Goal: Task Accomplishment & Management: Use online tool/utility

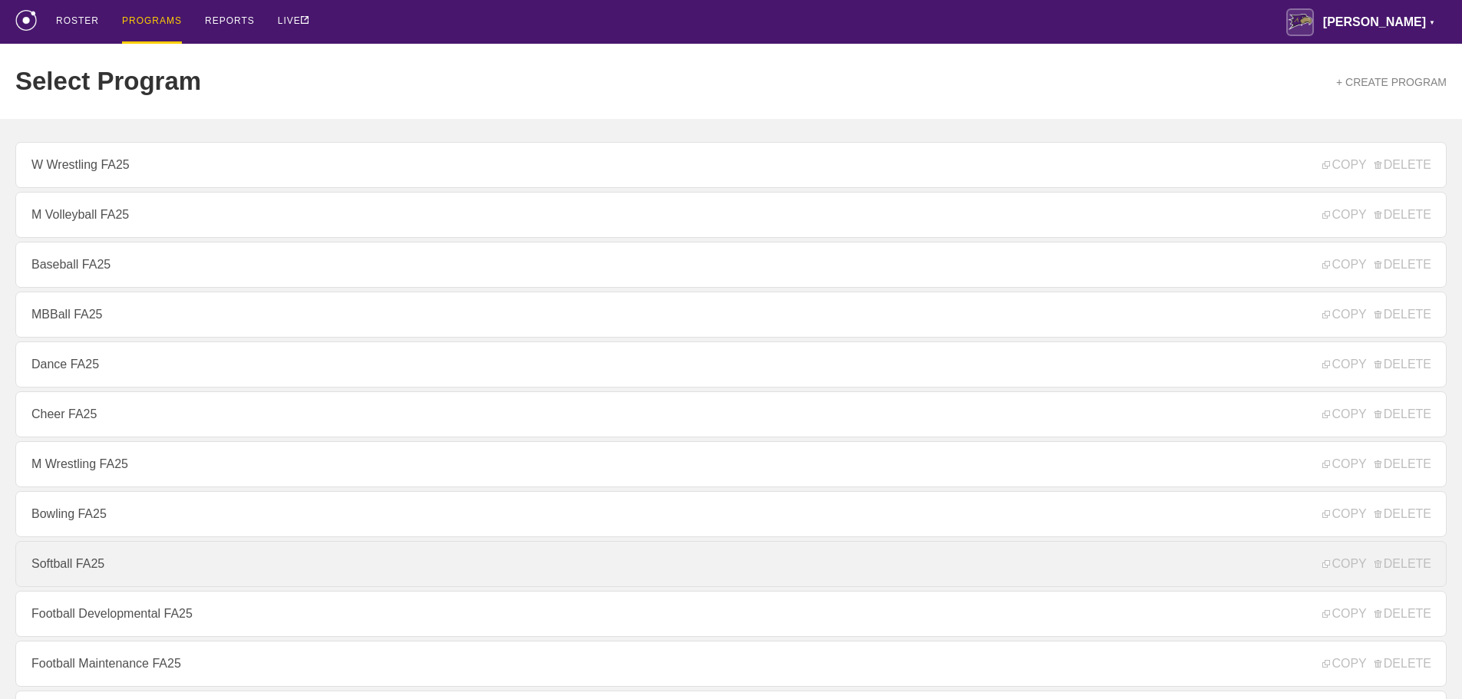
click at [99, 570] on link "Softball FA25" at bounding box center [731, 564] width 1432 height 46
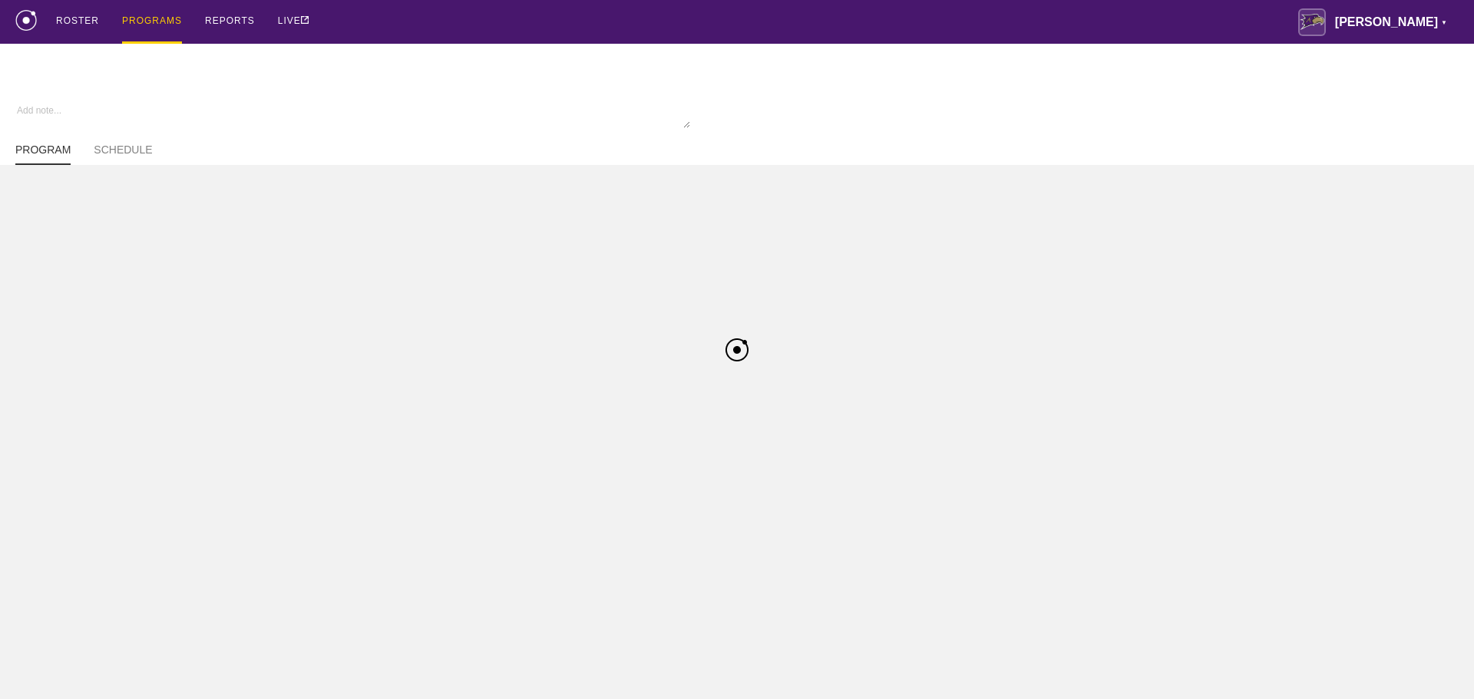
type textarea "x"
type input "Softball FA25"
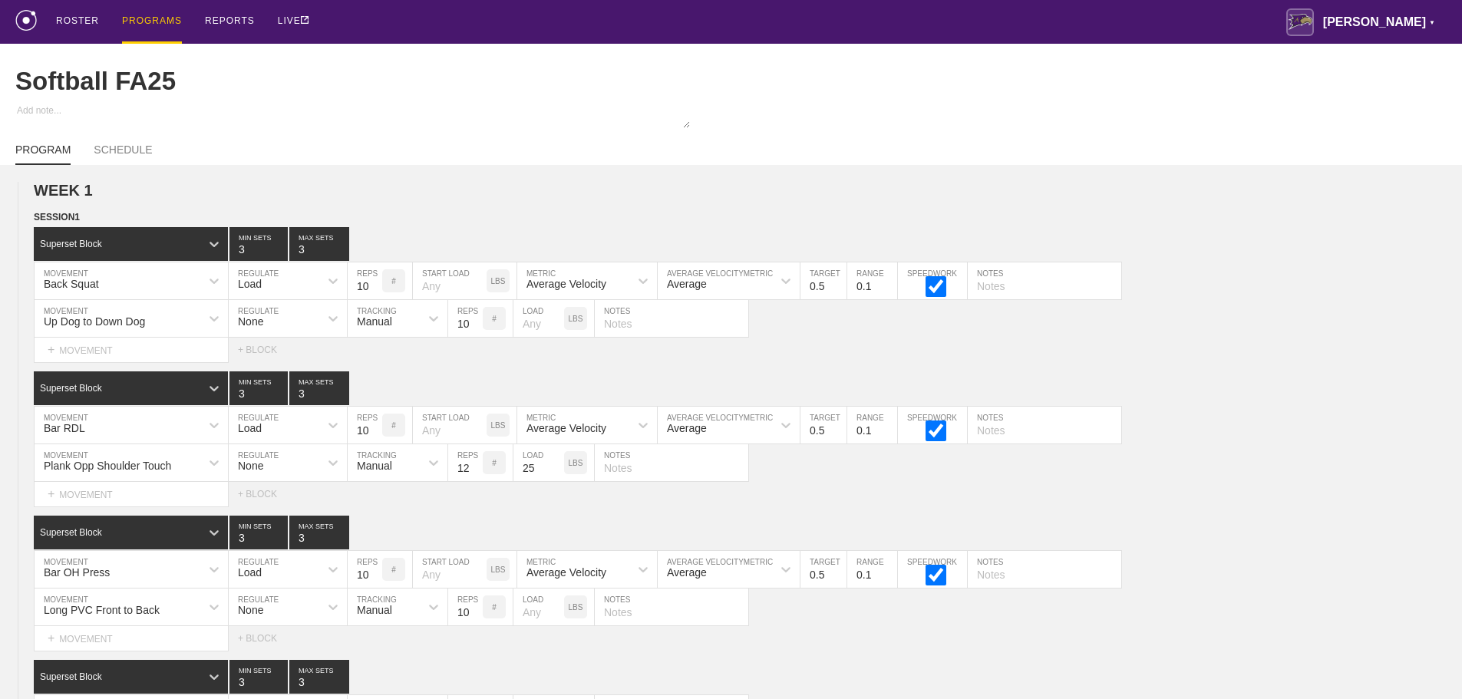
click at [782, 23] on div "ROSTER PROGRAMS REPORTS LIVE Avila ▼ brian.ciolek@avila.edu Settings Logout" at bounding box center [731, 22] width 1432 height 44
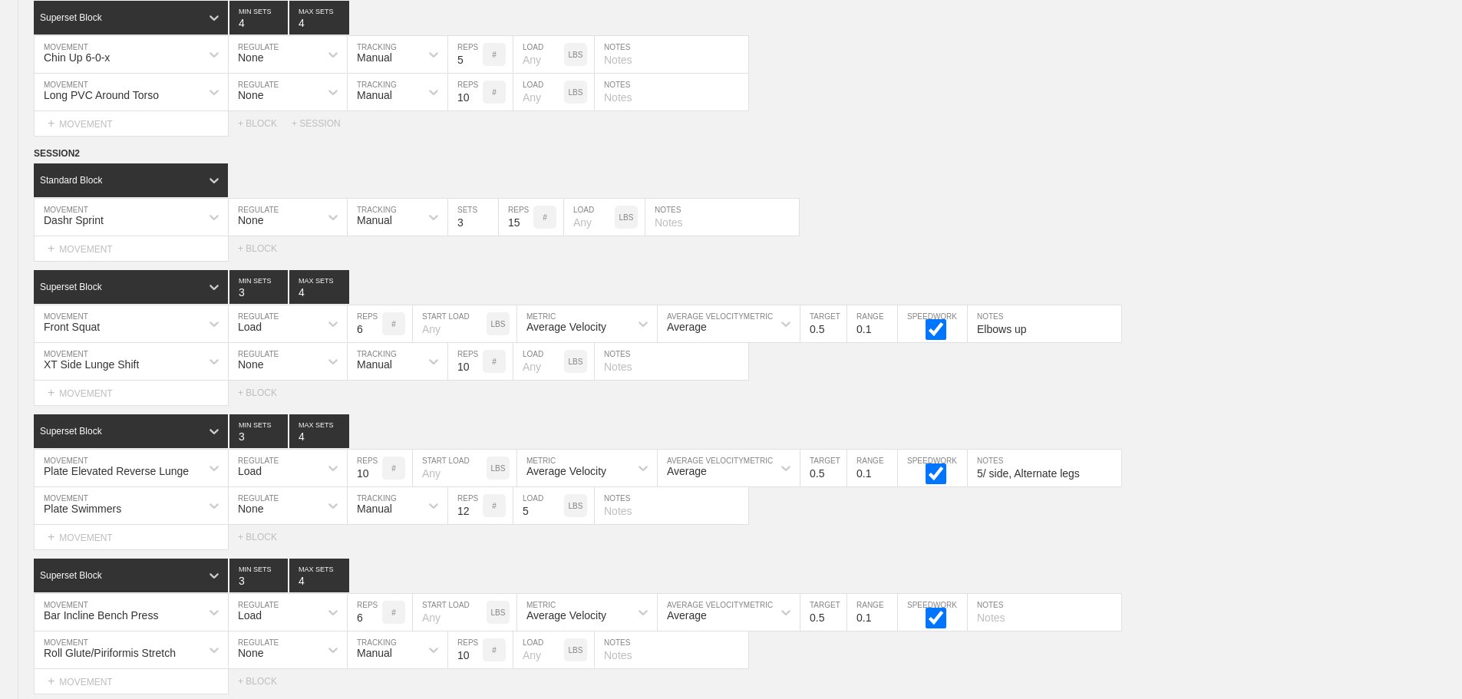
scroll to position [10020, 0]
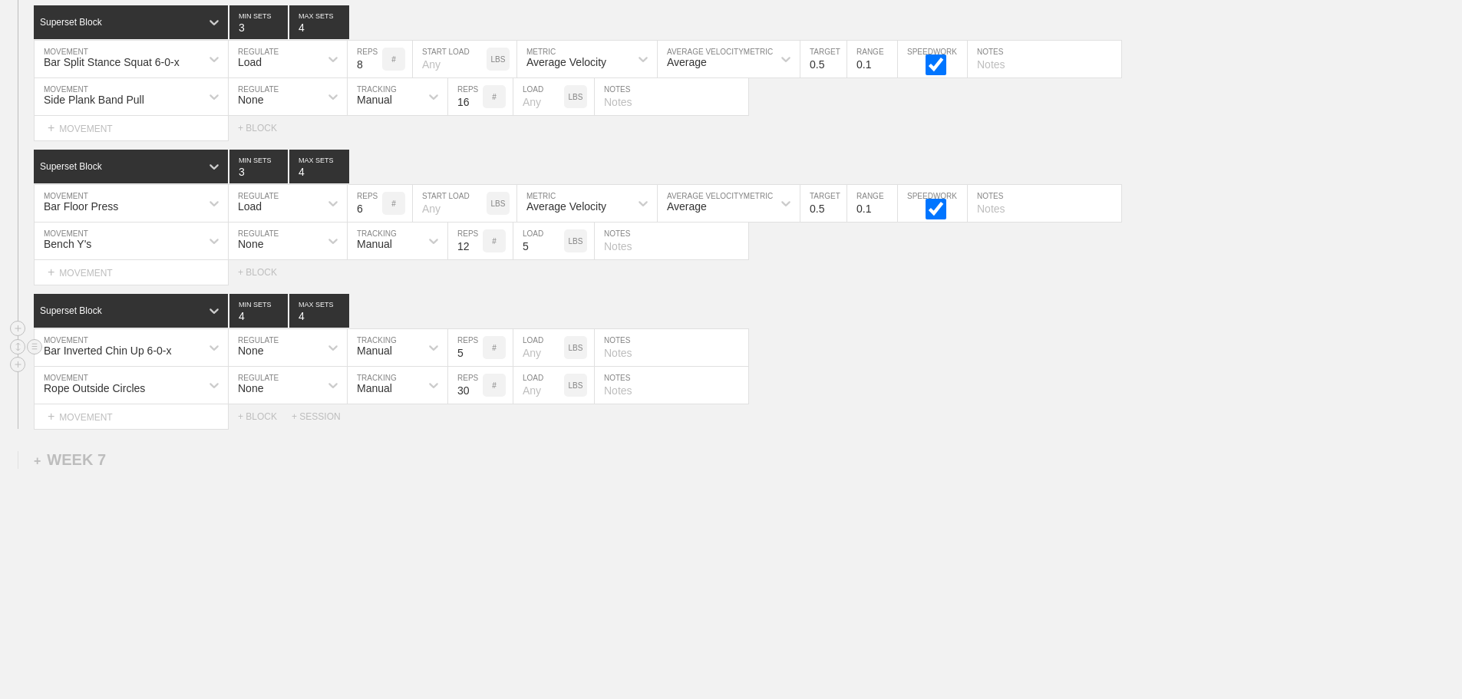
drag, startPoint x: 1226, startPoint y: 490, endPoint x: 880, endPoint y: 356, distance: 371.1
click at [91, 459] on div "+ WEEK 7" at bounding box center [70, 460] width 72 height 18
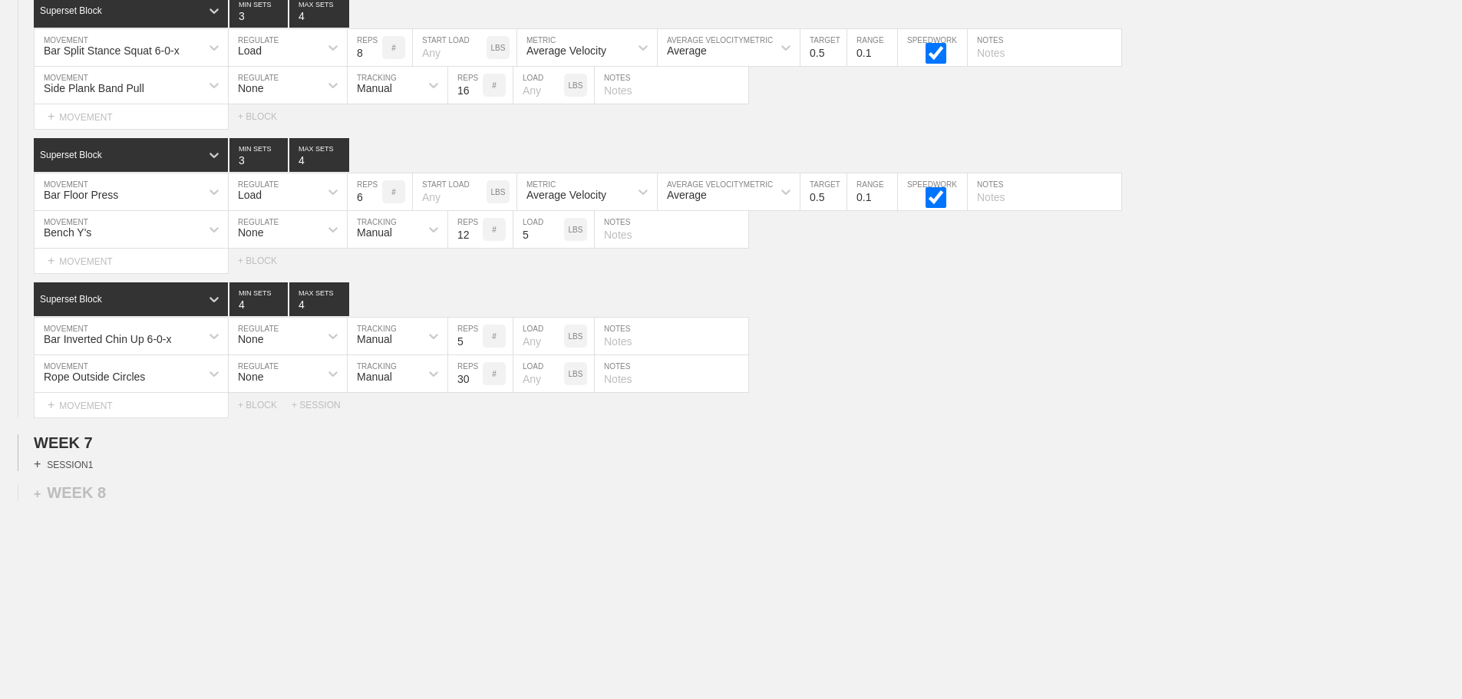
click at [88, 471] on div "+ SESSION 1" at bounding box center [63, 465] width 59 height 14
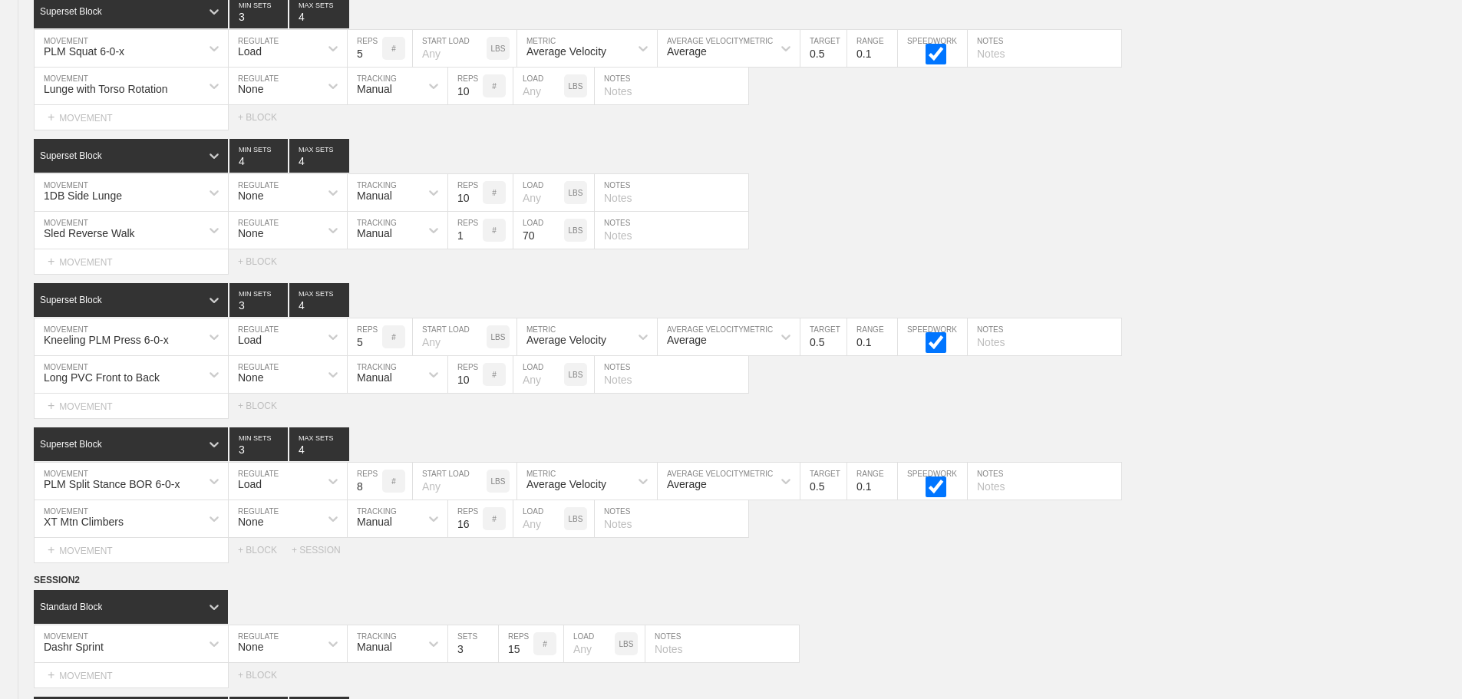
scroll to position [6642, 0]
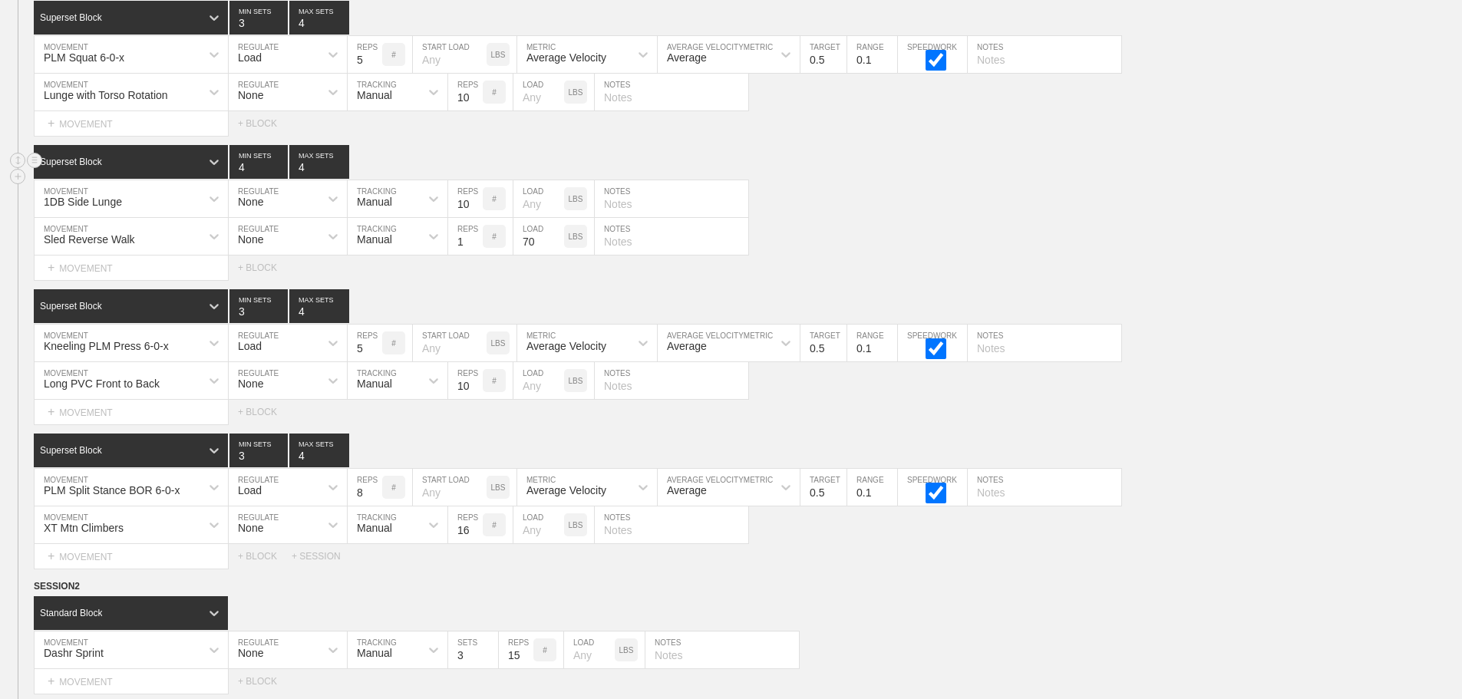
click at [959, 179] on div "Superset Block 4 MIN SETS 4 MAX SETS" at bounding box center [748, 162] width 1429 height 34
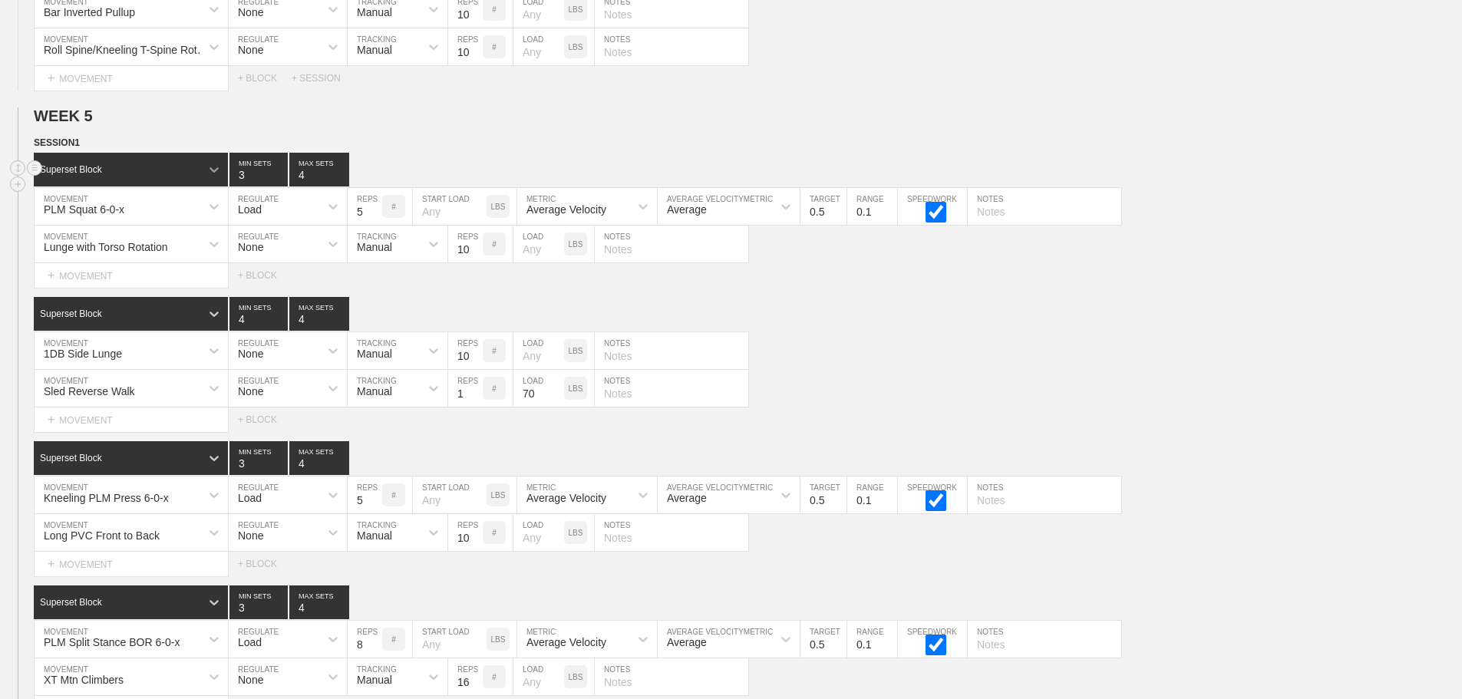
scroll to position [6489, 0]
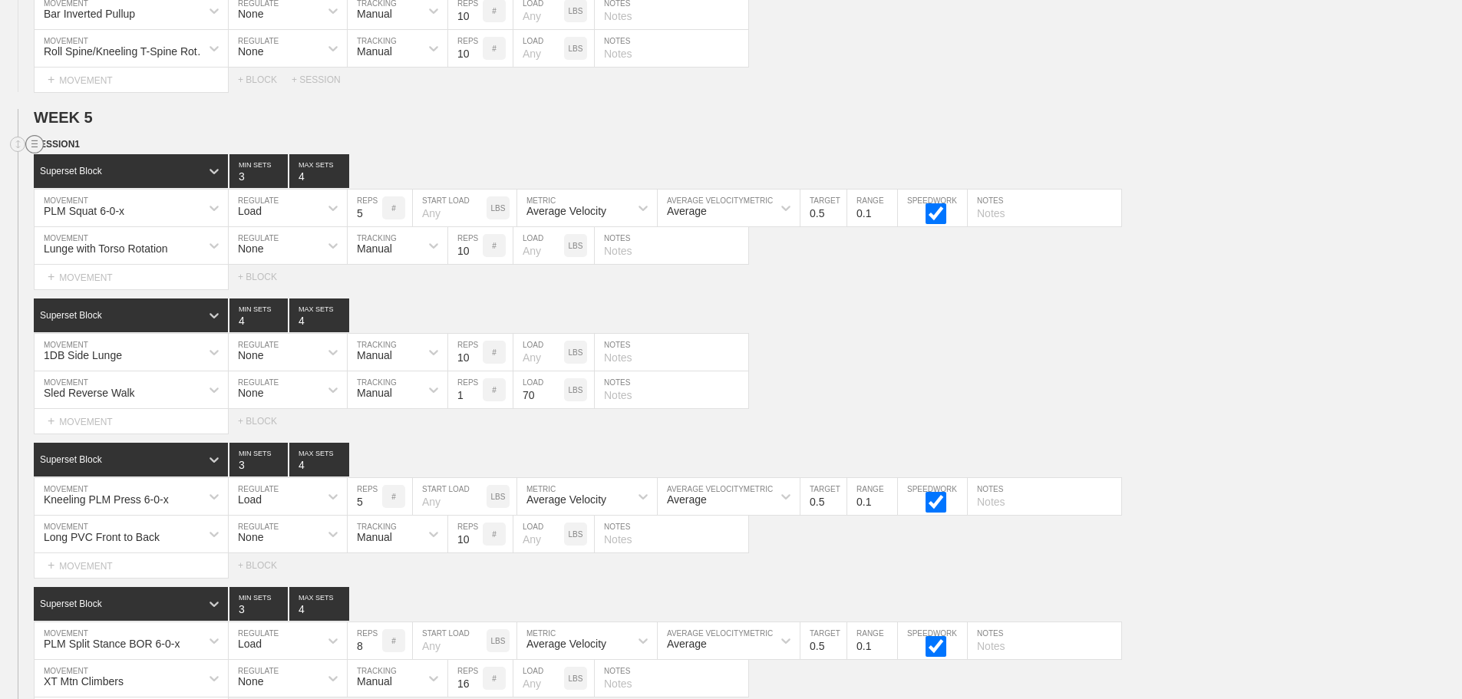
click at [30, 154] on circle at bounding box center [35, 145] width 18 height 18
click at [107, 171] on div "DUPLICATE" at bounding box center [107, 173] width 123 height 23
click at [891, 368] on div "1DB Side Lunge MOVEMENT None REGULATE Manual TRACKING 10 REPS # LOAD LBS NOTES" at bounding box center [731, 353] width 1462 height 38
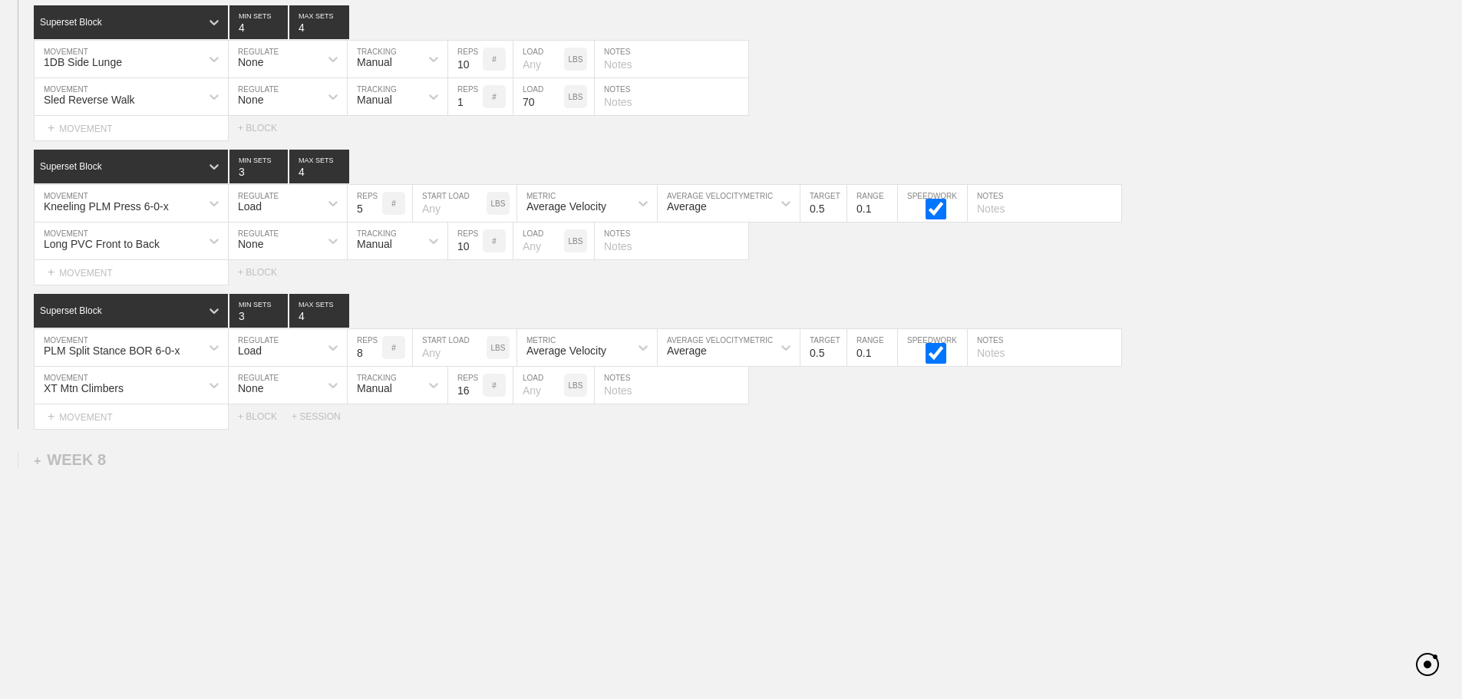
scroll to position [10105, 0]
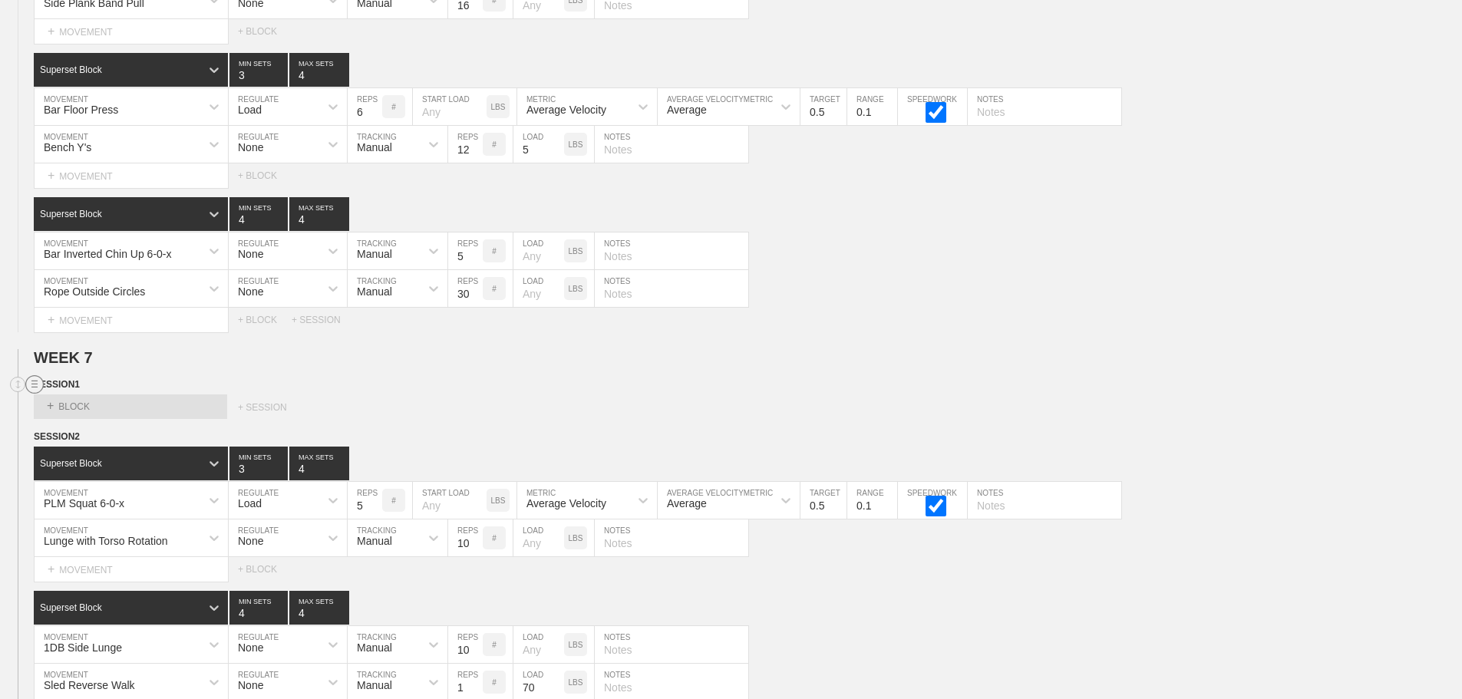
click at [31, 394] on circle at bounding box center [35, 385] width 18 height 18
click at [94, 433] on div "DELETE" at bounding box center [107, 436] width 123 height 23
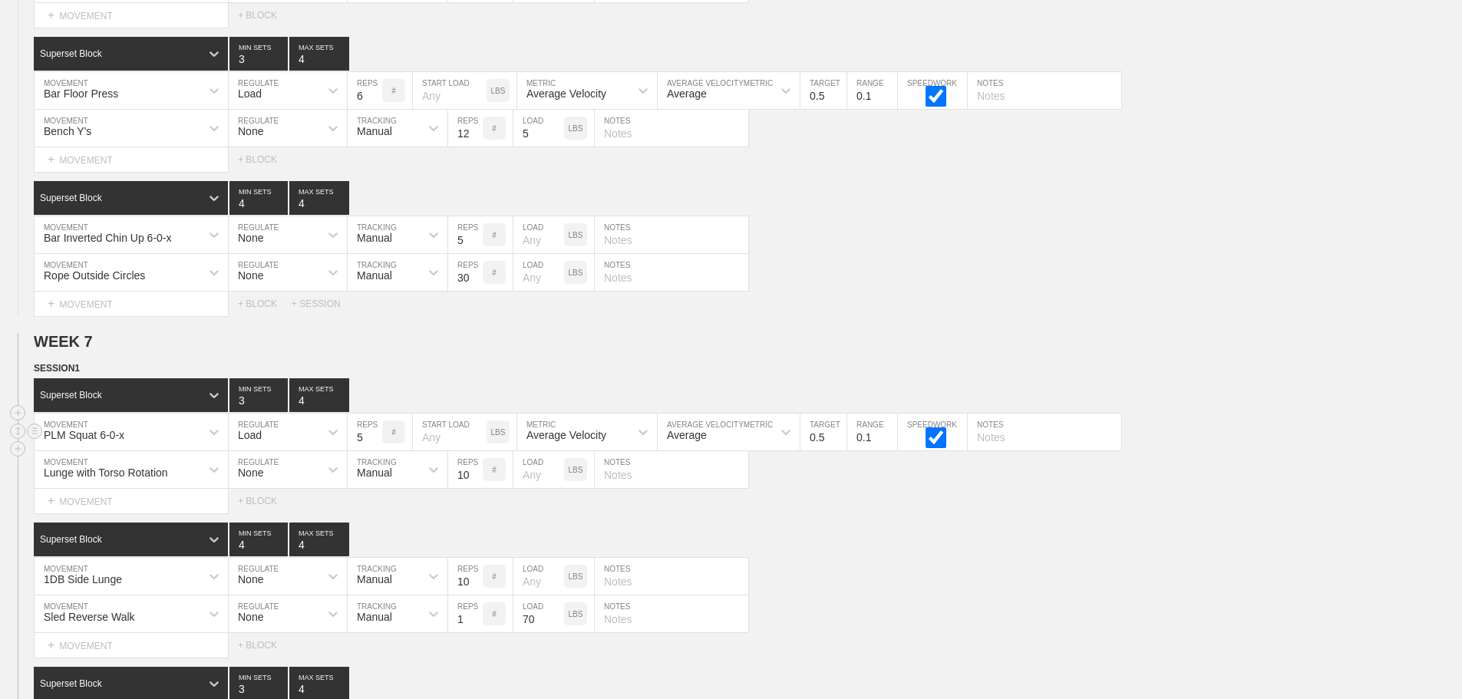
click at [173, 451] on div "PLM Squat 6-0-x" at bounding box center [131, 432] width 193 height 37
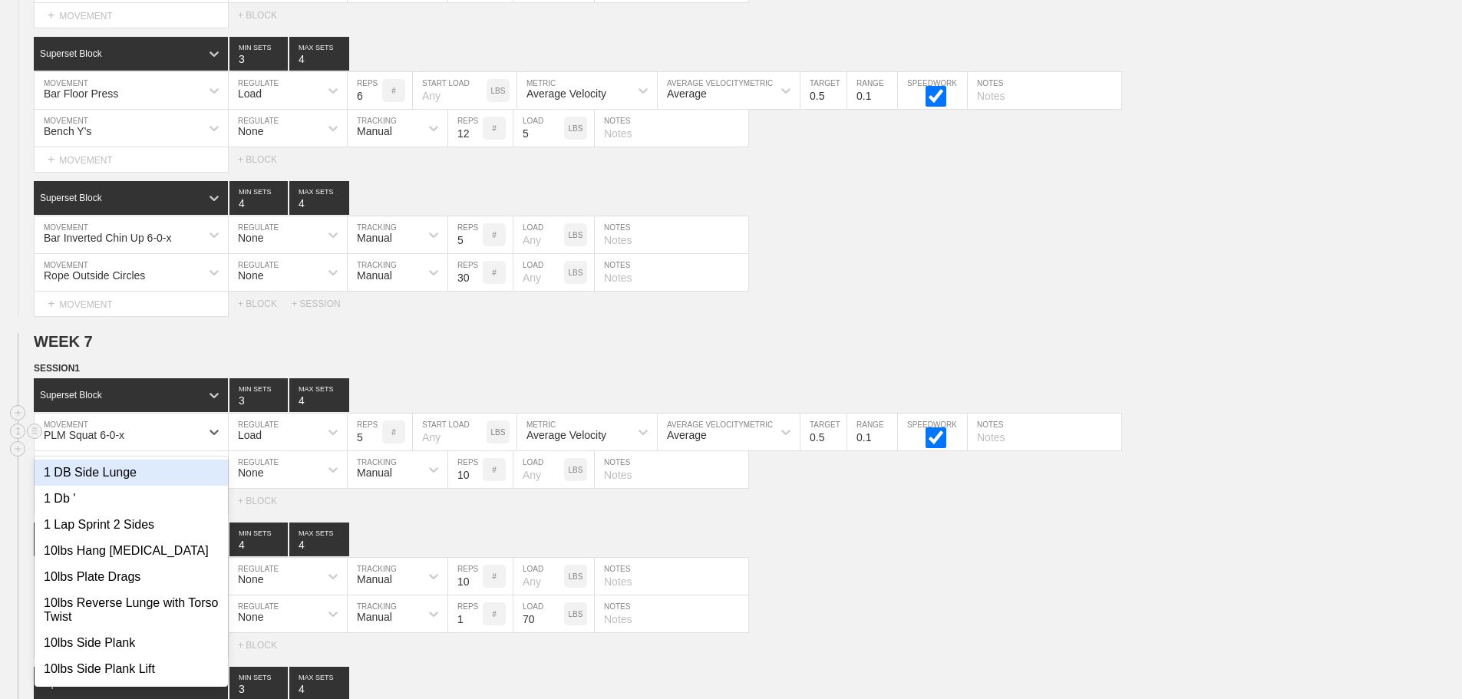
scroll to position [10127, 0]
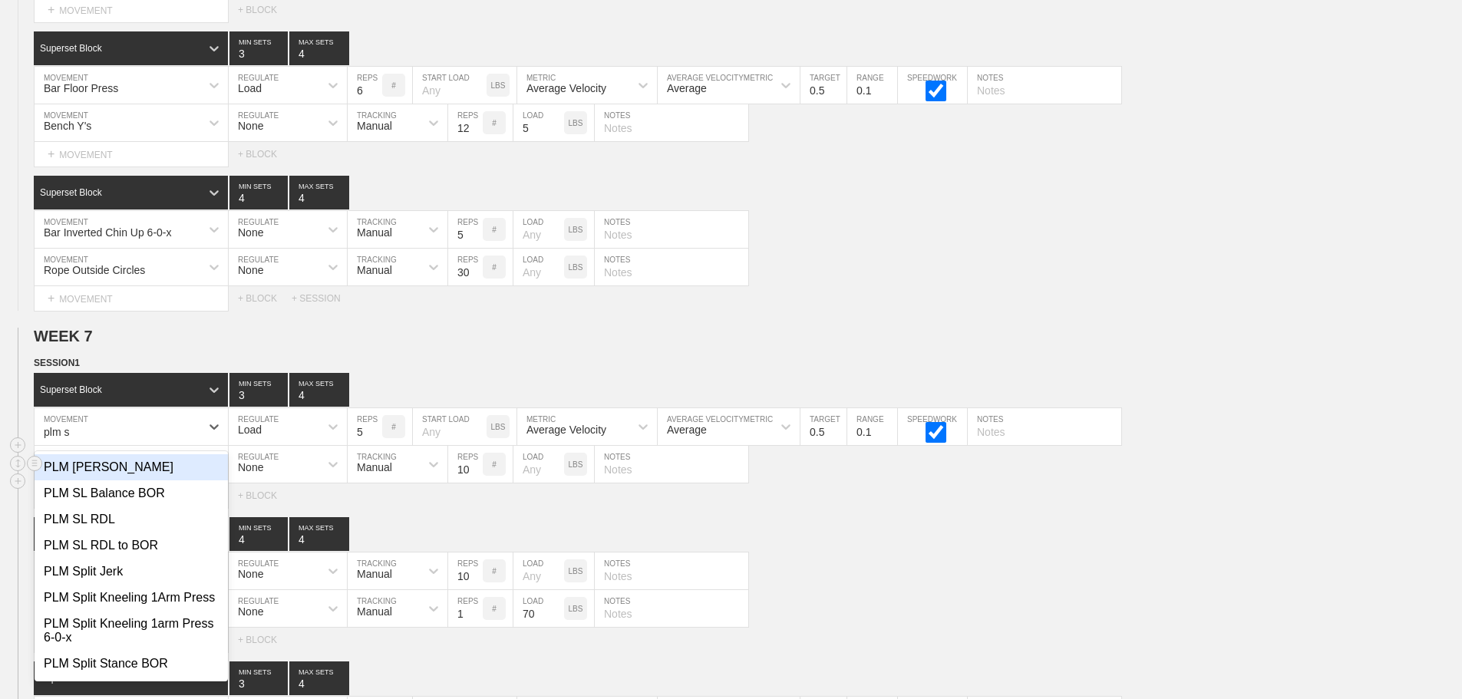
type input "plm sq"
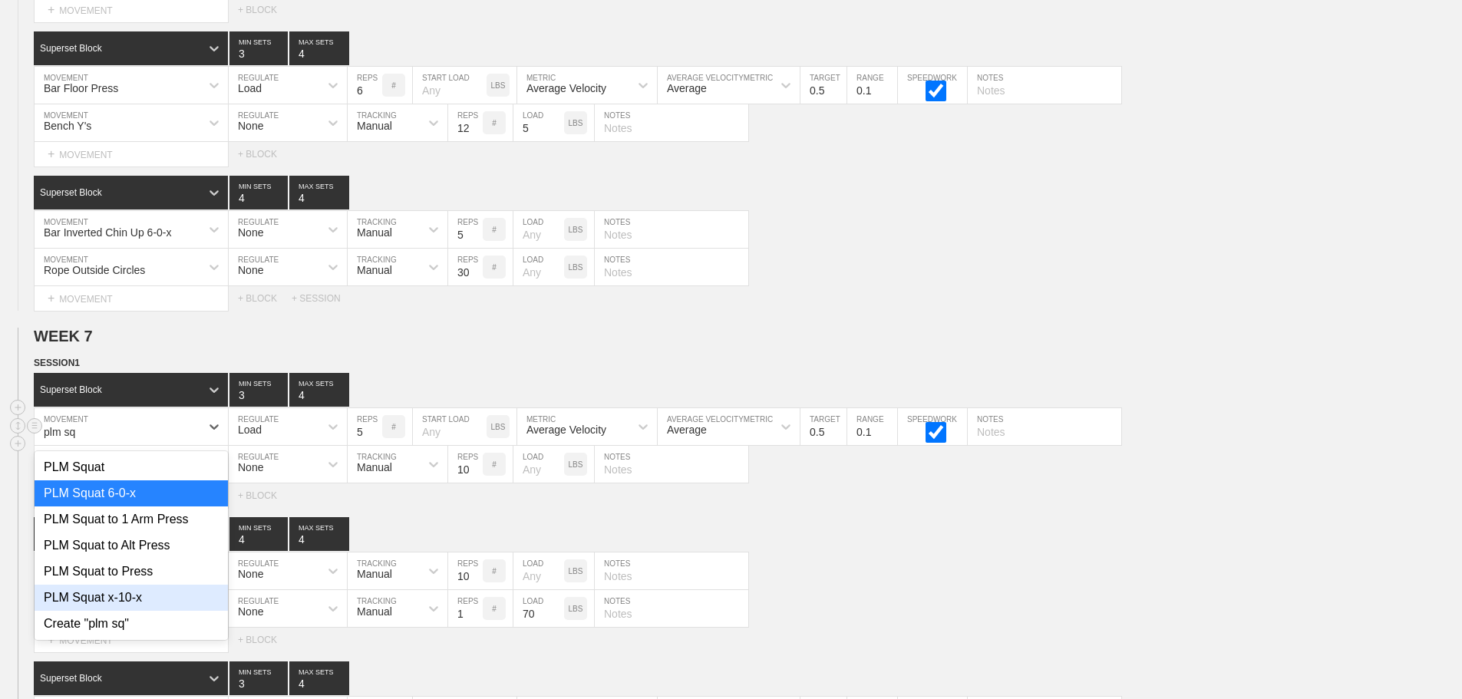
click at [137, 608] on div "PLM Squat x-10-x" at bounding box center [131, 598] width 193 height 26
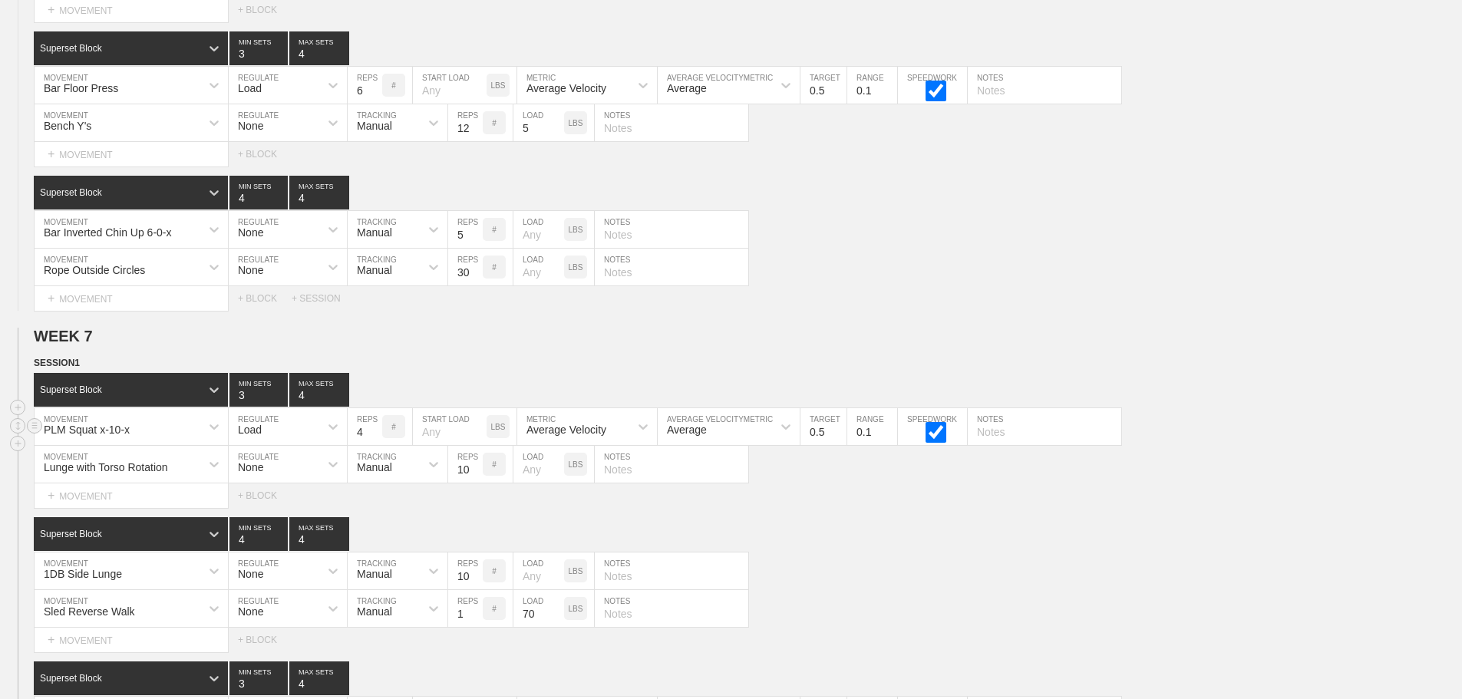
click at [374, 445] on input "4" at bounding box center [365, 426] width 35 height 37
type input "3"
click at [374, 445] on input "3" at bounding box center [365, 426] width 35 height 37
click at [839, 445] on input "0.4" at bounding box center [824, 426] width 46 height 37
type input "0.3"
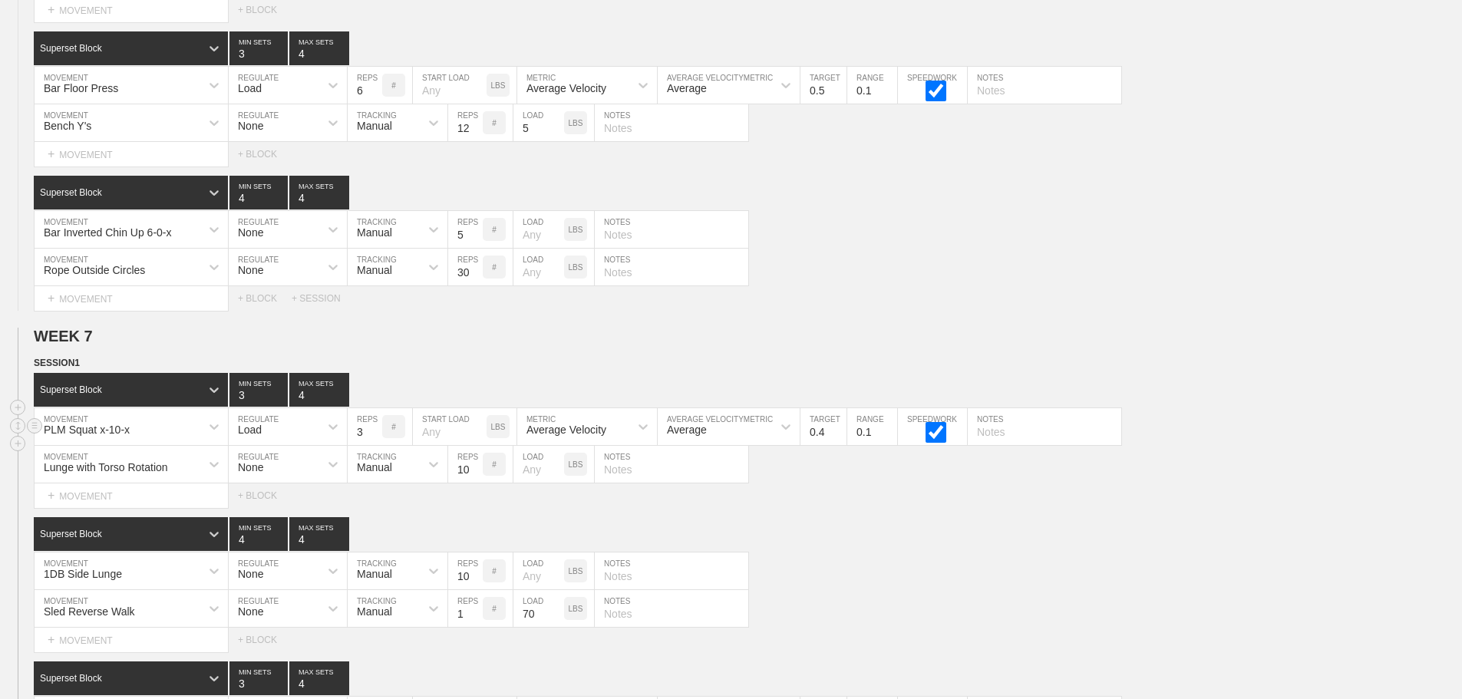
click at [839, 445] on input "0.3" at bounding box center [824, 426] width 46 height 37
click at [919, 508] on div "Select... MOVEMENT + MOVEMENT + BLOCK" at bounding box center [731, 496] width 1462 height 25
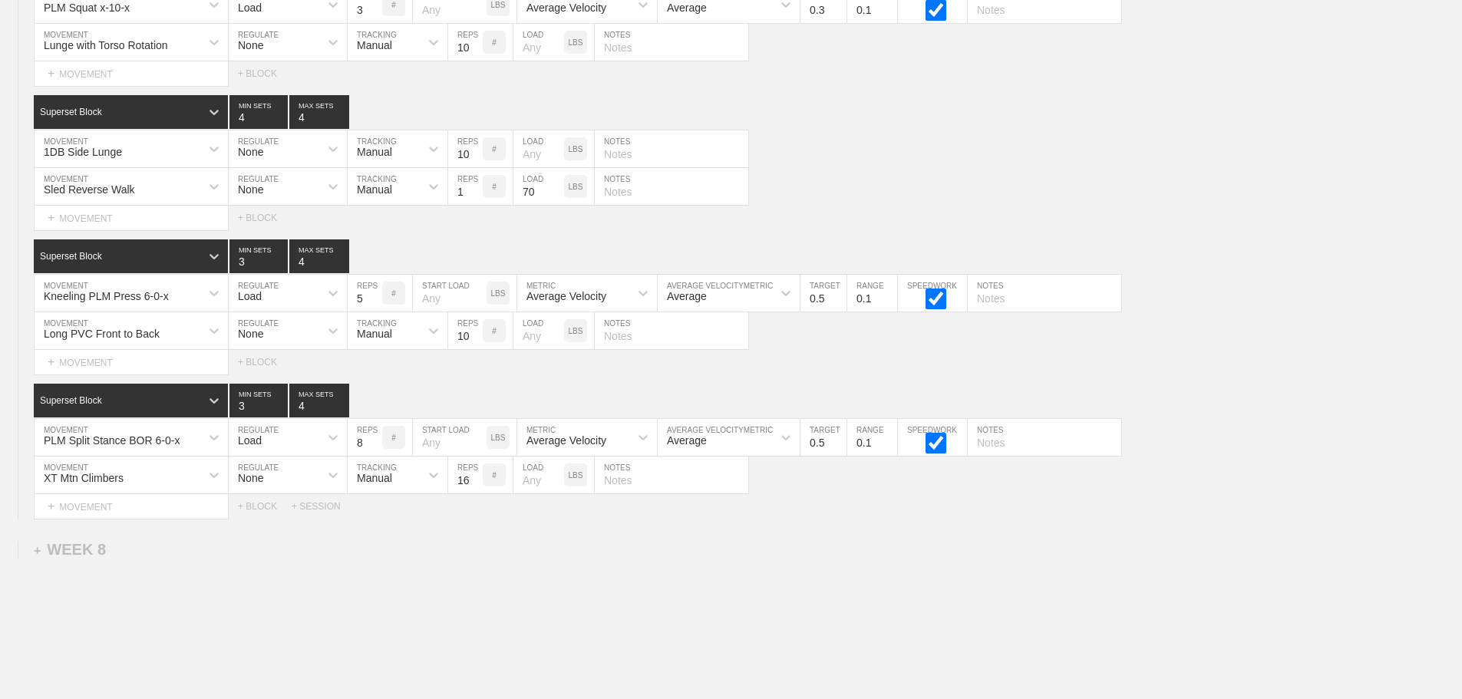
scroll to position [10536, 0]
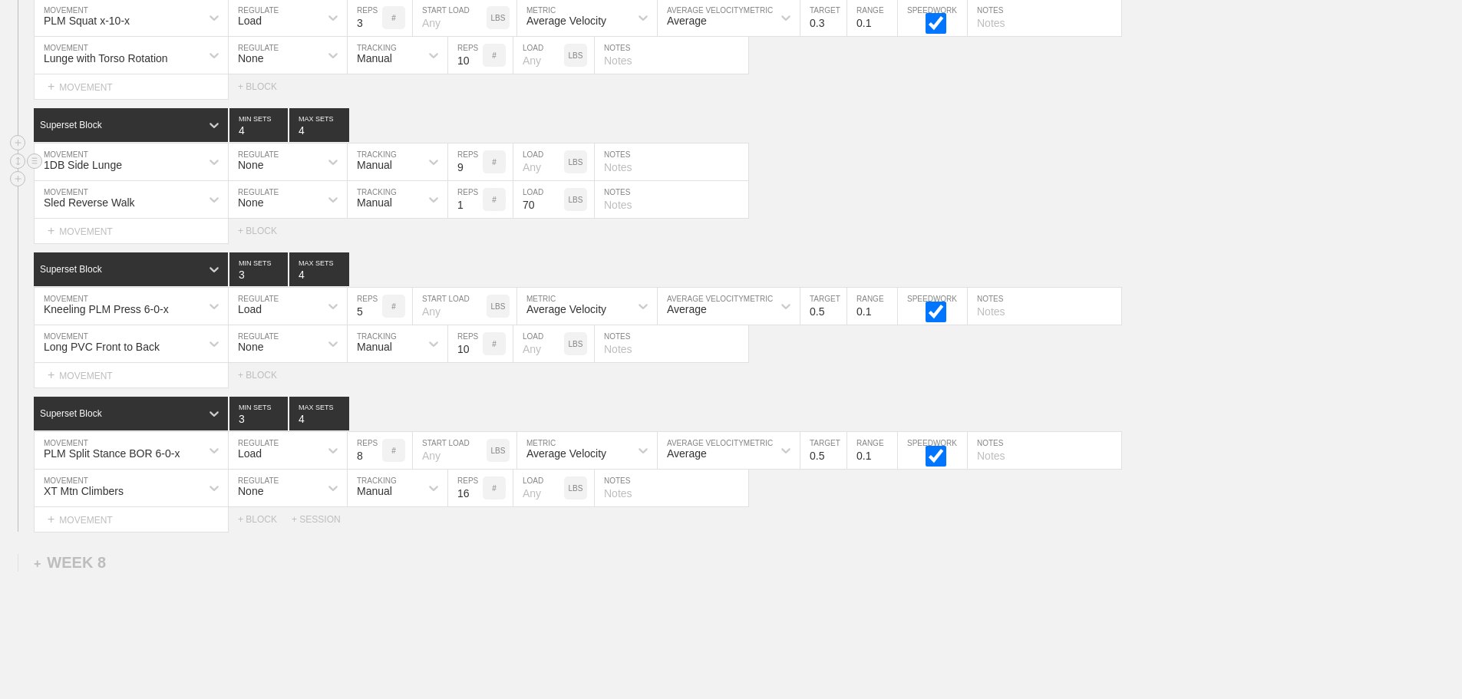
click at [474, 180] on input "9" at bounding box center [465, 162] width 35 height 37
type input "8"
click at [474, 180] on input "8" at bounding box center [465, 162] width 35 height 37
click at [556, 210] on input "71" at bounding box center [539, 199] width 51 height 37
click at [556, 210] on input "72" at bounding box center [539, 199] width 51 height 37
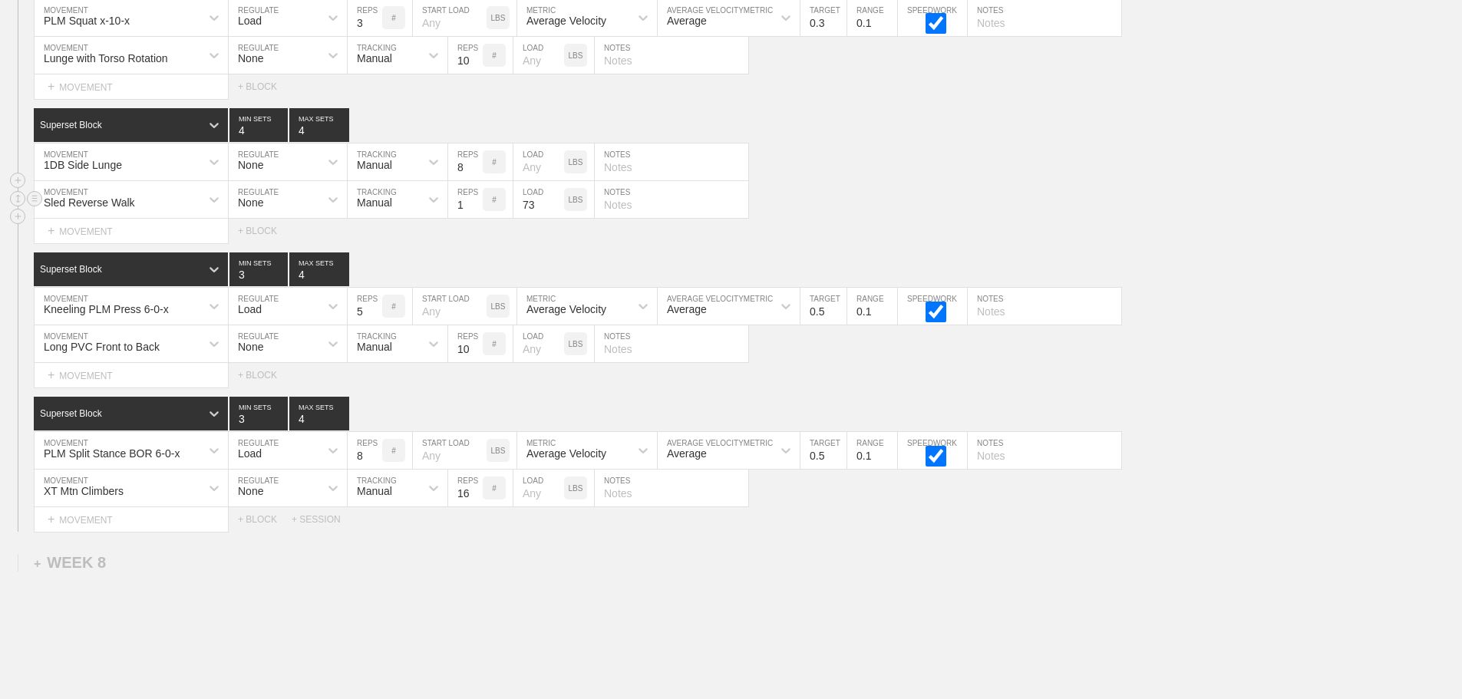
click at [556, 210] on input "73" at bounding box center [539, 199] width 51 height 37
click at [556, 210] on input "74" at bounding box center [539, 199] width 51 height 37
click at [556, 210] on input "75" at bounding box center [539, 199] width 51 height 37
click at [556, 210] on input "76" at bounding box center [539, 199] width 51 height 37
click at [556, 210] on input "77" at bounding box center [539, 199] width 51 height 37
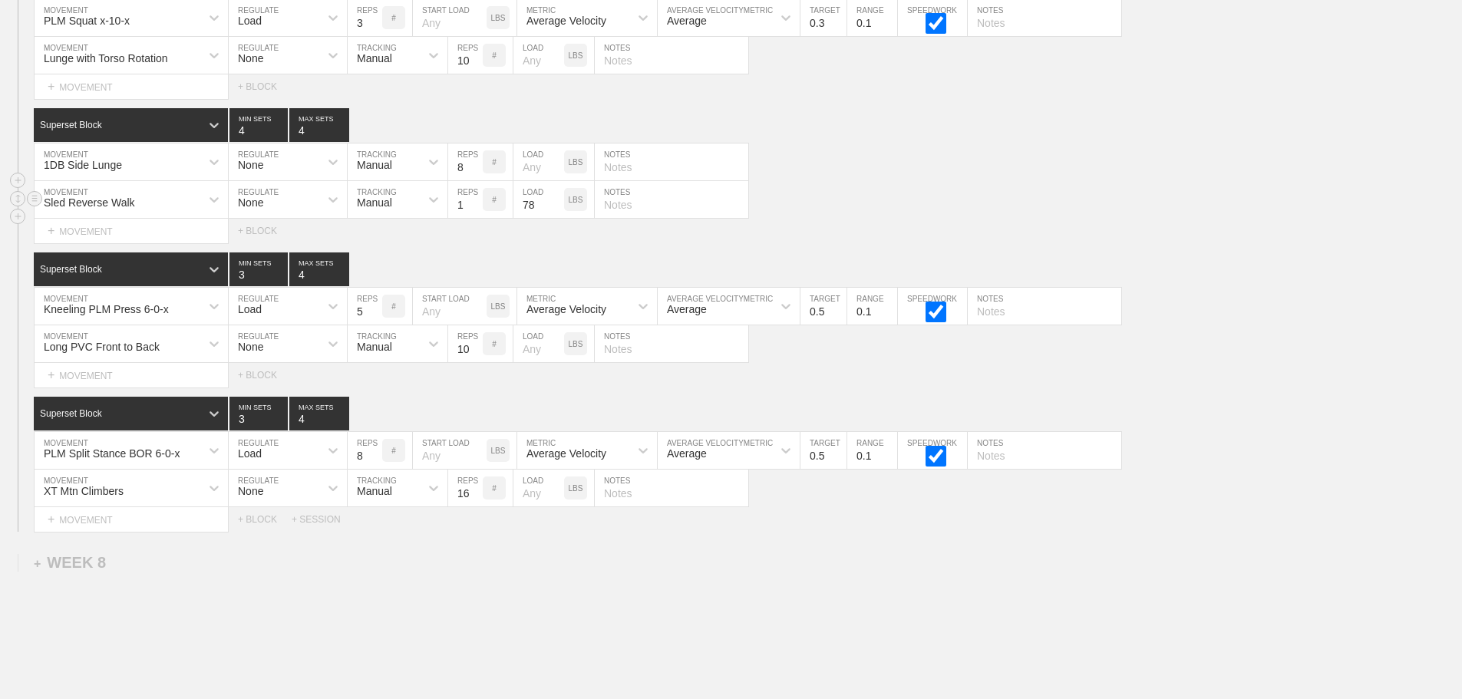
click at [556, 210] on input "78" at bounding box center [539, 199] width 51 height 37
click at [556, 210] on input "79" at bounding box center [539, 199] width 51 height 37
click at [556, 210] on input "80" at bounding box center [539, 199] width 51 height 37
drag, startPoint x: 842, startPoint y: 209, endPoint x: 828, endPoint y: 211, distance: 14.0
click at [836, 211] on div "Sled Reverse Walk MOVEMENT None REGULATE Manual TRACKING 1 REPS # 80 LOAD LBS N…" at bounding box center [731, 200] width 1462 height 38
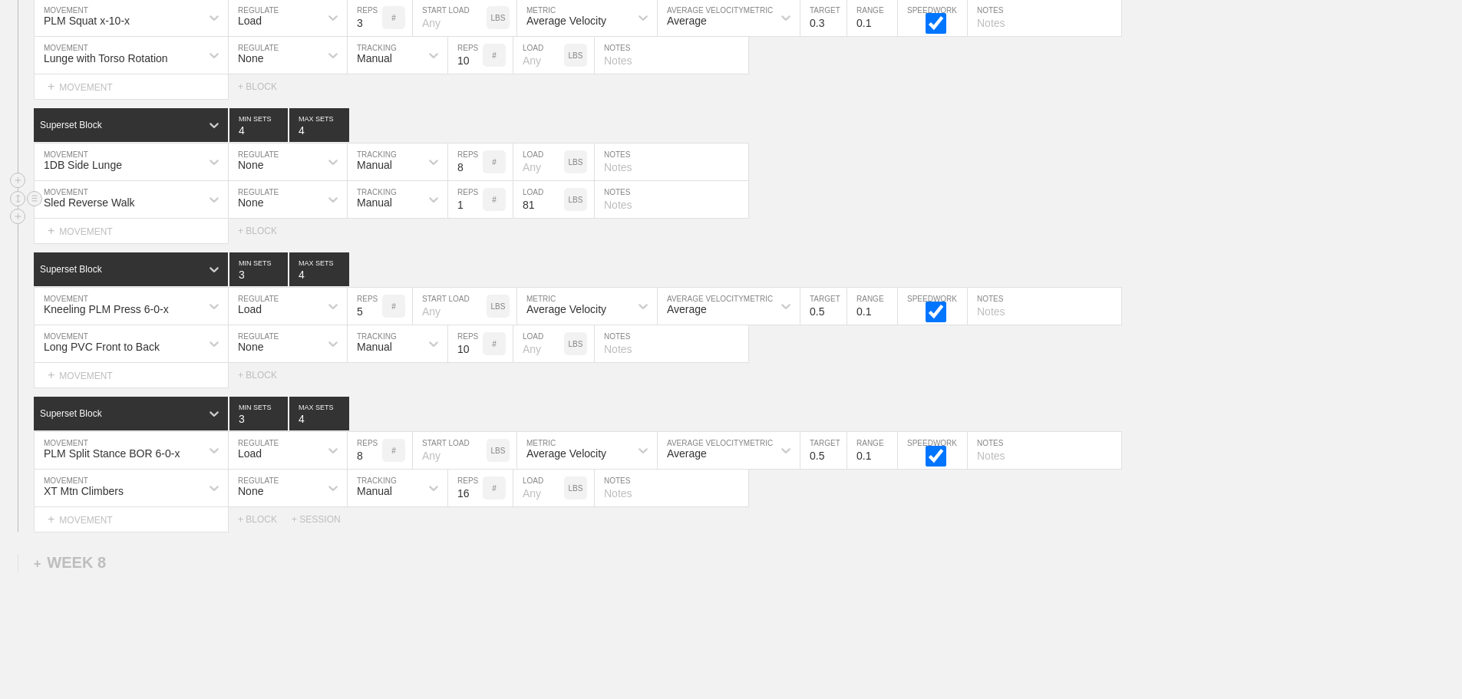
click at [555, 211] on input "81" at bounding box center [539, 199] width 51 height 37
click at [555, 211] on input "82" at bounding box center [539, 199] width 51 height 37
click at [555, 211] on input "83" at bounding box center [539, 199] width 51 height 37
click at [555, 211] on input "84" at bounding box center [539, 199] width 51 height 37
click at [555, 211] on input "85" at bounding box center [539, 199] width 51 height 37
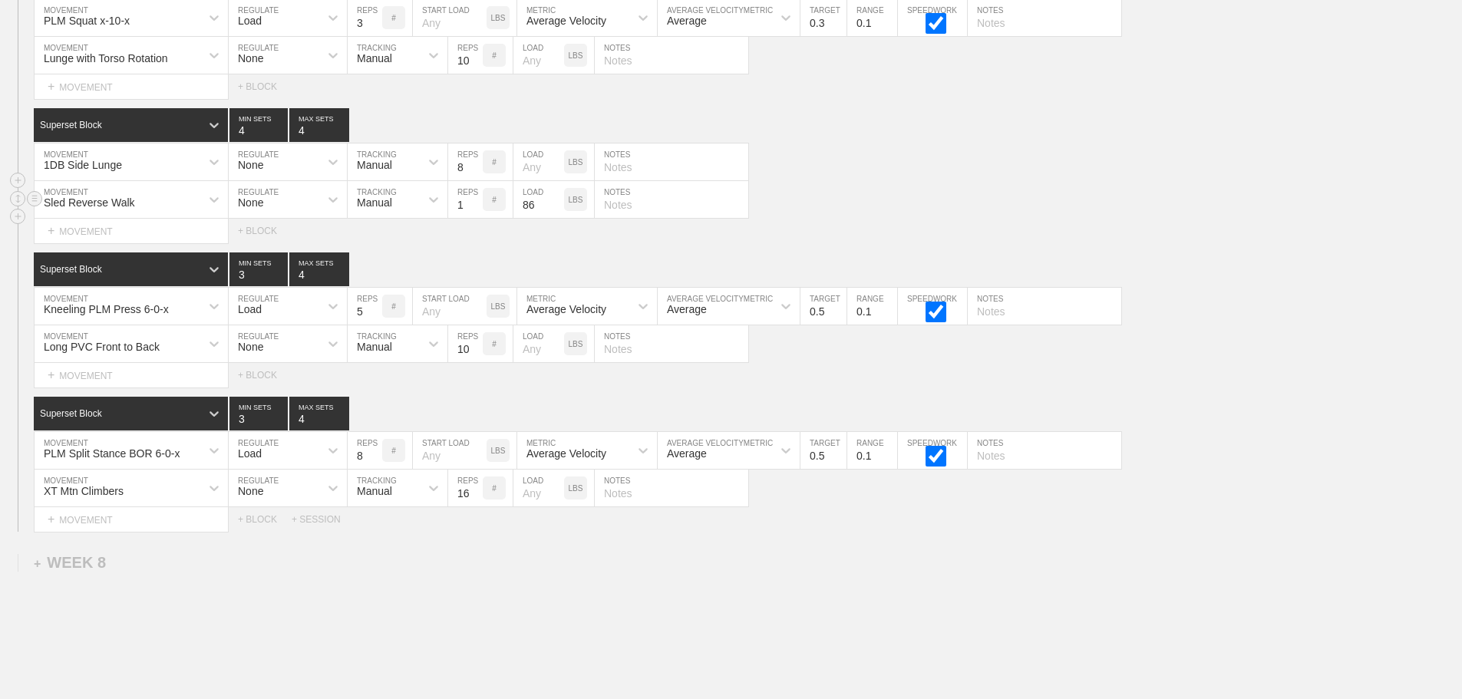
click at [556, 211] on input "86" at bounding box center [539, 199] width 51 height 37
click at [556, 211] on input "87" at bounding box center [539, 199] width 51 height 37
click at [556, 211] on input "88" at bounding box center [539, 199] width 51 height 37
click at [556, 211] on input "89" at bounding box center [539, 199] width 51 height 37
type input "90"
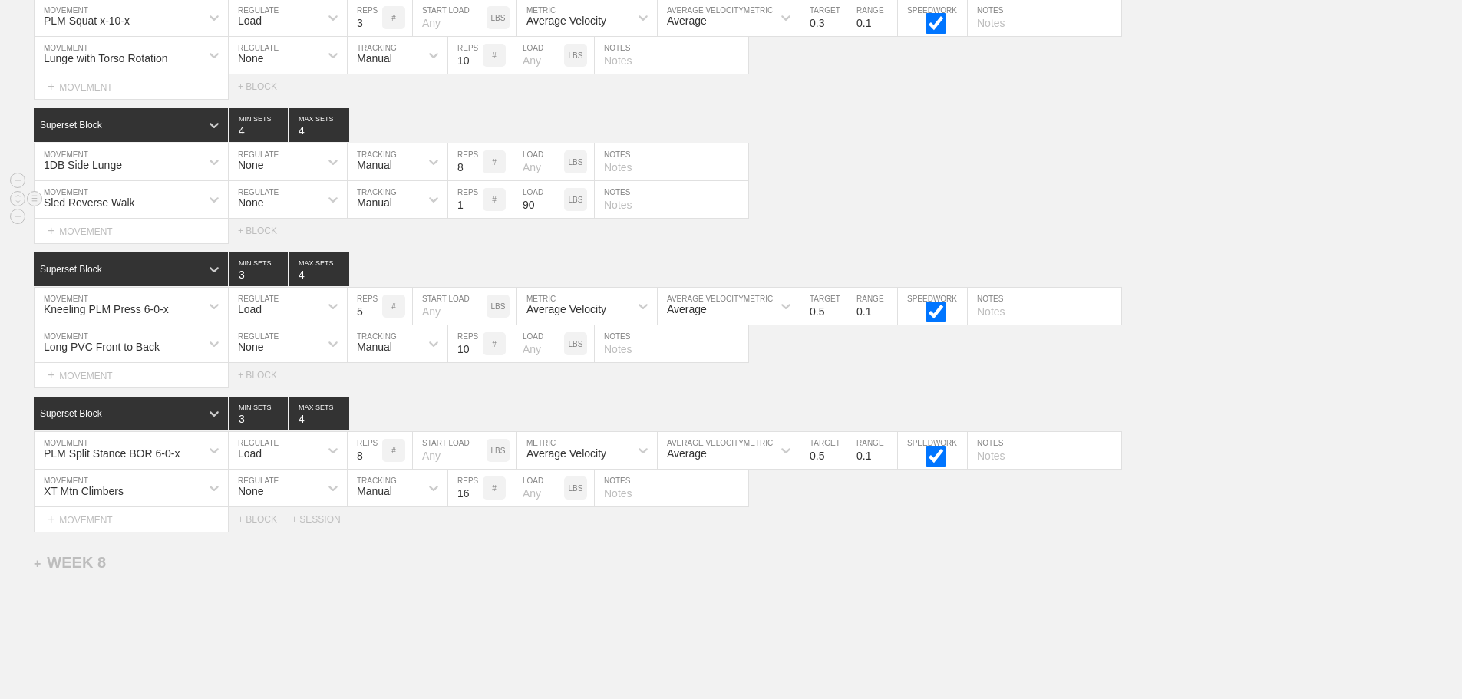
click at [556, 211] on input "90" at bounding box center [539, 199] width 51 height 37
click at [902, 204] on div "Sled Reverse Walk MOVEMENT None REGULATE Manual TRACKING 1 REPS # 90 LOAD LBS N…" at bounding box center [731, 200] width 1462 height 38
click at [205, 314] on div at bounding box center [214, 306] width 28 height 28
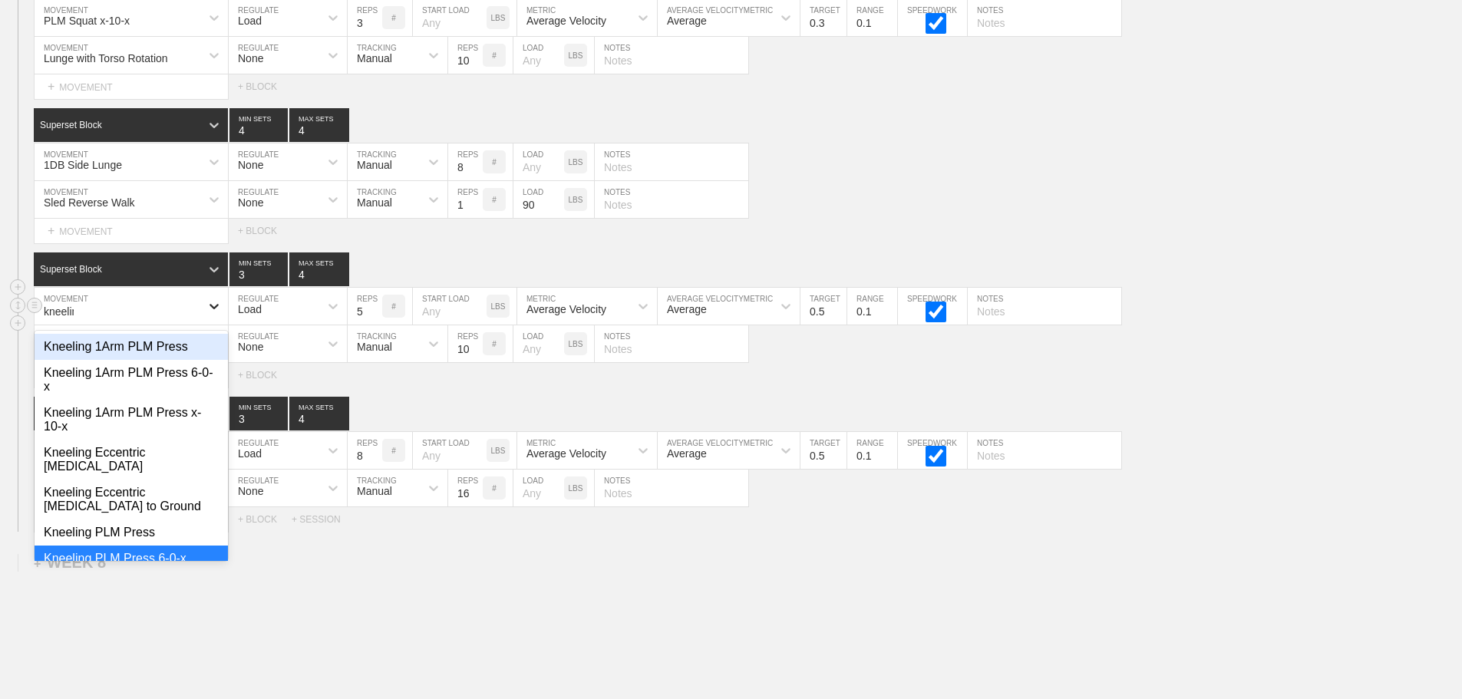
type input "kneeling"
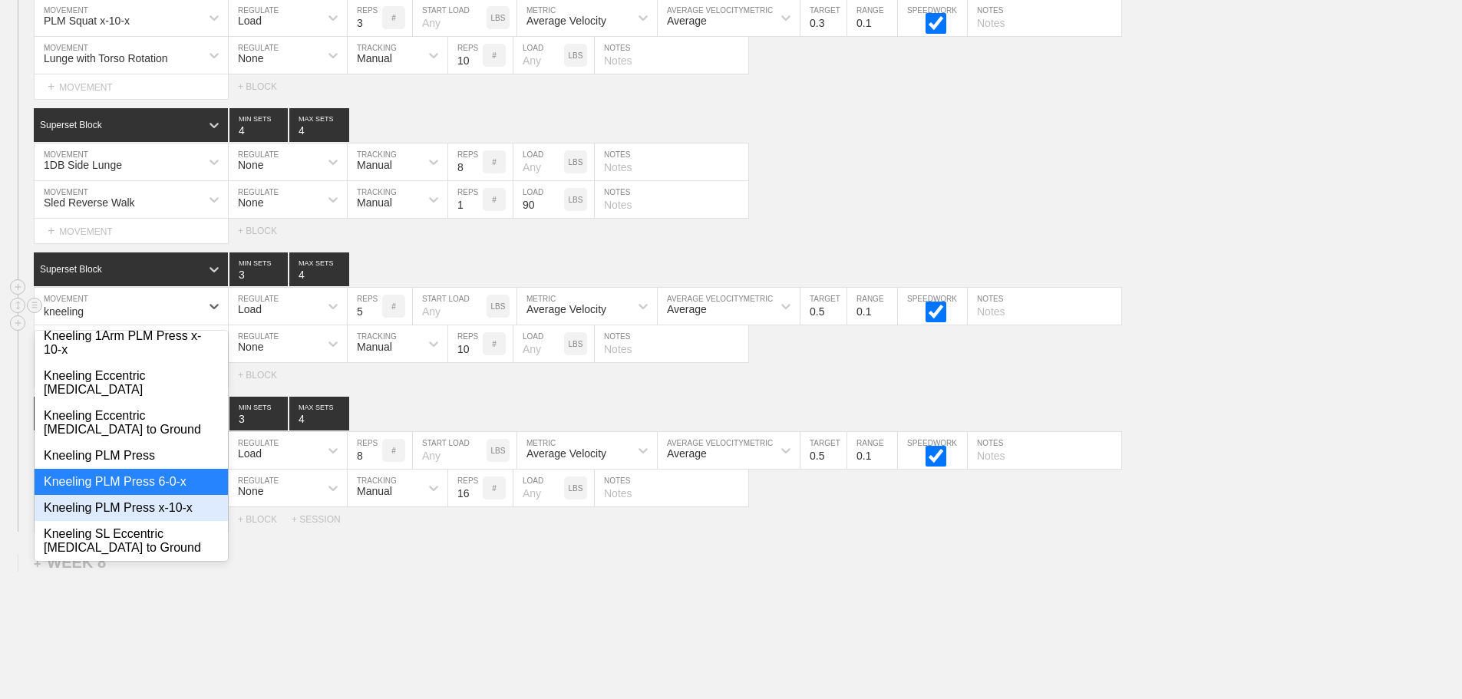
click at [160, 501] on div "Kneeling PLM Press x-10-x" at bounding box center [131, 508] width 193 height 26
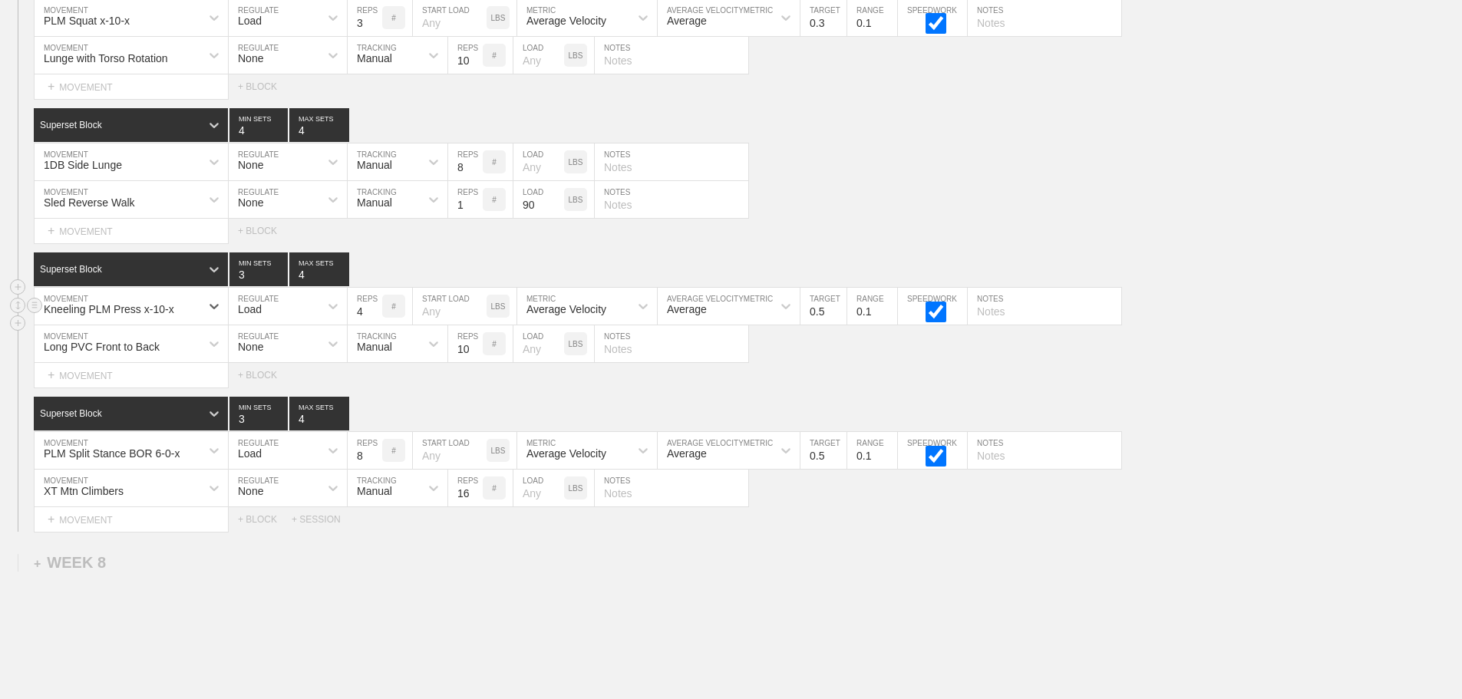
click at [375, 325] on input "4" at bounding box center [365, 306] width 35 height 37
type input "3"
click at [375, 325] on input "3" at bounding box center [365, 306] width 35 height 37
click at [841, 325] on input "0.4" at bounding box center [824, 306] width 46 height 37
type input "0.3"
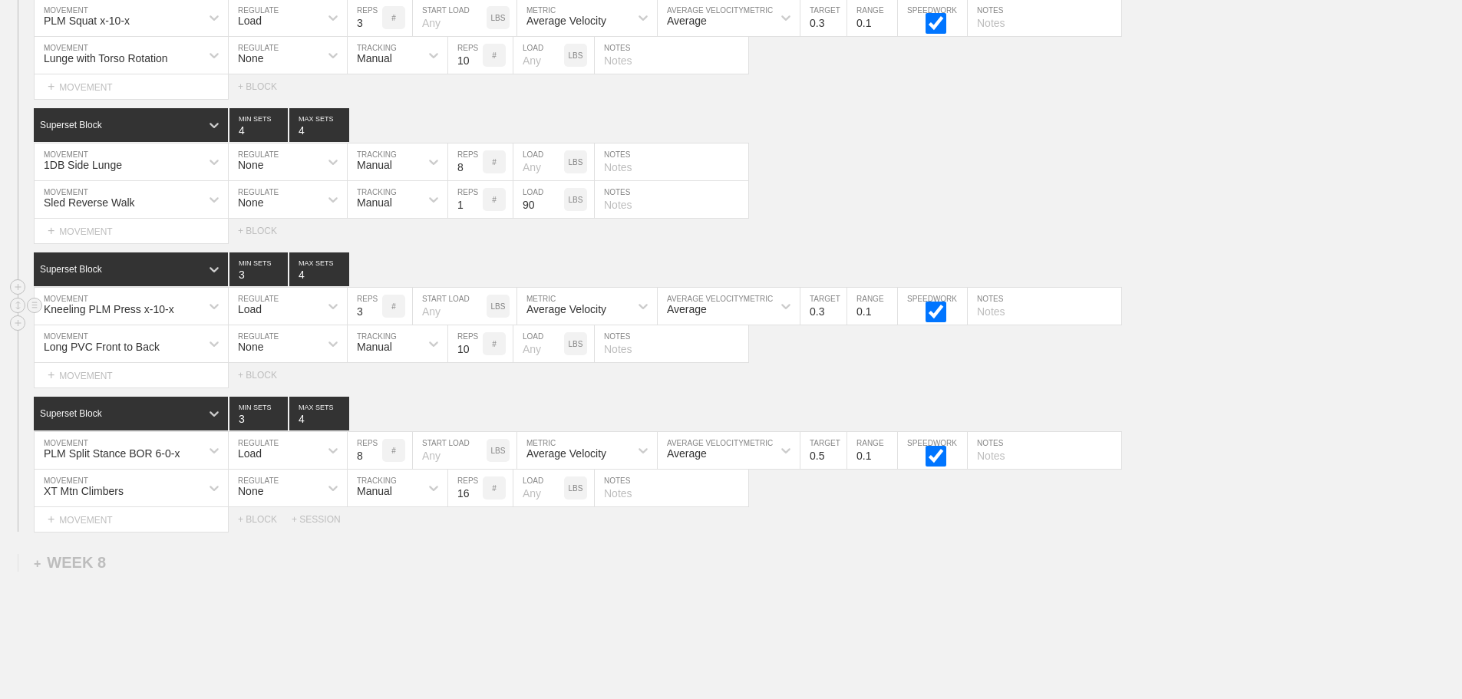
click at [841, 325] on input "0.3" at bounding box center [824, 306] width 46 height 37
click at [1358, 286] on div "Superset Block 3 MIN SETS 4 MAX SETS" at bounding box center [748, 270] width 1429 height 34
click at [199, 465] on div "Superset Block 3 MIN SETS 4 MAX SETS DUPLICATE INSERT MOVEMENT AFTER DELETE PLM…" at bounding box center [731, 464] width 1462 height 135
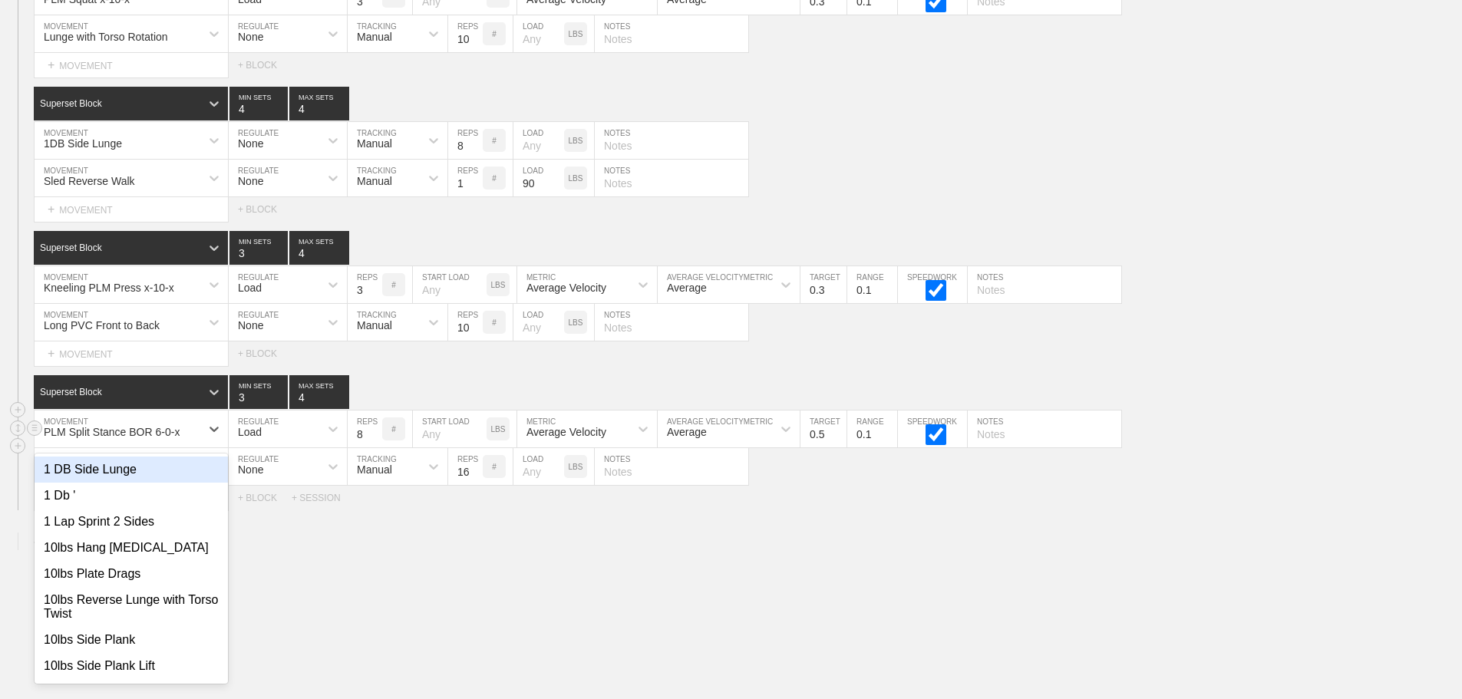
scroll to position [10560, 0]
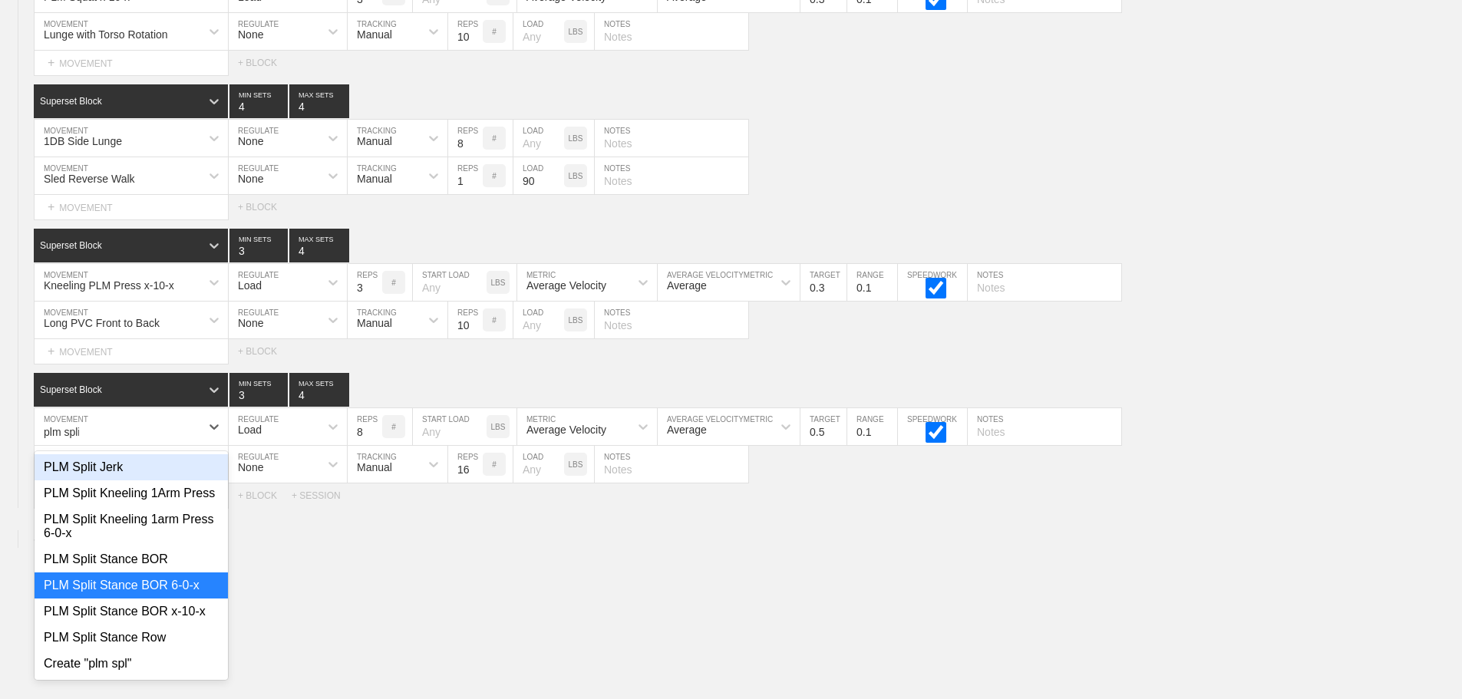
type input "plm split"
click at [191, 625] on div "PLM Split Stance BOR x-10-x" at bounding box center [131, 612] width 193 height 26
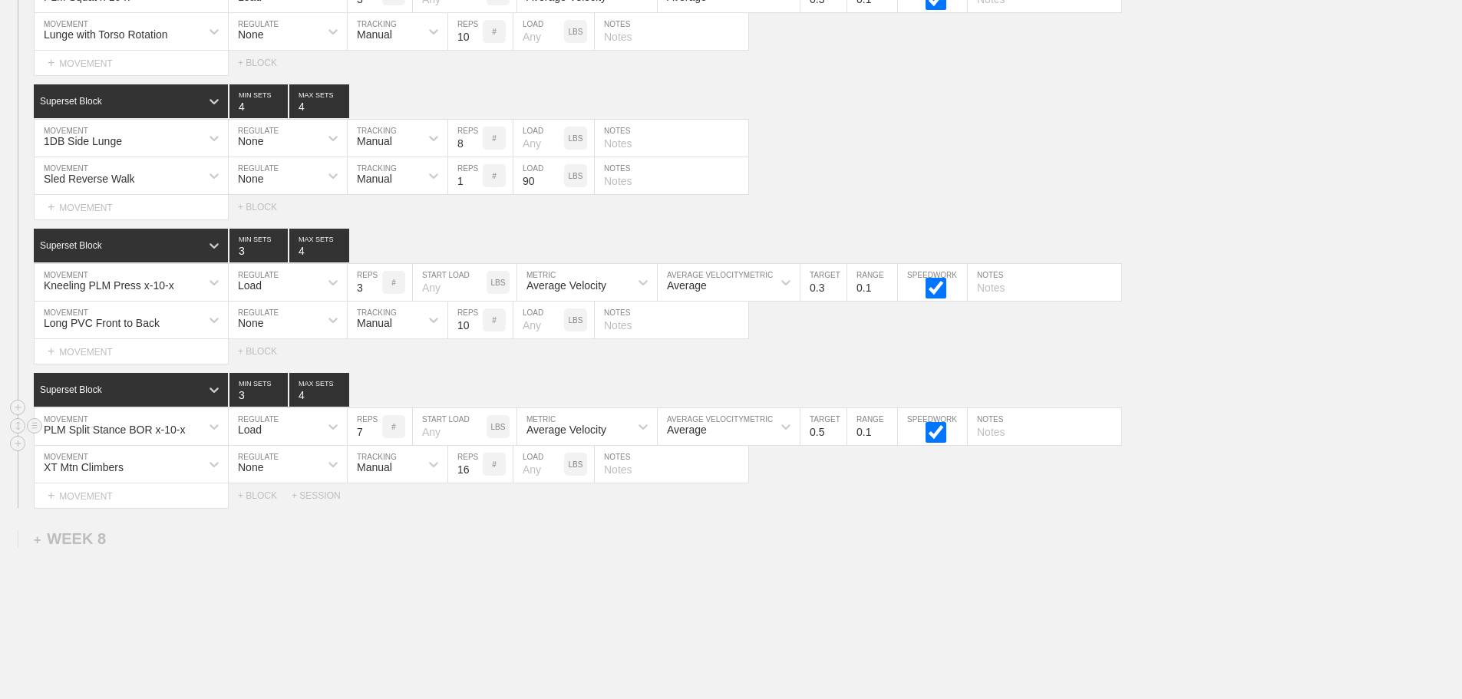
click at [375, 444] on input "7" at bounding box center [365, 426] width 35 height 37
type input "6"
click at [375, 444] on input "6" at bounding box center [365, 426] width 35 height 37
click at [838, 445] on input "0.4" at bounding box center [824, 426] width 46 height 37
type input "0.3"
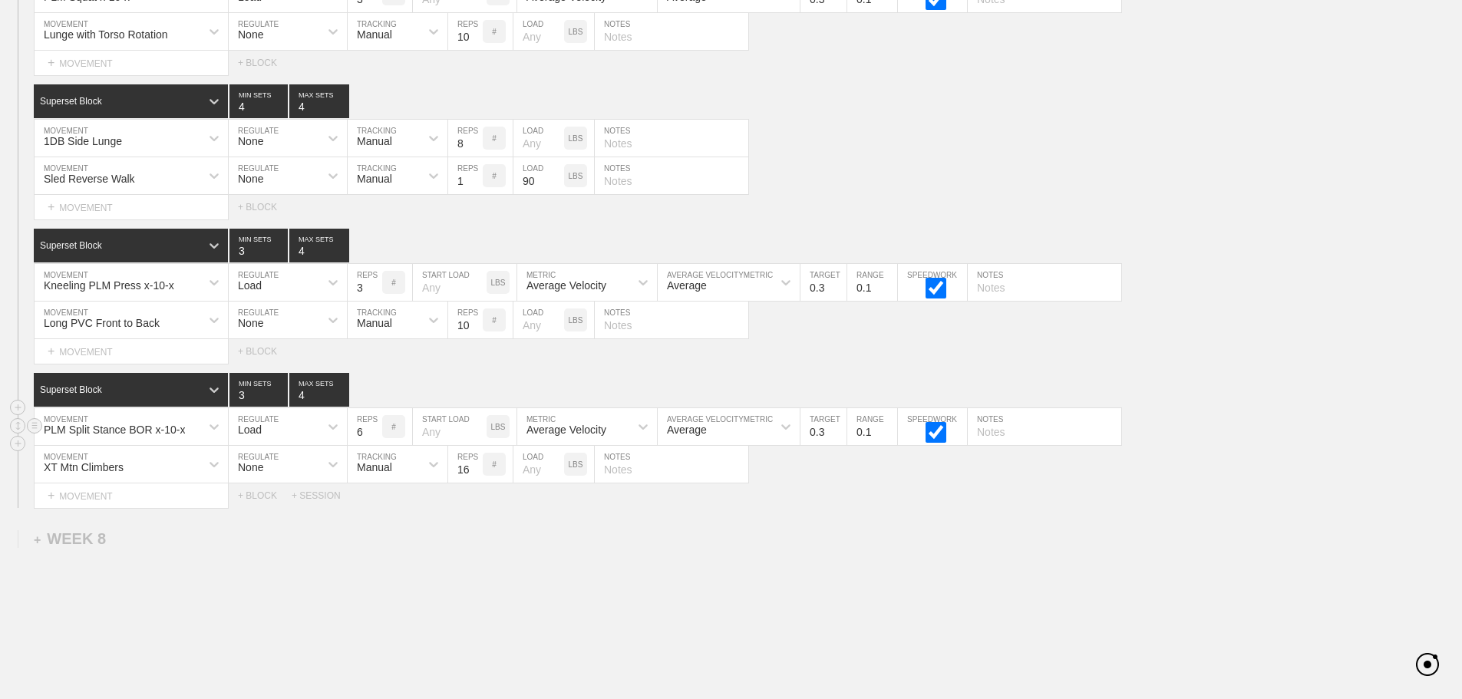
click at [838, 445] on input "0.3" at bounding box center [824, 426] width 46 height 37
click at [1032, 137] on div "1DB Side Lunge MOVEMENT None REGULATE Manual TRACKING 8 REPS # LOAD LBS NOTES" at bounding box center [731, 139] width 1462 height 38
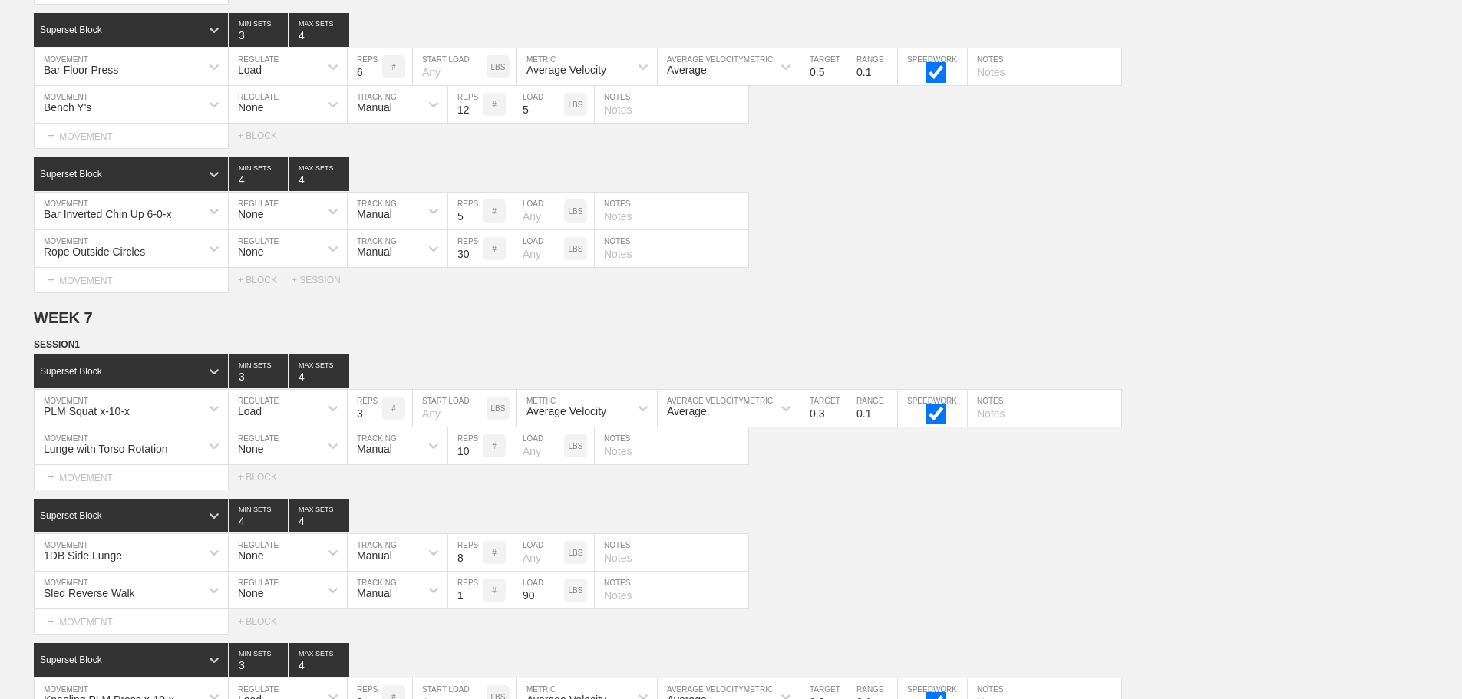
scroll to position [10650, 0]
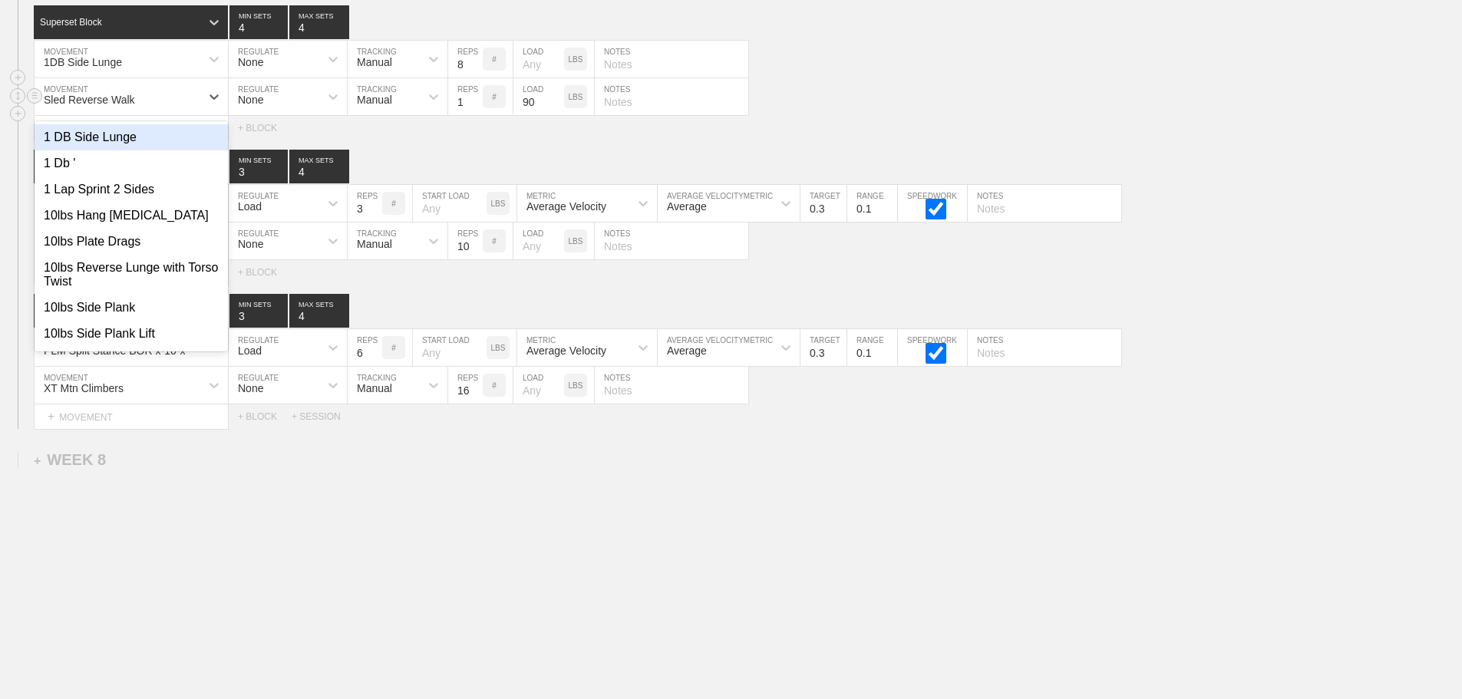
click at [172, 91] on div "Sled Reverse Walk" at bounding box center [118, 97] width 166 height 26
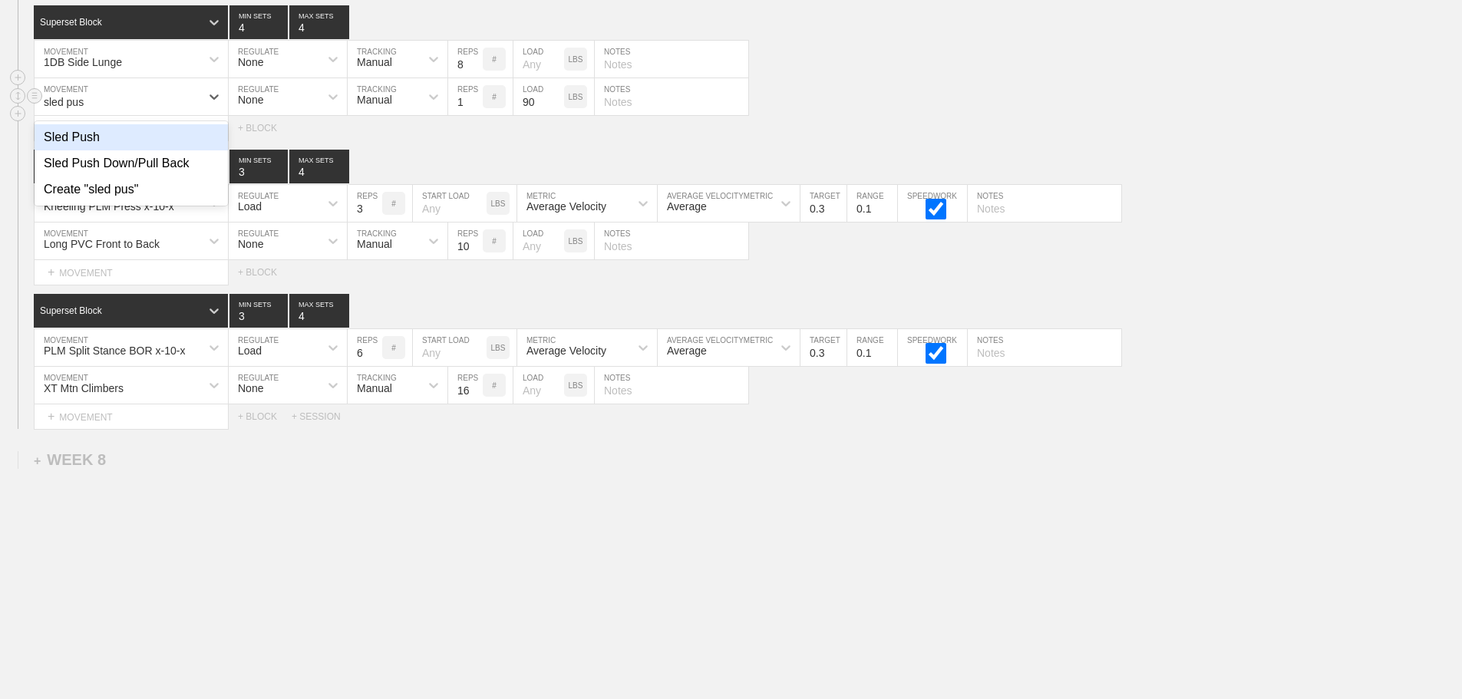
type input "sled push"
click at [75, 131] on div "Sled Push" at bounding box center [131, 137] width 193 height 26
click at [858, 112] on div "Sled Push MOVEMENT None REGULATE Manual TRACKING 1 REPS # 90 LOAD LBS NOTES" at bounding box center [731, 97] width 1462 height 38
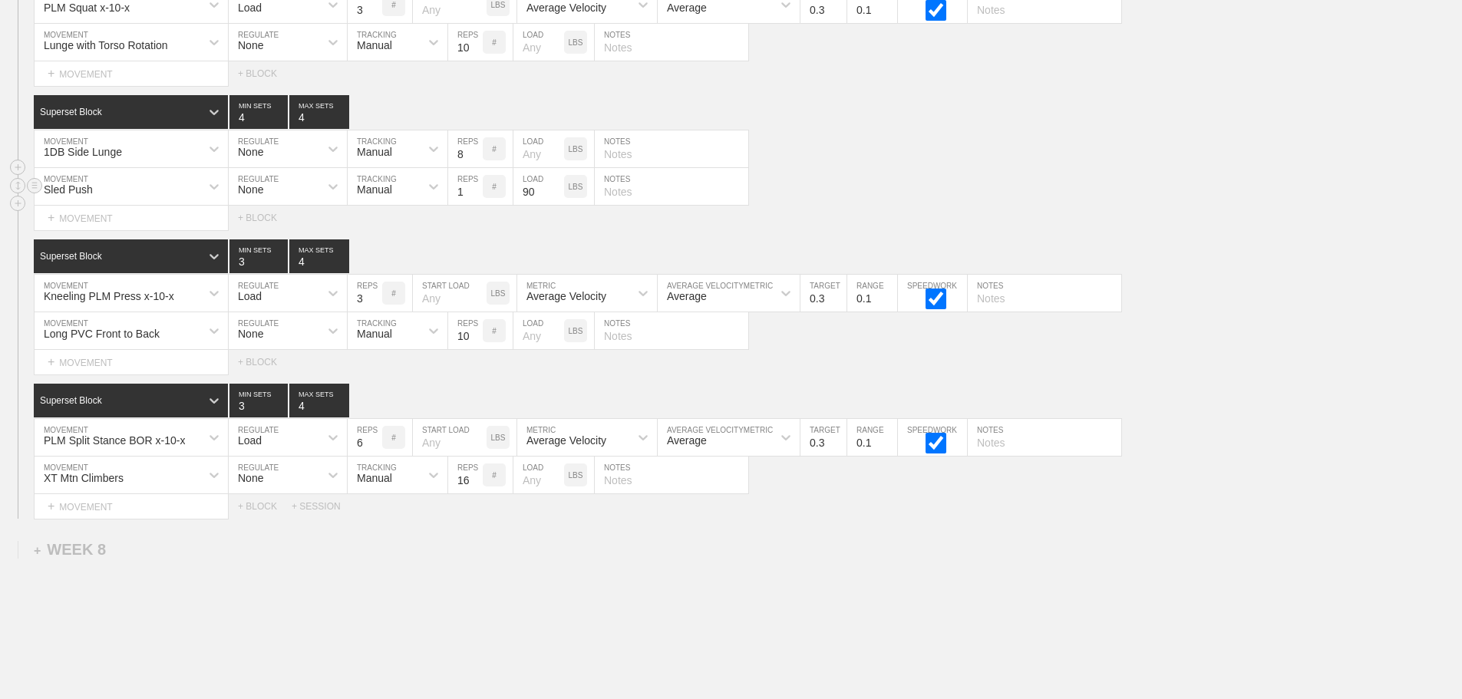
scroll to position [10420, 0]
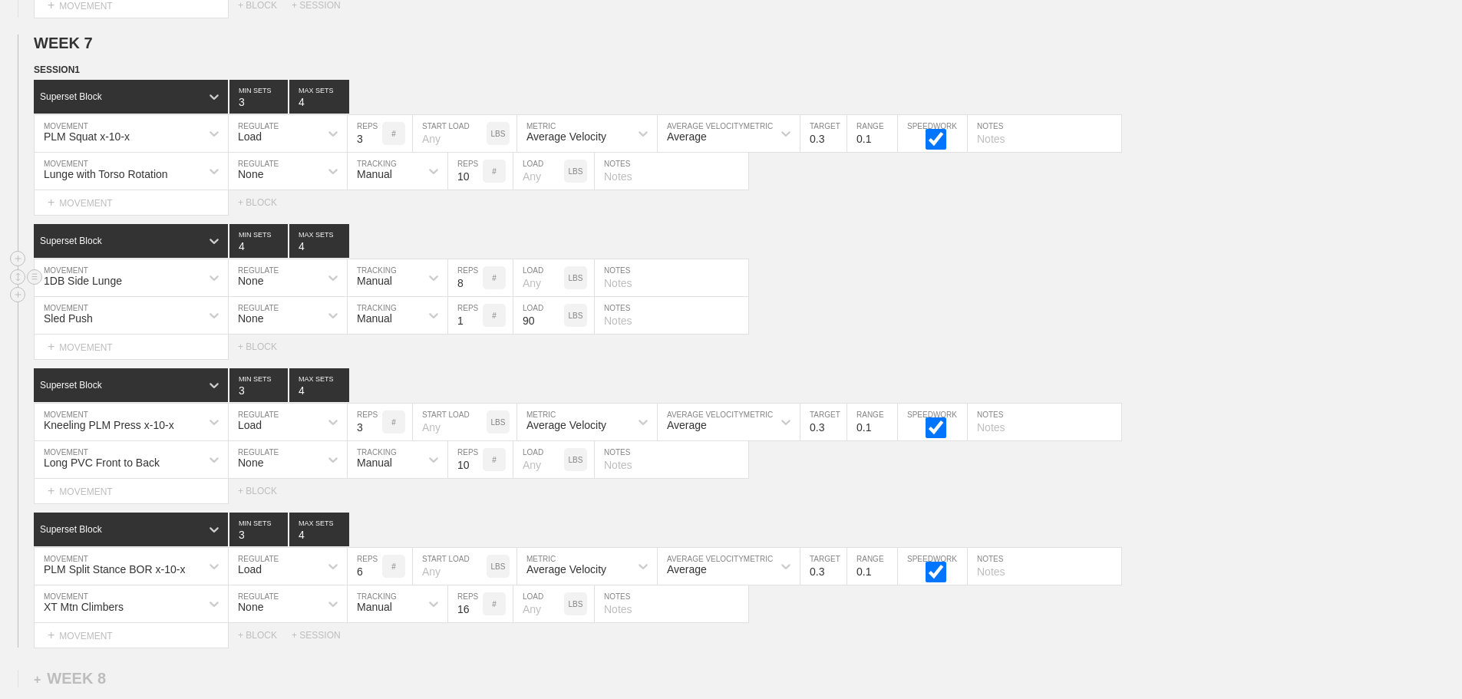
click at [959, 297] on div "1DB Side Lunge MOVEMENT None REGULATE Manual TRACKING 8 REPS # LOAD LBS NOTES" at bounding box center [731, 278] width 1462 height 38
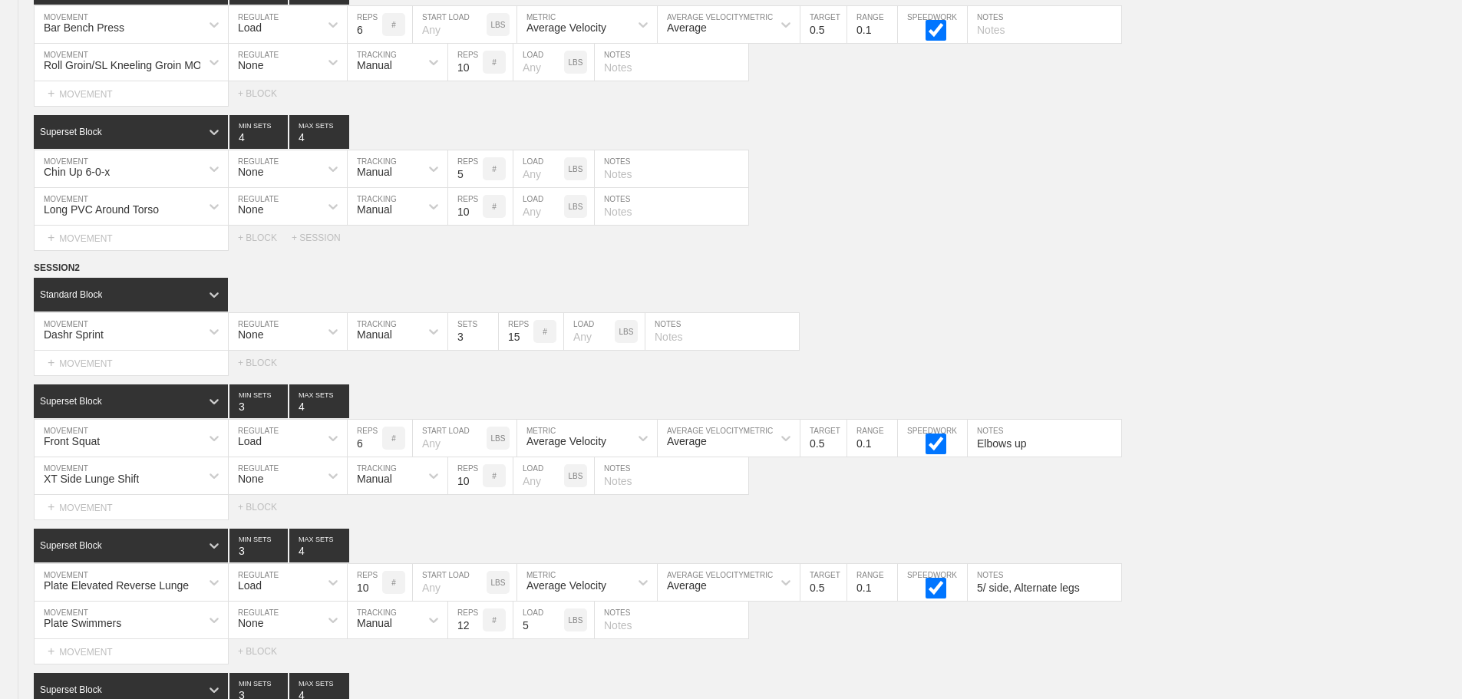
scroll to position [10650, 0]
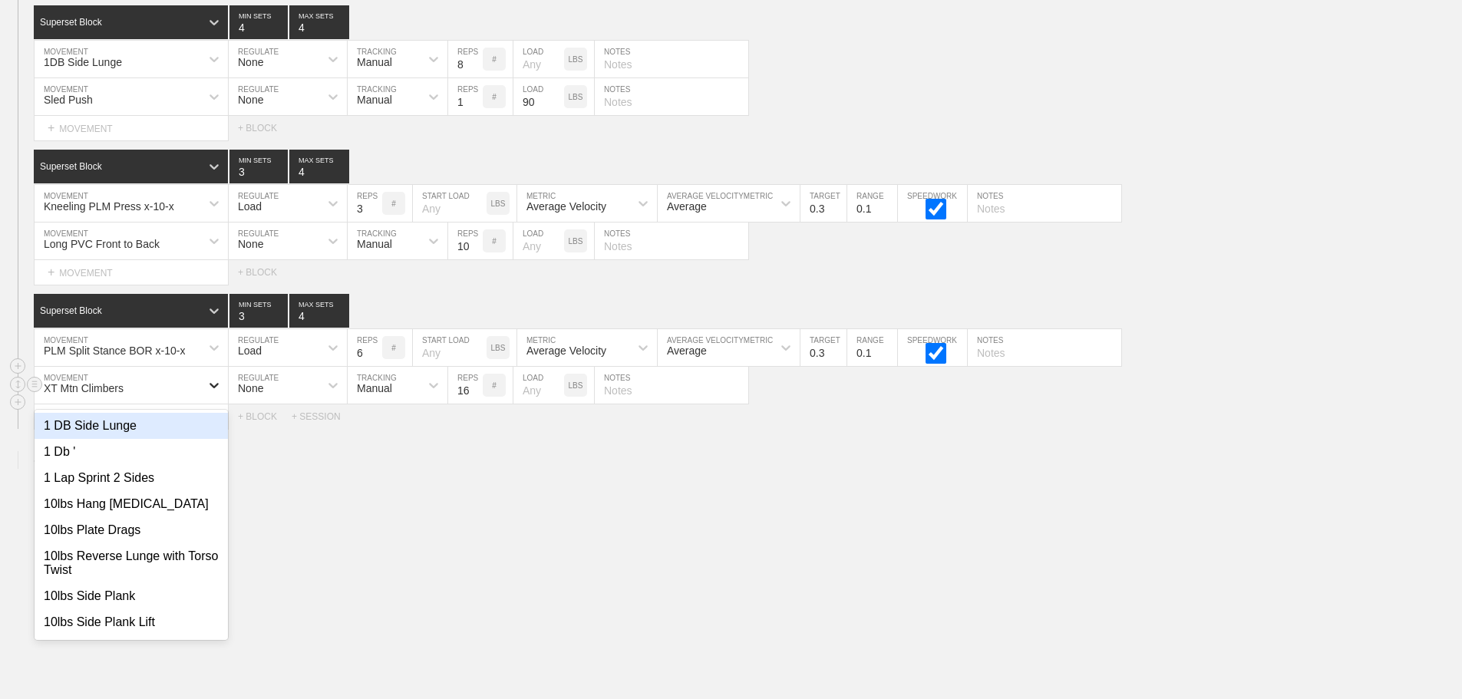
click at [212, 378] on icon at bounding box center [214, 385] width 15 height 15
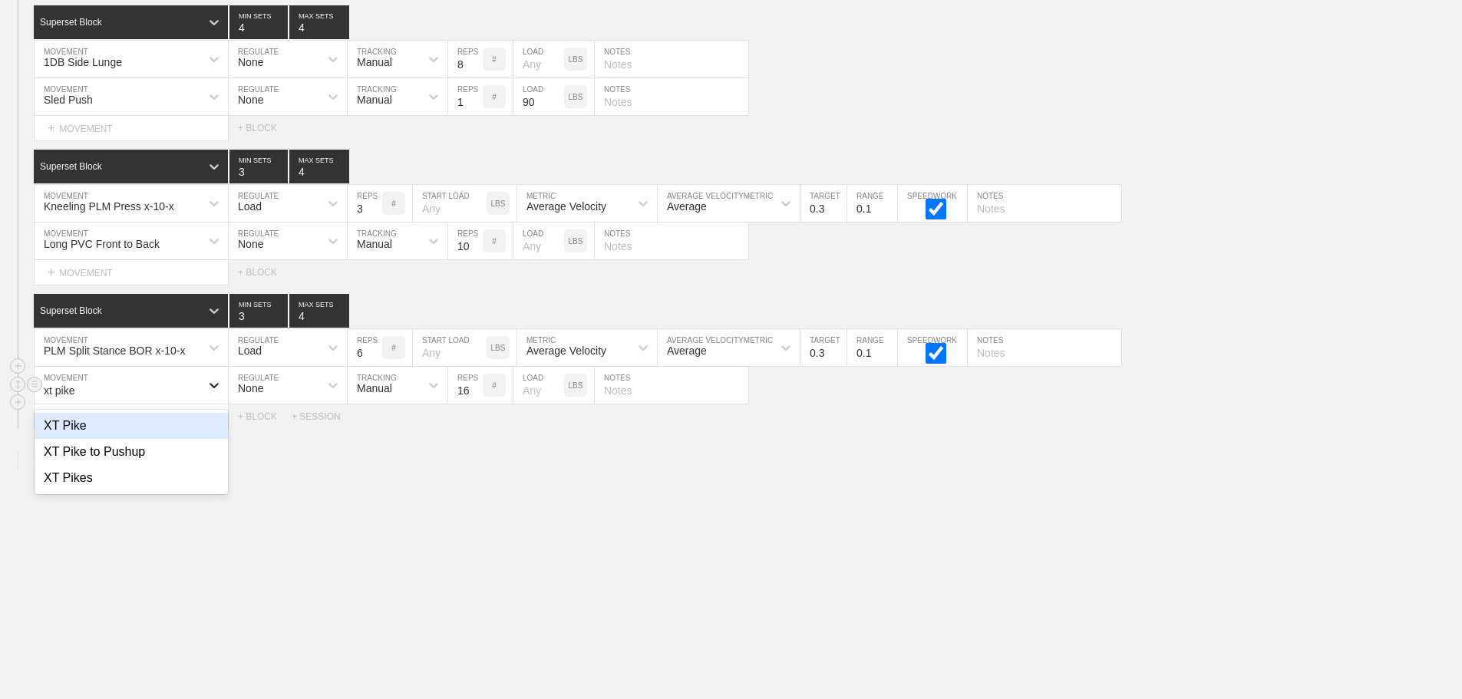
type input "xt pikes"
click at [62, 427] on div "XT Pikes" at bounding box center [131, 426] width 193 height 26
click at [476, 393] on input "15" at bounding box center [465, 385] width 35 height 37
click at [476, 393] on input "14" at bounding box center [465, 385] width 35 height 37
click at [476, 393] on input "13" at bounding box center [465, 385] width 35 height 37
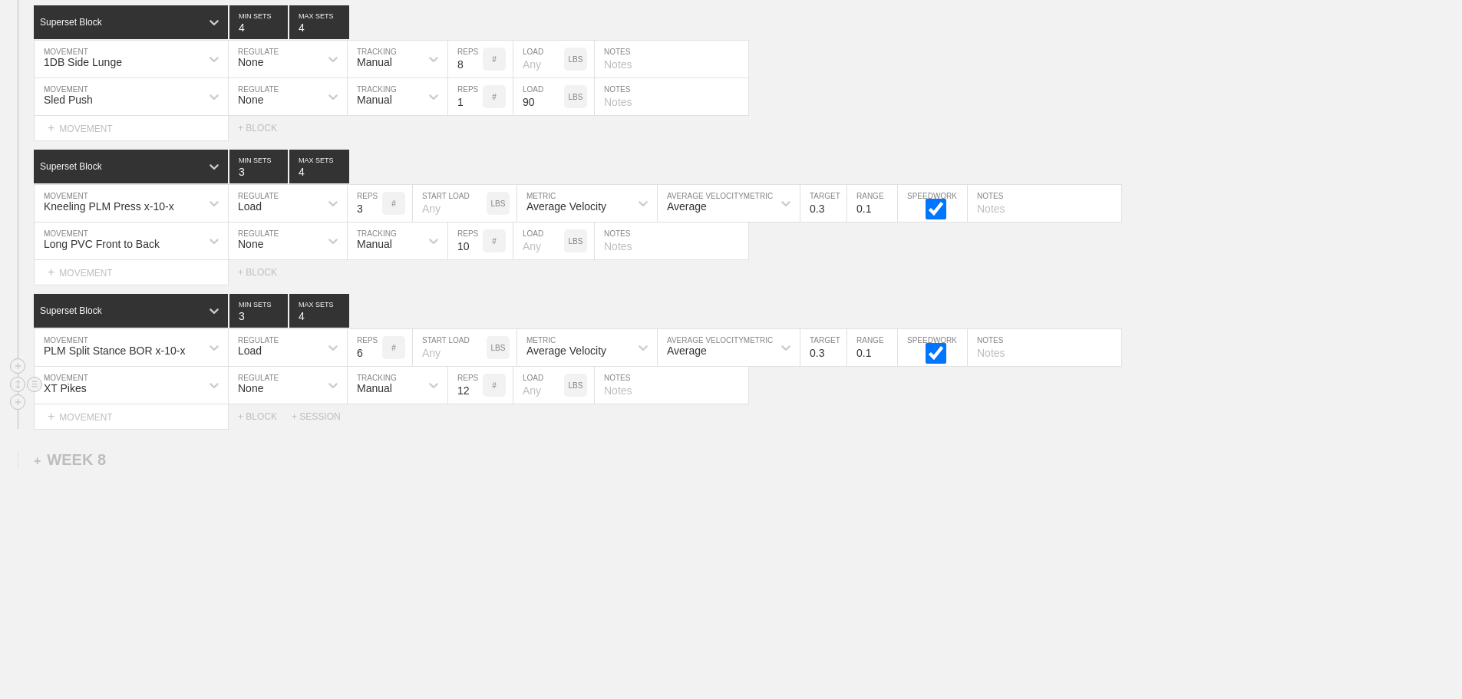
type input "12"
click at [476, 393] on input "12" at bounding box center [465, 385] width 35 height 37
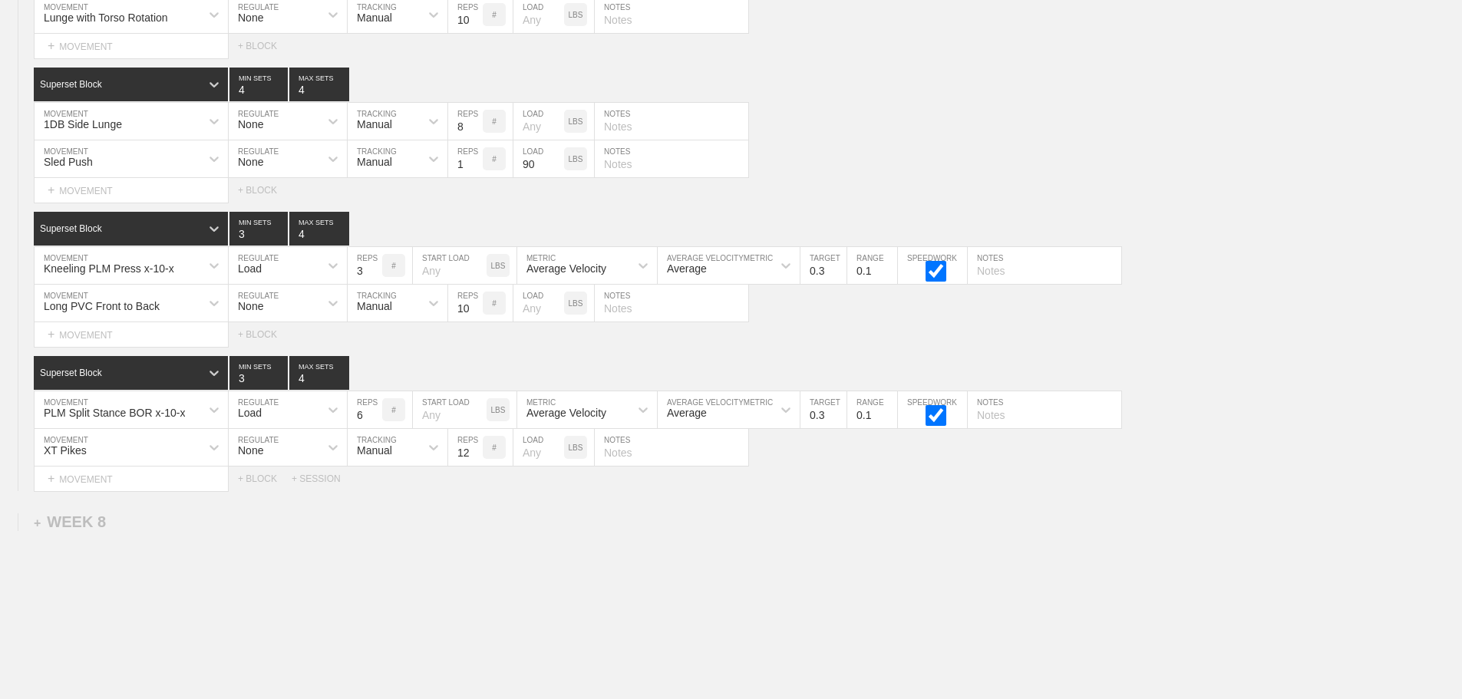
scroll to position [10497, 0]
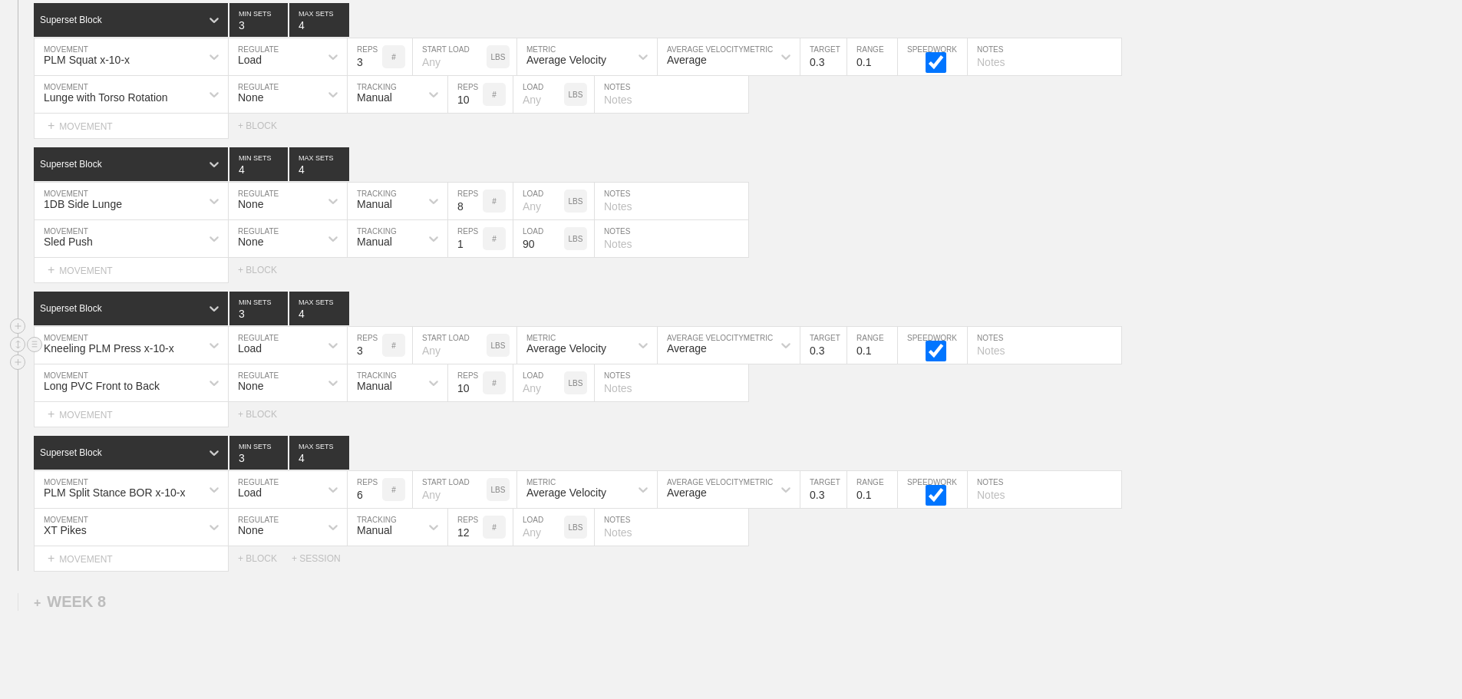
click at [1195, 352] on div "Kneeling PLM Press x-10-x MOVEMENT Load REGULATE 3 REPS # START LOAD LBS Averag…" at bounding box center [731, 346] width 1462 height 38
click at [980, 233] on div "Sled Push MOVEMENT None REGULATE Manual TRACKING 1 REPS # 90 LOAD LBS NOTES" at bounding box center [731, 239] width 1462 height 38
click at [1329, 509] on div "PLM Split Stance BOR x-10-x MOVEMENT Load REGULATE 6 REPS # START LOAD LBS Aver…" at bounding box center [731, 490] width 1462 height 38
click at [1239, 465] on div "Superset Block 3 MIN SETS 4 MAX SETS" at bounding box center [748, 453] width 1429 height 34
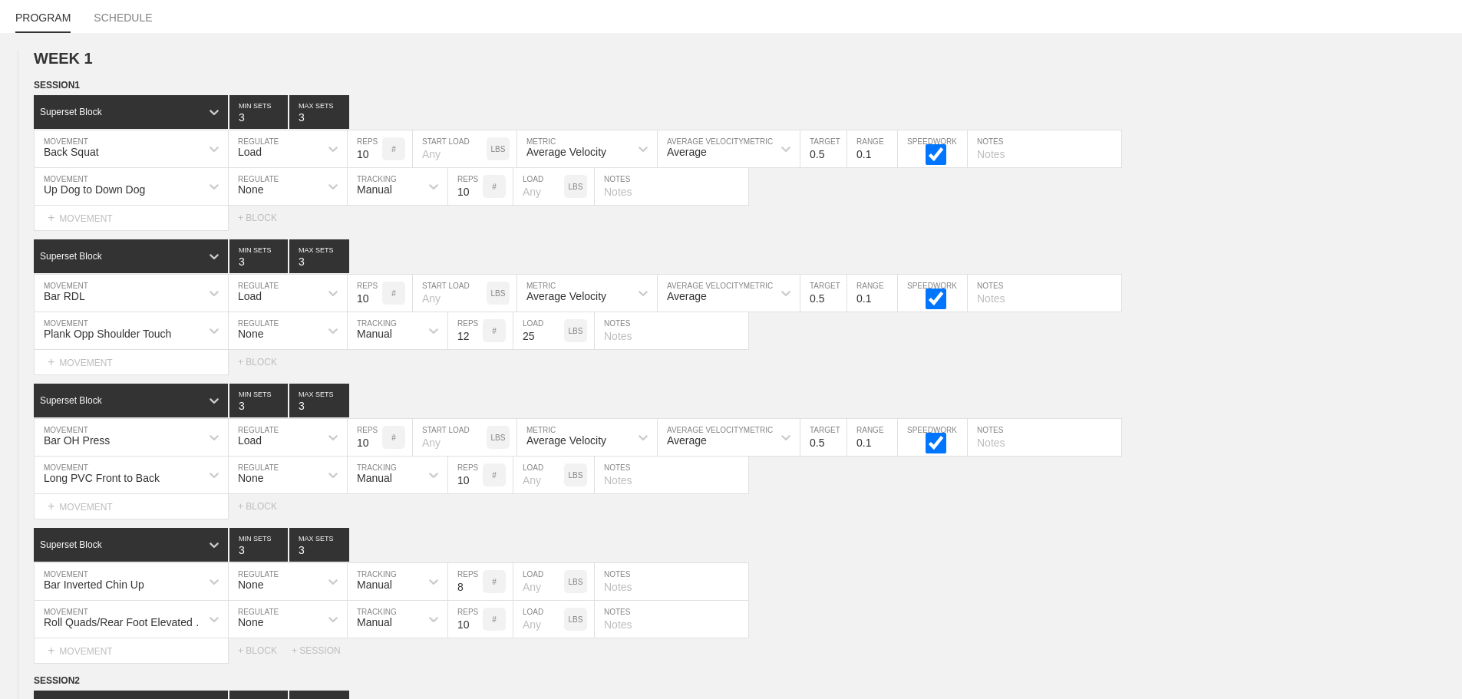
scroll to position [0, 0]
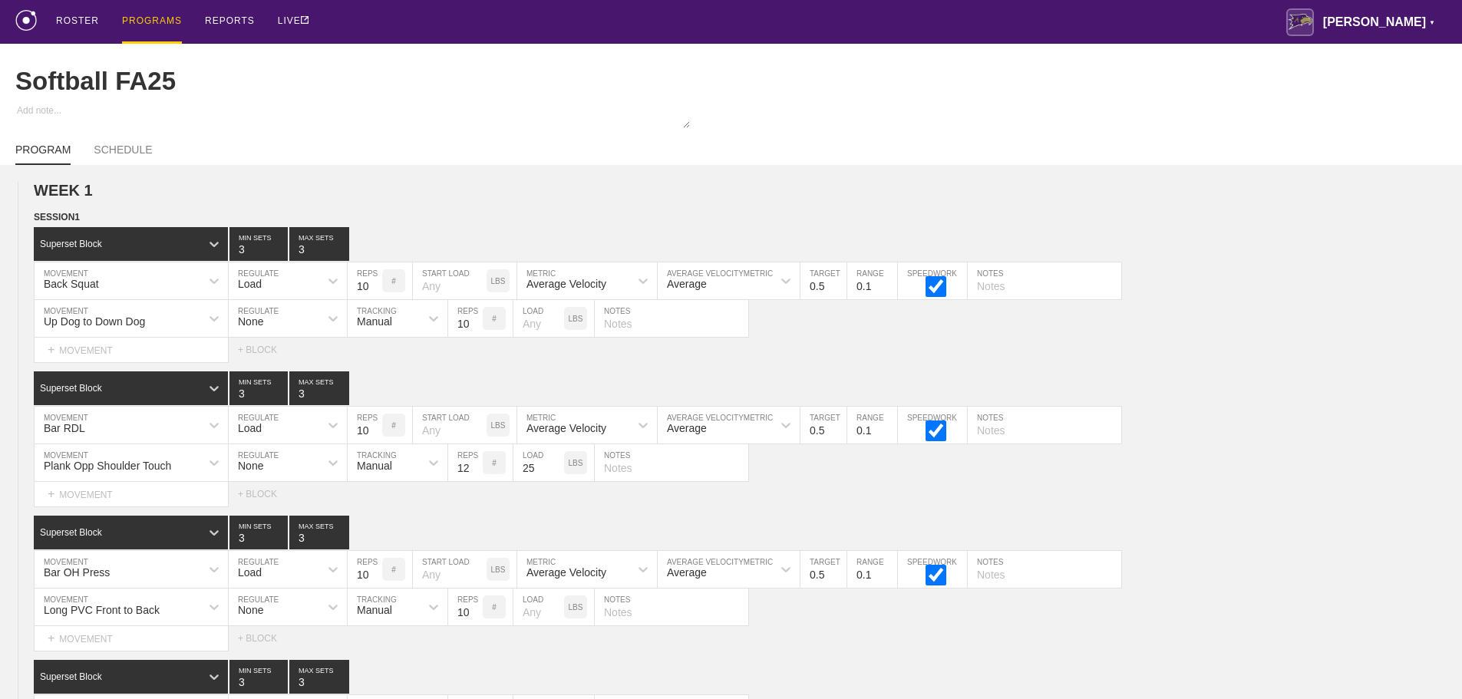
click at [159, 18] on div "PROGRAMS" at bounding box center [152, 22] width 60 height 44
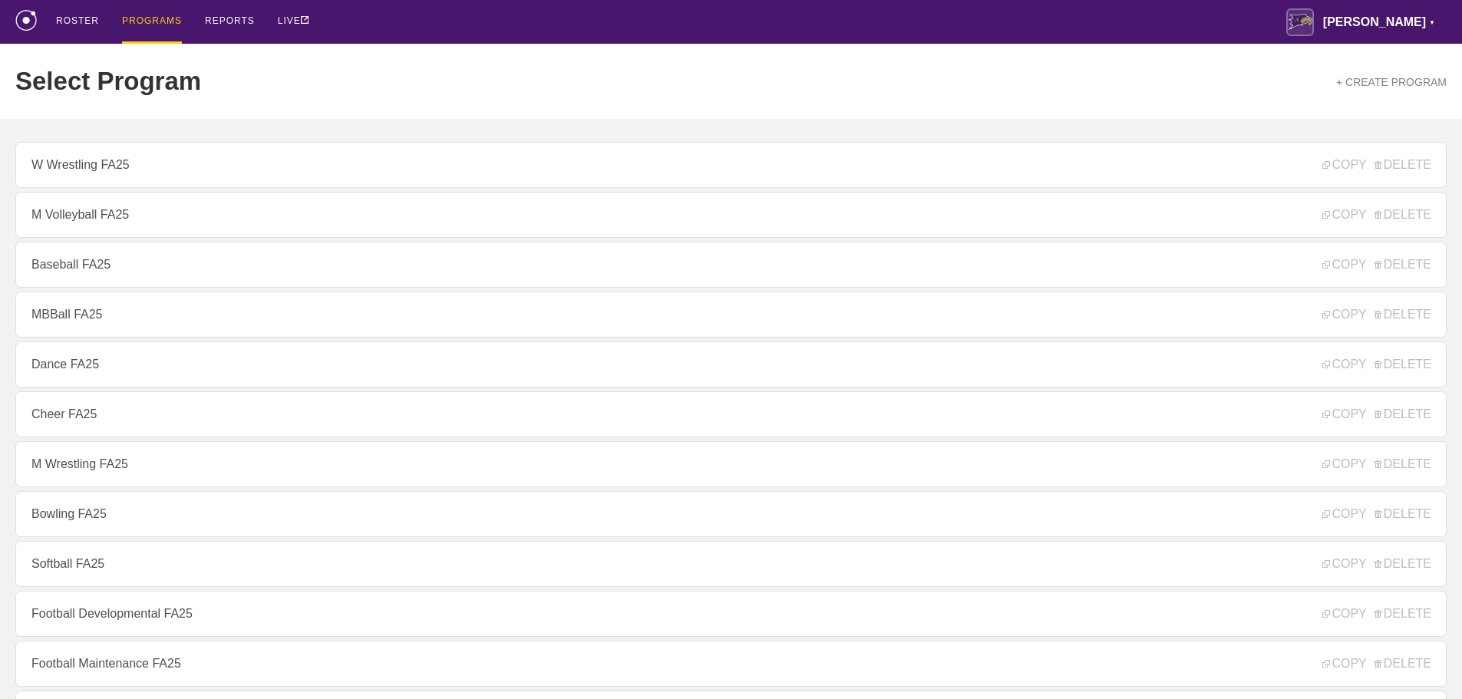
click at [362, 18] on div "ROSTER PROGRAMS REPORTS LIVE Avila ▼ brian.ciolek@avila.edu Settings Logout" at bounding box center [731, 22] width 1432 height 44
click at [947, 22] on div "ROSTER PROGRAMS REPORTS LIVE Avila ▼ brian.ciolek@avila.edu Settings Logout" at bounding box center [731, 22] width 1432 height 44
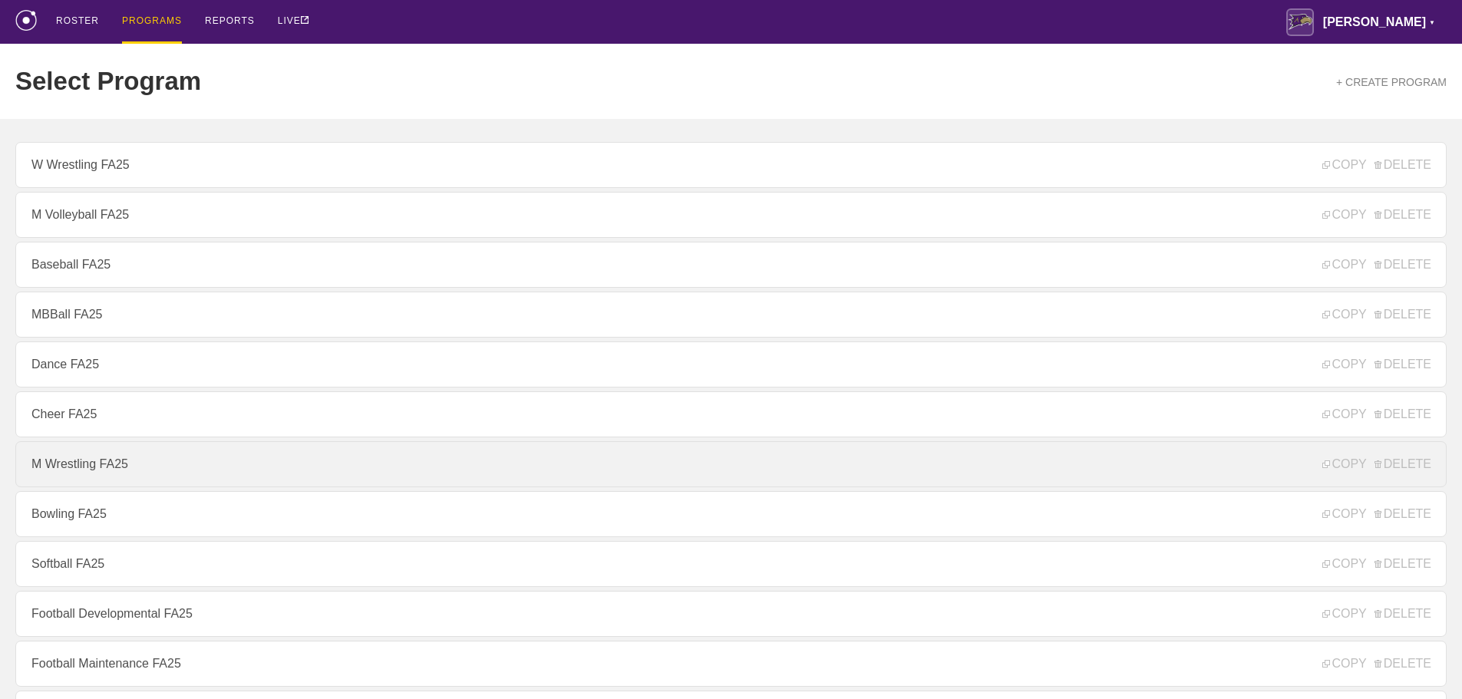
click at [137, 469] on link "M Wrestling FA25" at bounding box center [731, 464] width 1432 height 46
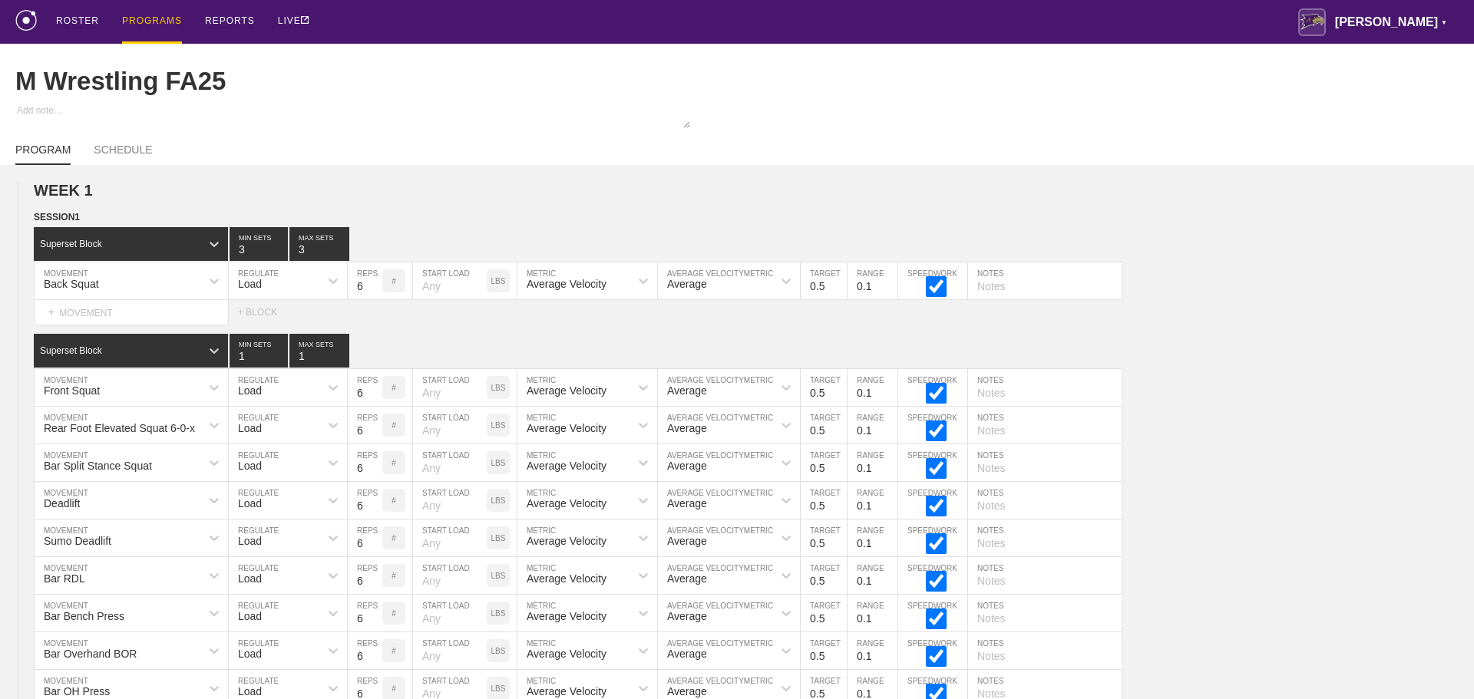
type textarea "x"
type input "M Wrestling FA25"
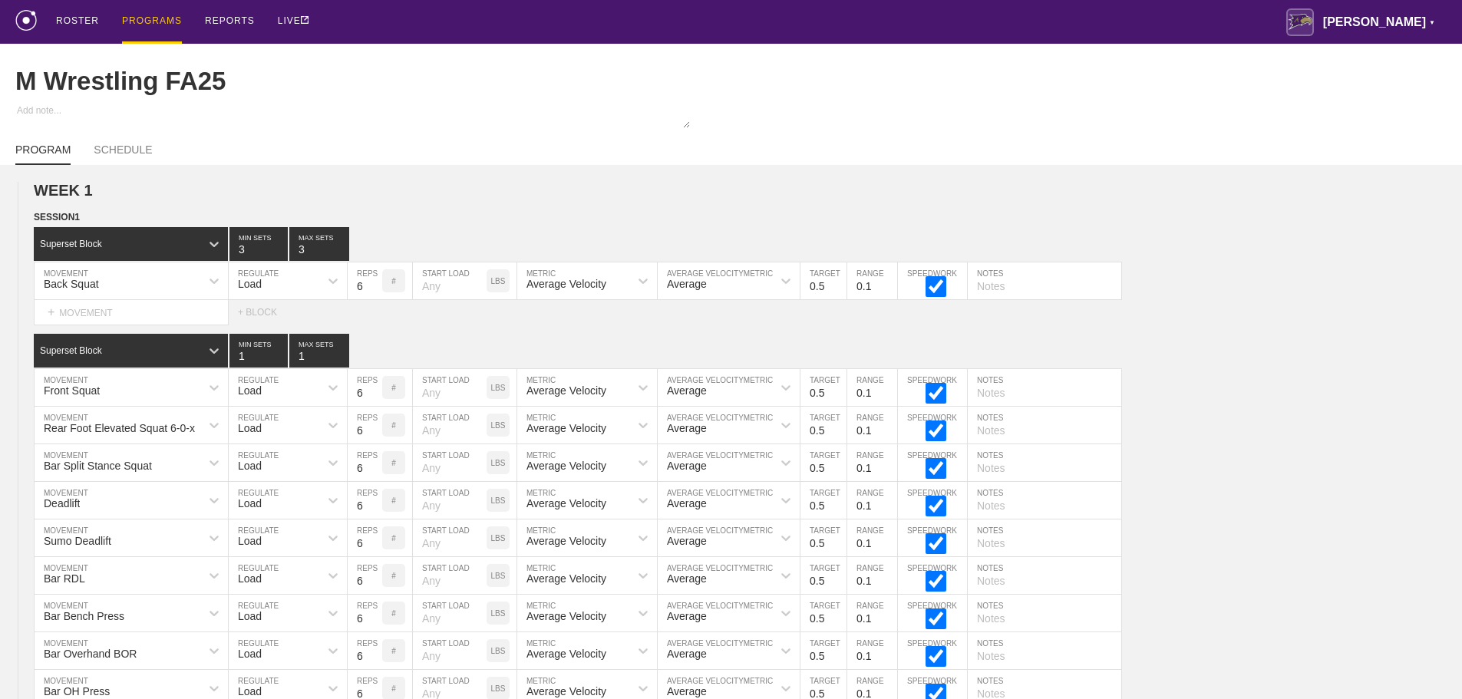
click at [652, 18] on div "ROSTER PROGRAMS REPORTS LIVE Avila ▼ brian.ciolek@avila.edu Settings Logout" at bounding box center [731, 22] width 1432 height 44
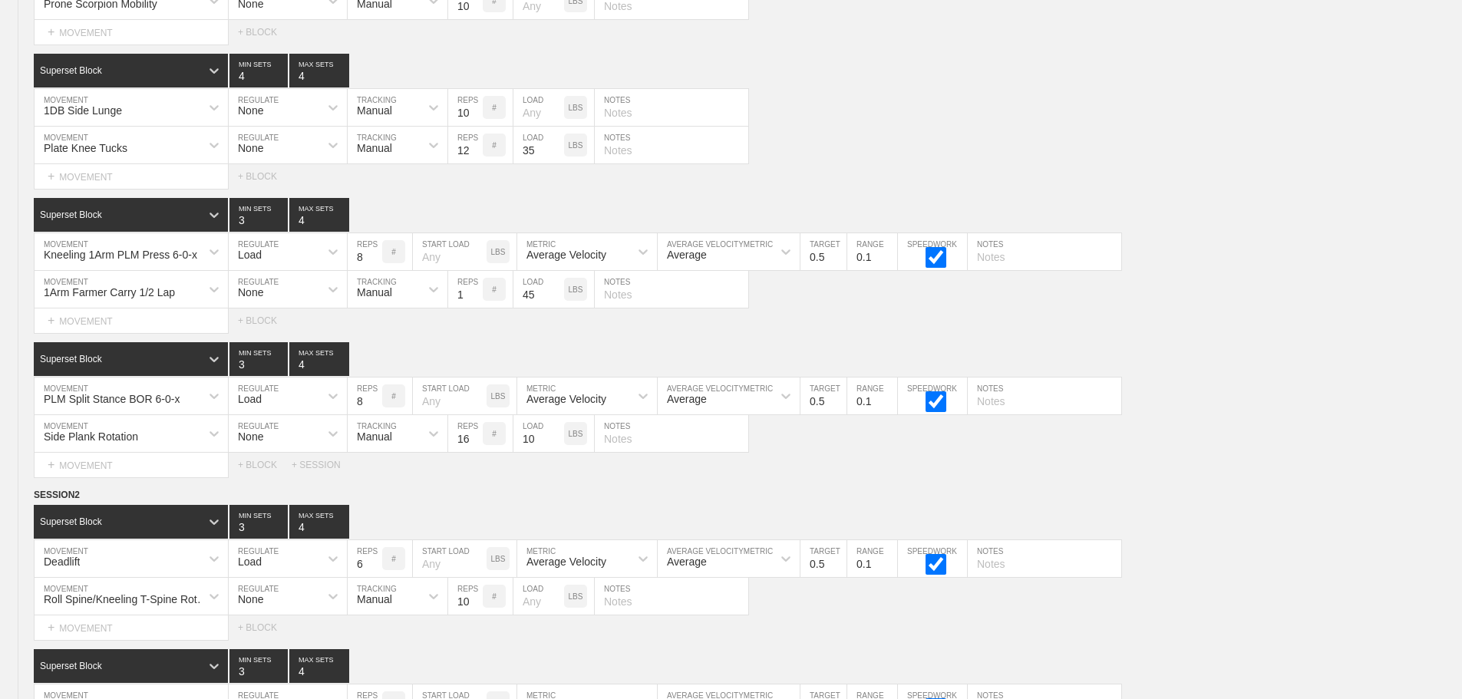
scroll to position [10687, 0]
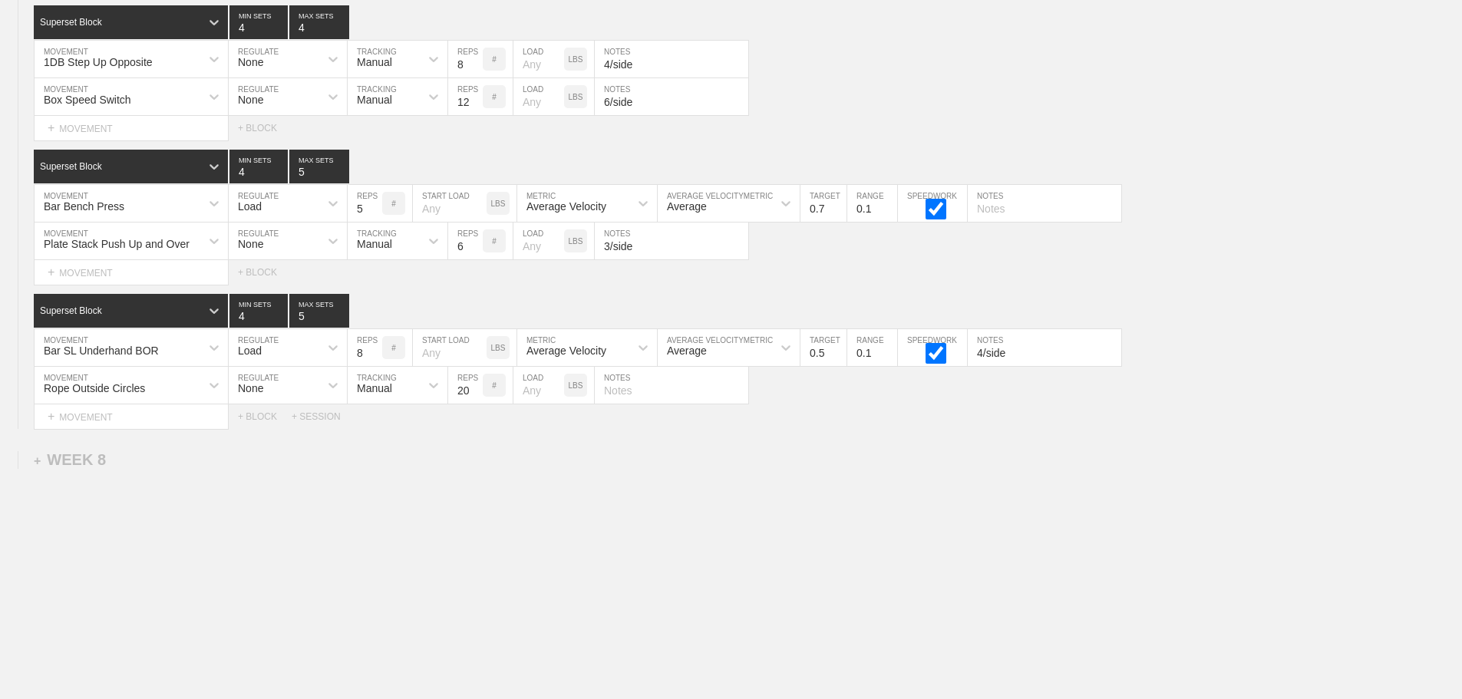
click at [89, 459] on div "+ WEEK 8" at bounding box center [70, 460] width 72 height 18
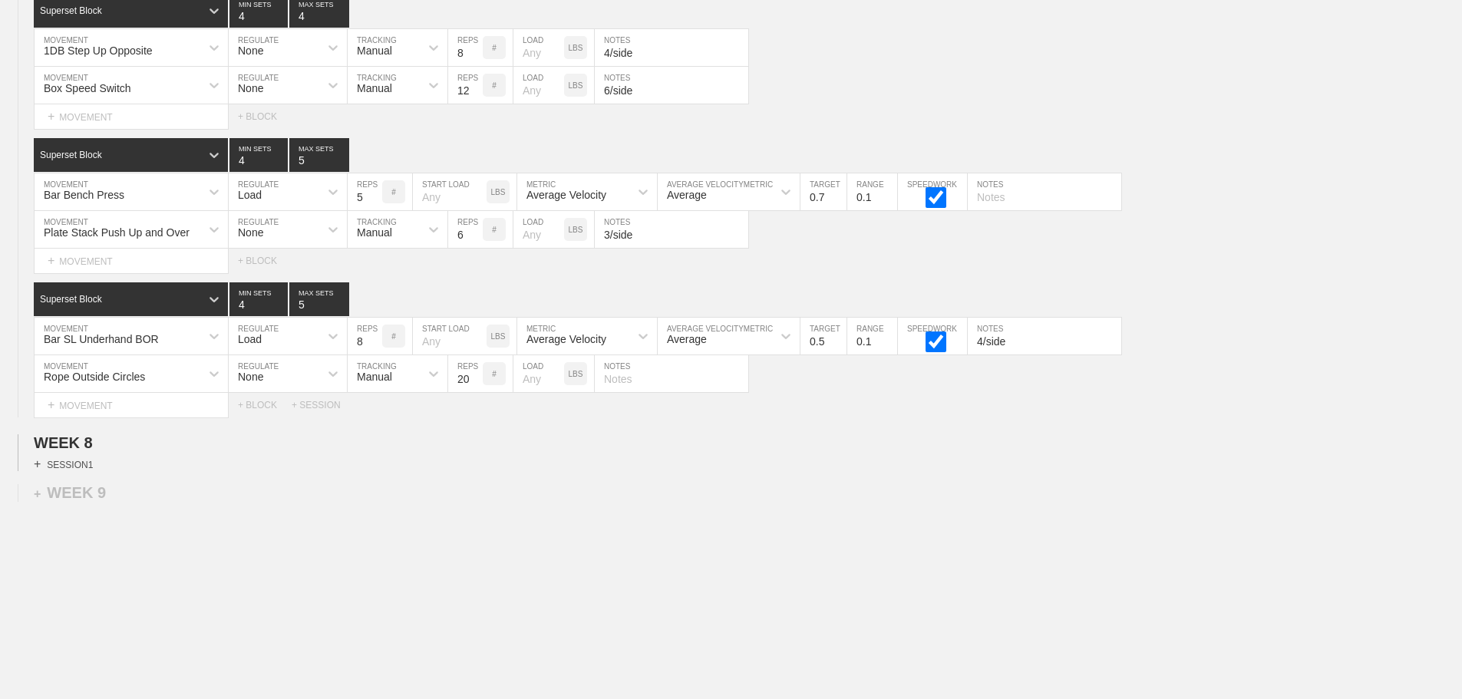
click at [86, 471] on div "+ SESSION 1" at bounding box center [63, 465] width 59 height 14
click at [105, 504] on div "+ BLOCK" at bounding box center [130, 492] width 193 height 25
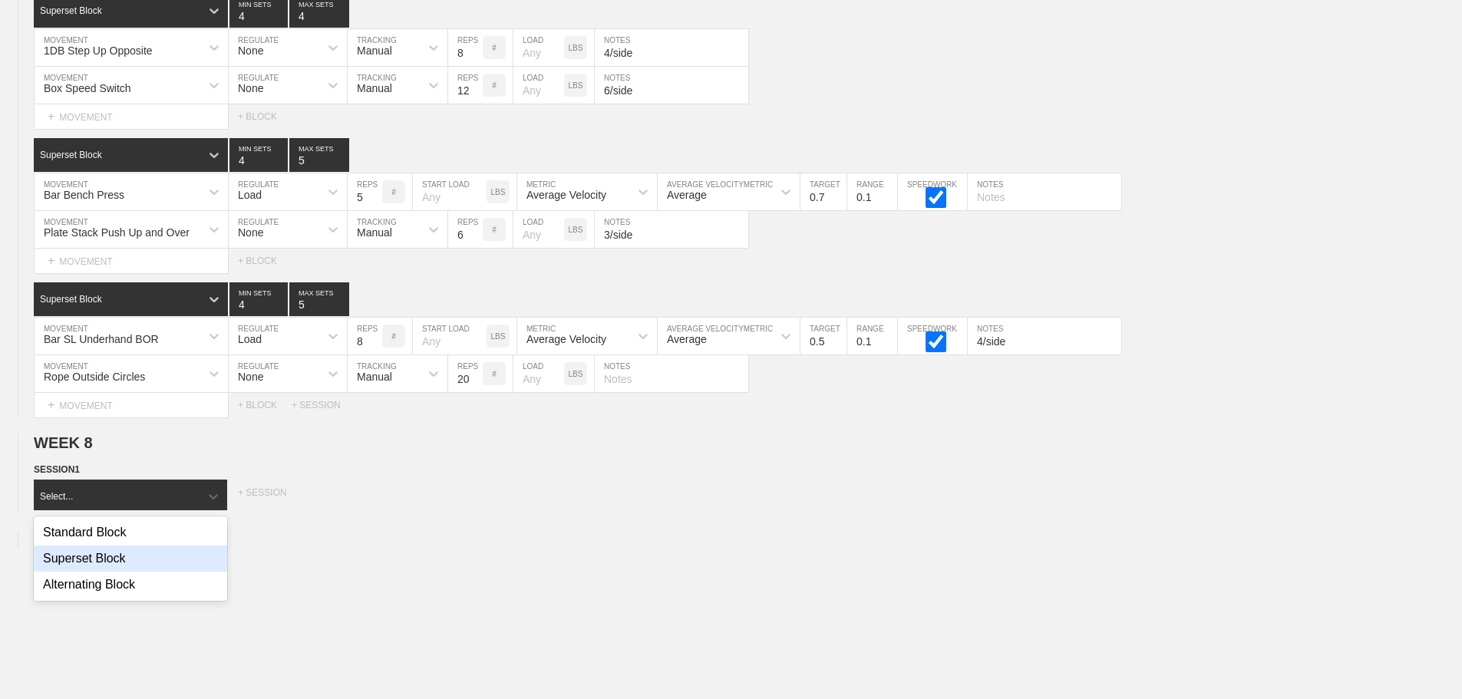
drag, startPoint x: 137, startPoint y: 572, endPoint x: 207, endPoint y: 566, distance: 70.1
click at [136, 572] on div "Superset Block" at bounding box center [130, 559] width 193 height 26
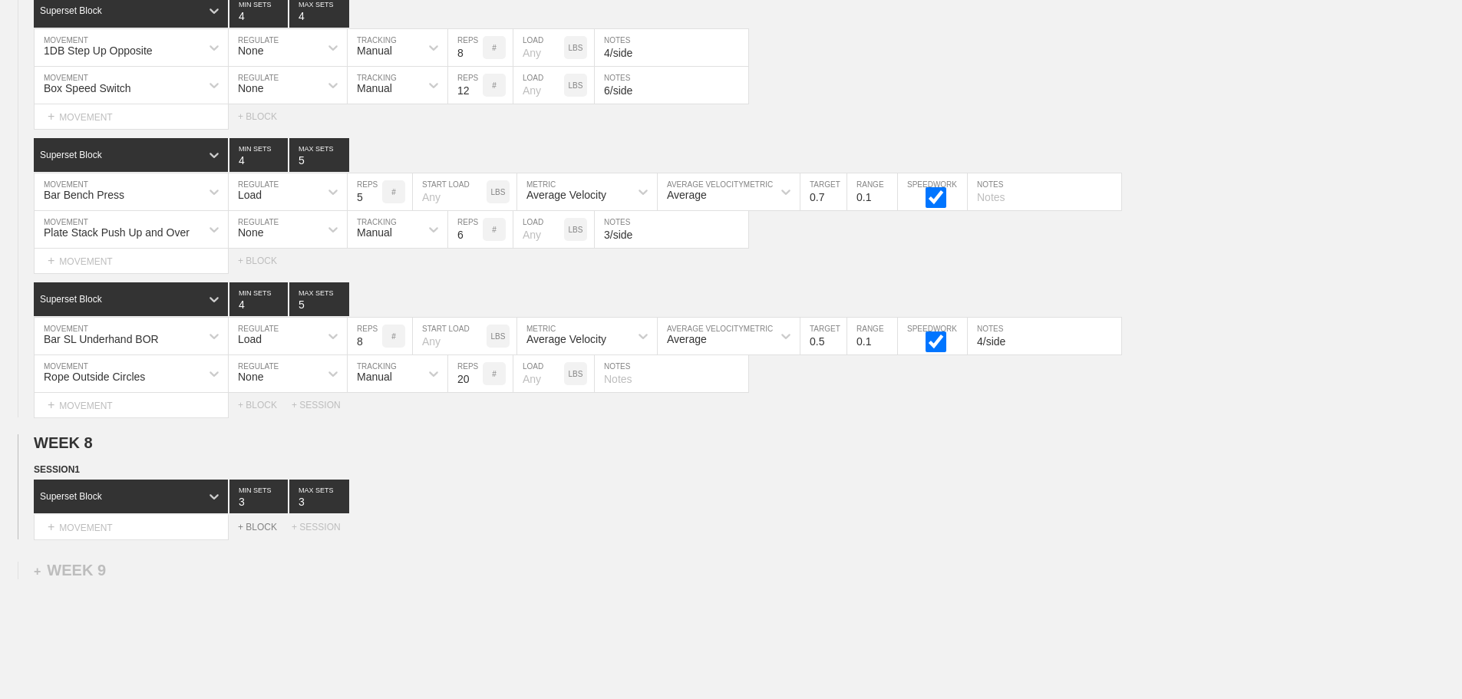
click at [266, 533] on div "+ BLOCK" at bounding box center [265, 527] width 54 height 11
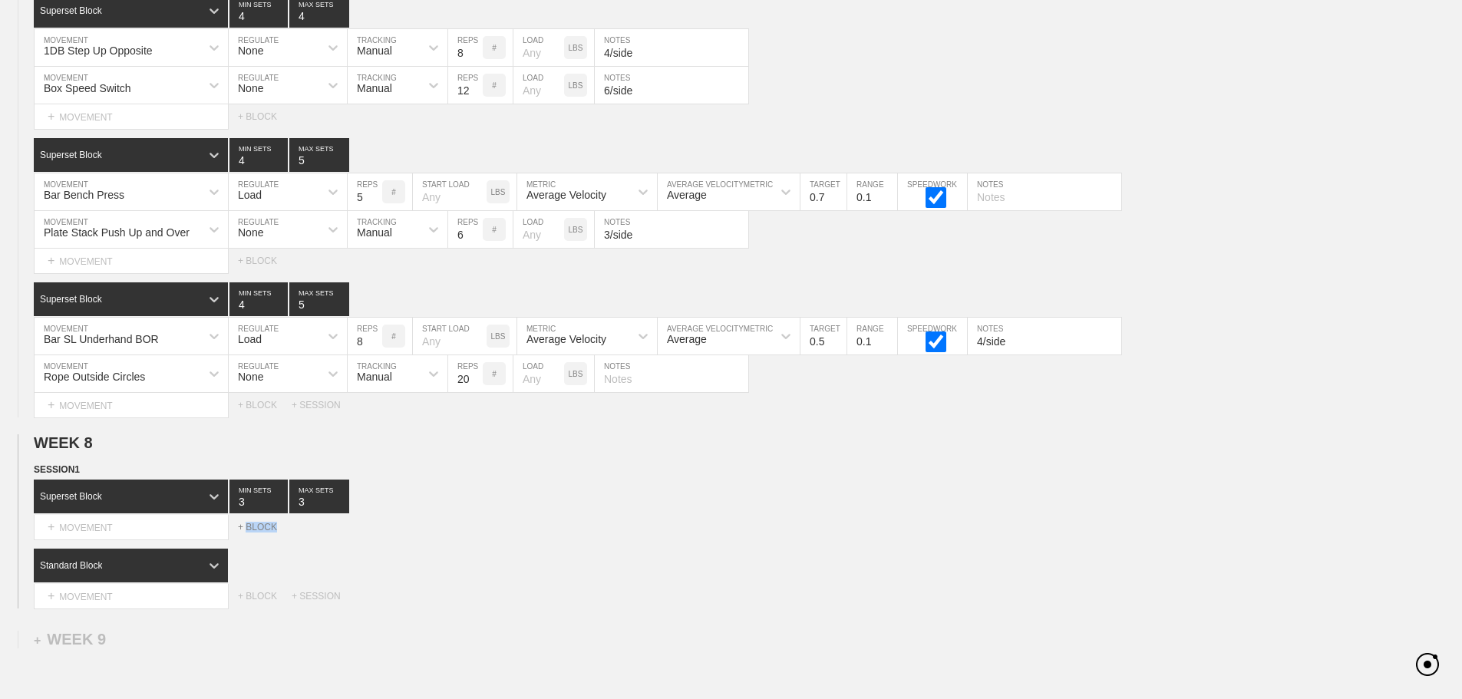
click at [266, 533] on div "+ BLOCK" at bounding box center [265, 527] width 54 height 11
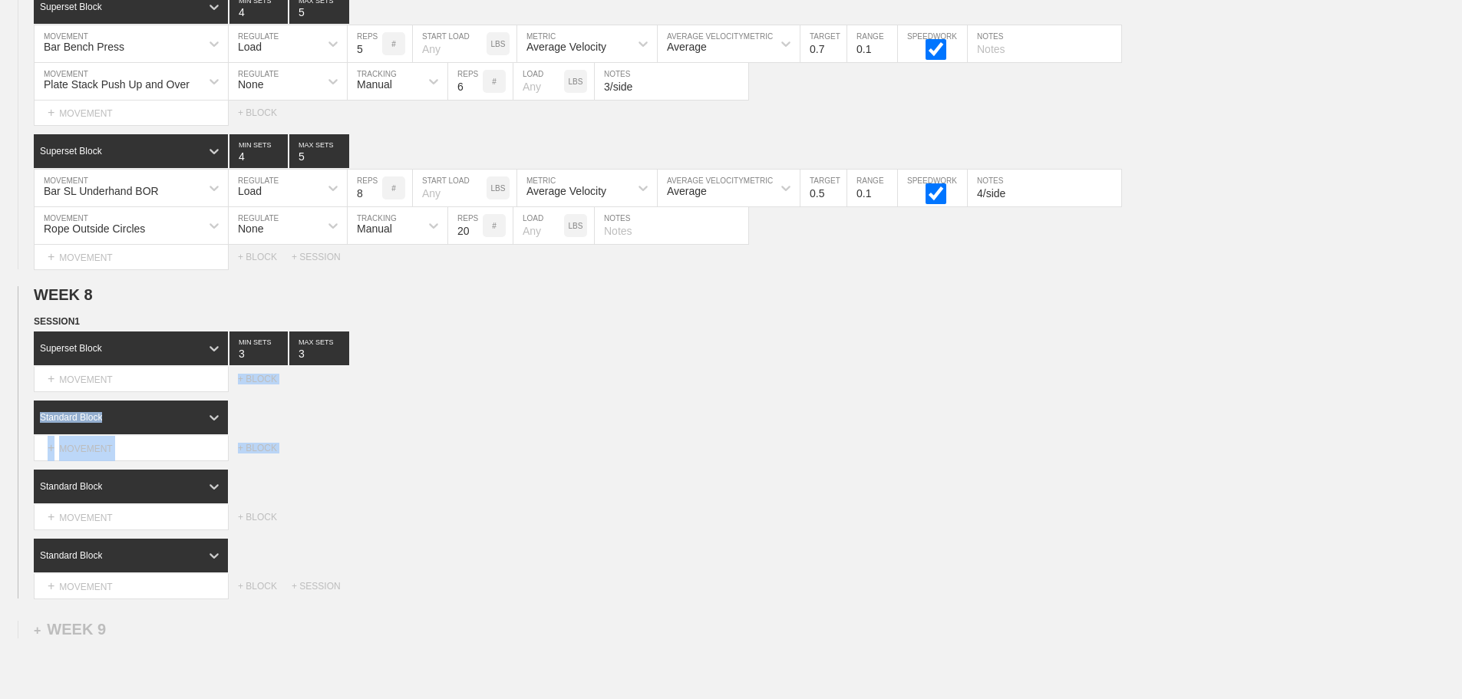
scroll to position [10841, 0]
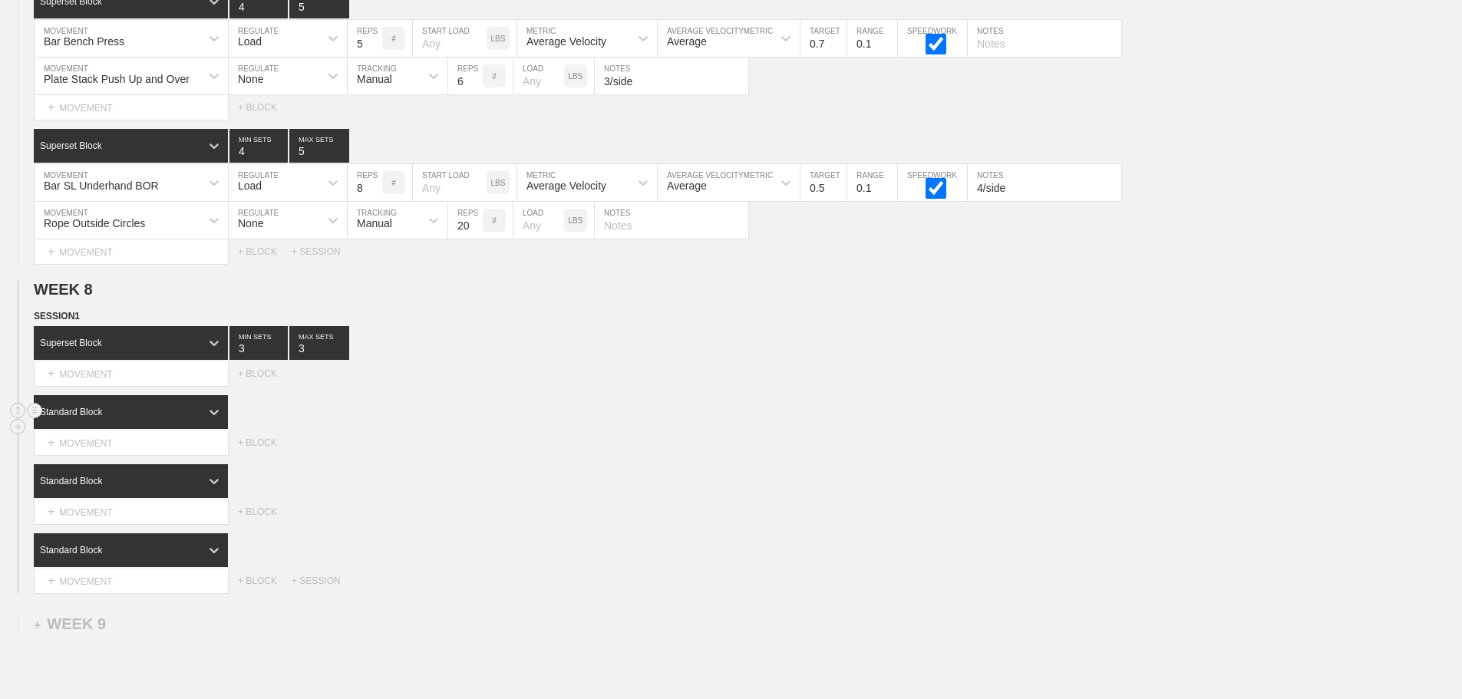
click at [197, 419] on div "Standard Block" at bounding box center [117, 412] width 167 height 14
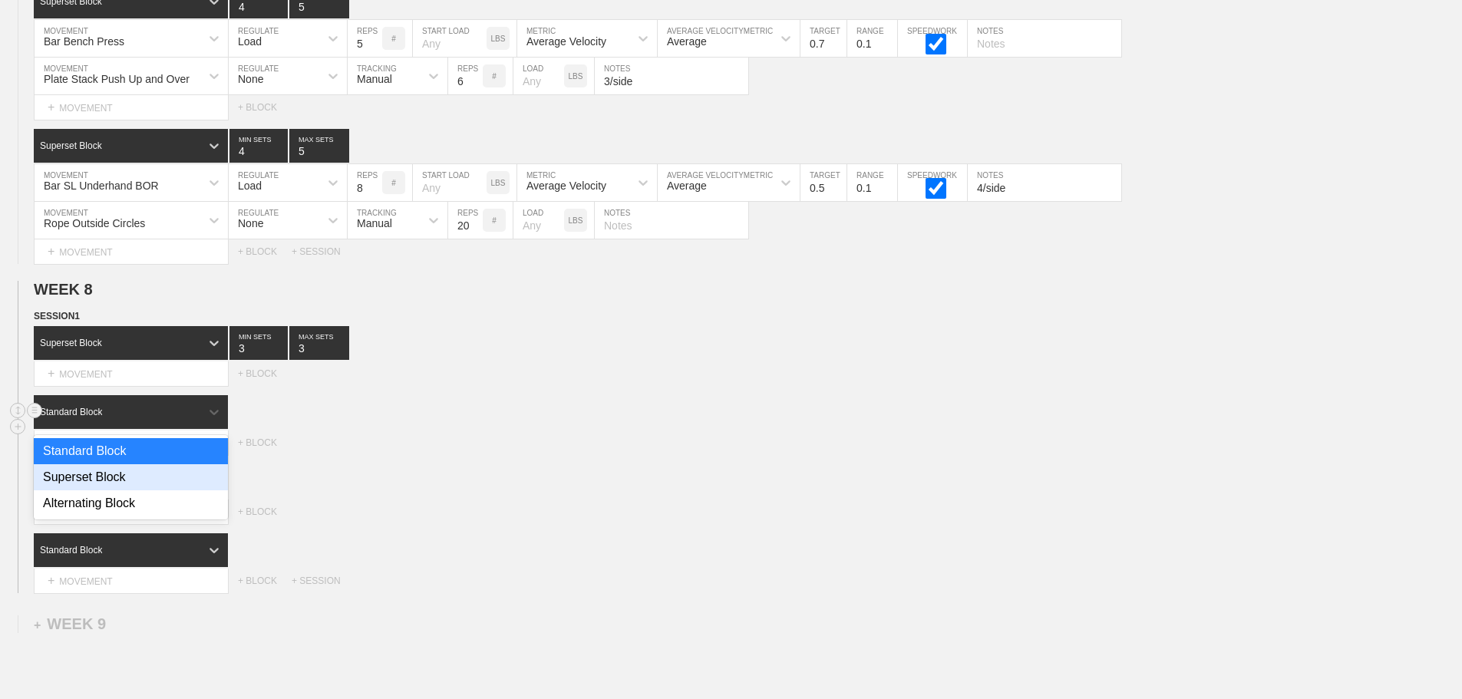
click at [122, 491] on div "Superset Block" at bounding box center [131, 477] width 194 height 26
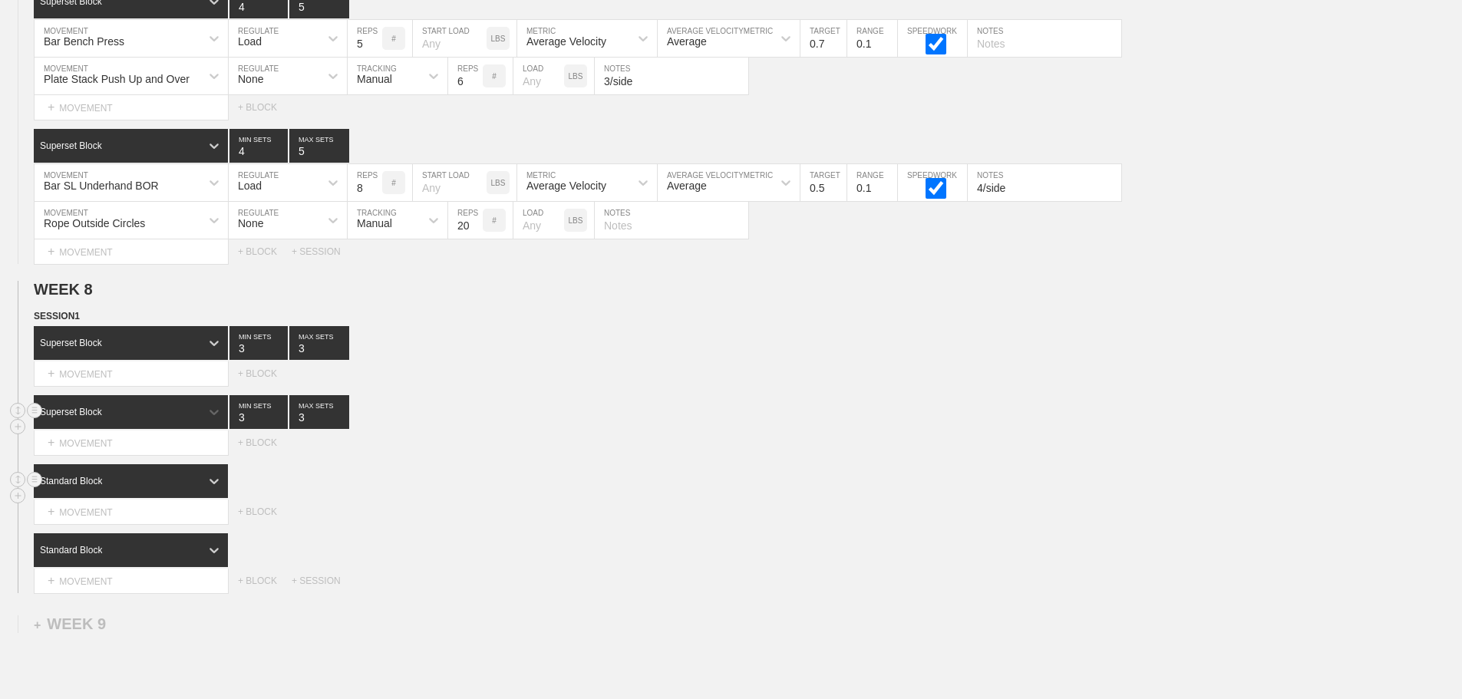
click at [193, 488] on div "Standard Block" at bounding box center [117, 481] width 167 height 14
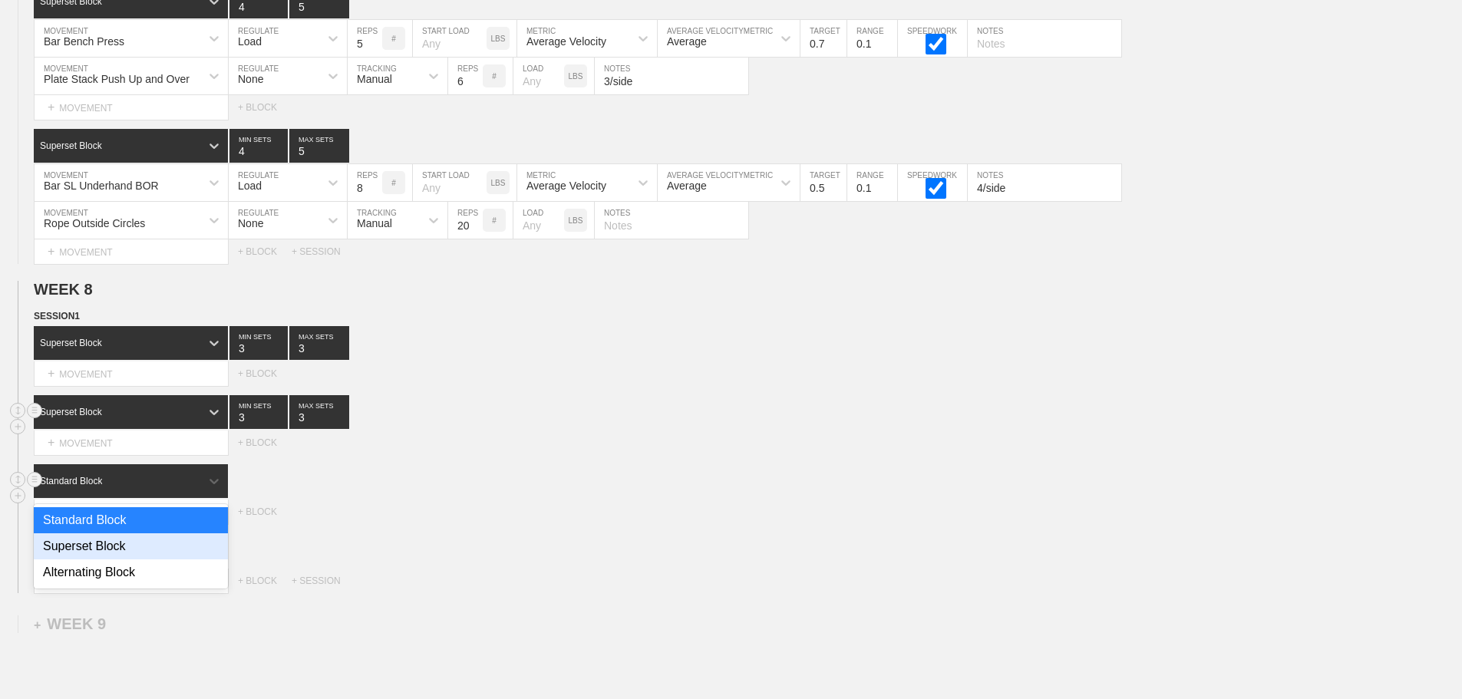
click at [105, 554] on div "Superset Block" at bounding box center [131, 547] width 194 height 26
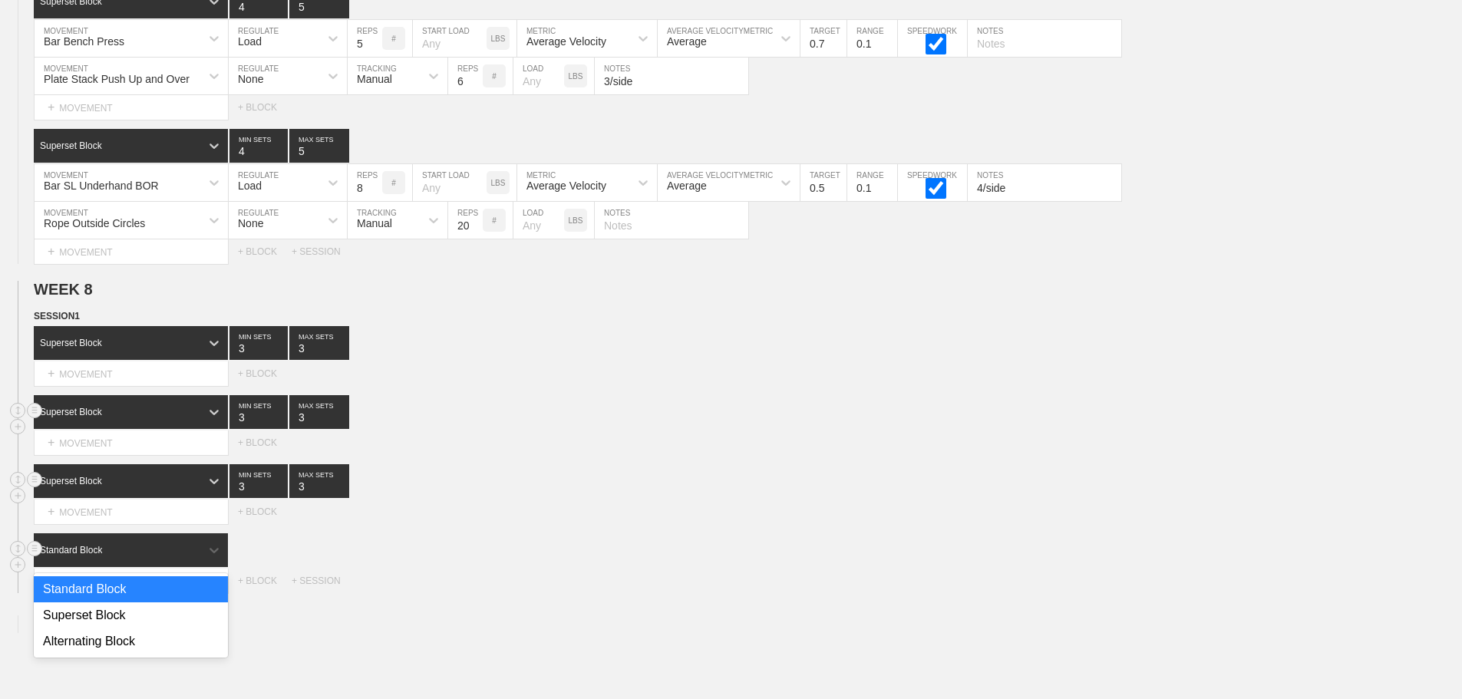
drag, startPoint x: 193, startPoint y: 557, endPoint x: 164, endPoint y: 591, distance: 45.1
click at [193, 557] on div "Standard Block" at bounding box center [117, 551] width 167 height 14
click at [133, 621] on div "Superset Block" at bounding box center [131, 616] width 194 height 26
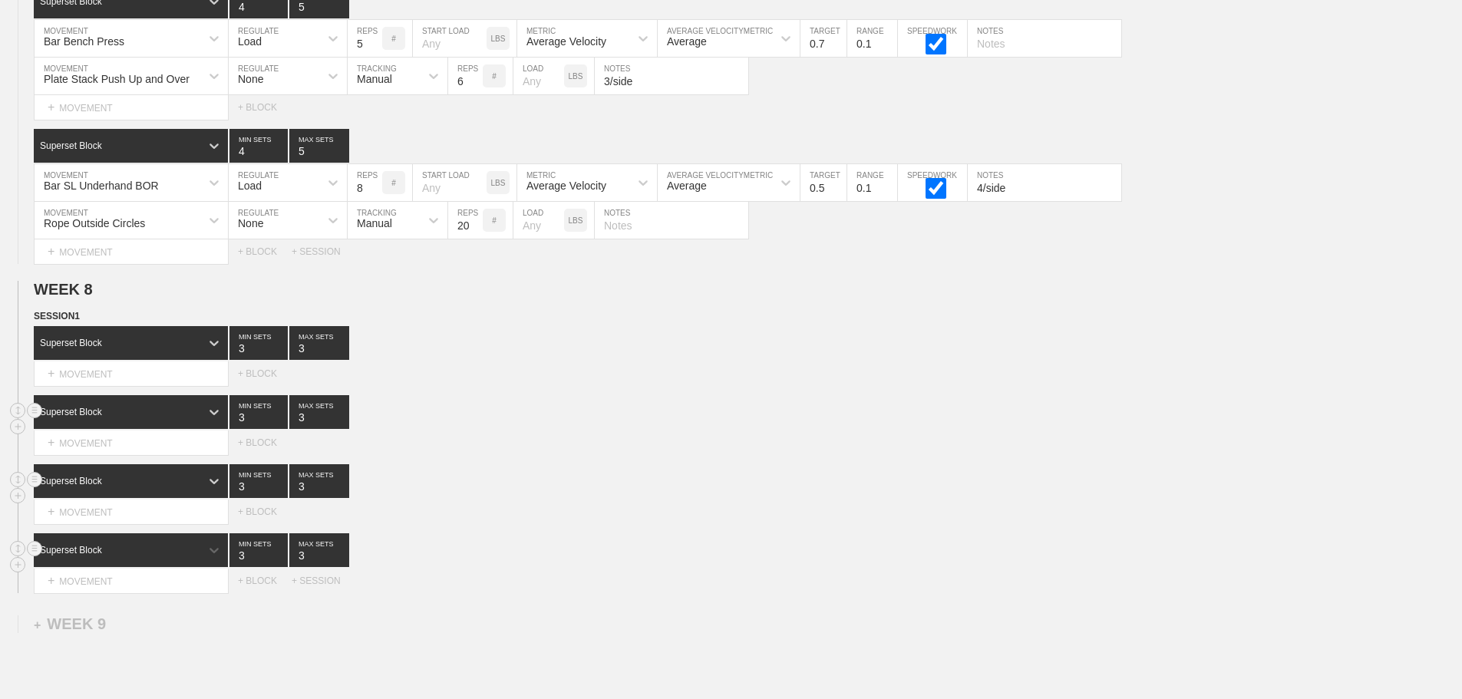
click at [195, 419] on div "Superset Block" at bounding box center [117, 412] width 167 height 14
click at [516, 429] on div "option Superset Block, selected. option Superset Block focused, 2 of 3. 3 resul…" at bounding box center [748, 412] width 1429 height 34
click at [133, 382] on div "+ MOVEMENT" at bounding box center [131, 374] width 195 height 25
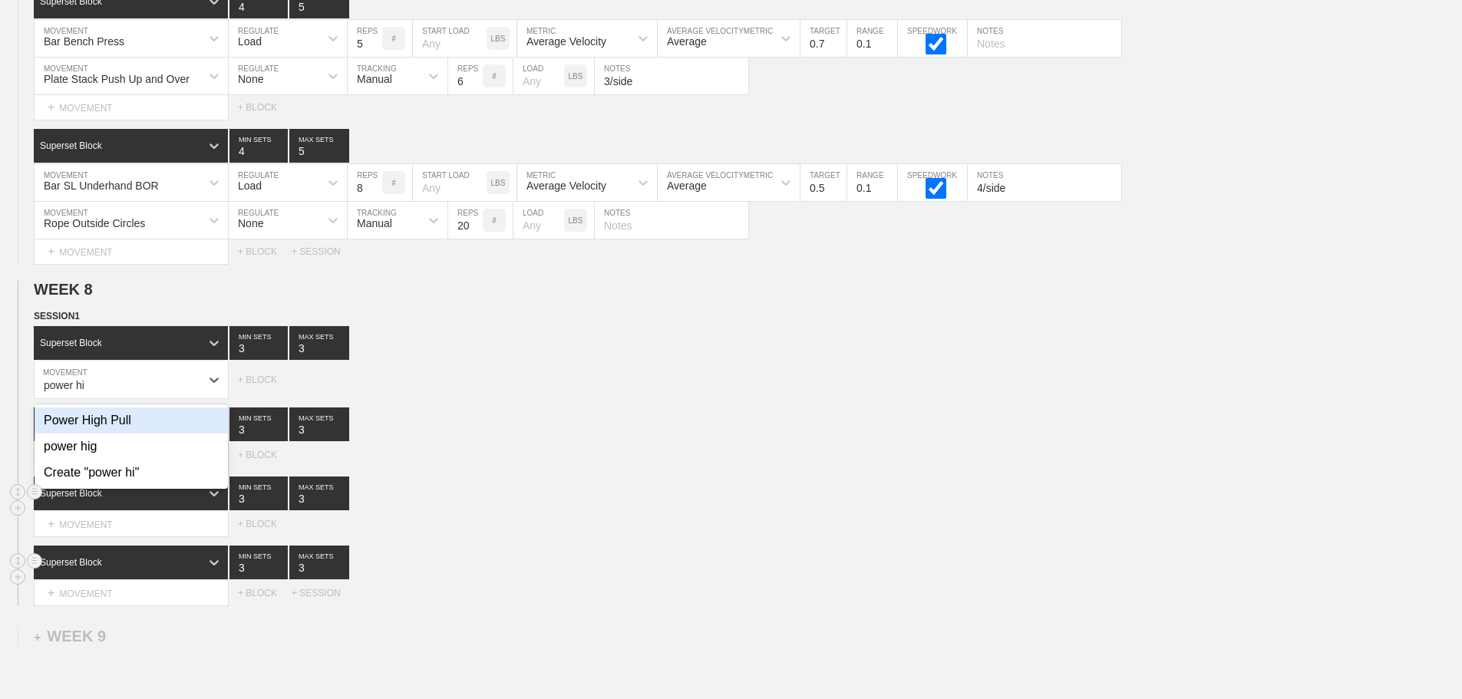
click at [107, 434] on div "Power High Pull" at bounding box center [131, 421] width 193 height 26
type input "power hi"
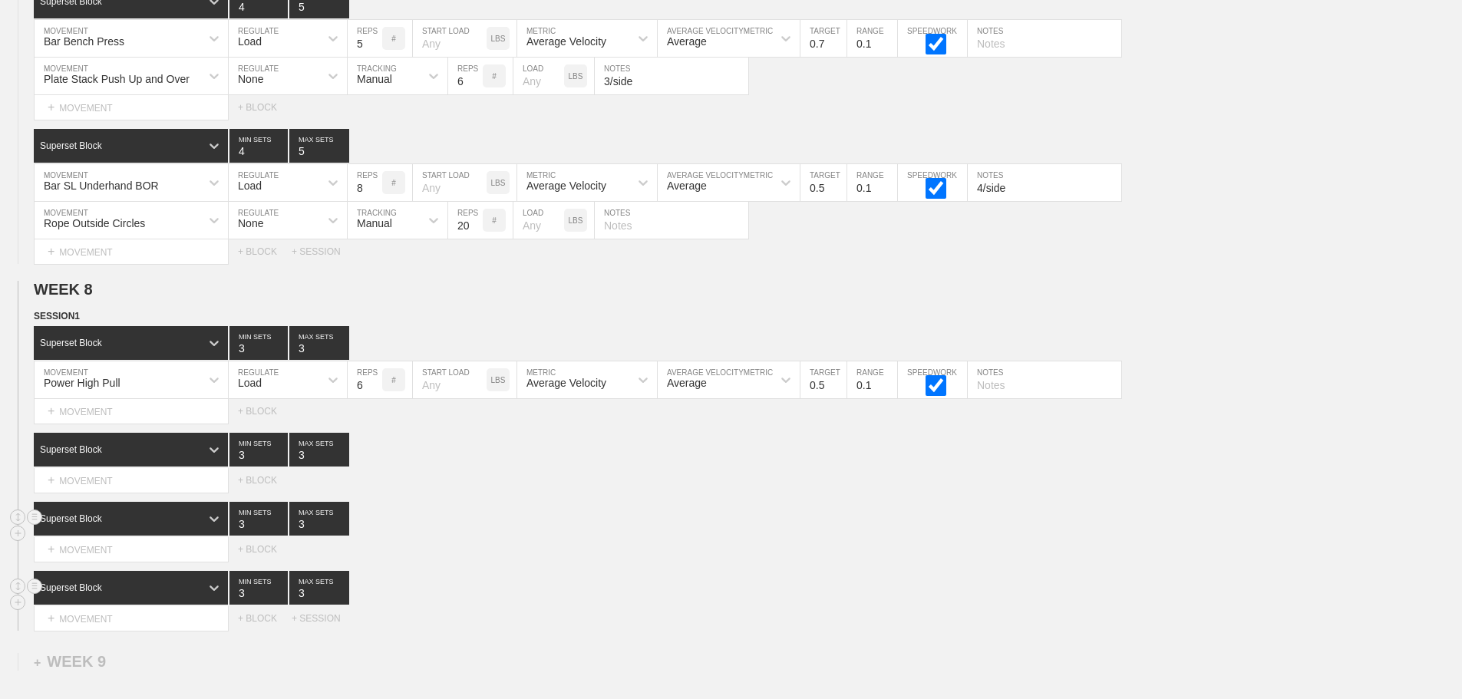
click at [615, 536] on div "Superset Block 3 MIN SETS 3 MAX SETS" at bounding box center [748, 519] width 1429 height 34
click at [732, 509] on div "SESSION 1 Superset Block 3 MIN SETS 3 MAX SETS DUPLICATE INSERT MOVEMENT AFTER …" at bounding box center [731, 470] width 1462 height 322
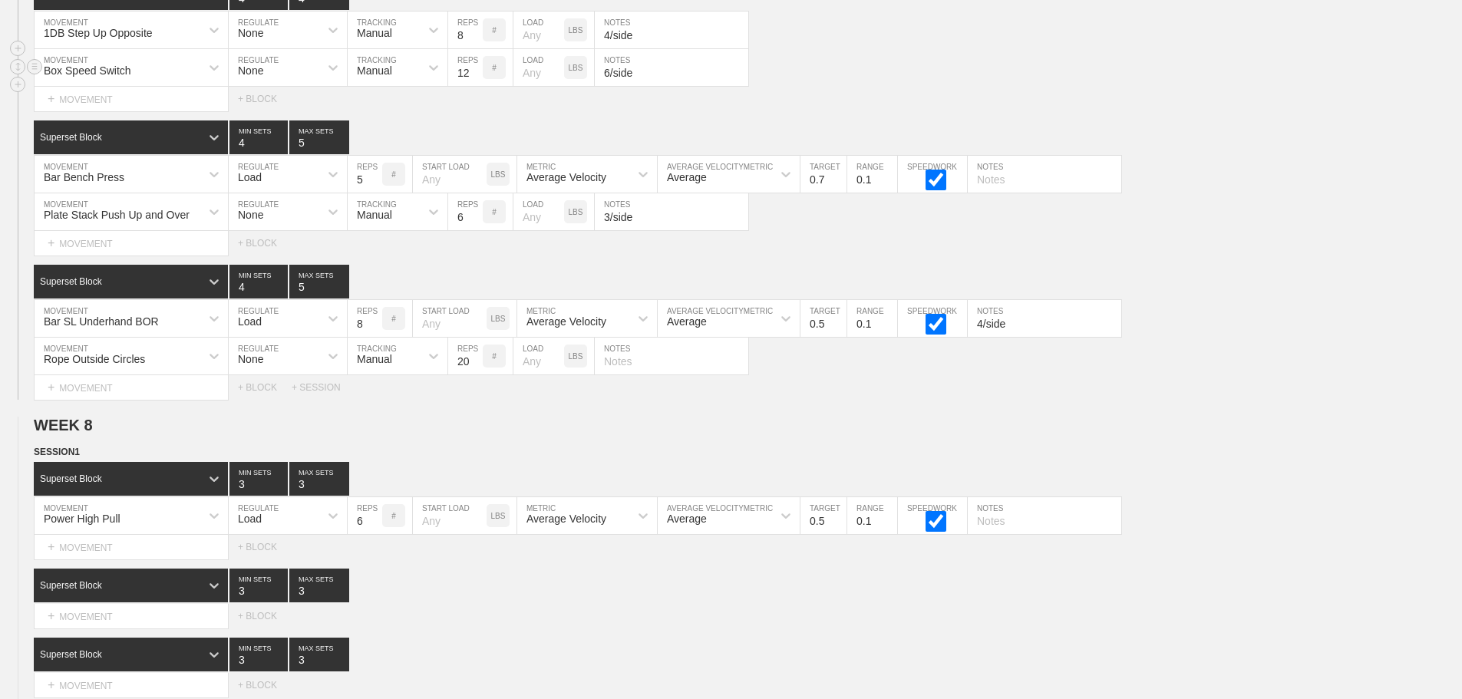
scroll to position [10687, 0]
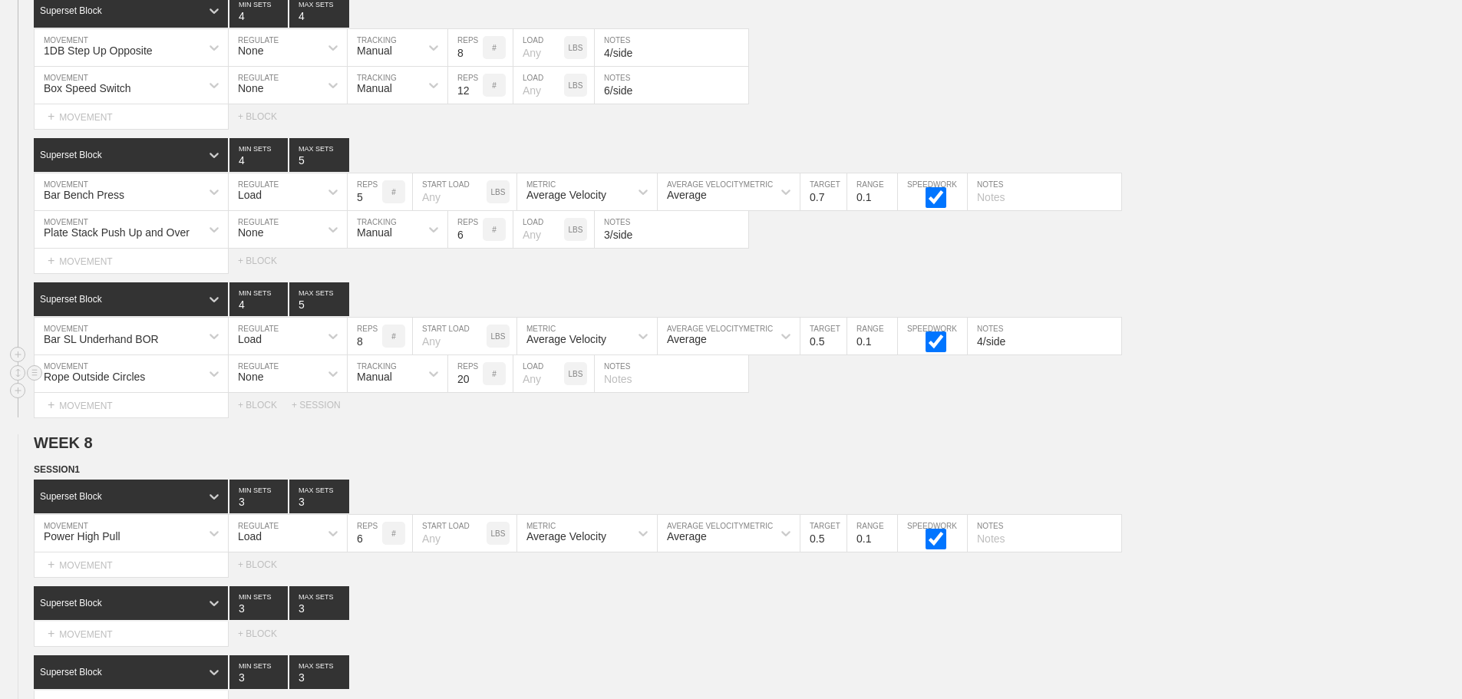
click at [1290, 374] on div "Superset Block 4 MIN SETS 5 MAX SETS DUPLICATE INSERT MOVEMENT AFTER DELETE Bar…" at bounding box center [731, 350] width 1462 height 135
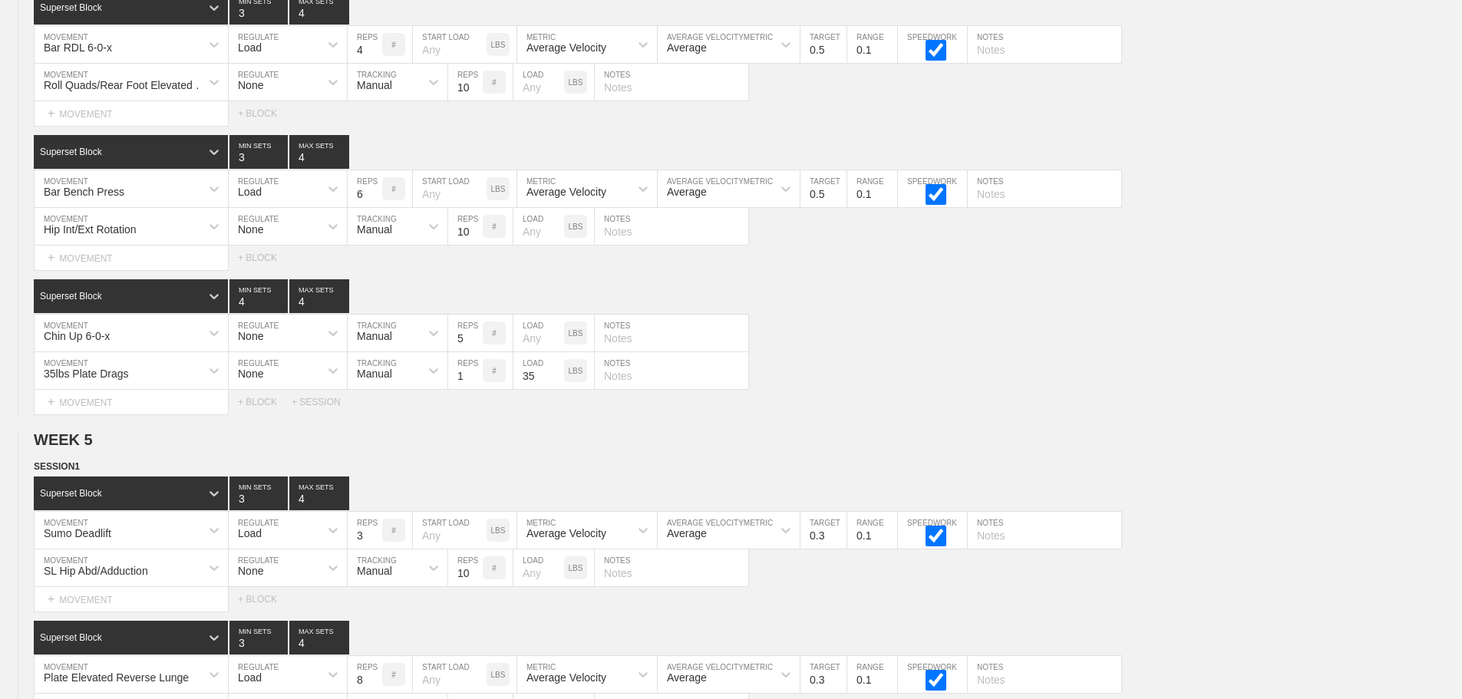
scroll to position [11054, 0]
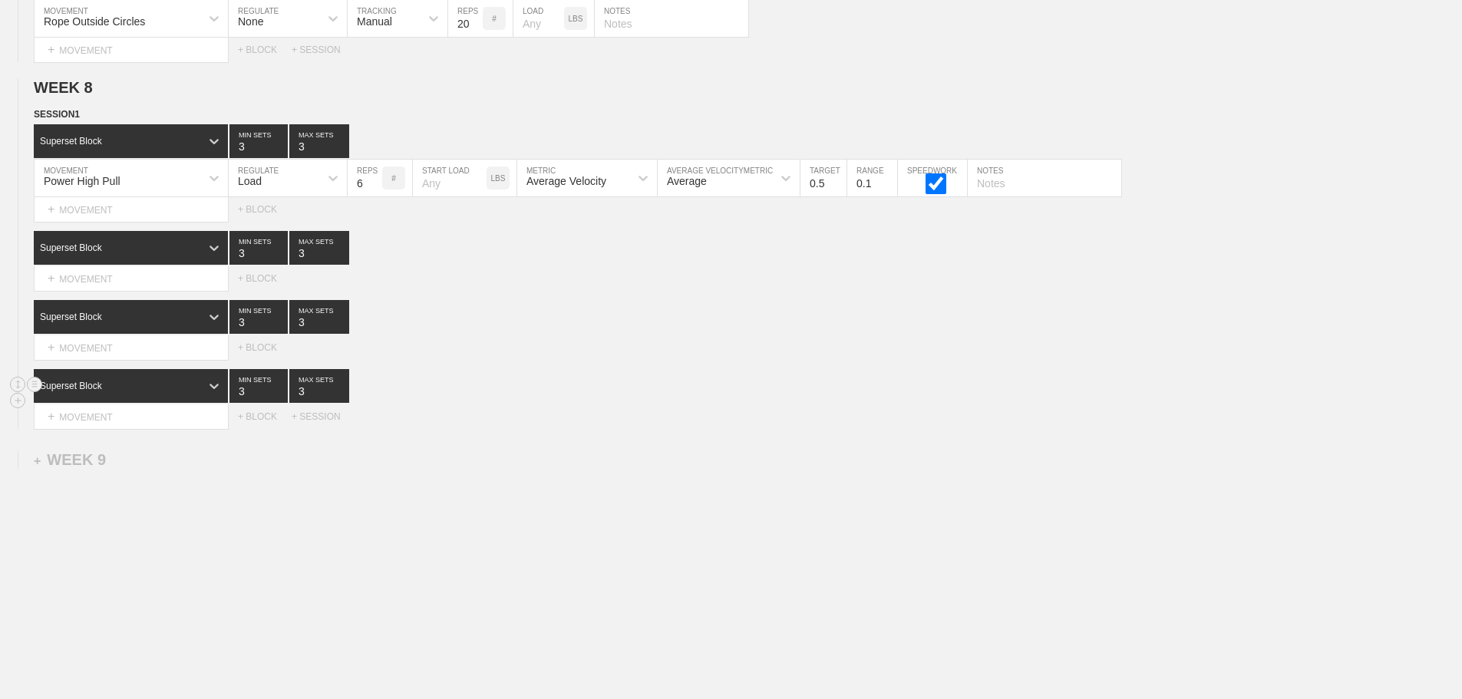
click at [1136, 421] on div "Select... MOVEMENT + MOVEMENT + BLOCK + SESSION" at bounding box center [731, 417] width 1462 height 25
click at [111, 281] on div "+ MOVEMENT" at bounding box center [131, 278] width 195 height 25
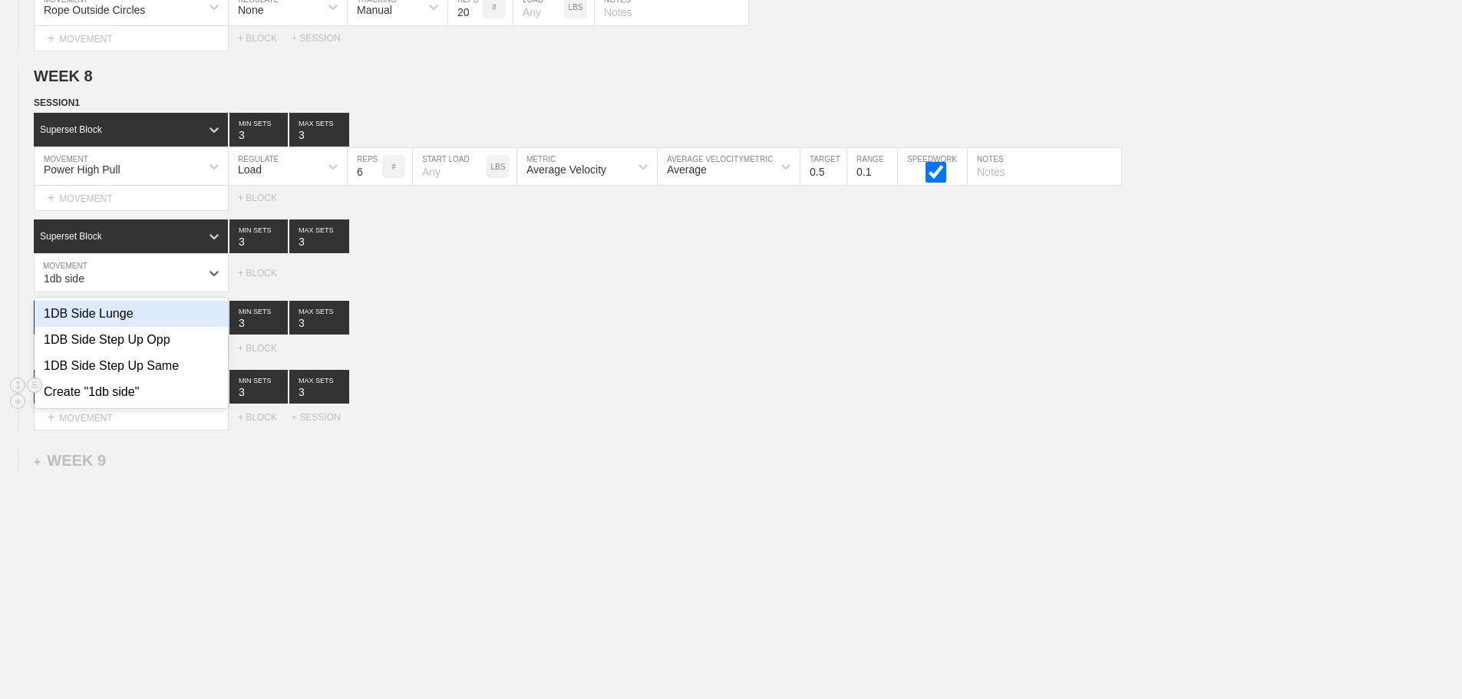
click at [126, 322] on div "1DB Side Lunge" at bounding box center [131, 314] width 193 height 26
type input "1db side"
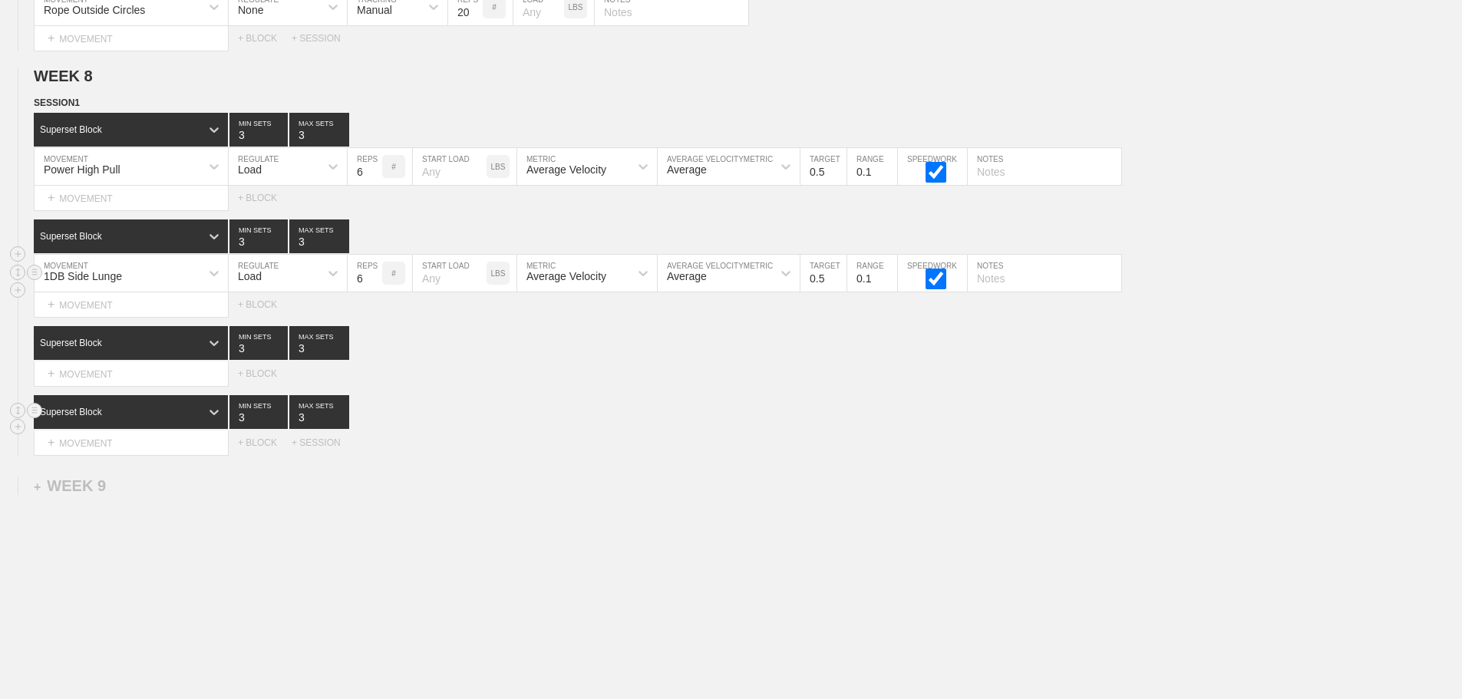
drag, startPoint x: 260, startPoint y: 284, endPoint x: 262, endPoint y: 299, distance: 15.4
click at [260, 283] on div "Load" at bounding box center [250, 276] width 24 height 12
click at [256, 326] on div "None" at bounding box center [288, 314] width 118 height 26
click at [388, 283] on div "Sensor" at bounding box center [374, 276] width 34 height 12
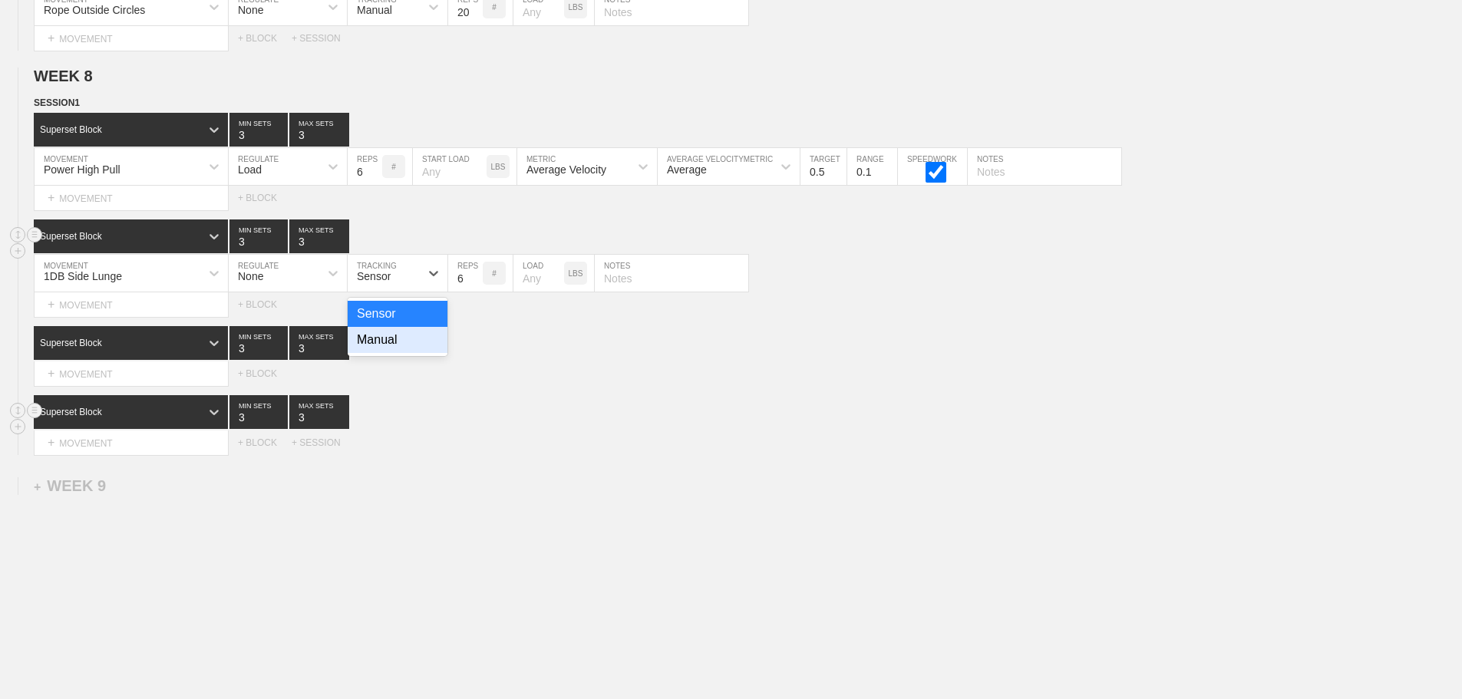
drag, startPoint x: 384, startPoint y: 359, endPoint x: 344, endPoint y: 233, distance: 131.3
click at [383, 353] on div "Manual" at bounding box center [398, 340] width 100 height 26
type input "4"
click at [279, 144] on input "4" at bounding box center [259, 130] width 58 height 34
click at [341, 141] on input "4" at bounding box center [319, 130] width 60 height 34
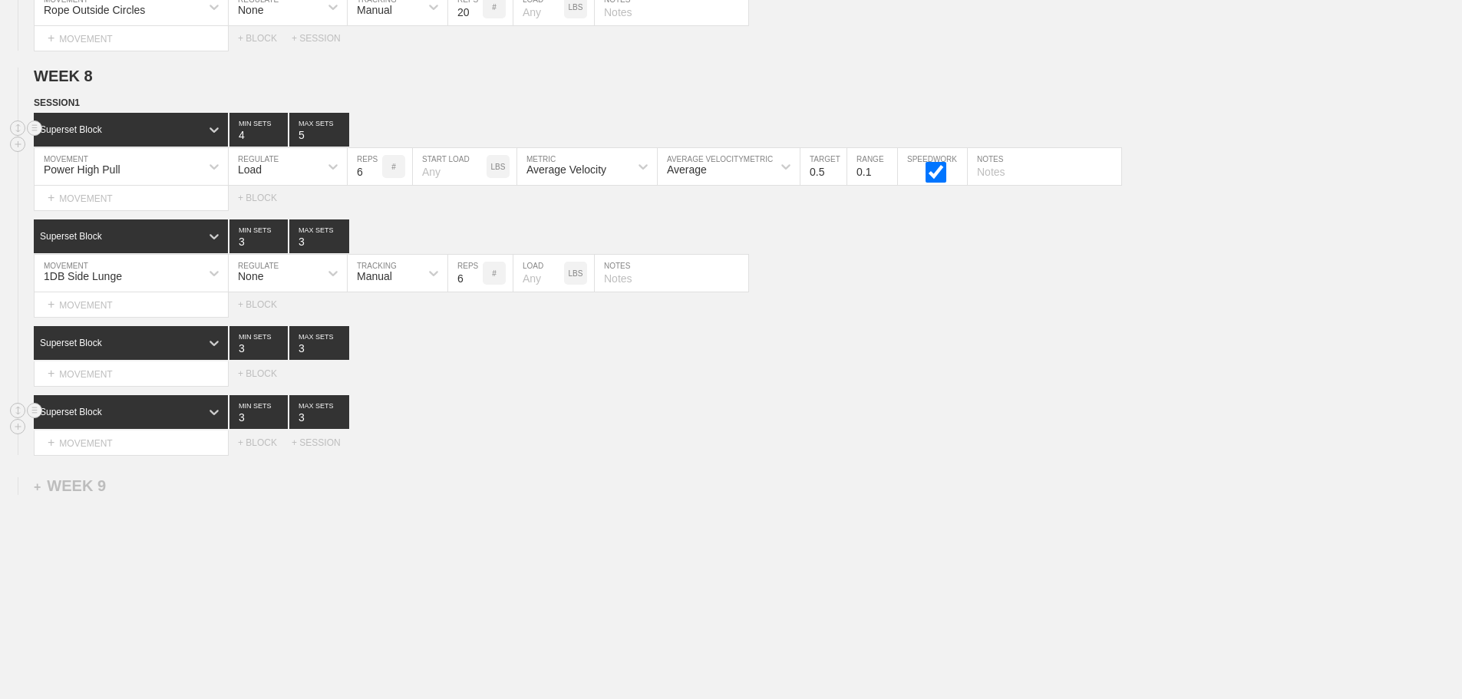
type input "5"
click at [344, 141] on input "5" at bounding box center [319, 130] width 60 height 34
click at [377, 185] on input "5" at bounding box center [365, 166] width 35 height 37
type input "4"
click at [377, 185] on input "4" at bounding box center [365, 166] width 35 height 37
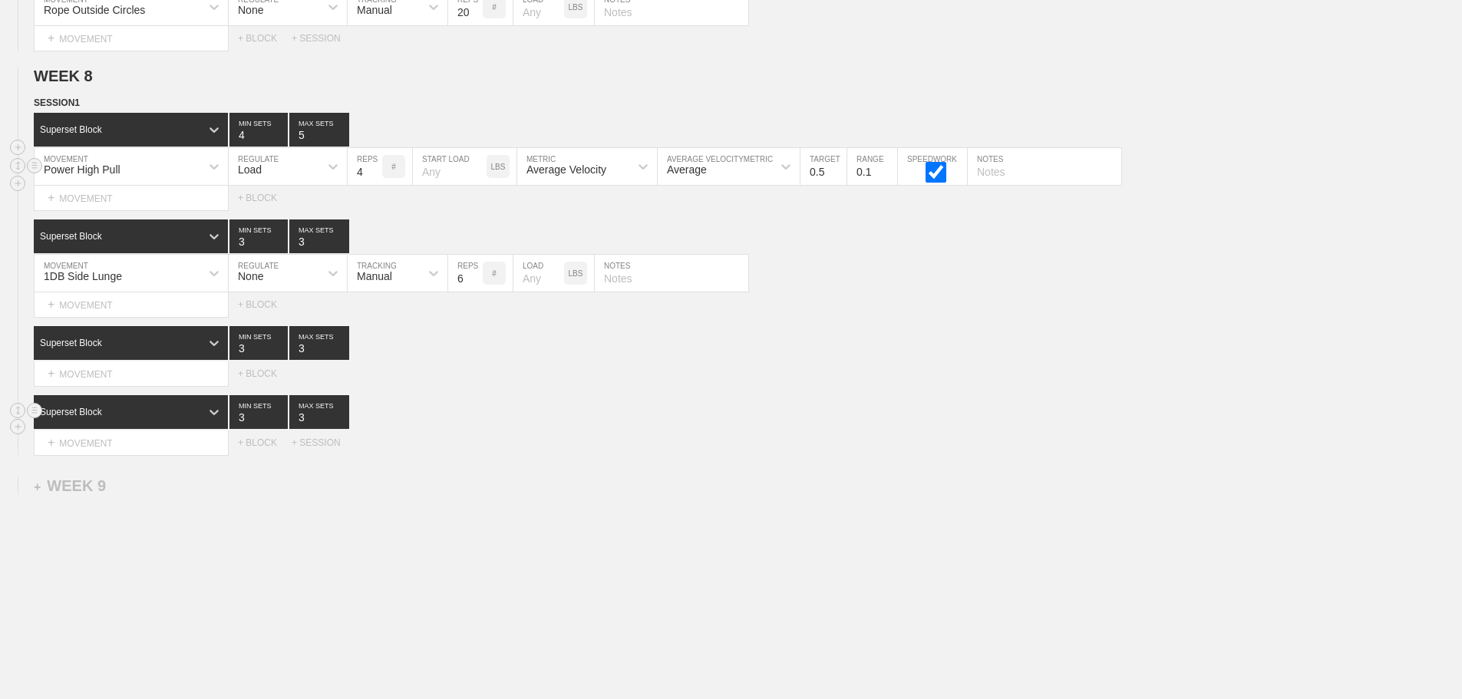
click at [567, 176] on div "Average Velocity" at bounding box center [567, 170] width 80 height 12
click at [571, 245] on div "Peak Velocity" at bounding box center [587, 233] width 140 height 26
click at [839, 178] on input "0.6" at bounding box center [824, 166] width 46 height 37
click at [839, 178] on input "0.7" at bounding box center [824, 166] width 46 height 37
click at [839, 178] on input "0.8" at bounding box center [824, 166] width 46 height 37
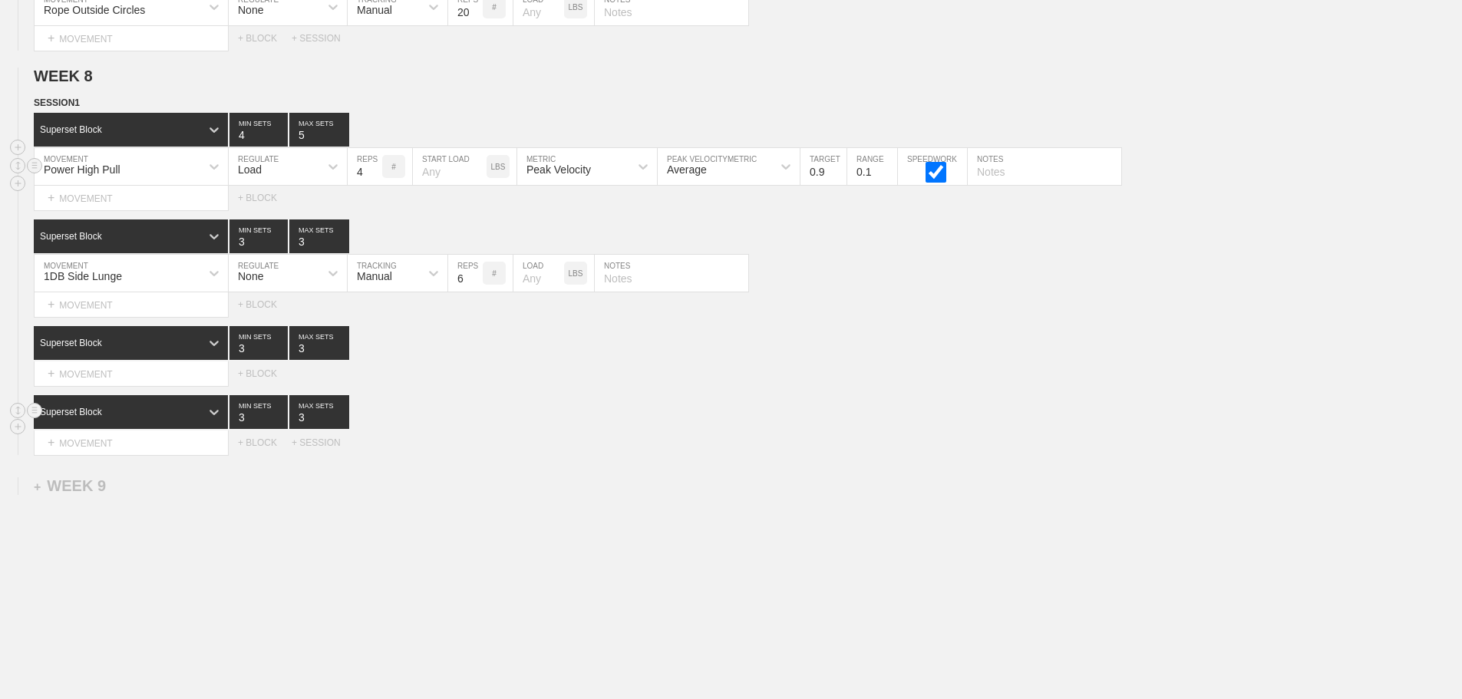
click at [839, 178] on input "0.9" at bounding box center [824, 166] width 46 height 37
click at [839, 178] on input "1" at bounding box center [824, 166] width 46 height 37
click at [839, 178] on input "1.1" at bounding box center [824, 166] width 46 height 37
type input "1.2"
click at [839, 178] on input "1.2" at bounding box center [824, 166] width 46 height 37
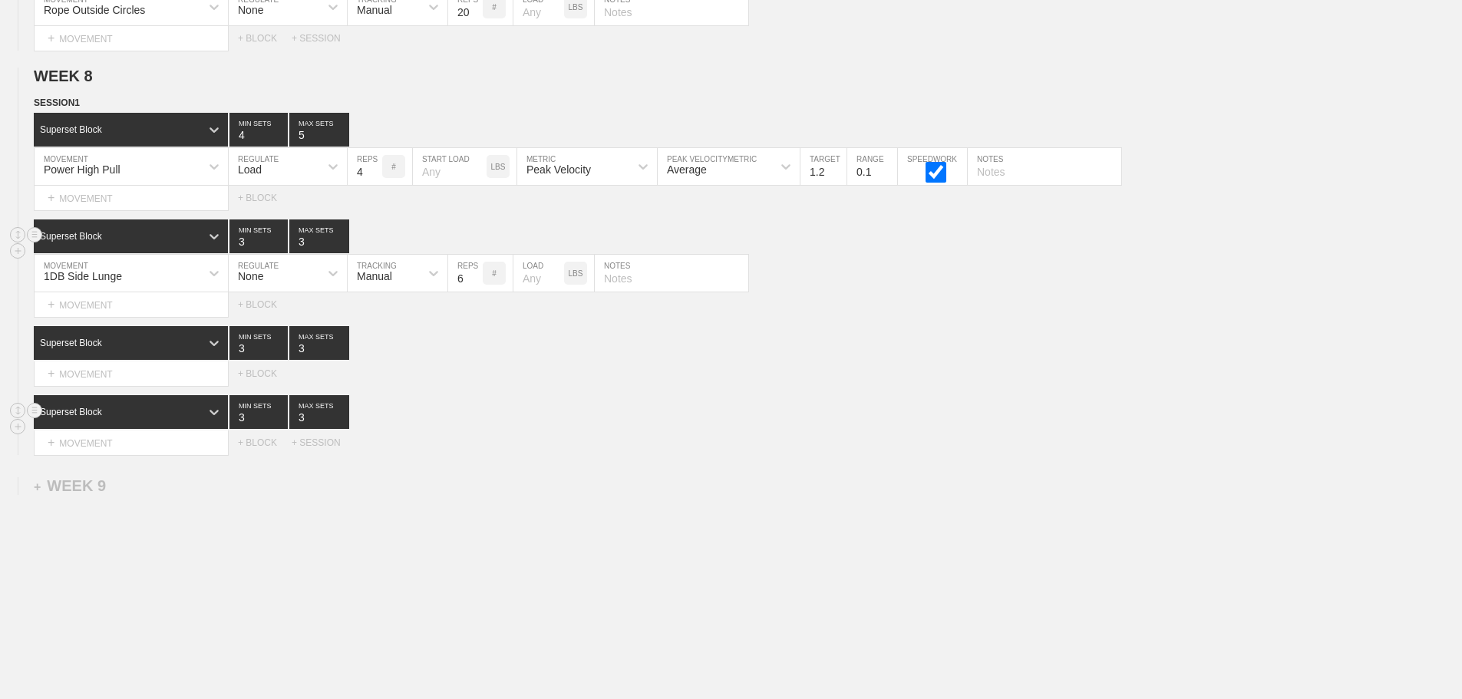
click at [870, 253] on div "Superset Block 3 MIN SETS 3 MAX SETS" at bounding box center [748, 237] width 1429 height 34
click at [102, 314] on div "+ MOVEMENT" at bounding box center [131, 304] width 195 height 25
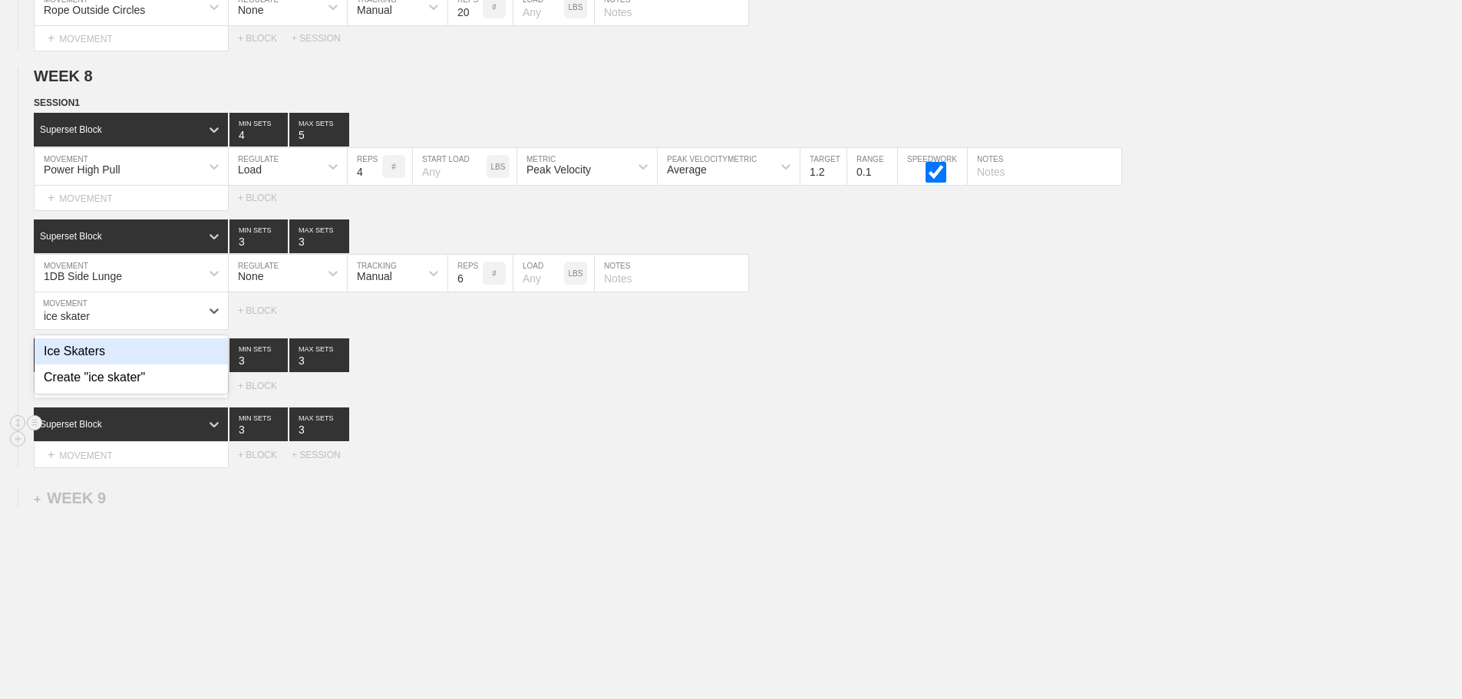
click at [104, 365] on div "Ice Skaters" at bounding box center [131, 352] width 193 height 26
type input "ice skater"
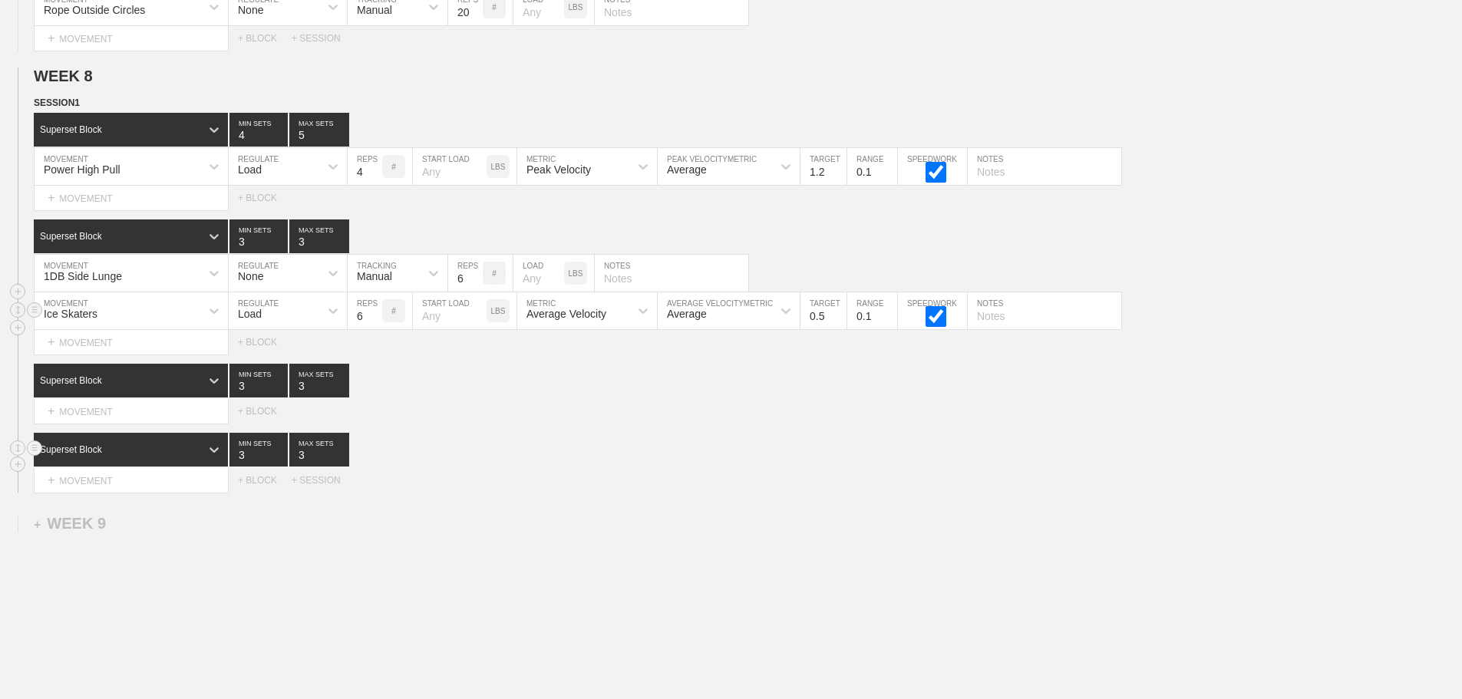
click at [279, 324] on div "Load" at bounding box center [274, 311] width 91 height 26
click at [266, 360] on div "None" at bounding box center [288, 352] width 118 height 26
click at [376, 320] on div "Sensor" at bounding box center [374, 314] width 34 height 12
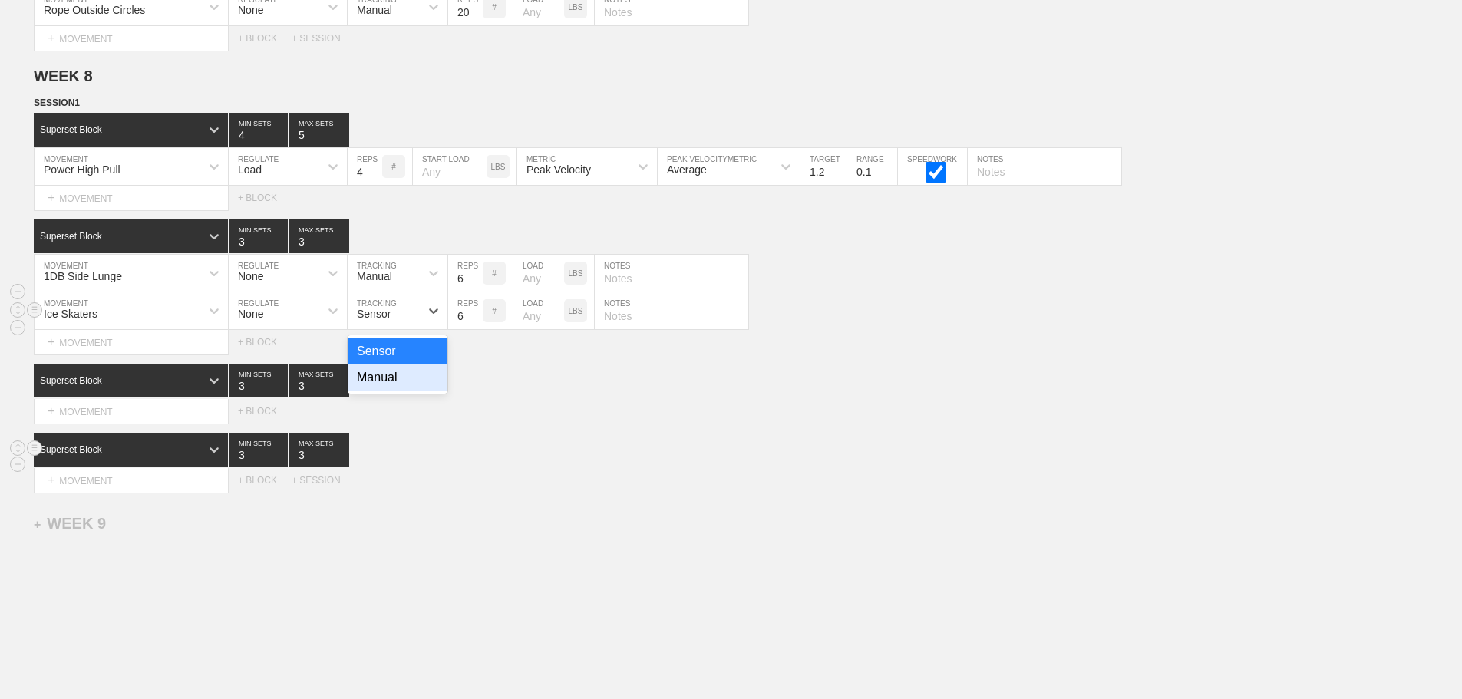
click at [384, 390] on div "Manual" at bounding box center [398, 378] width 100 height 26
click at [474, 324] on input "7" at bounding box center [465, 310] width 35 height 37
type input "8"
click at [474, 324] on input "8" at bounding box center [465, 310] width 35 height 37
click at [621, 329] on input "text" at bounding box center [672, 310] width 154 height 37
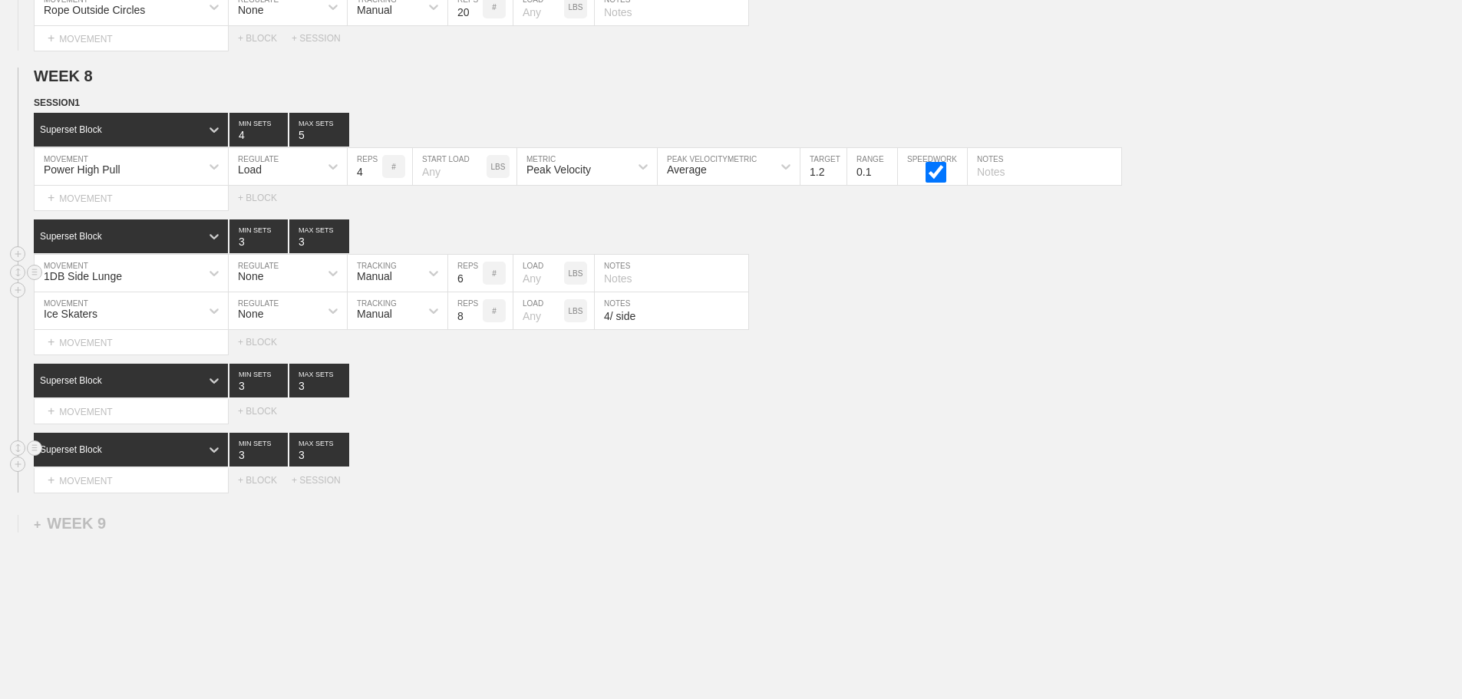
type input "4/ side"
click at [622, 292] on input "text" at bounding box center [672, 273] width 154 height 37
type input "3/ side"
click at [954, 398] on div "Superset Block 3 MIN SETS 3 MAX SETS" at bounding box center [748, 381] width 1429 height 34
type input "4"
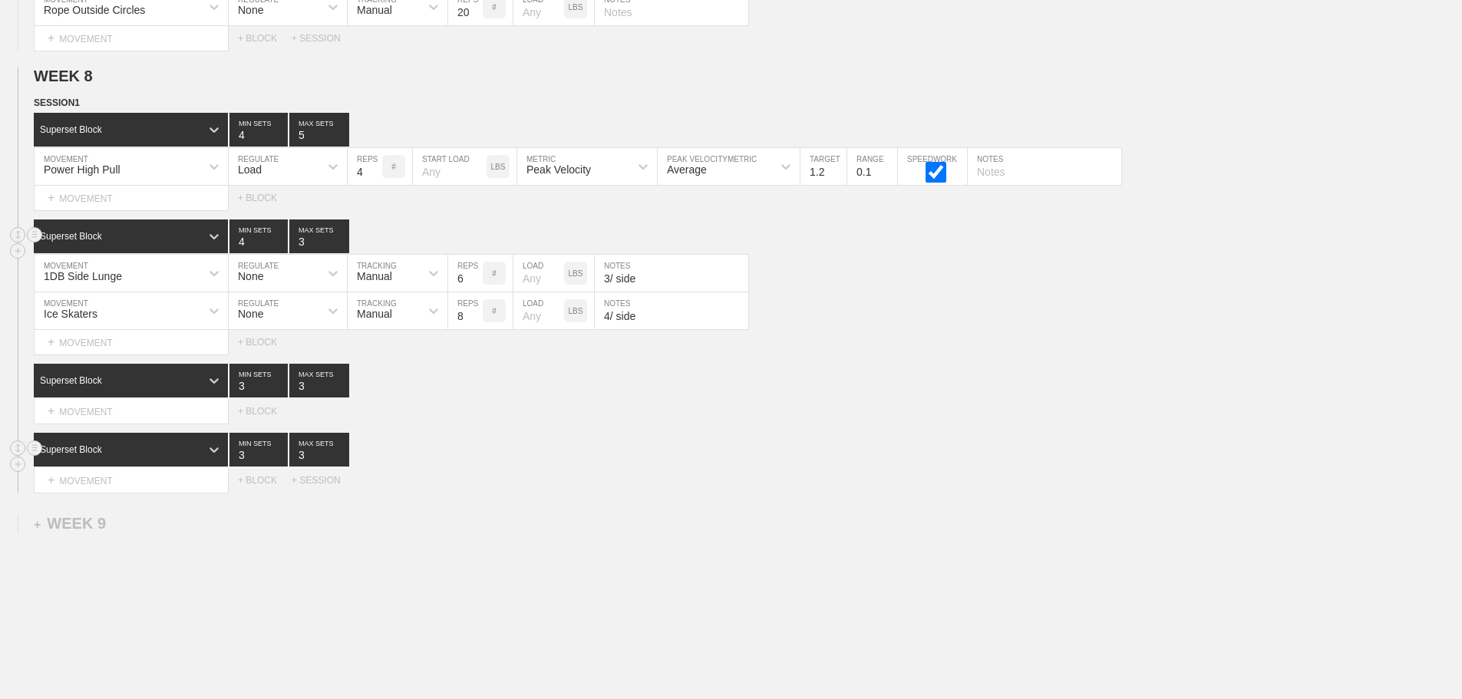
click at [277, 252] on input "4" at bounding box center [259, 237] width 58 height 34
type input "4"
click at [342, 249] on input "4" at bounding box center [319, 237] width 60 height 34
click at [544, 423] on div "Select... MOVEMENT + MOVEMENT + BLOCK" at bounding box center [731, 411] width 1462 height 25
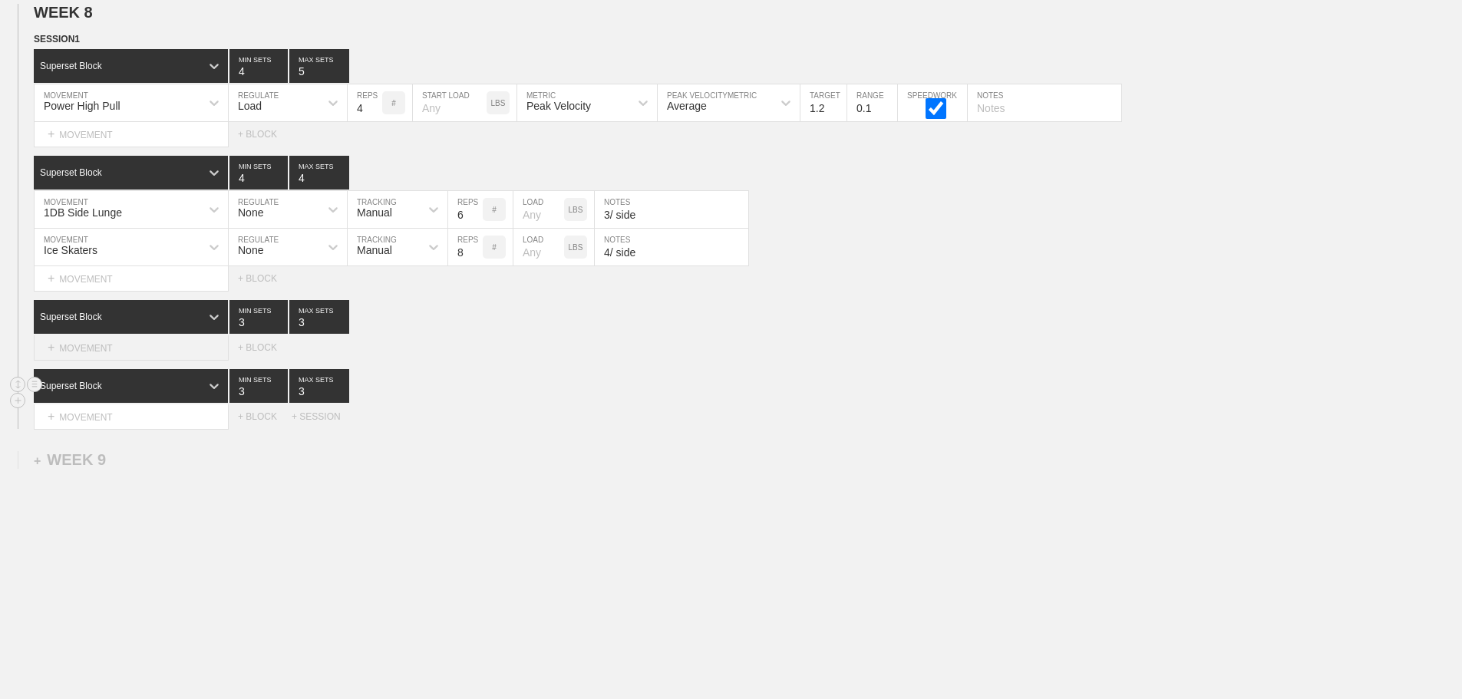
click at [95, 349] on div "+ MOVEMENT" at bounding box center [131, 347] width 195 height 25
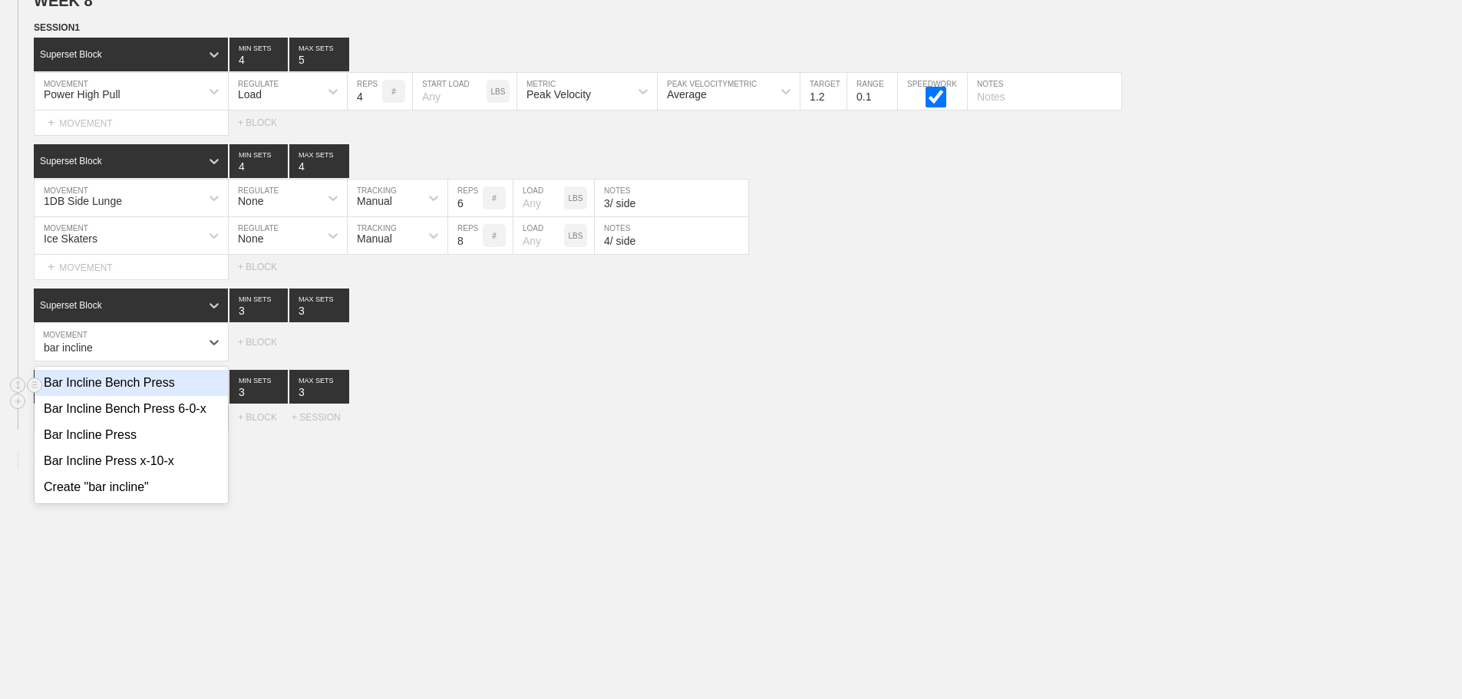
click at [130, 396] on div "Bar Incline Bench Press" at bounding box center [131, 383] width 193 height 26
type input "bar incline"
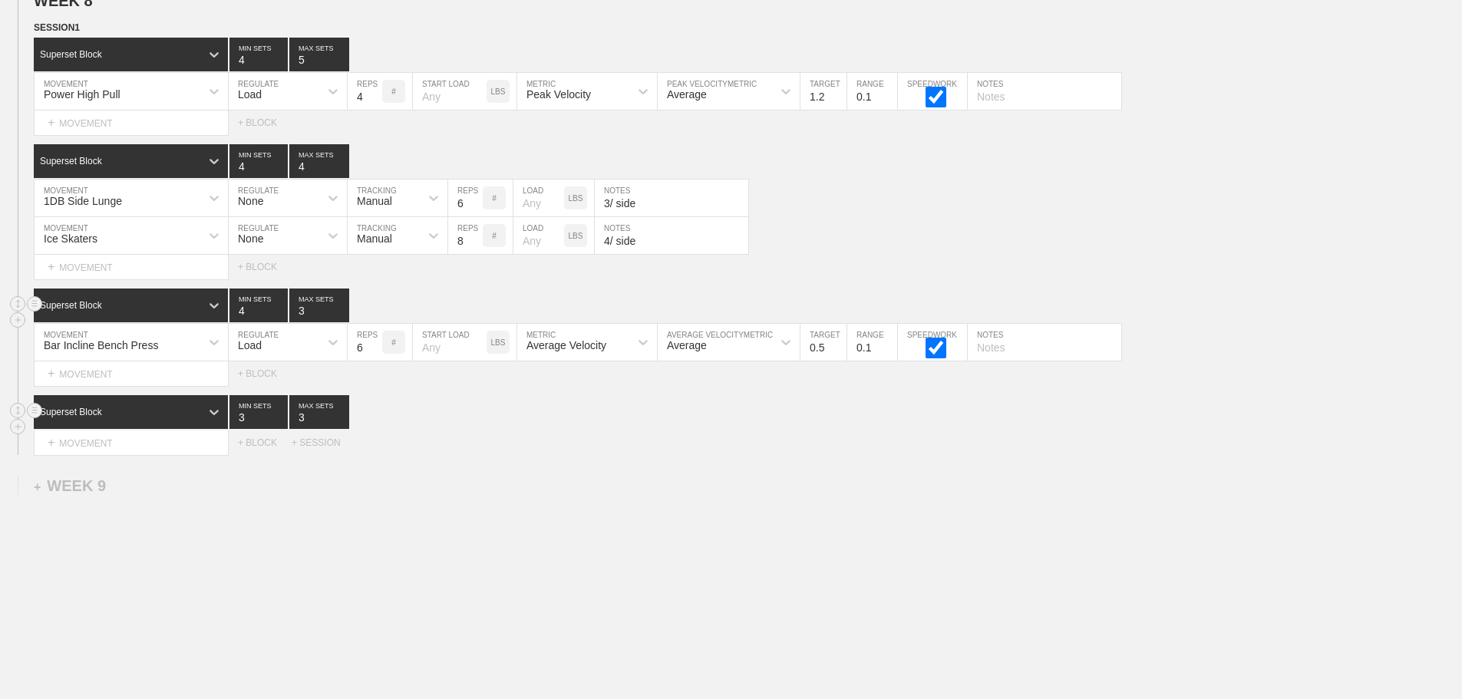
type input "4"
click at [282, 318] on input "4" at bounding box center [259, 306] width 58 height 34
click at [345, 315] on input "3" at bounding box center [319, 306] width 60 height 34
click at [343, 316] on input "4" at bounding box center [319, 306] width 60 height 34
type input "5"
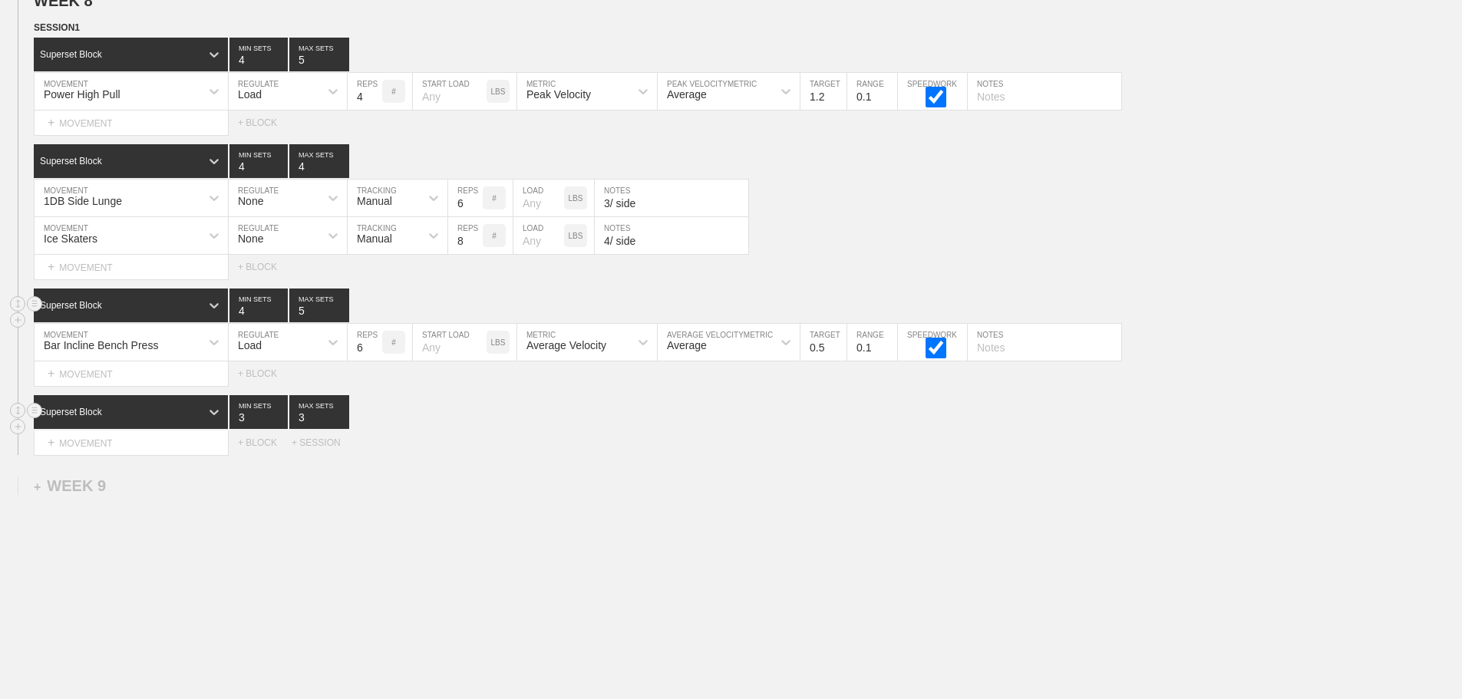
click at [340, 316] on input "5" at bounding box center [319, 306] width 60 height 34
click at [309, 346] on div "Load" at bounding box center [274, 342] width 91 height 26
drag, startPoint x: 456, startPoint y: 431, endPoint x: 408, endPoint y: 395, distance: 60.3
click at [451, 429] on div "Superset Block 3 MIN SETS 3 MAX SETS" at bounding box center [748, 412] width 1429 height 34
type input "5"
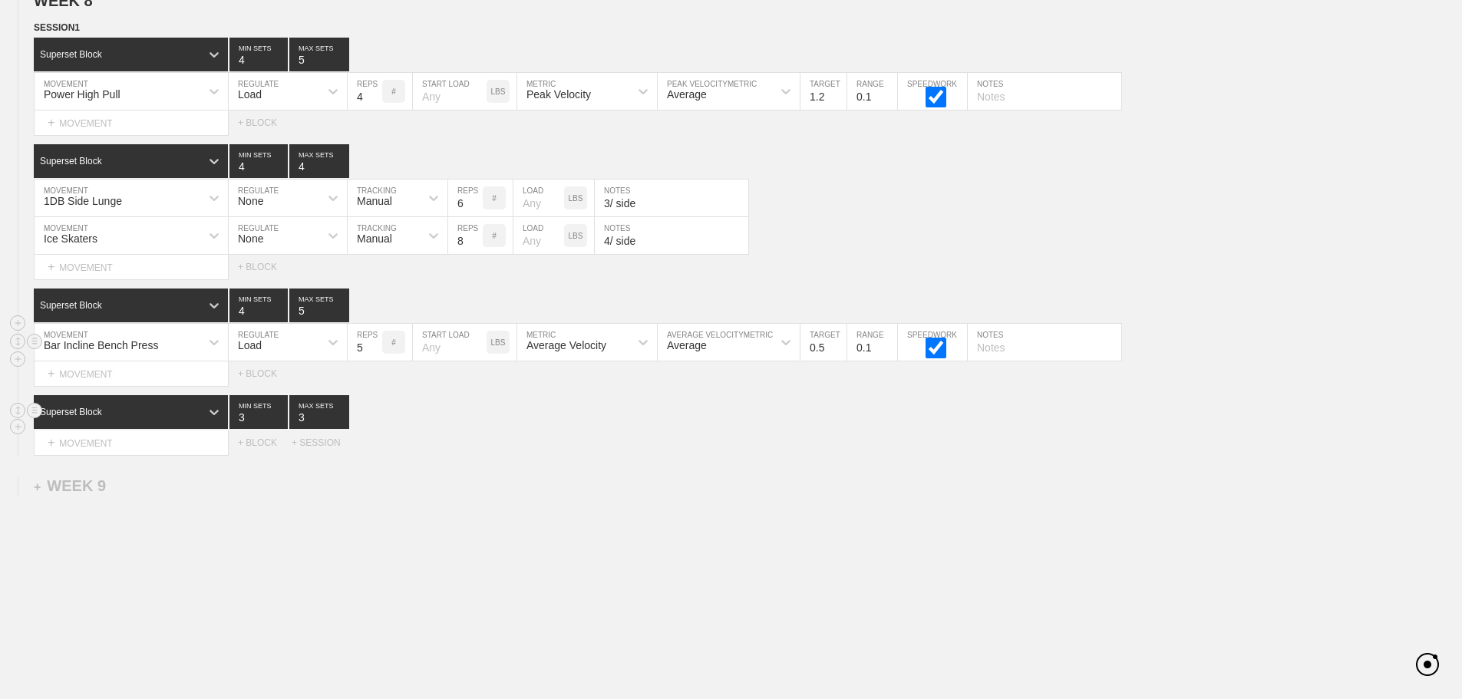
click at [375, 361] on input "5" at bounding box center [365, 342] width 35 height 37
click at [842, 353] on input "0.6" at bounding box center [824, 342] width 46 height 37
type input "0.7"
click at [841, 353] on input "0.7" at bounding box center [824, 342] width 46 height 37
drag, startPoint x: 872, startPoint y: 454, endPoint x: 703, endPoint y: 443, distance: 169.3
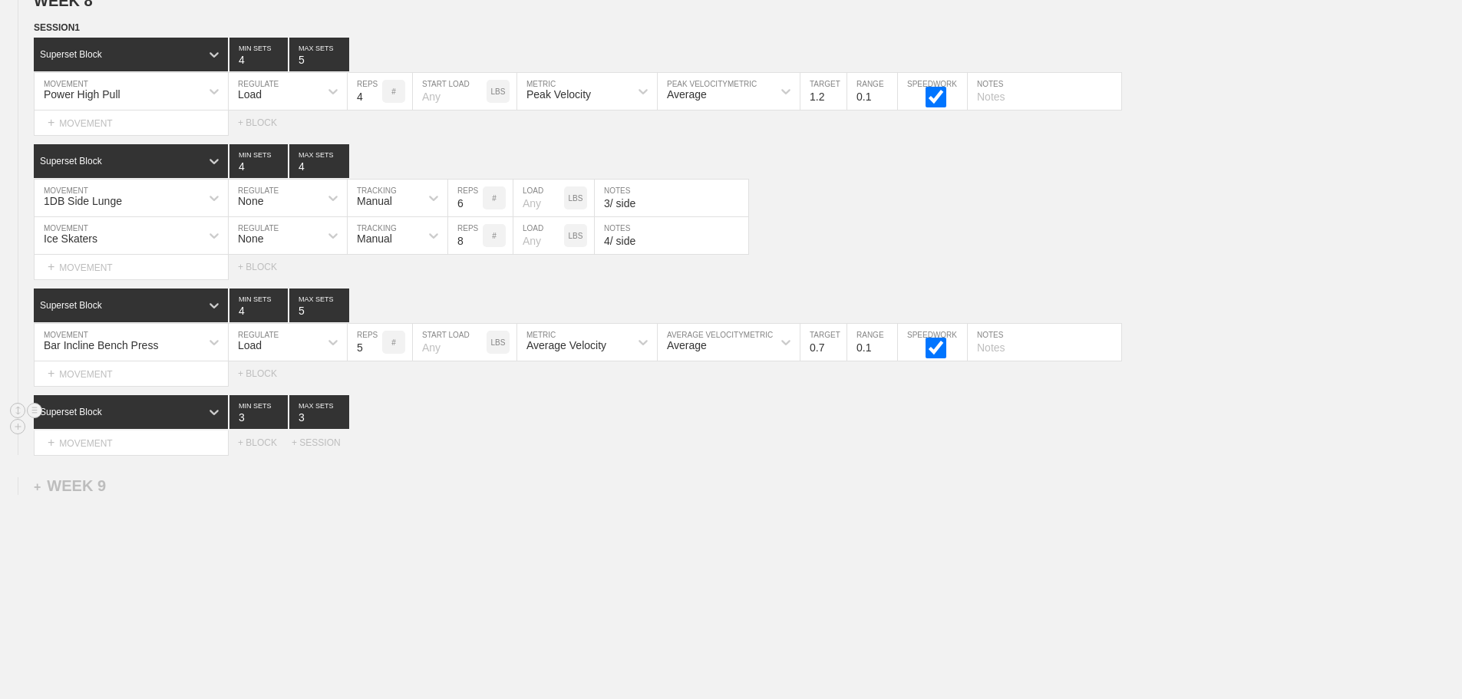
click at [846, 452] on div "Select... MOVEMENT + MOVEMENT + BLOCK + SESSION" at bounding box center [731, 443] width 1462 height 25
click at [107, 386] on div "+ MOVEMENT" at bounding box center [131, 374] width 195 height 25
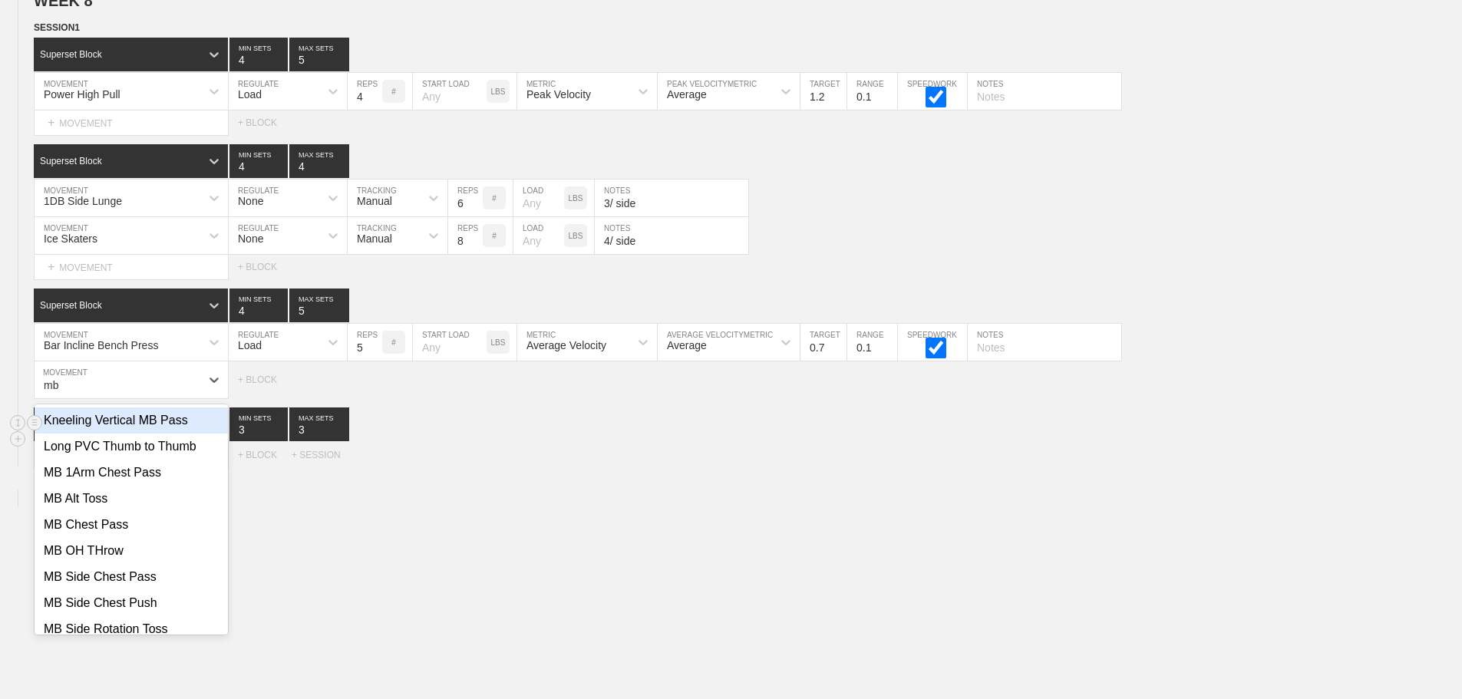
type input "mb"
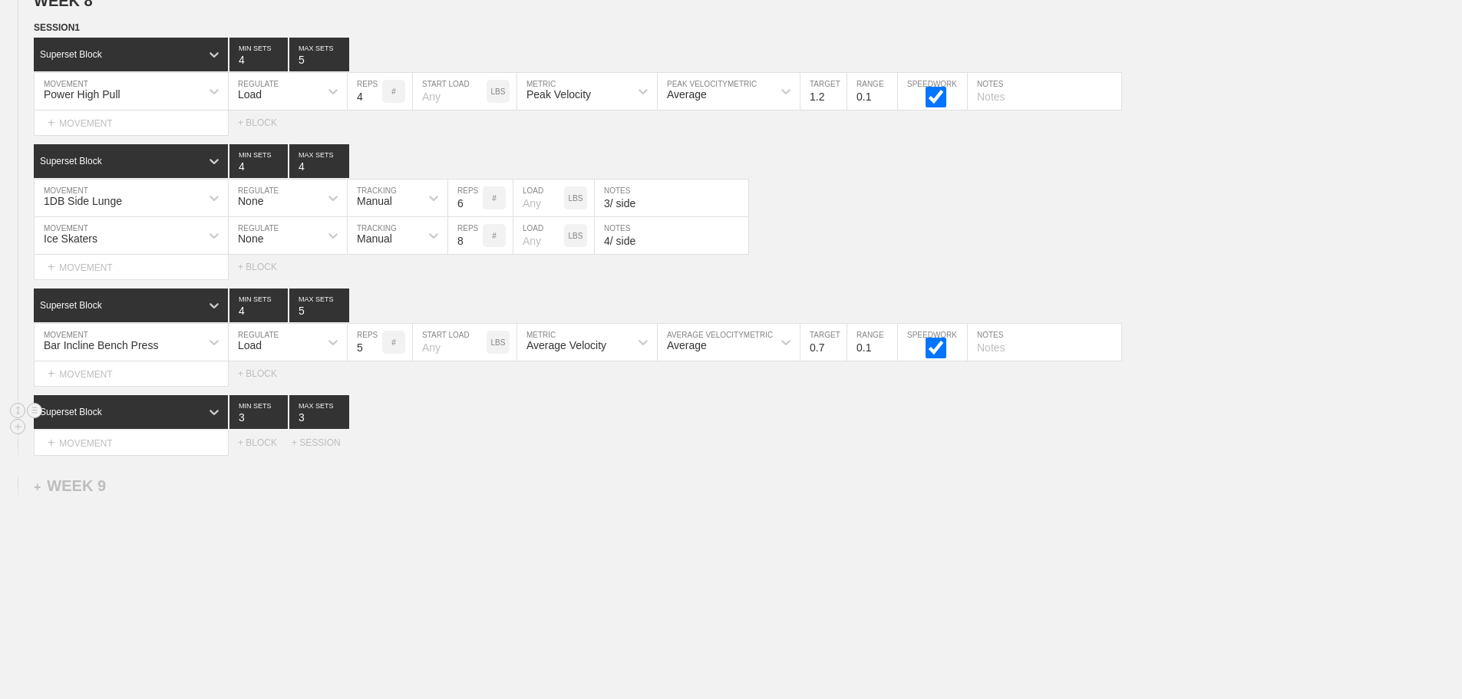
scroll to position [6487, 0]
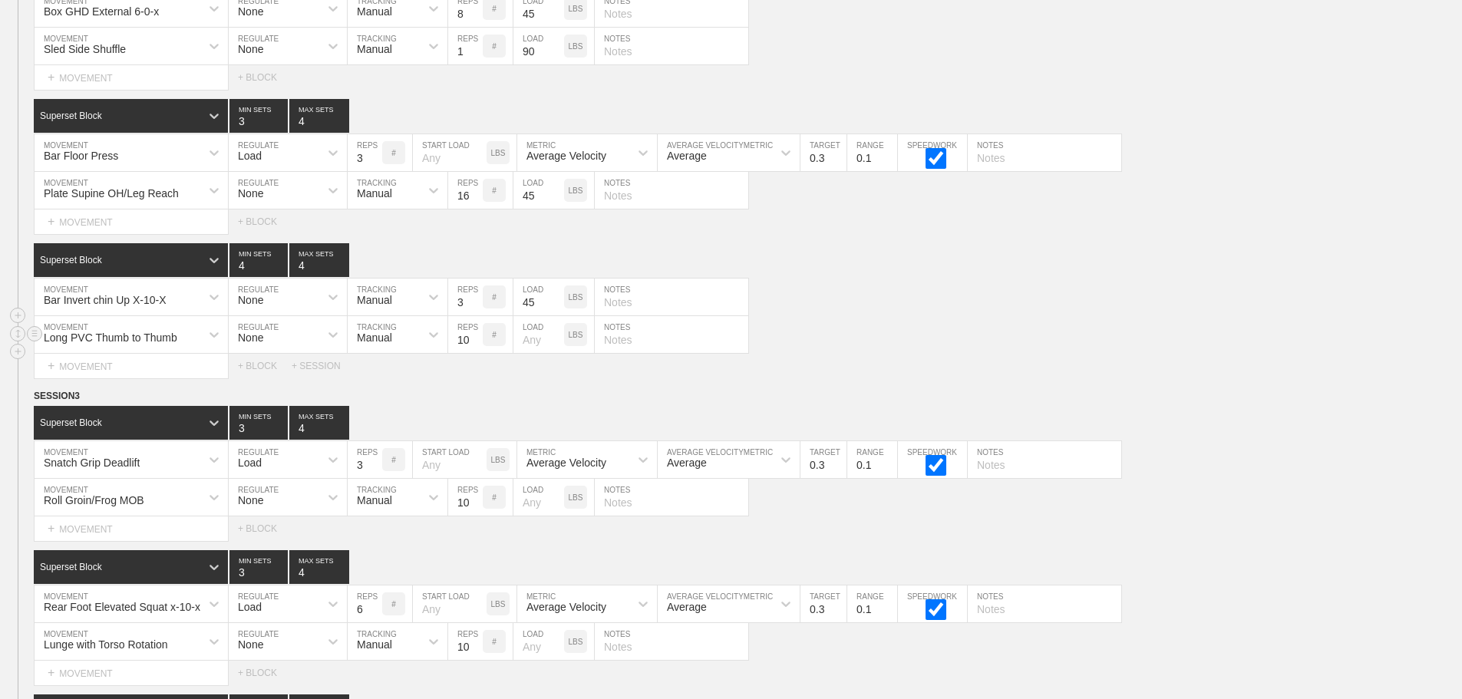
click at [1433, 350] on div "Long PVC Thumb to Thumb MOVEMENT None REGULATE Manual TRACKING 10 REPS # LOAD L…" at bounding box center [731, 335] width 1462 height 38
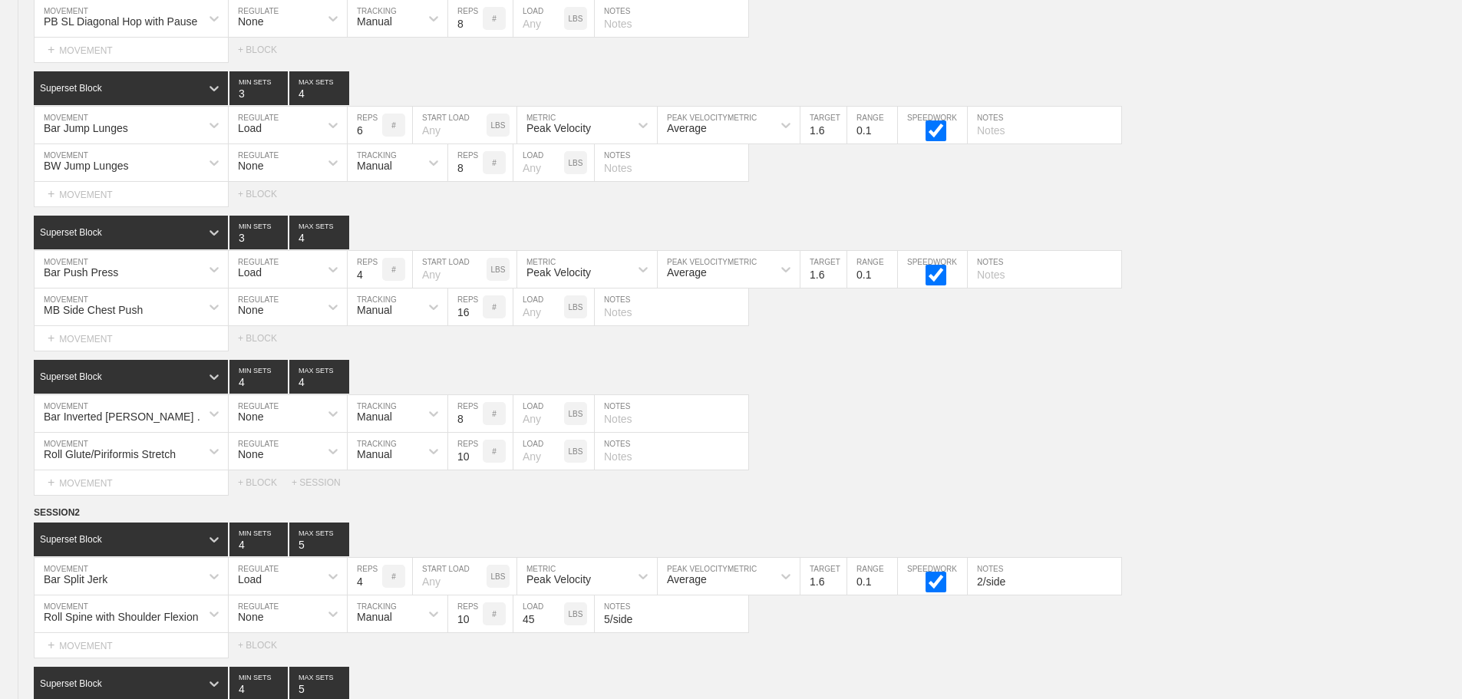
scroll to position [11167, 0]
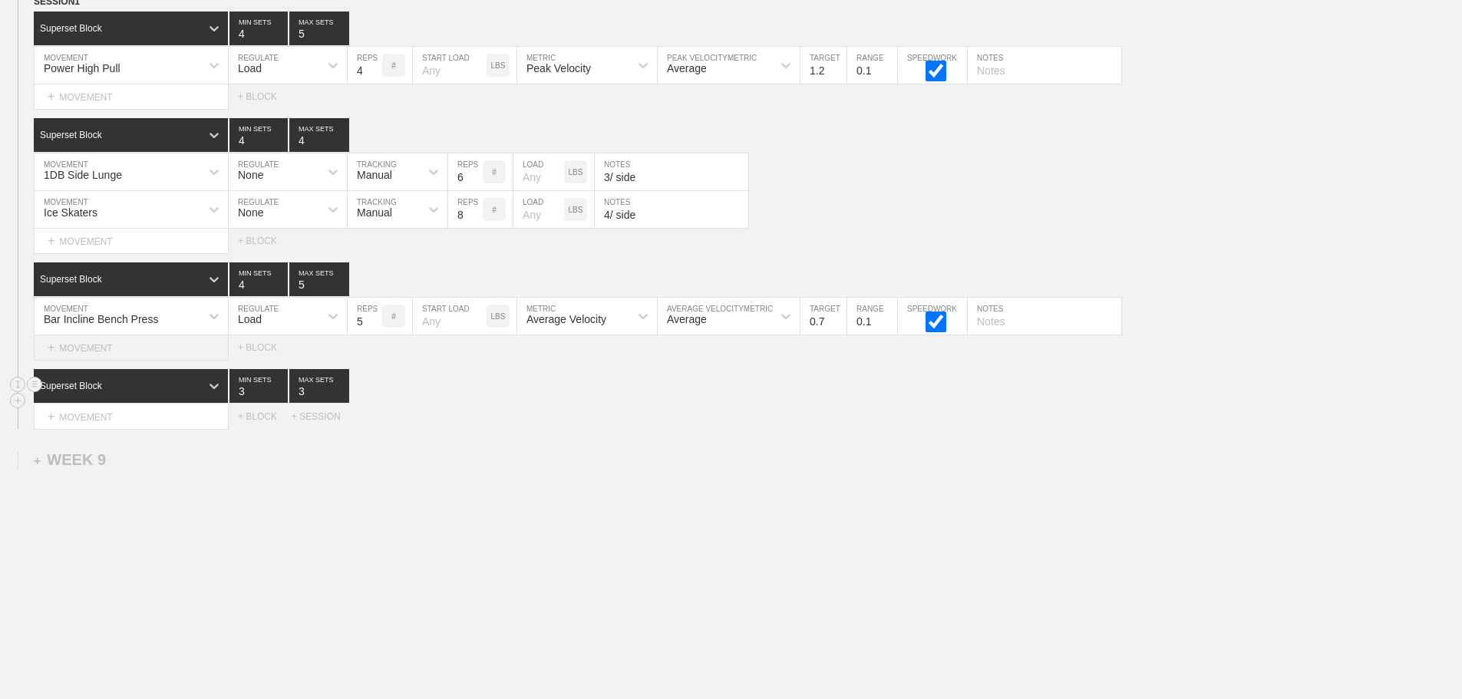
click at [121, 346] on div "+ MOVEMENT" at bounding box center [131, 347] width 195 height 25
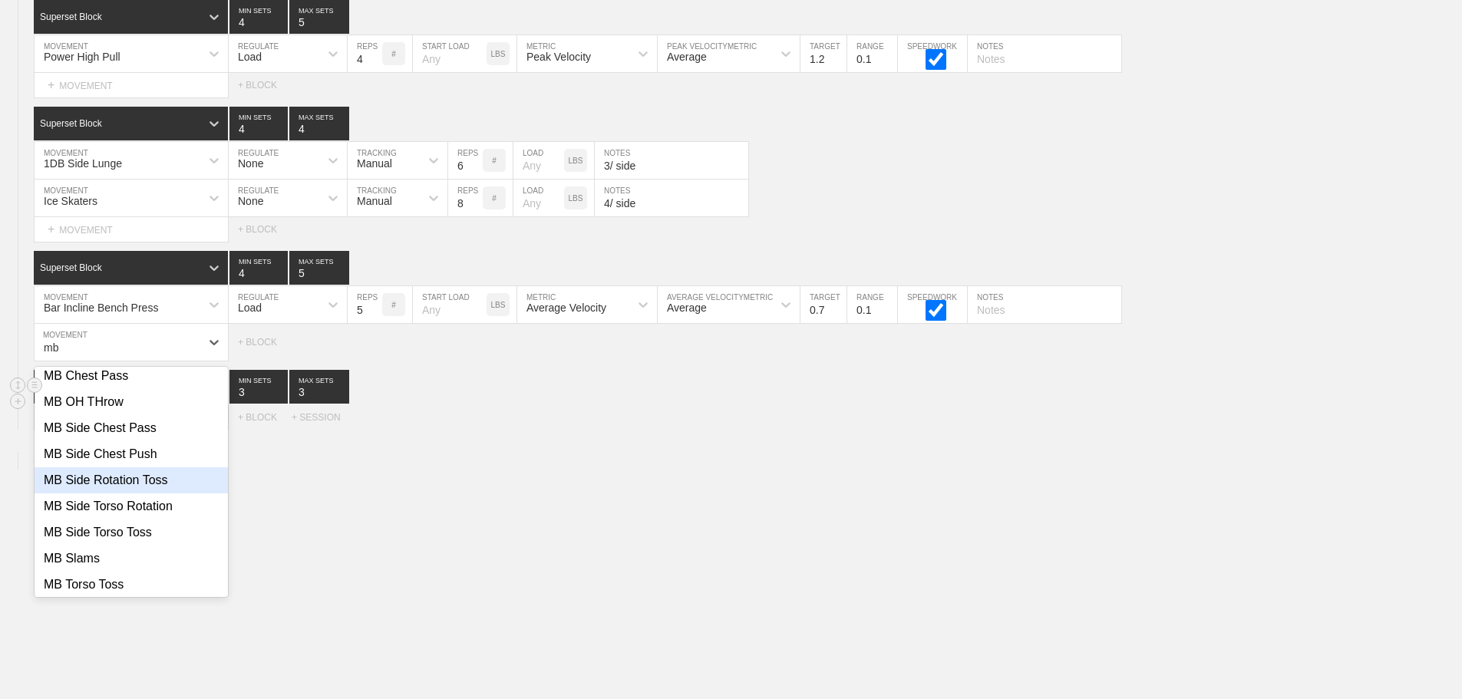
scroll to position [77, 0]
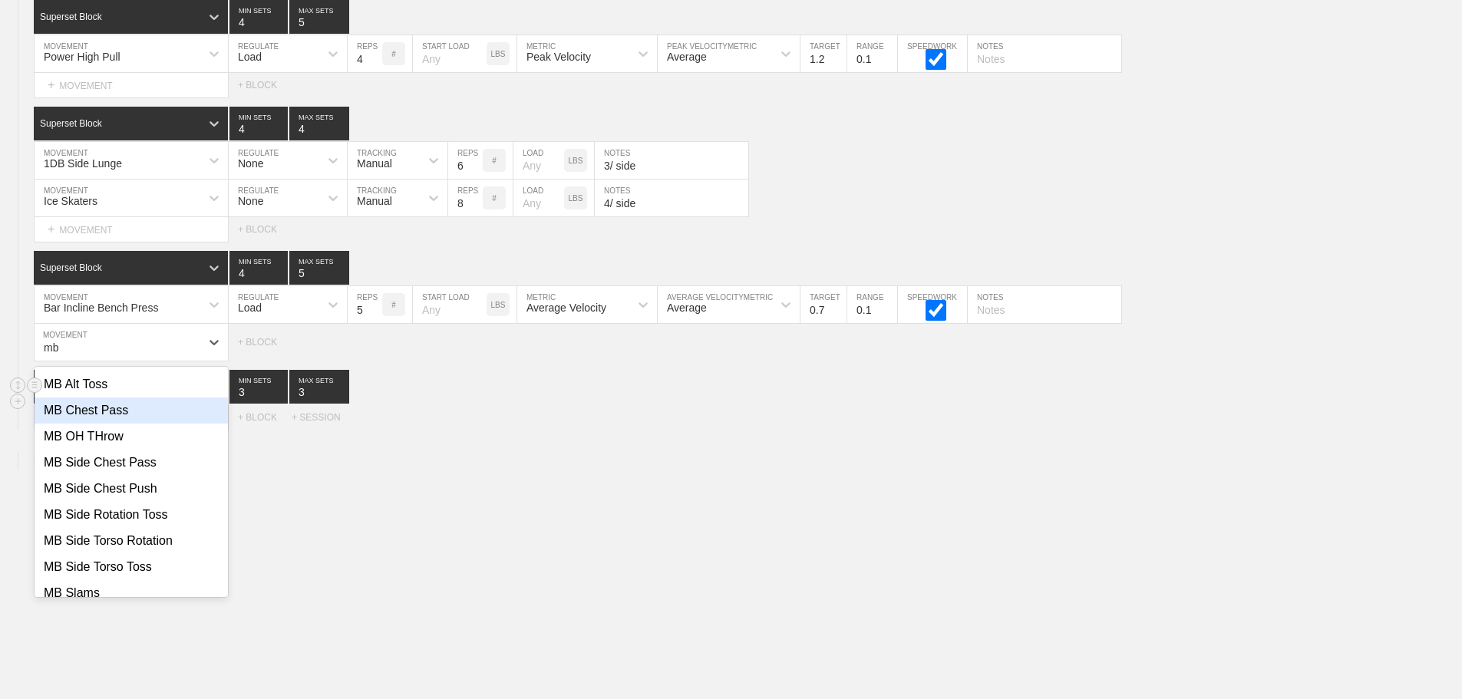
click at [93, 415] on div "MB Chest Pass" at bounding box center [131, 411] width 193 height 26
type input "mb"
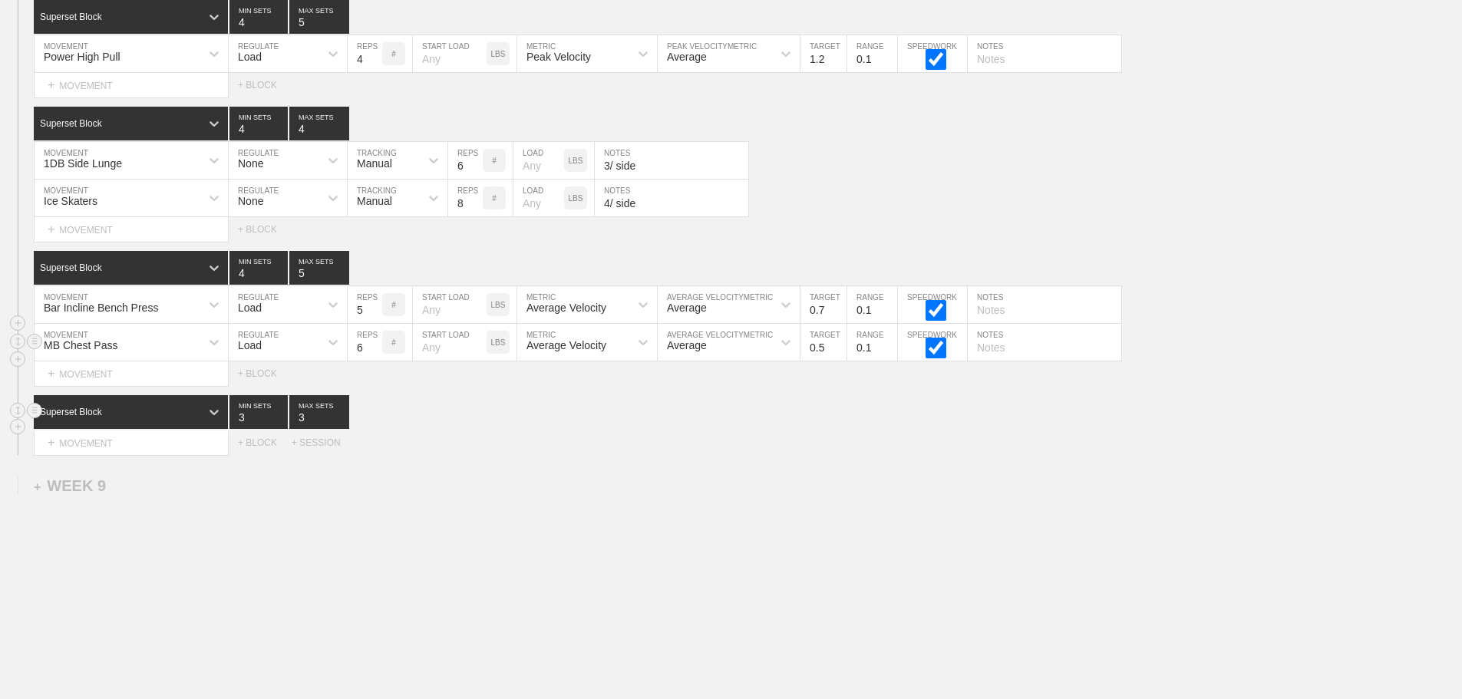
click at [266, 345] on div "Load" at bounding box center [274, 342] width 91 height 26
click at [261, 388] on div "None" at bounding box center [288, 383] width 118 height 26
click at [372, 352] on div "Sensor" at bounding box center [374, 345] width 34 height 12
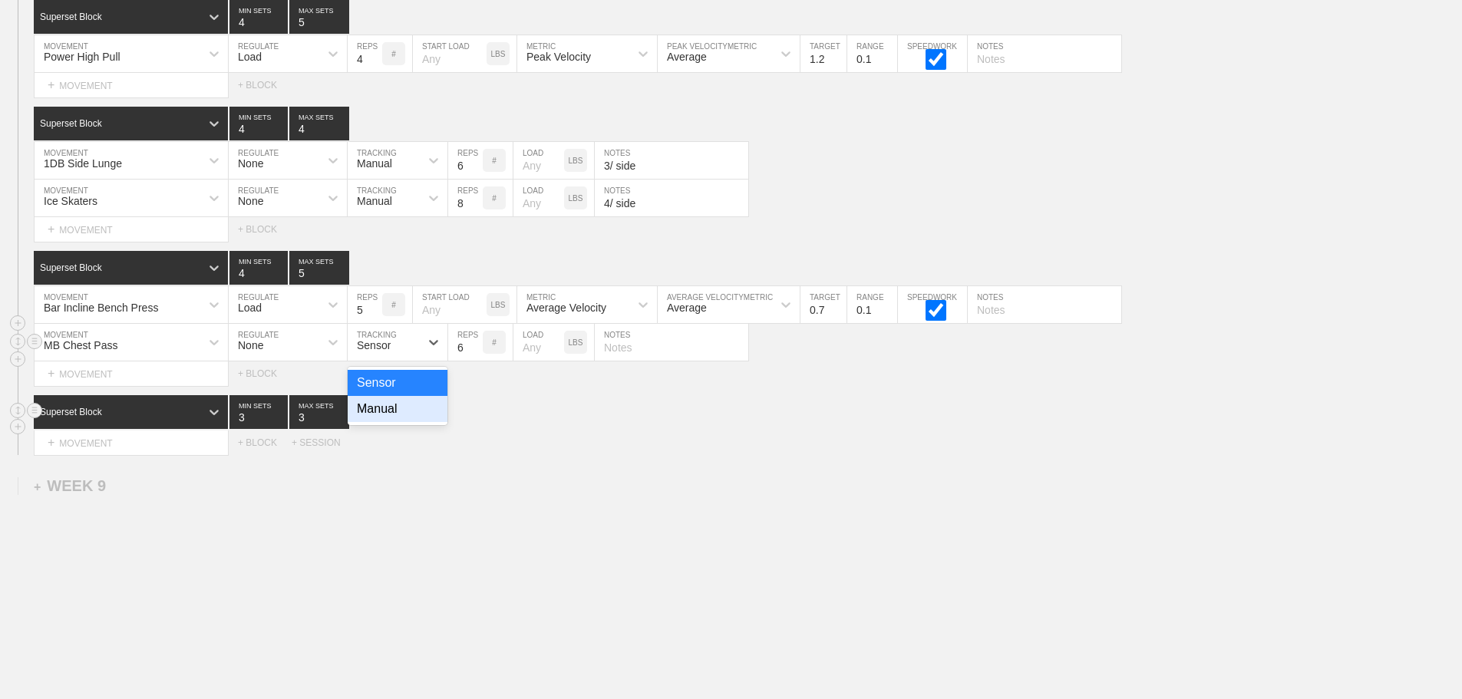
click at [378, 420] on div "Manual" at bounding box center [398, 409] width 100 height 26
click at [477, 354] on input "7" at bounding box center [465, 342] width 35 height 37
type input "8"
click at [477, 354] on input "8" at bounding box center [465, 342] width 35 height 37
click at [489, 429] on div "Superset Block 3 MIN SETS 3 MAX SETS" at bounding box center [748, 412] width 1429 height 34
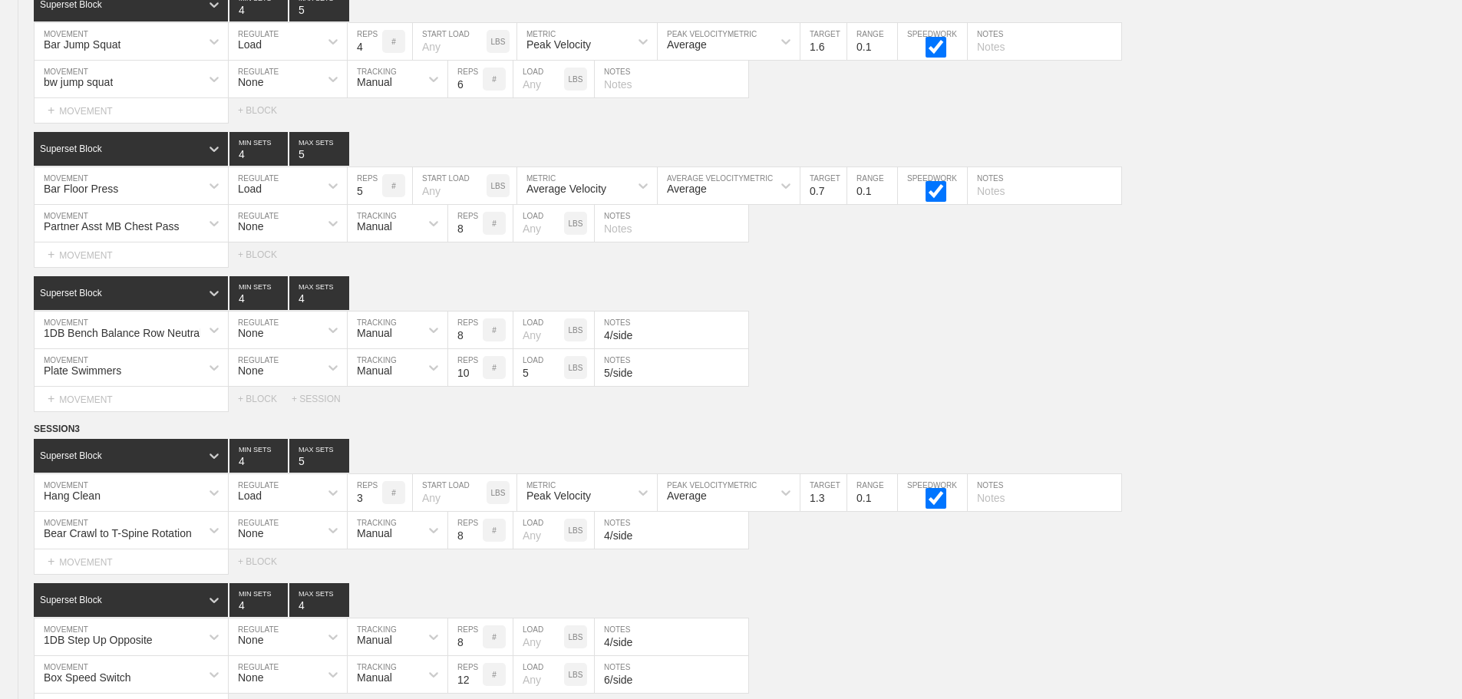
scroll to position [10015, 0]
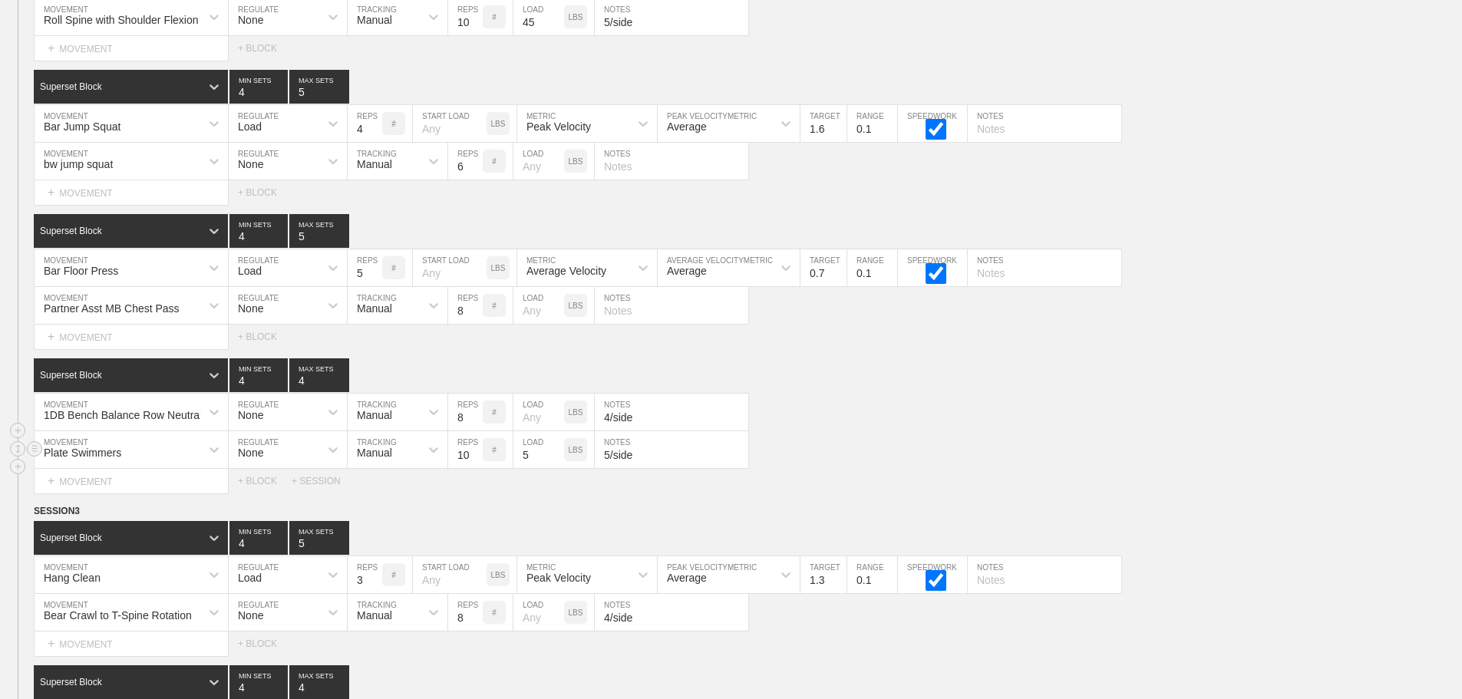
click at [990, 450] on div "Plate Swimmers MOVEMENT None REGULATE Manual TRACKING 10 REPS # 5 LOAD LBS 5/si…" at bounding box center [731, 450] width 1462 height 38
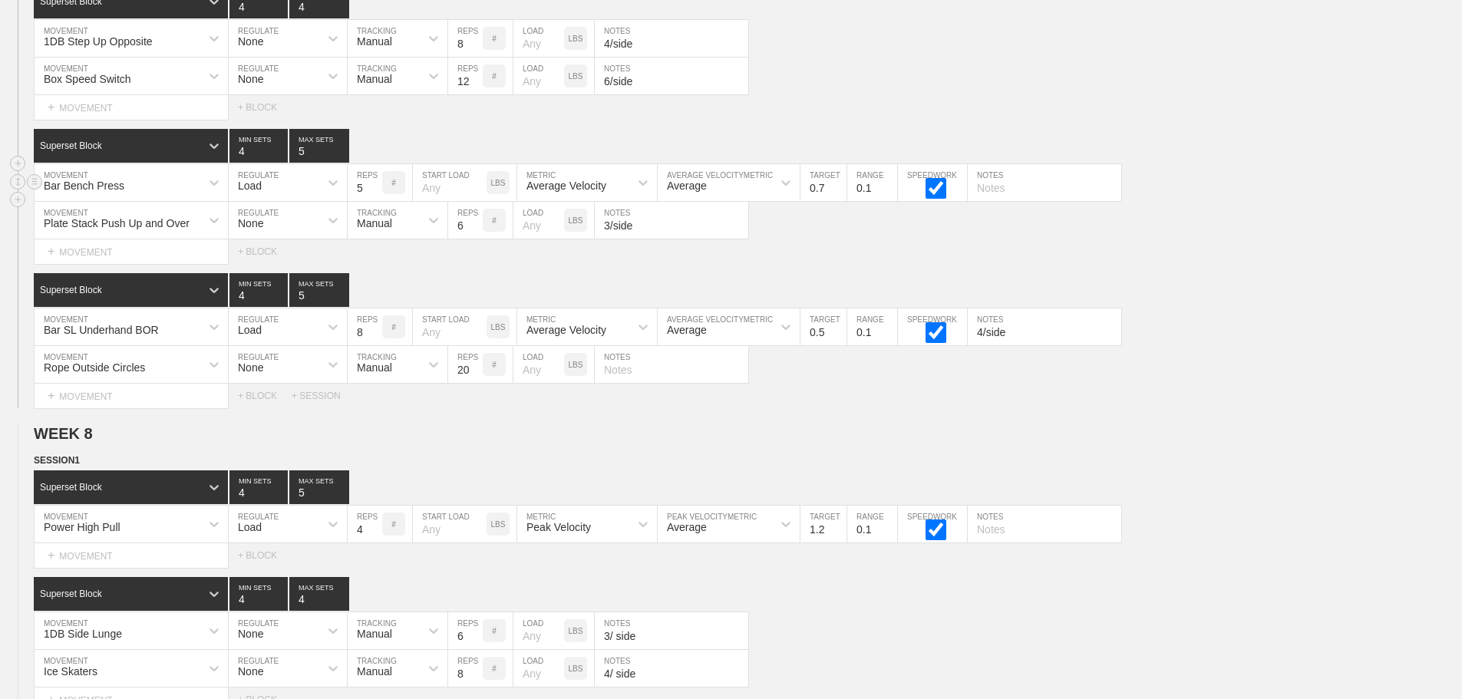
scroll to position [10783, 0]
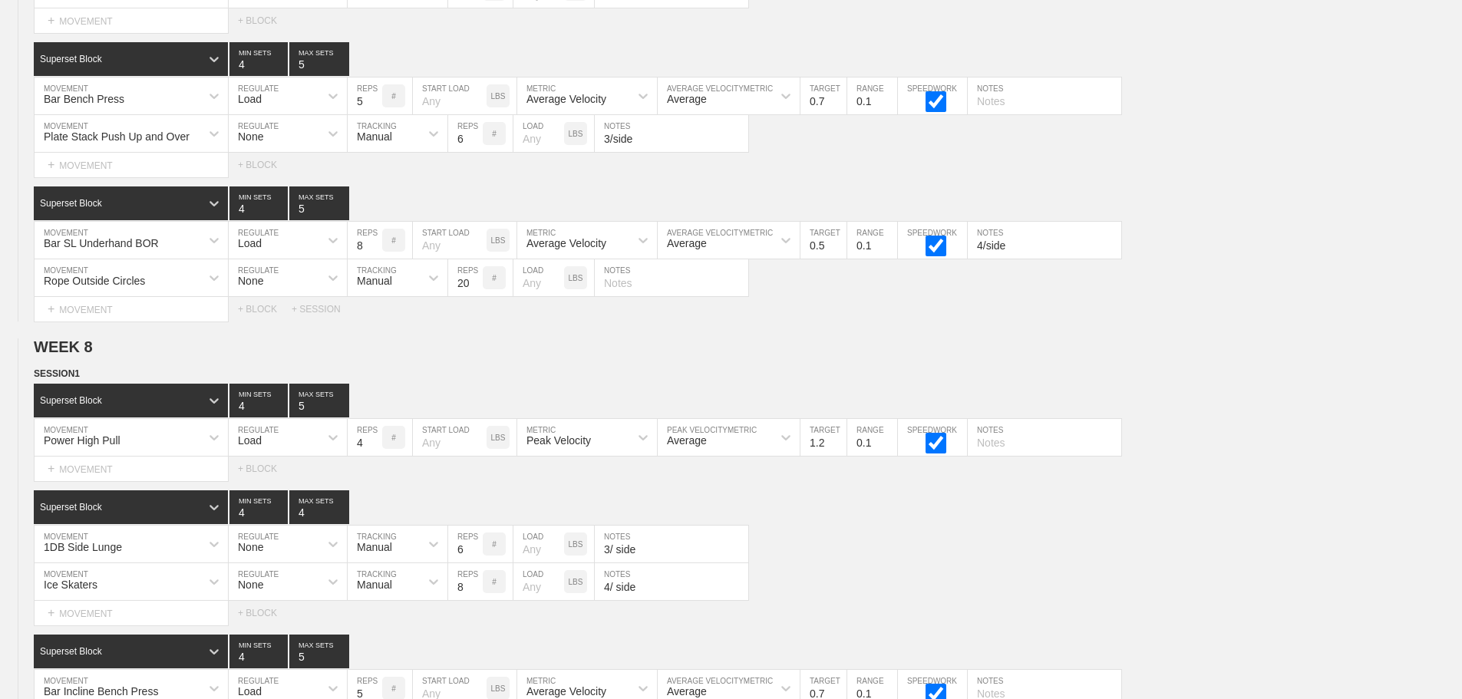
click at [1226, 481] on div "Select... MOVEMENT + MOVEMENT + BLOCK" at bounding box center [731, 469] width 1462 height 25
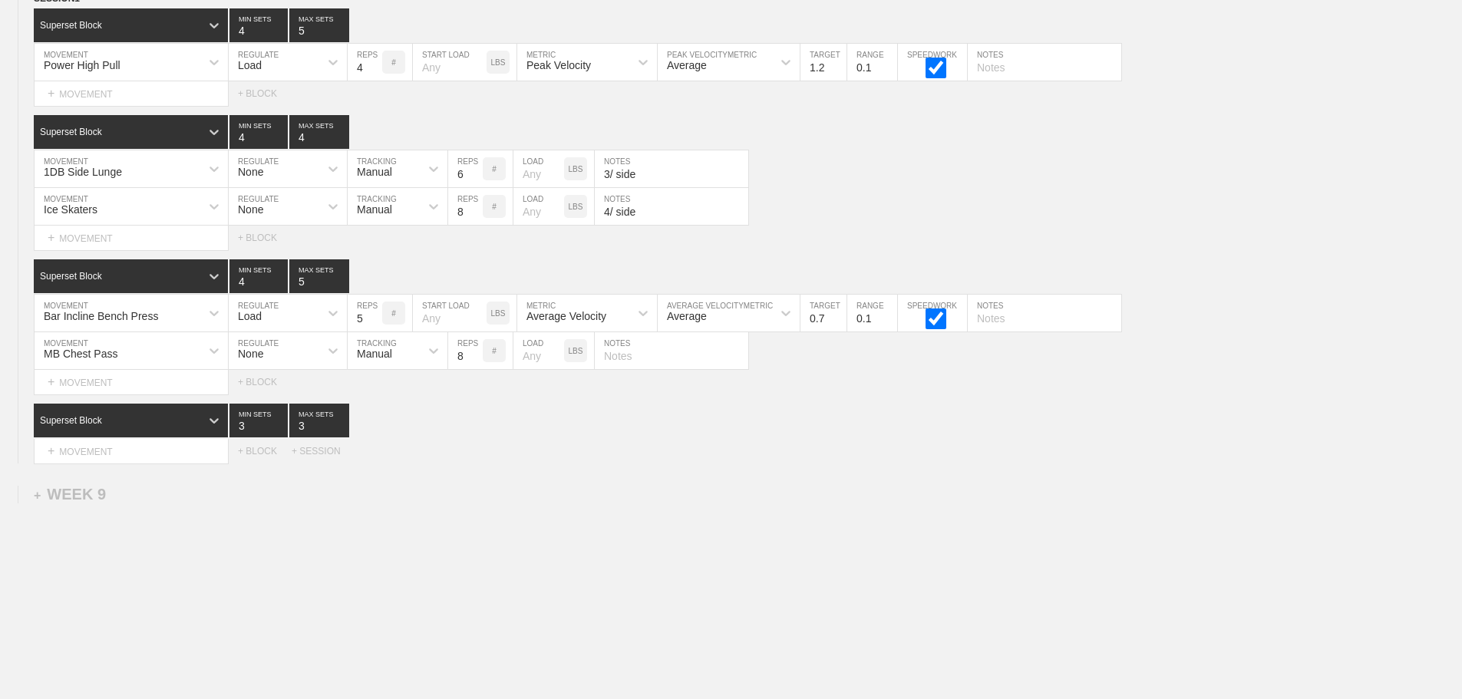
scroll to position [11204, 0]
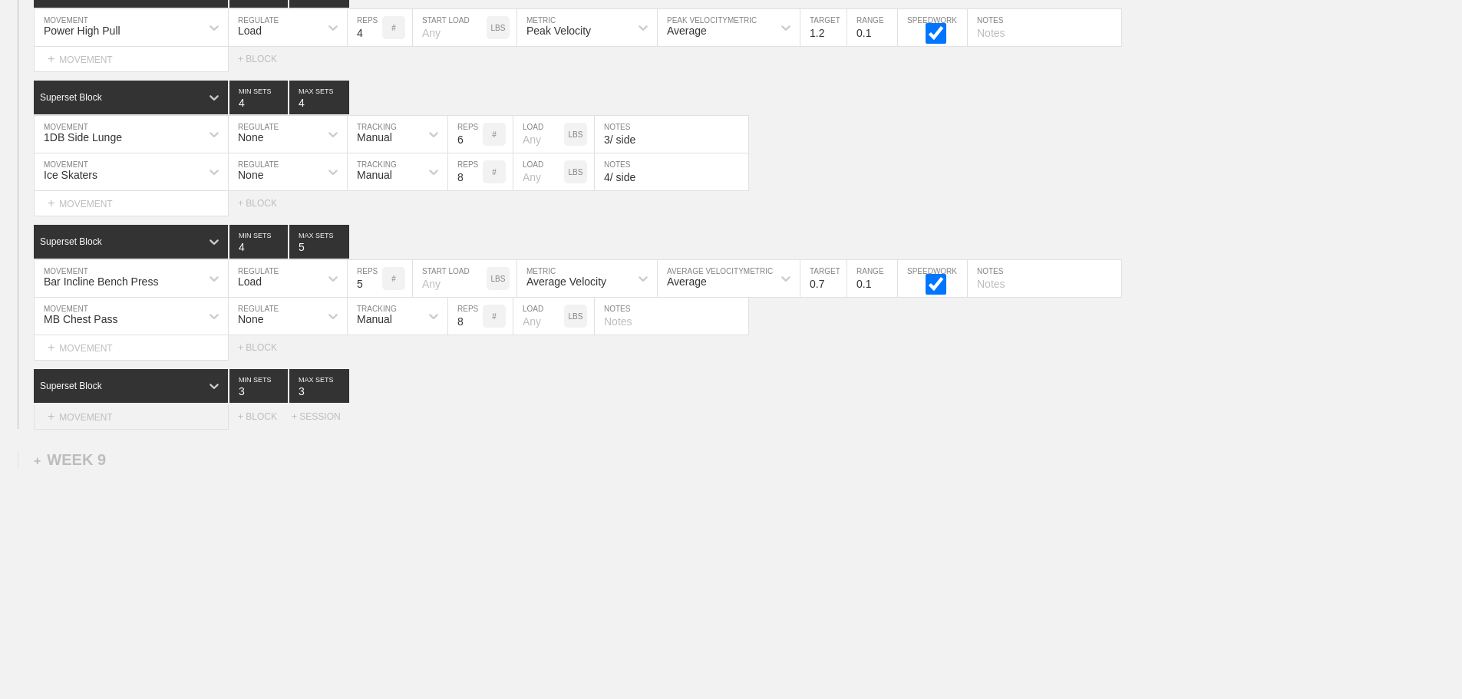
click at [148, 418] on div "+ MOVEMENT" at bounding box center [131, 417] width 195 height 25
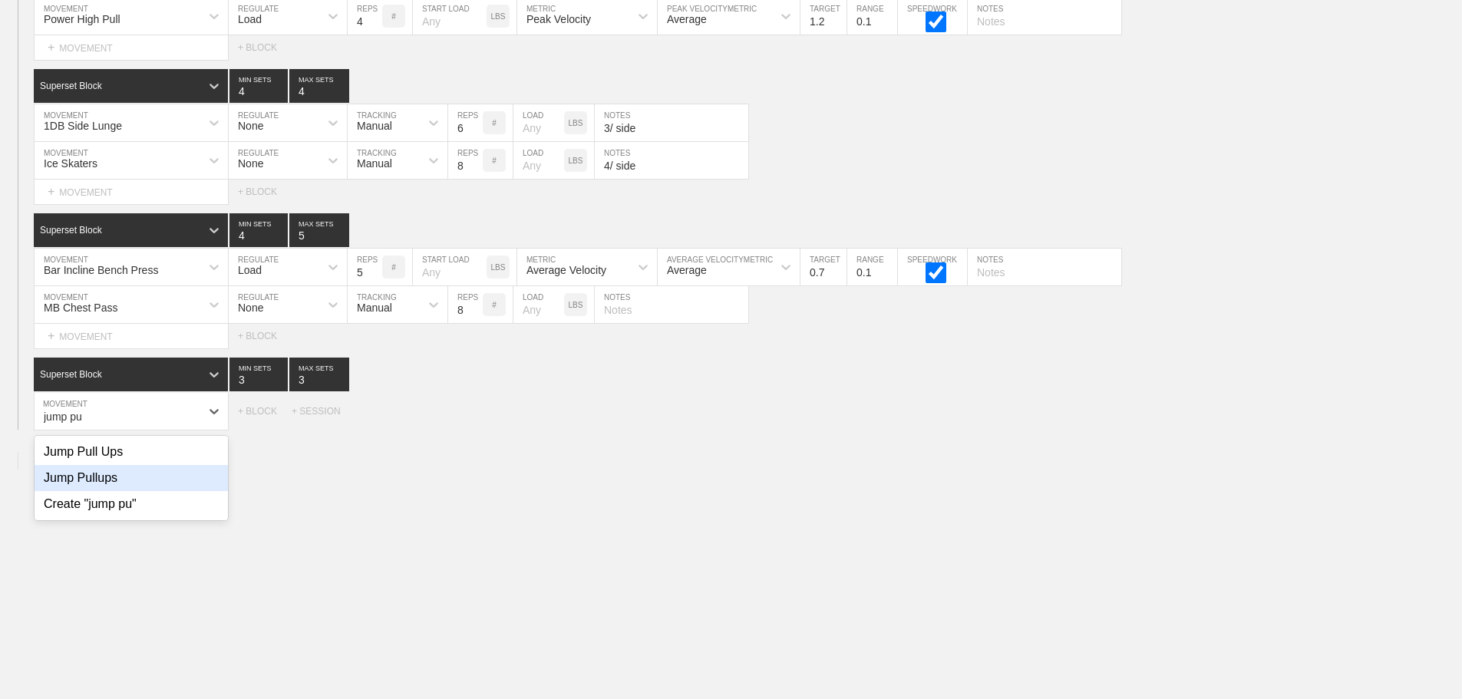
click at [127, 491] on div "Jump Pullups" at bounding box center [131, 478] width 193 height 26
type input "jump pu"
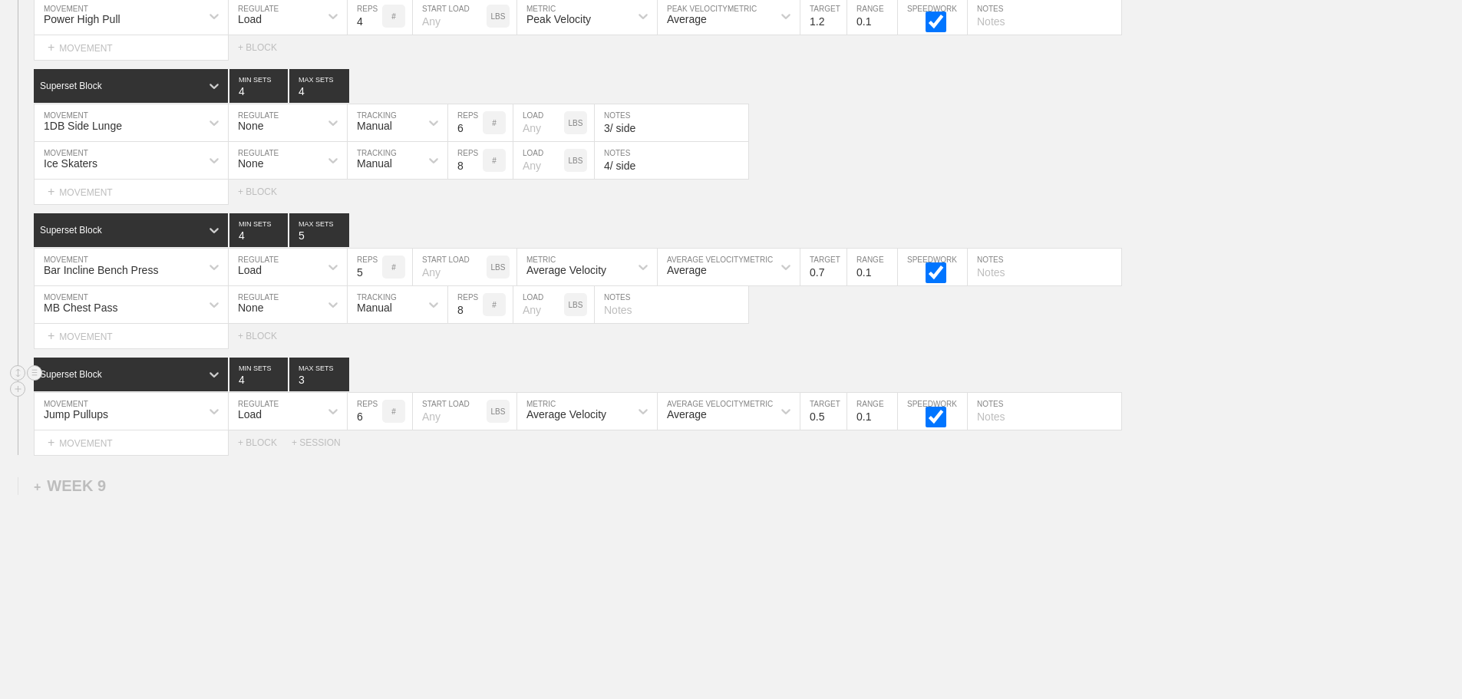
type input "4"
click at [279, 387] on input "4" at bounding box center [259, 375] width 58 height 34
type input "4"
click at [344, 386] on input "4" at bounding box center [319, 375] width 60 height 34
click at [305, 421] on div "Load" at bounding box center [274, 411] width 91 height 26
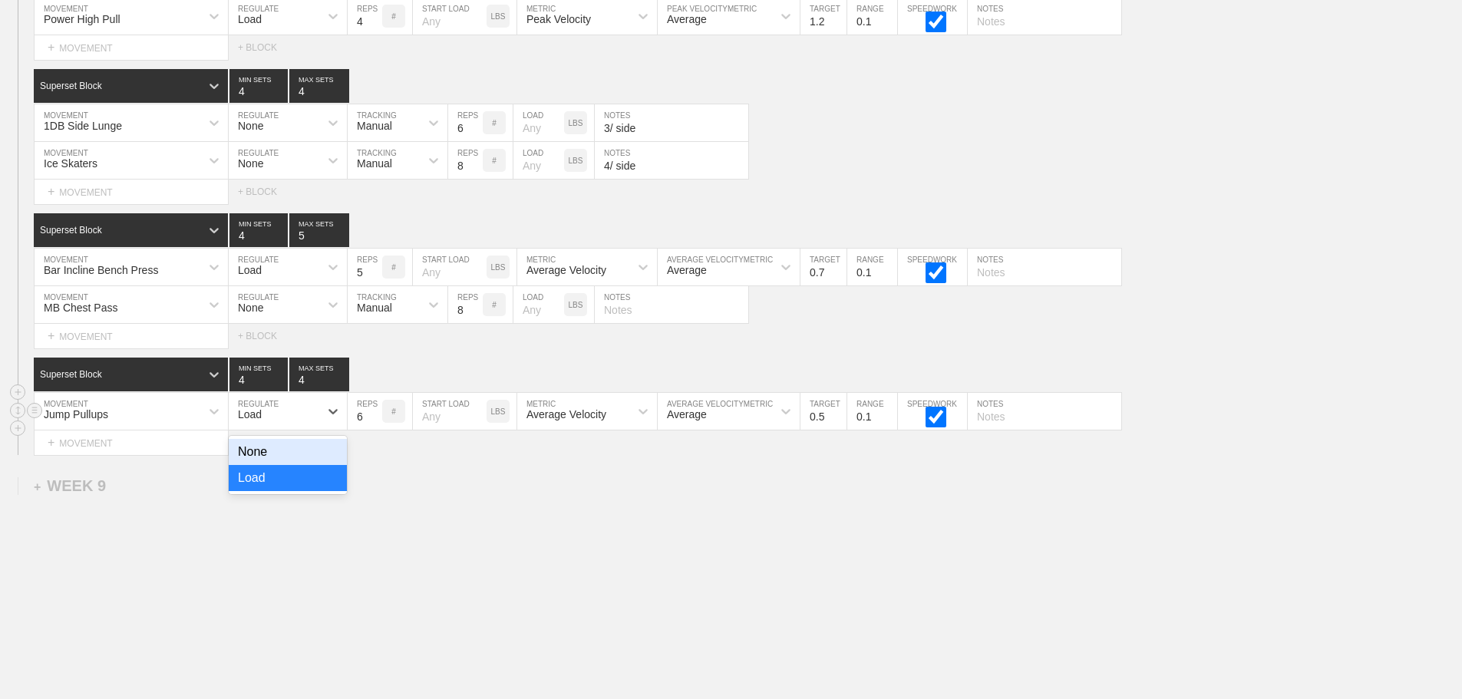
click at [281, 459] on div "None" at bounding box center [288, 452] width 118 height 26
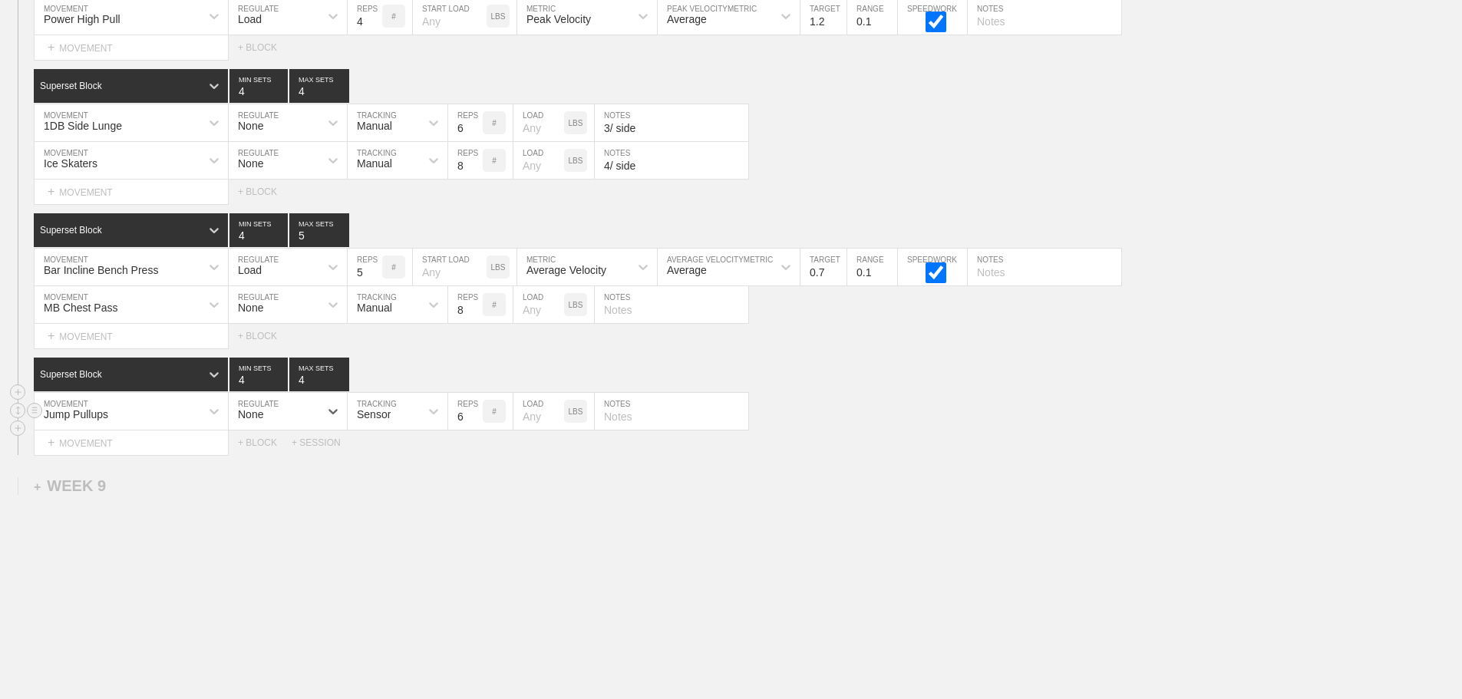
click at [371, 421] on div "Sensor" at bounding box center [374, 414] width 34 height 12
click at [382, 486] on div "Manual" at bounding box center [398, 478] width 100 height 26
click at [474, 424] on input "7" at bounding box center [465, 411] width 35 height 37
type input "8"
click at [474, 424] on input "8" at bounding box center [465, 411] width 35 height 37
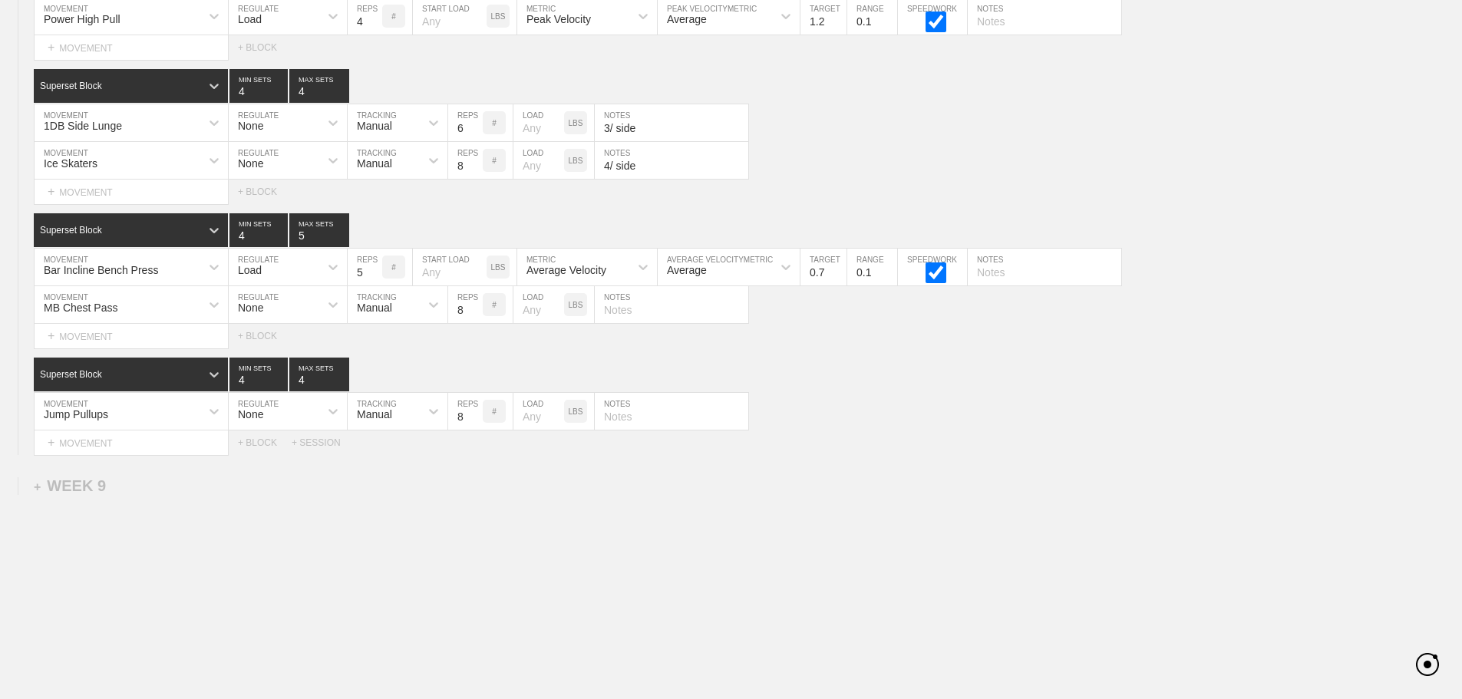
click at [863, 455] on div "Select... MOVEMENT + MOVEMENT + BLOCK + SESSION" at bounding box center [731, 443] width 1462 height 25
click at [128, 456] on div "+ MOVEMENT" at bounding box center [131, 443] width 195 height 25
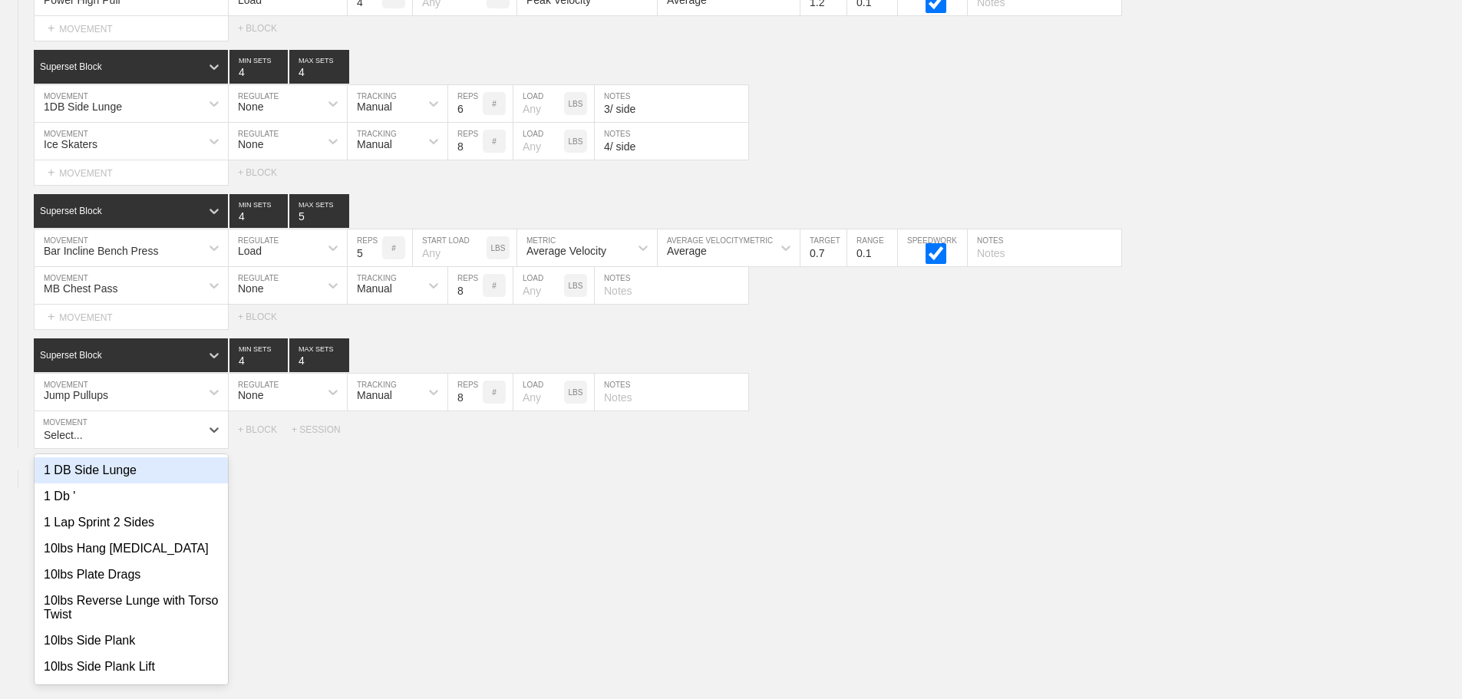
scroll to position [11227, 0]
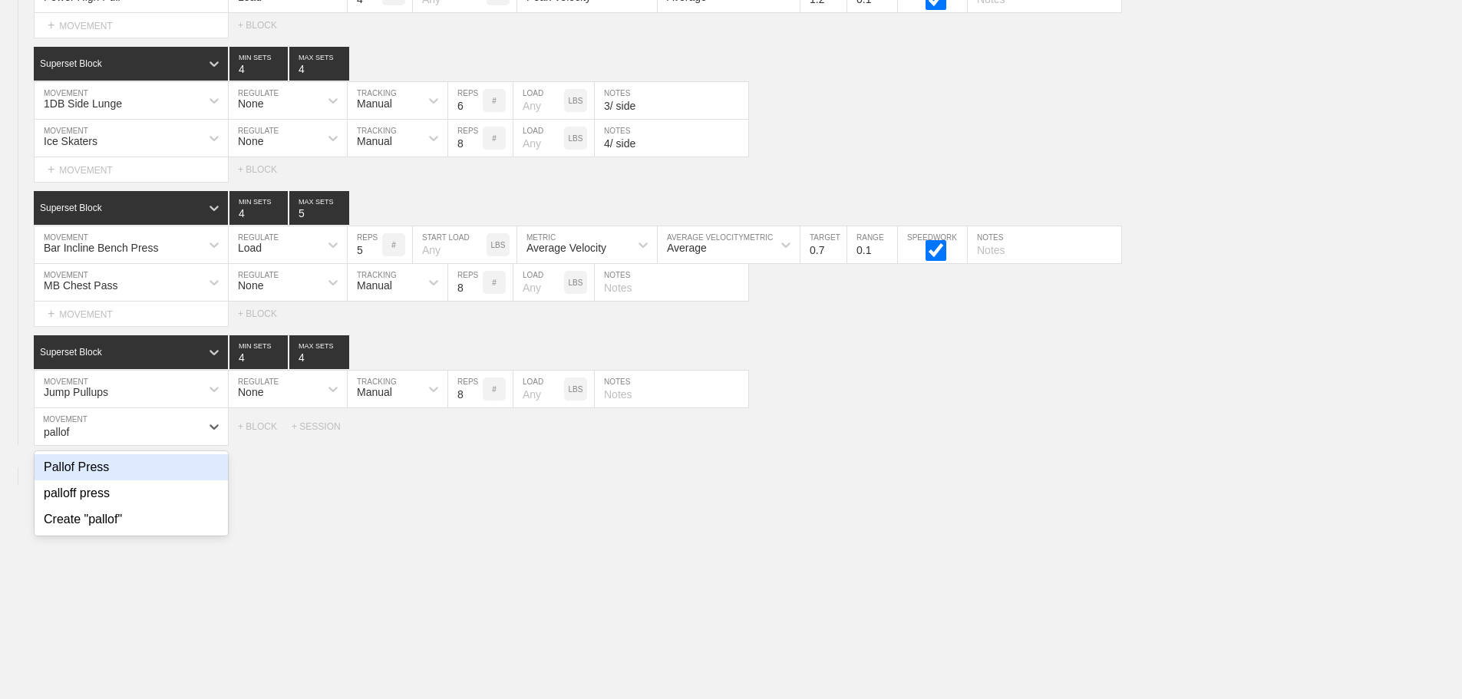
click at [106, 481] on div "Pallof Press" at bounding box center [131, 467] width 193 height 26
type input "pallof"
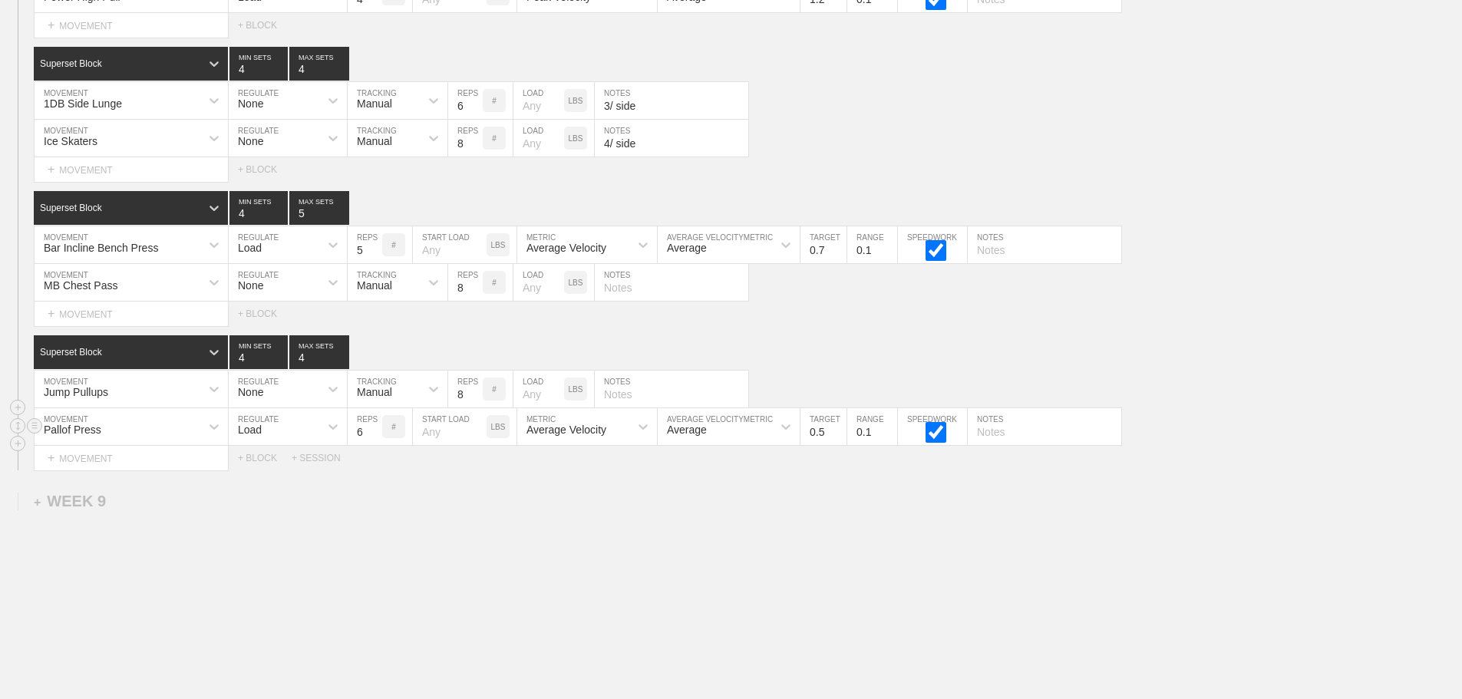
drag, startPoint x: 285, startPoint y: 442, endPoint x: 273, endPoint y: 451, distance: 14.3
click at [283, 440] on div "Load" at bounding box center [274, 427] width 91 height 26
drag, startPoint x: 267, startPoint y: 478, endPoint x: 332, endPoint y: 457, distance: 68.0
click at [267, 481] on div "None" at bounding box center [288, 467] width 118 height 26
click at [394, 440] on div "Sensor" at bounding box center [384, 427] width 72 height 26
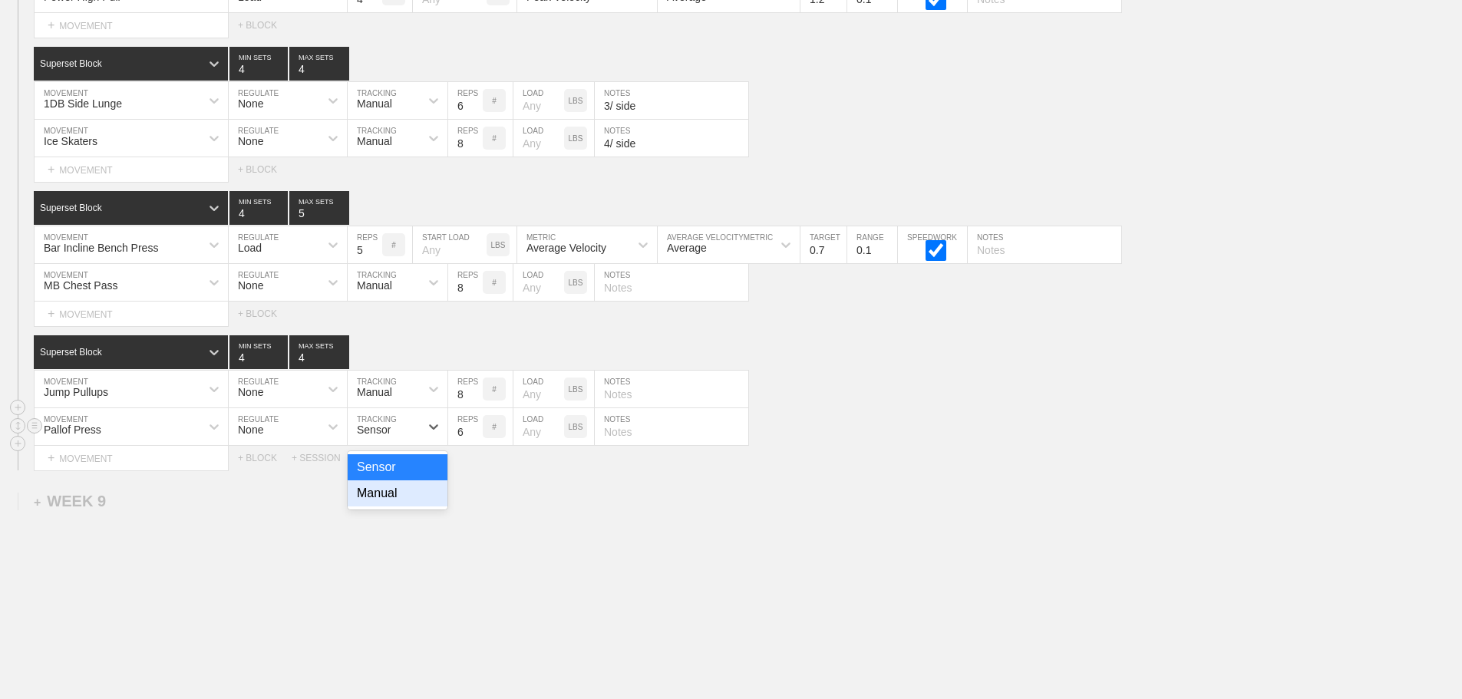
click at [393, 502] on div "Manual" at bounding box center [398, 494] width 100 height 26
click at [474, 441] on input "7" at bounding box center [465, 426] width 35 height 37
click at [474, 441] on input "8" at bounding box center [465, 426] width 35 height 37
click at [474, 441] on input "9" at bounding box center [465, 426] width 35 height 37
click at [474, 441] on input "10" at bounding box center [465, 426] width 35 height 37
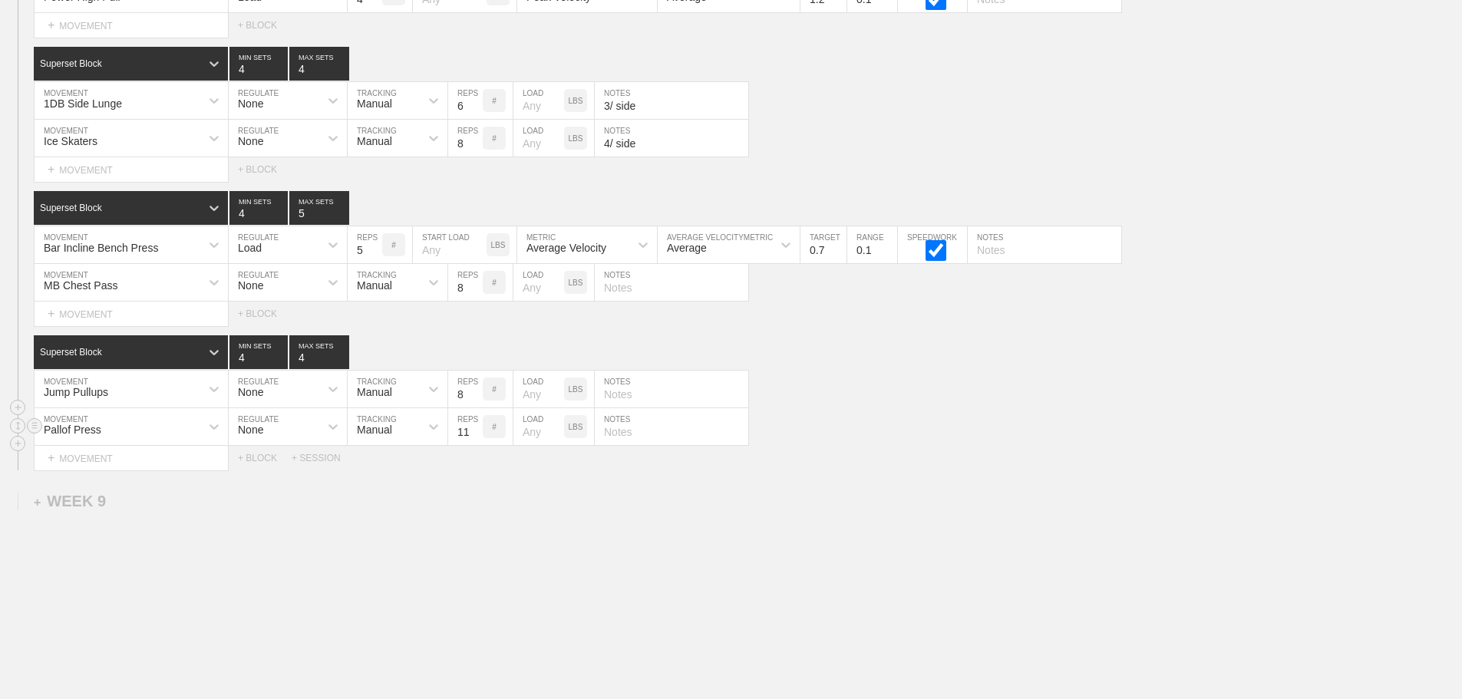
click at [474, 441] on input "11" at bounding box center [465, 426] width 35 height 37
click at [474, 441] on input "12" at bounding box center [465, 426] width 35 height 37
click at [474, 440] on input "13" at bounding box center [465, 426] width 35 height 37
click at [474, 440] on input "14" at bounding box center [465, 426] width 35 height 37
click at [474, 440] on input "15" at bounding box center [465, 426] width 35 height 37
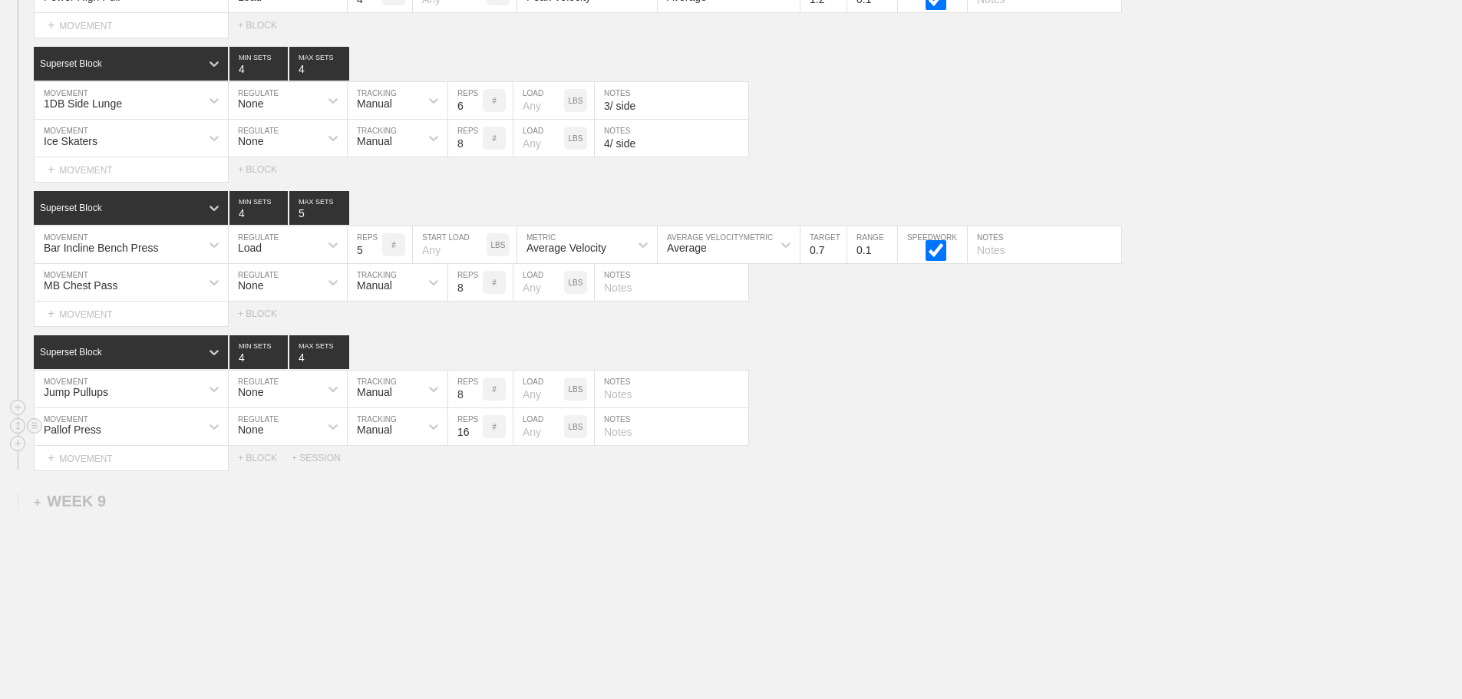
type input "16"
click at [474, 440] on input "16" at bounding box center [465, 426] width 35 height 37
click at [887, 437] on div "Pallof Press MOVEMENT None REGULATE Manual TRACKING 16 REPS # LOAD LBS NOTES" at bounding box center [731, 427] width 1462 height 38
click at [643, 443] on input "text" at bounding box center [672, 426] width 154 height 37
type input "8/ side"
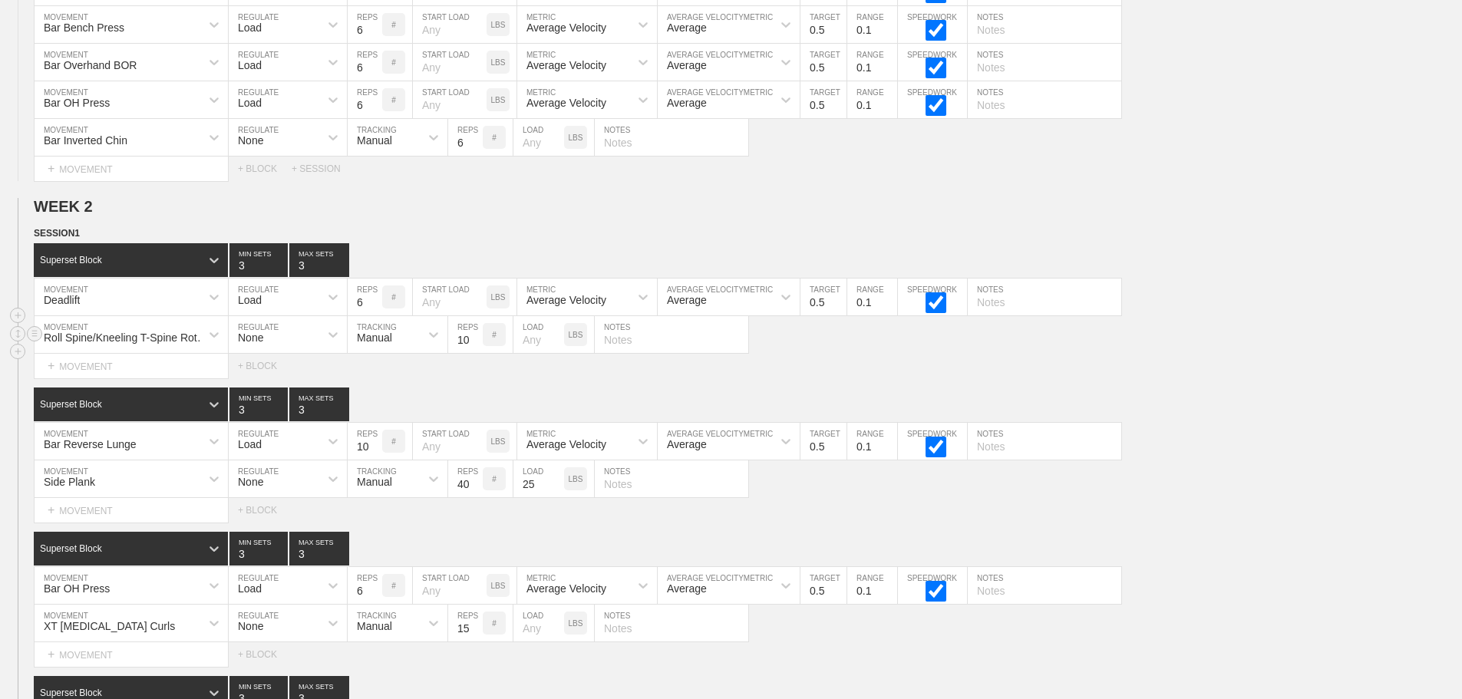
scroll to position [512, 0]
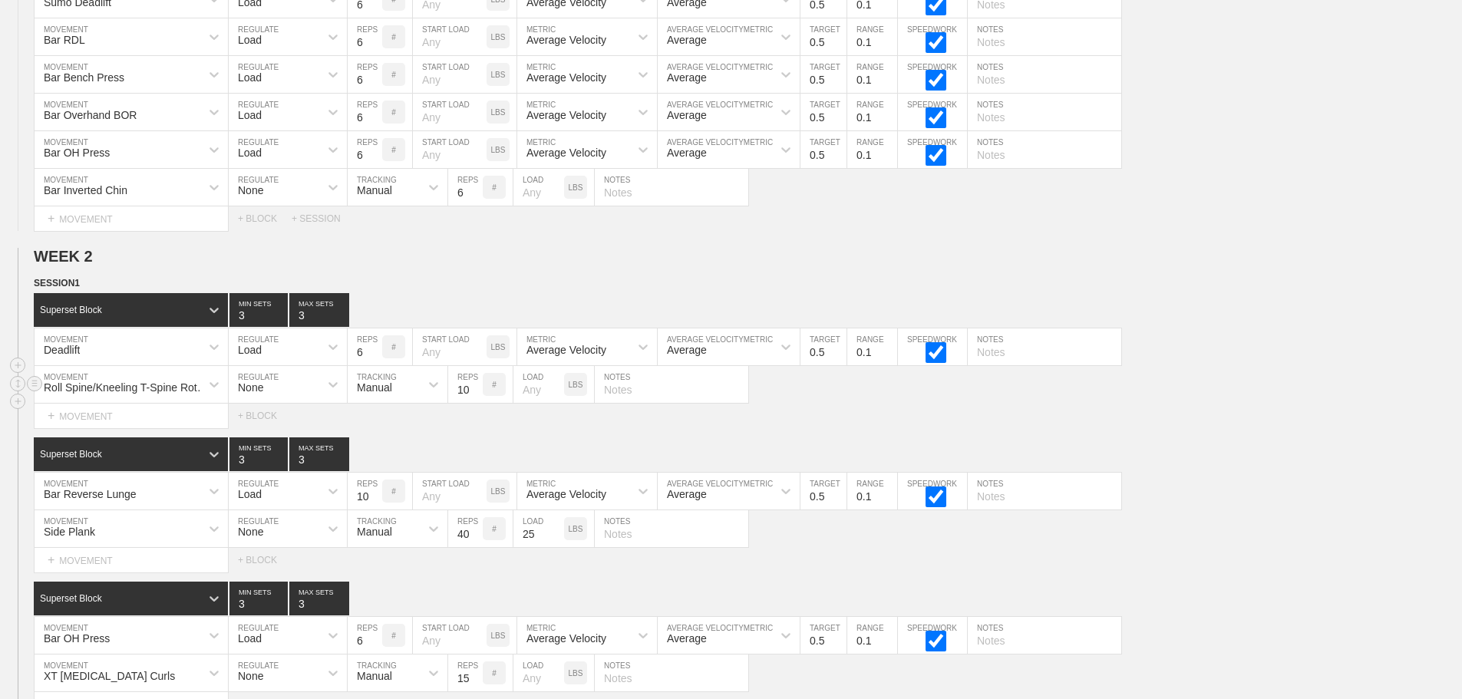
click at [1330, 344] on div "Superset Block 3 MIN SETS 3 MAX SETS DUPLICATE INSERT MOVEMENT AFTER DELETE Dea…" at bounding box center [731, 360] width 1462 height 135
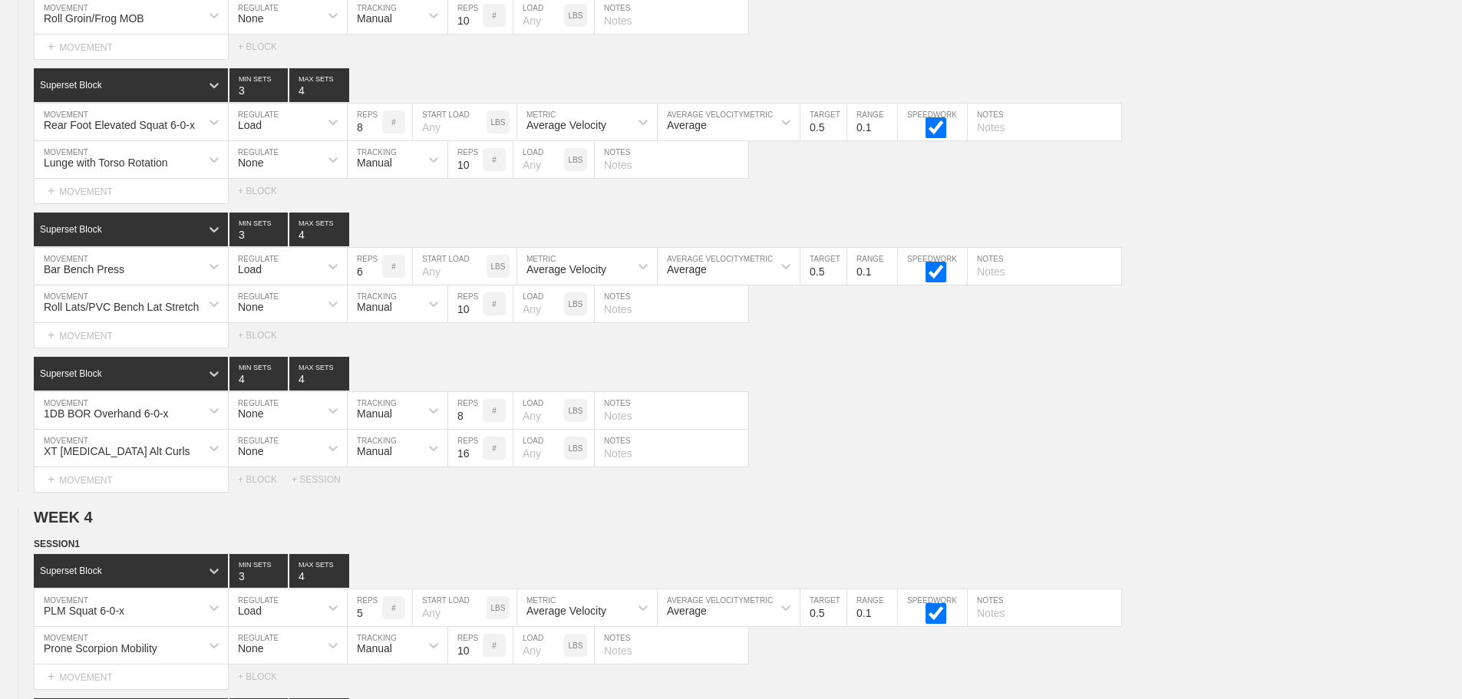
scroll to position [11280, 0]
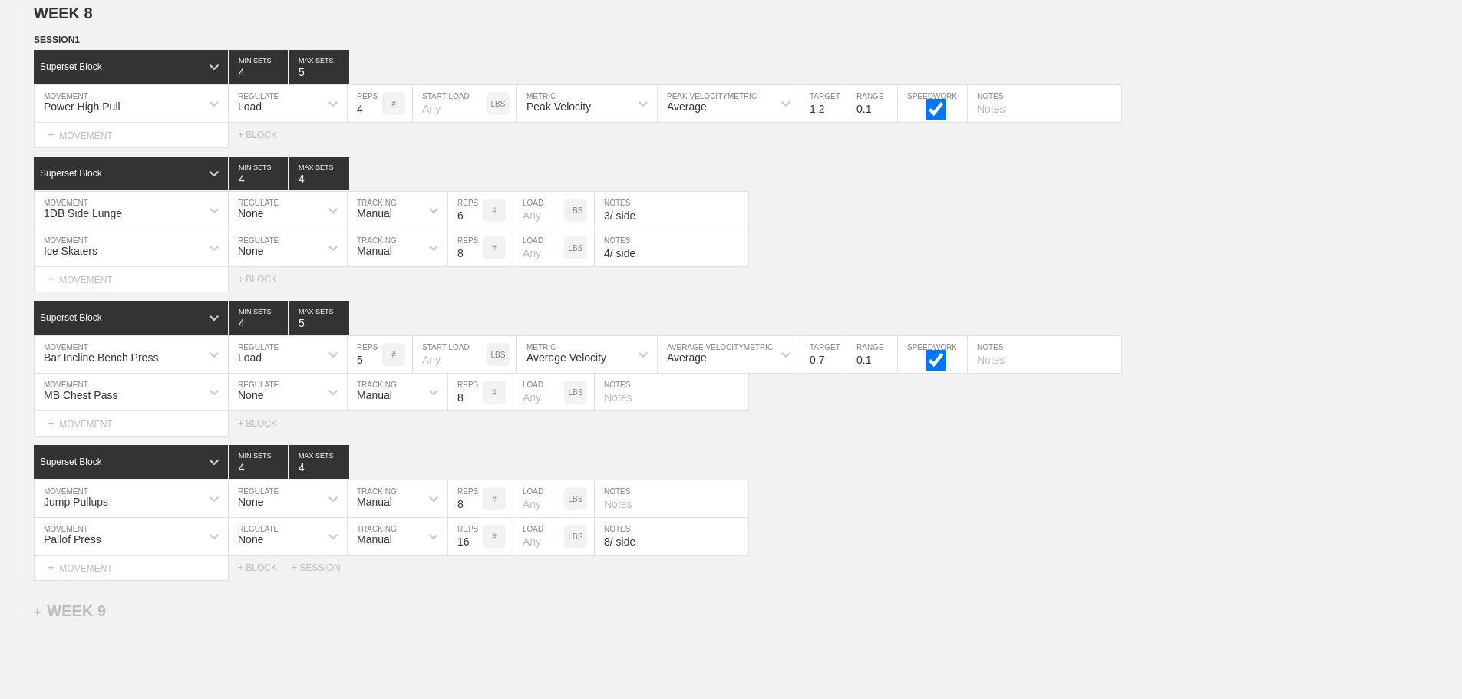
scroll to position [10896, 0]
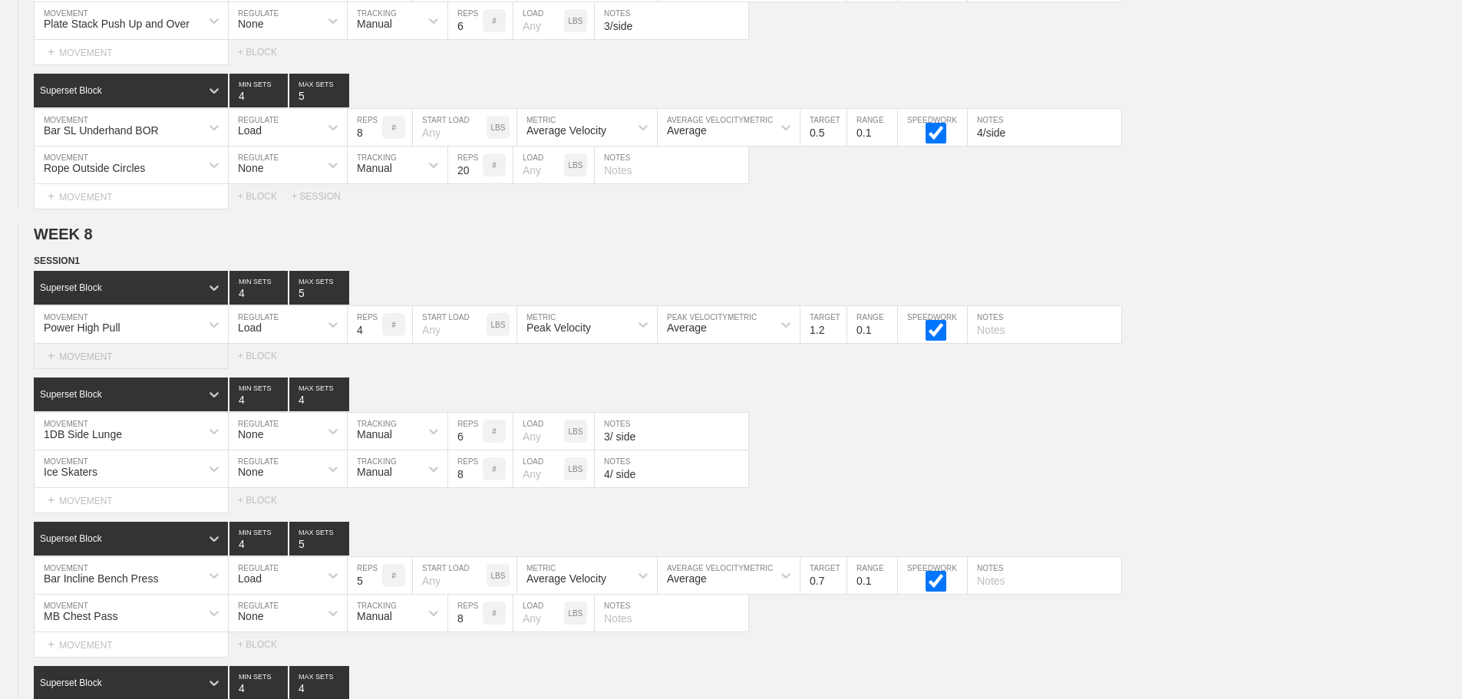
click at [150, 369] on div "+ MOVEMENT" at bounding box center [131, 356] width 195 height 25
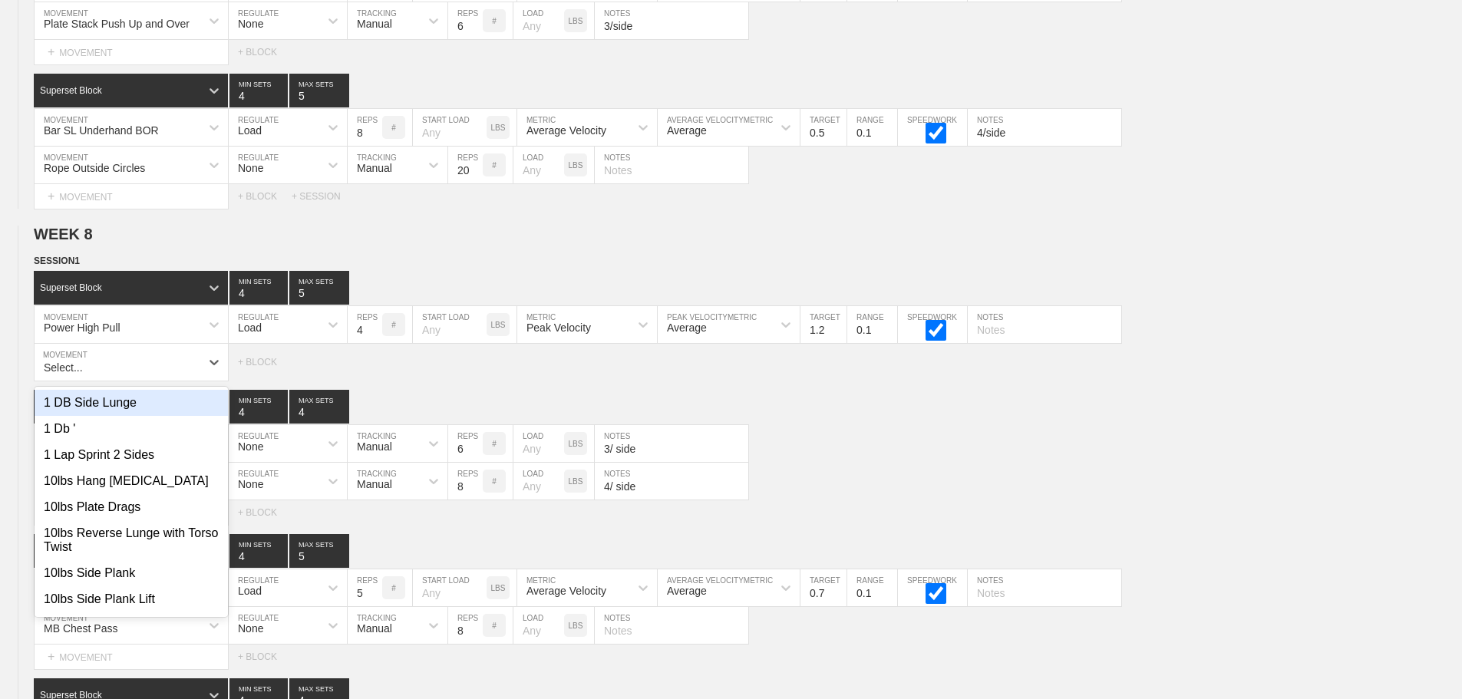
type input "r"
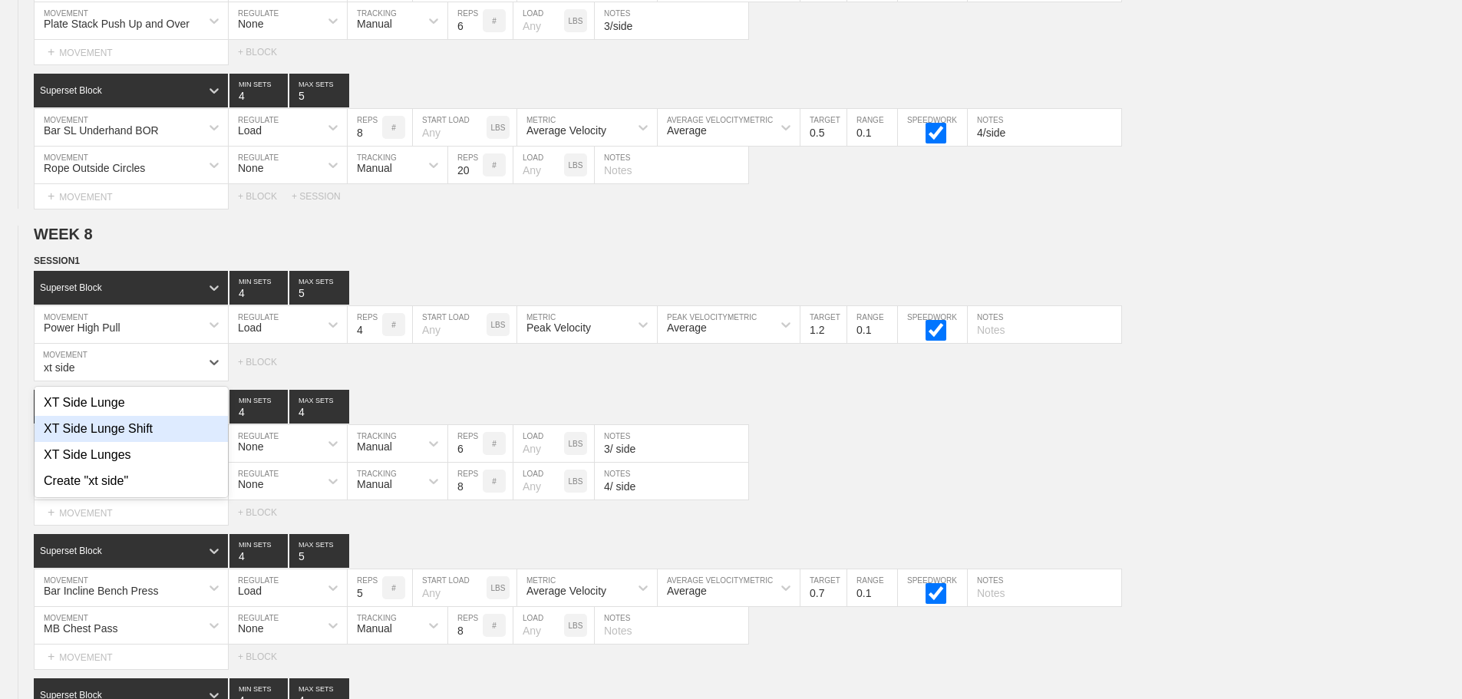
click at [151, 440] on div "XT Side Lunge Shift" at bounding box center [131, 429] width 193 height 26
type input "xt side"
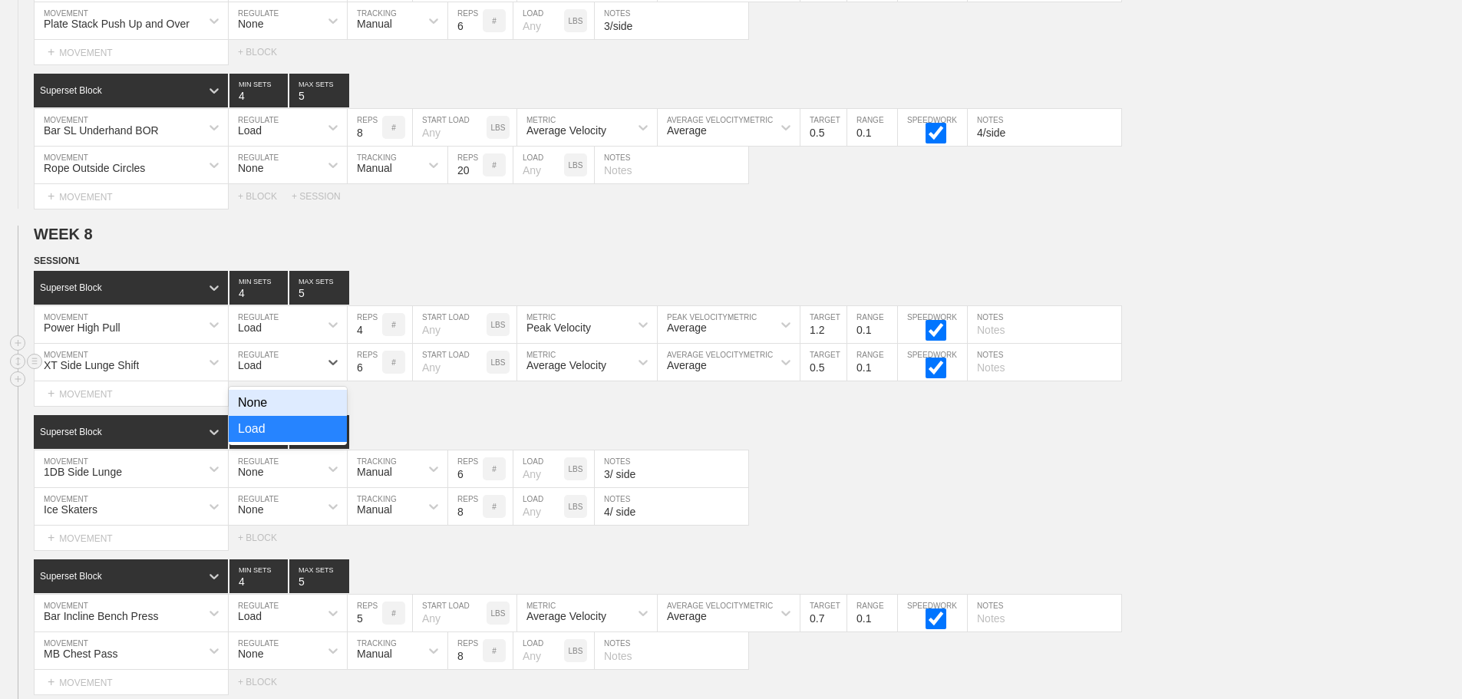
click at [285, 375] on div "Load" at bounding box center [274, 362] width 91 height 26
click at [259, 402] on div "None" at bounding box center [288, 403] width 118 height 26
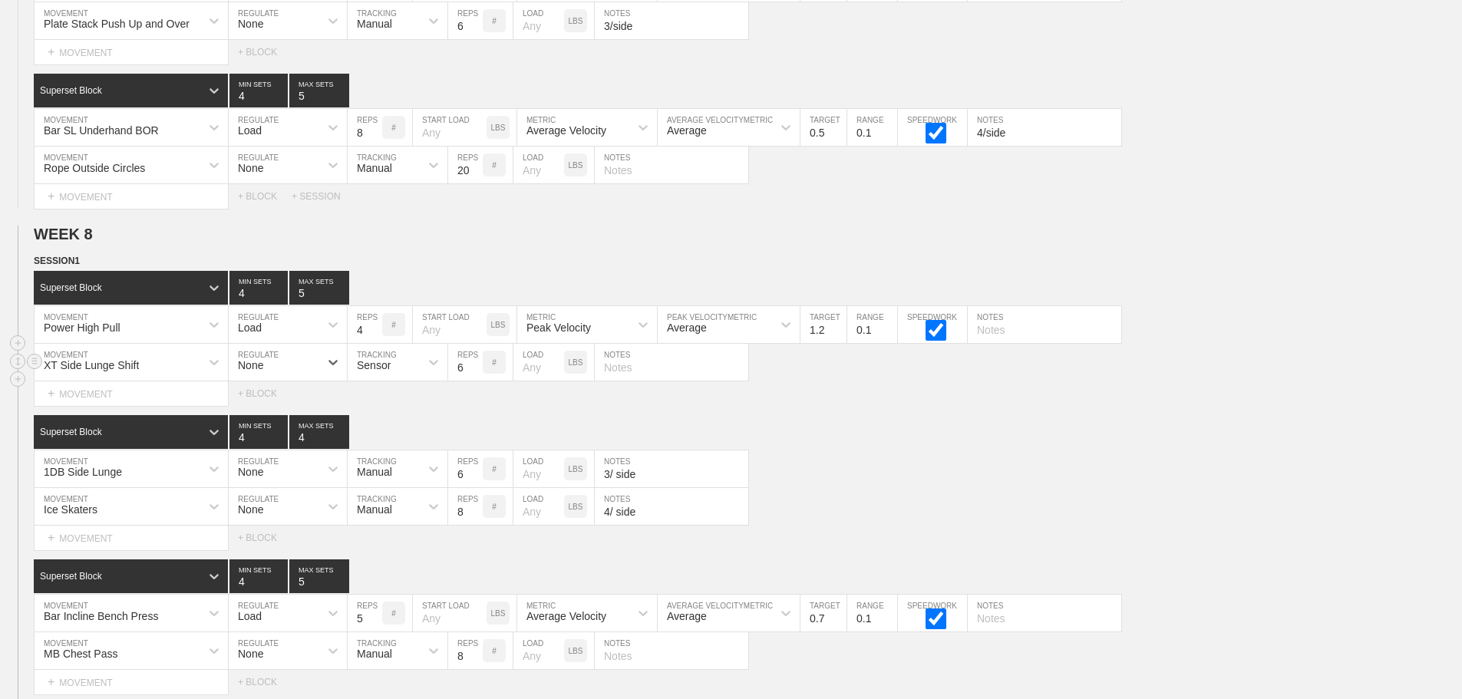
click at [367, 372] on div "Sensor" at bounding box center [374, 365] width 34 height 12
drag, startPoint x: 391, startPoint y: 440, endPoint x: 510, endPoint y: 381, distance: 132.9
click at [395, 438] on div "Manual" at bounding box center [398, 429] width 100 height 26
click at [474, 372] on input "7" at bounding box center [465, 362] width 35 height 37
click at [474, 372] on input "8" at bounding box center [465, 362] width 35 height 37
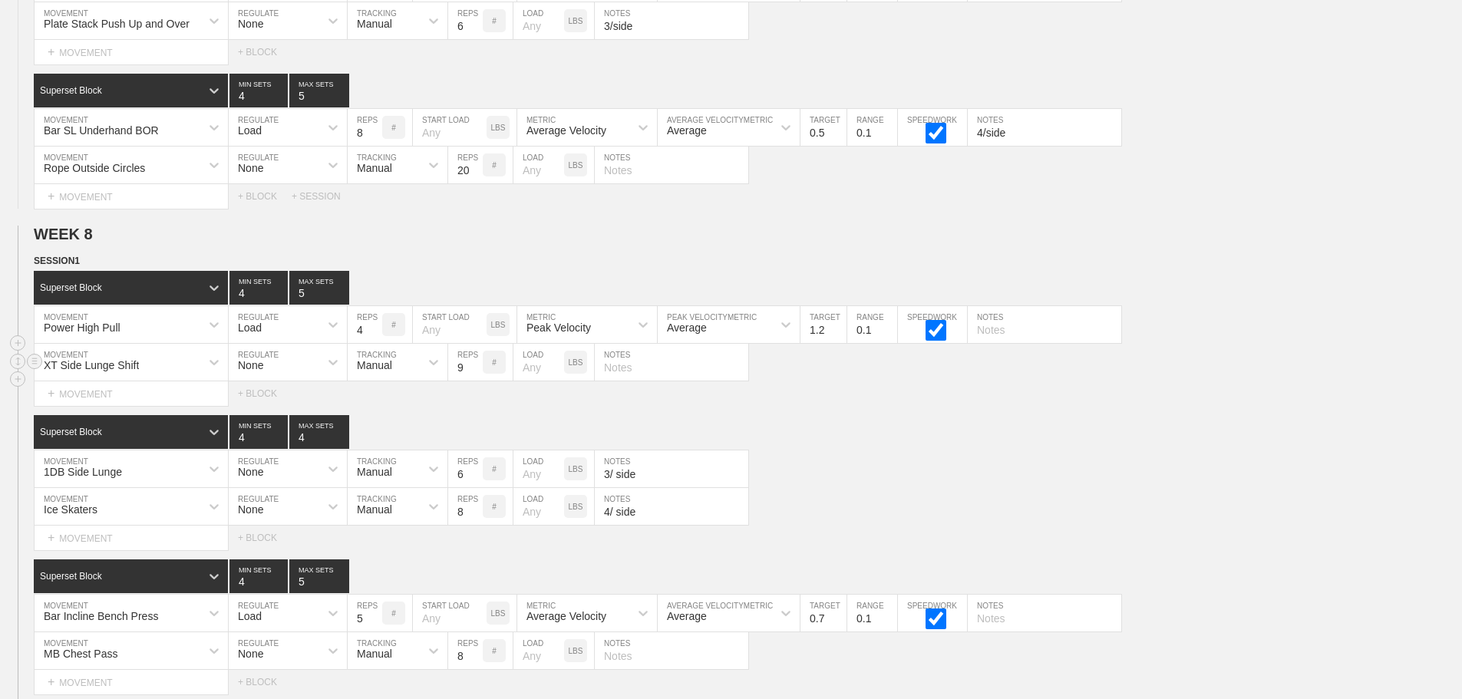
click at [474, 372] on input "9" at bounding box center [465, 362] width 35 height 37
type input "10"
click at [474, 372] on input "10" at bounding box center [465, 362] width 35 height 37
click at [933, 425] on div "SESSION 1 Superset Block 4 MIN SETS 5 MAX SETS DUPLICATE INSERT MOVEMENT AFTER …" at bounding box center [731, 546] width 1462 height 586
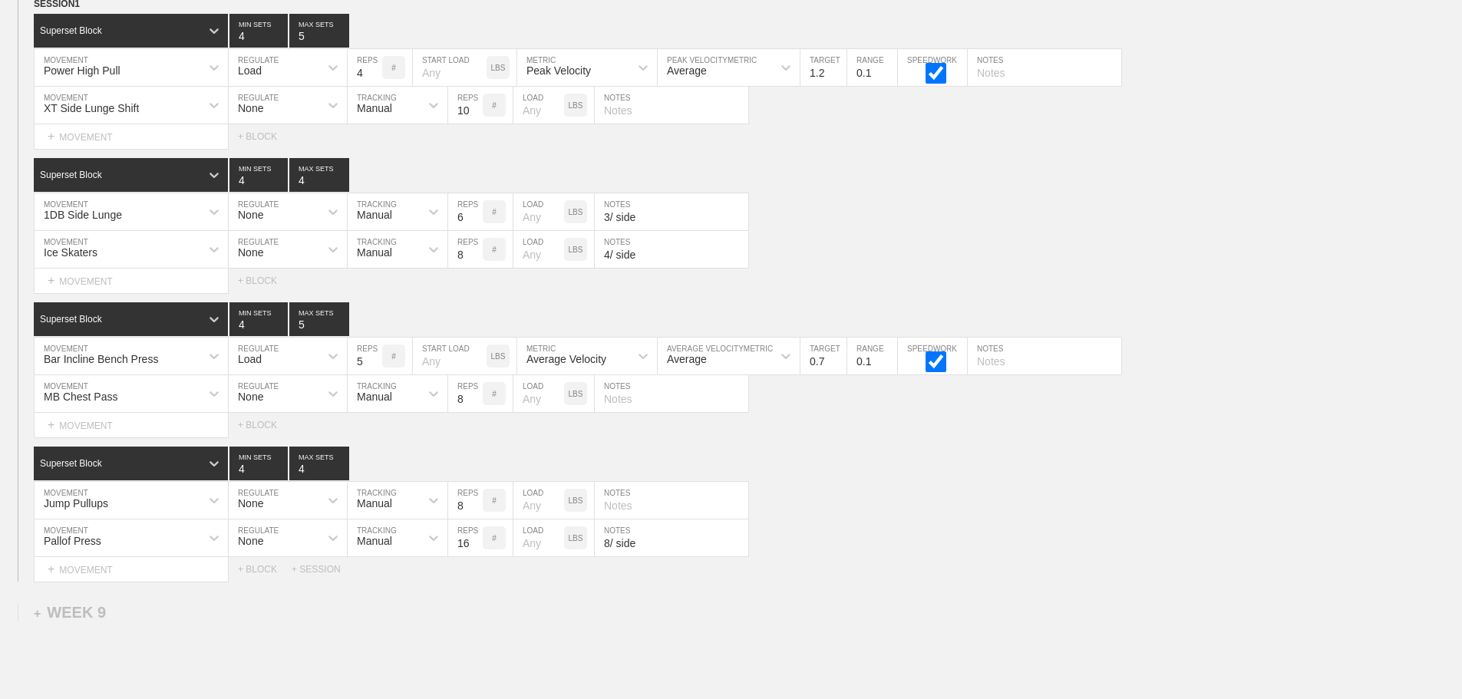
scroll to position [11203, 0]
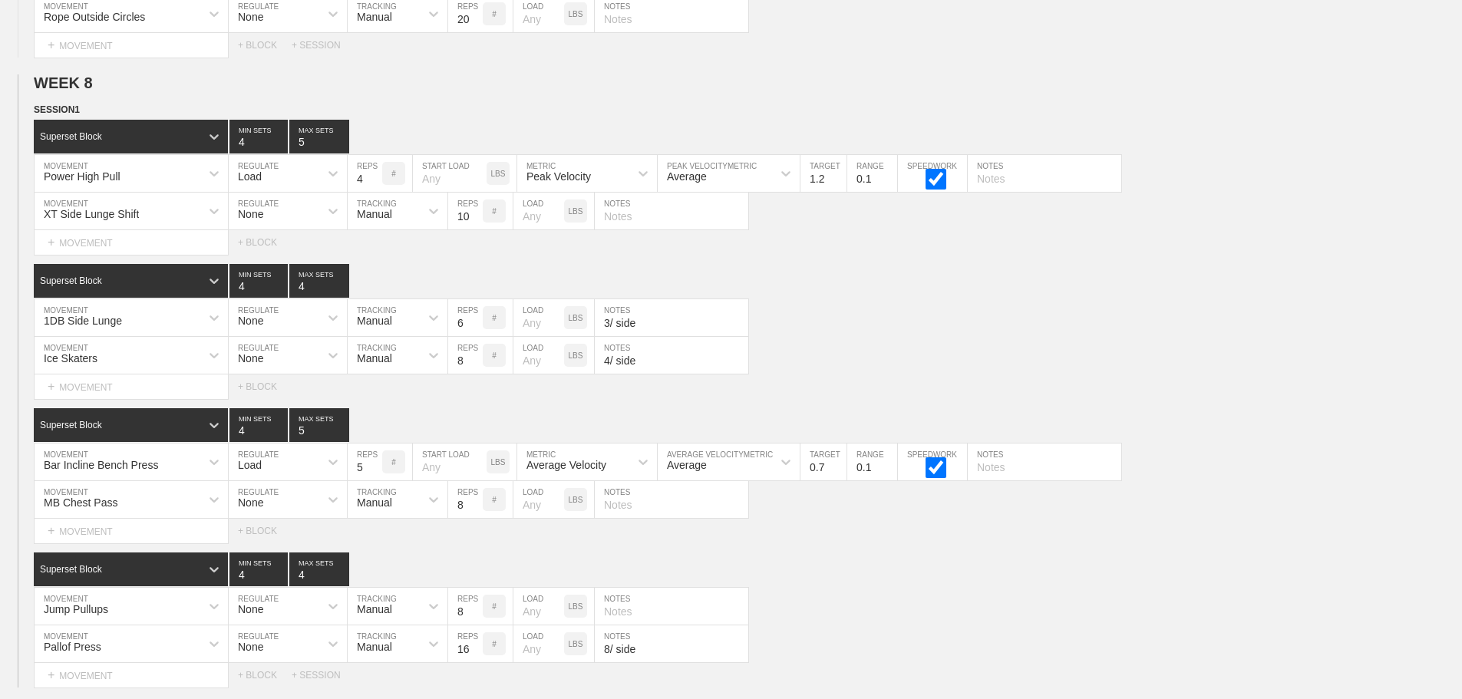
scroll to position [10819, 0]
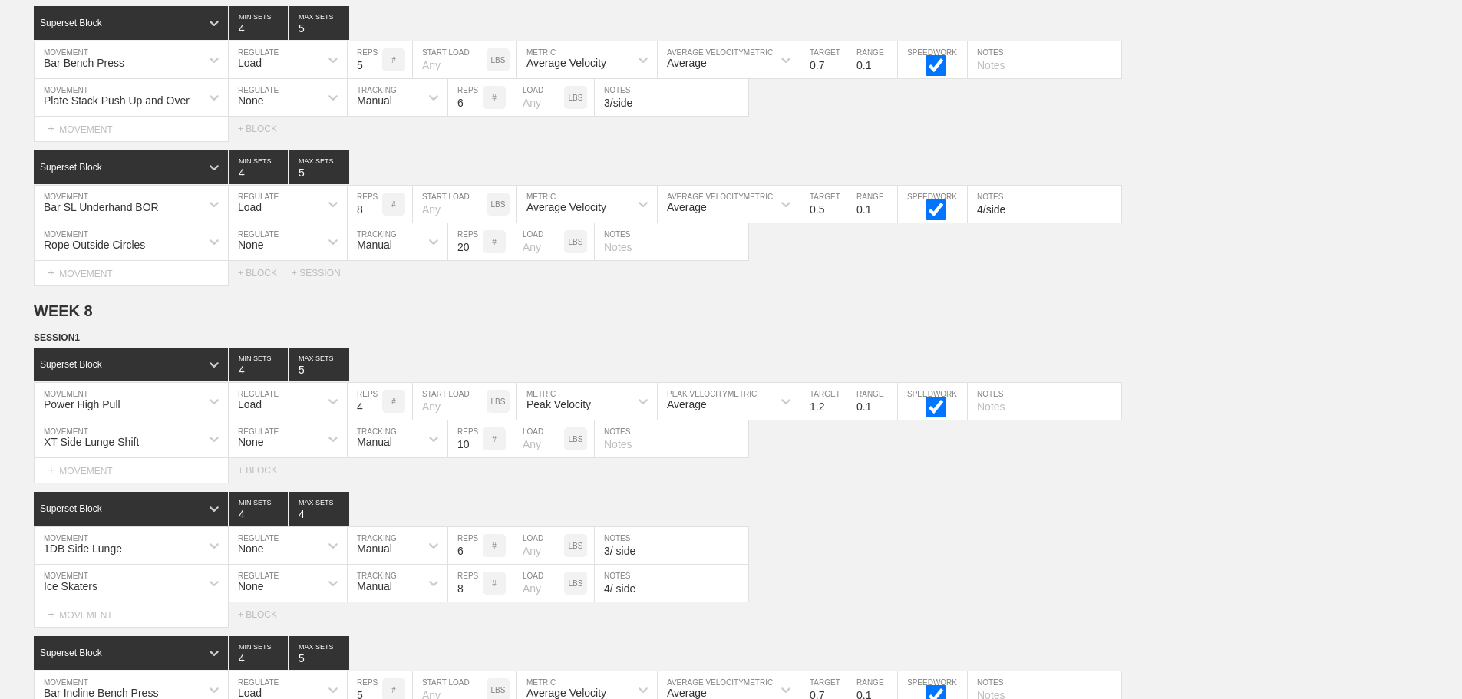
drag, startPoint x: 914, startPoint y: 314, endPoint x: 1473, endPoint y: 410, distance: 567.1
click at [937, 319] on h2 "WEEK 8" at bounding box center [748, 311] width 1429 height 18
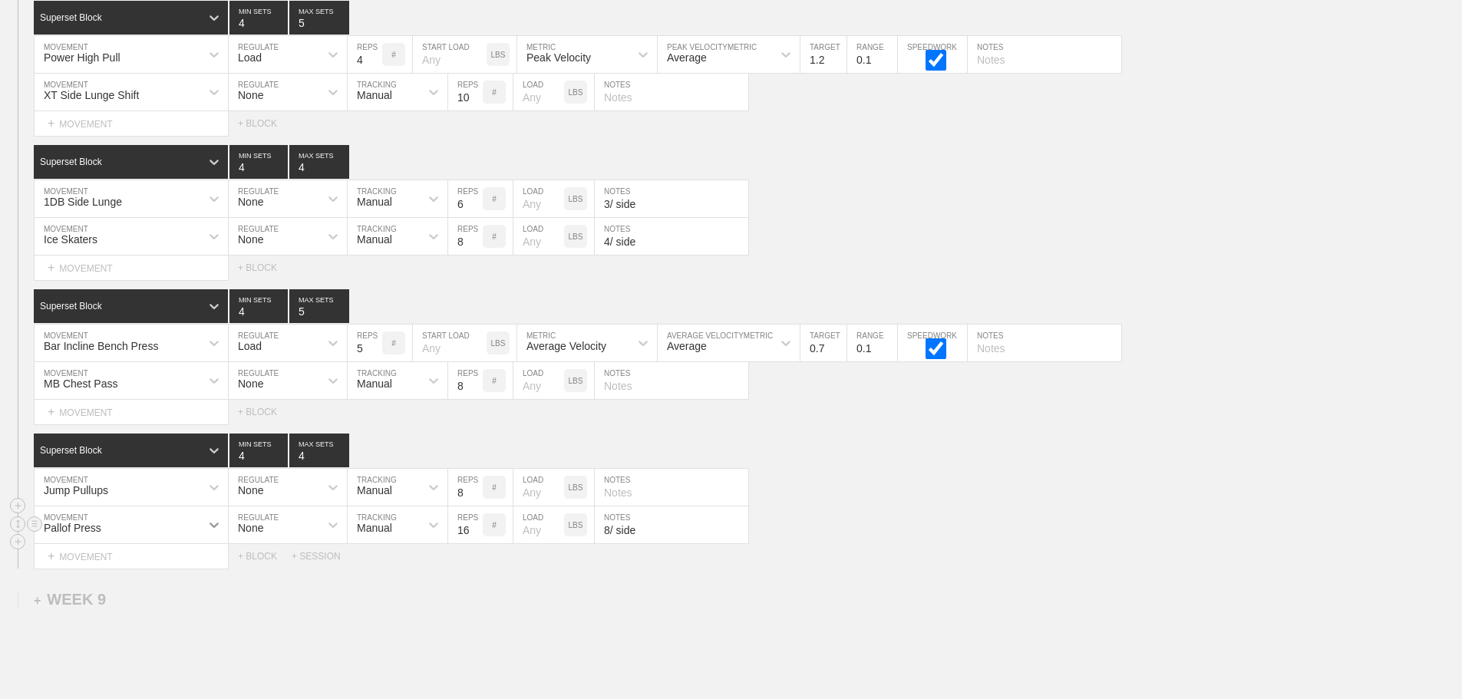
scroll to position [11164, 0]
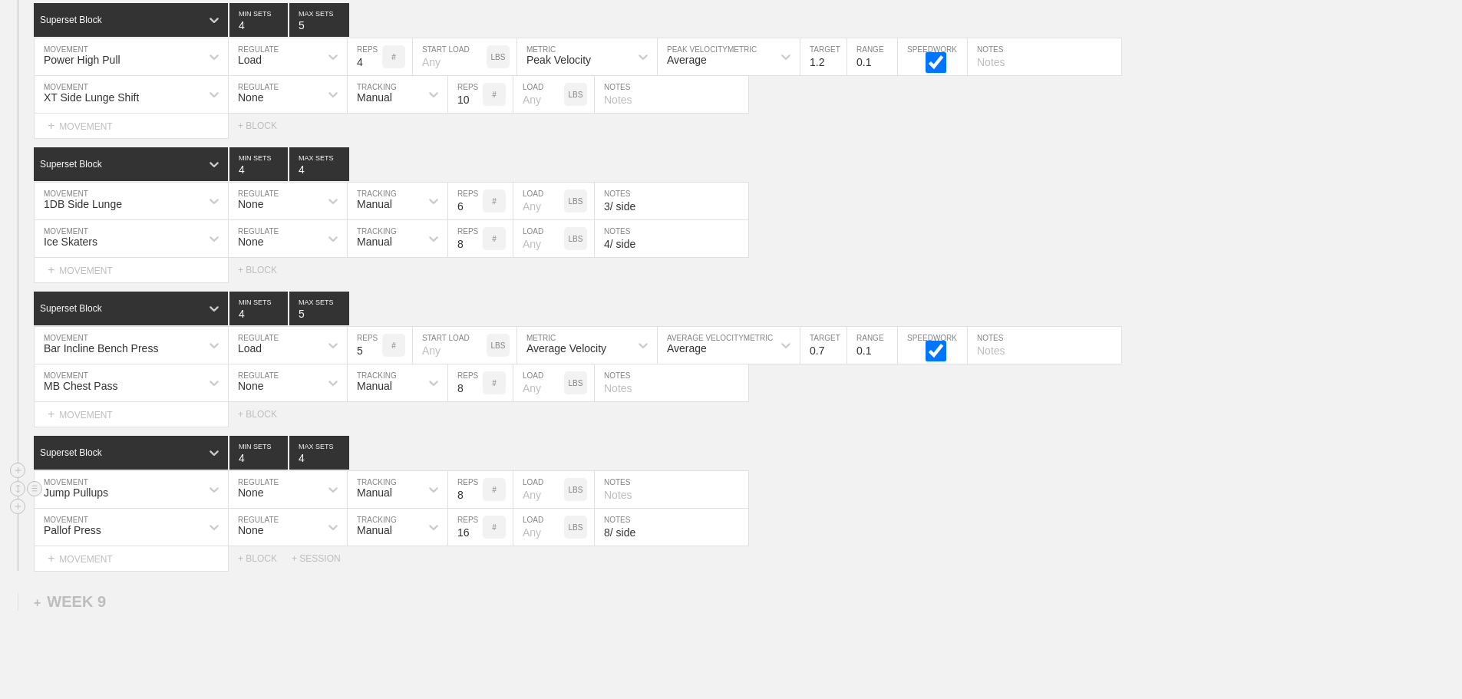
click at [973, 509] on div "Jump Pullups MOVEMENT None REGULATE Manual TRACKING 8 REPS # LOAD LBS NOTES" at bounding box center [731, 490] width 1462 height 38
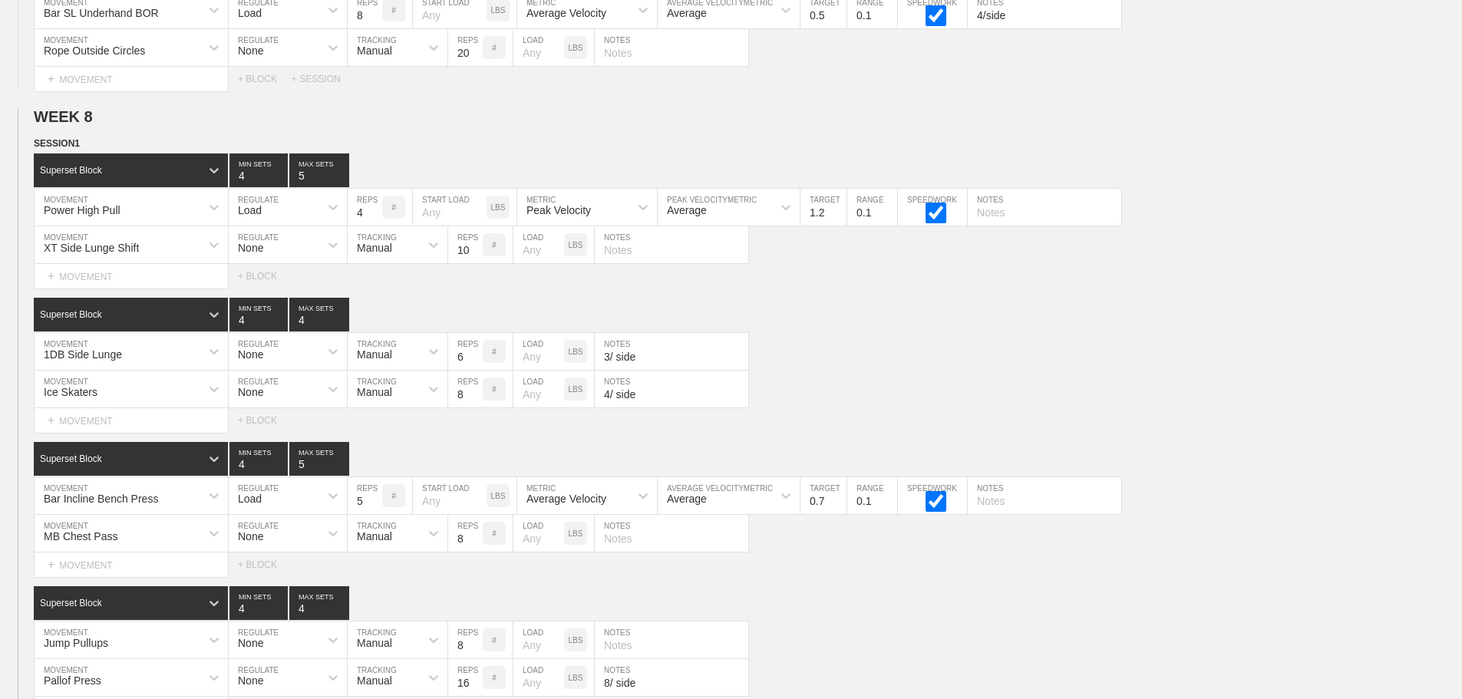
scroll to position [11010, 0]
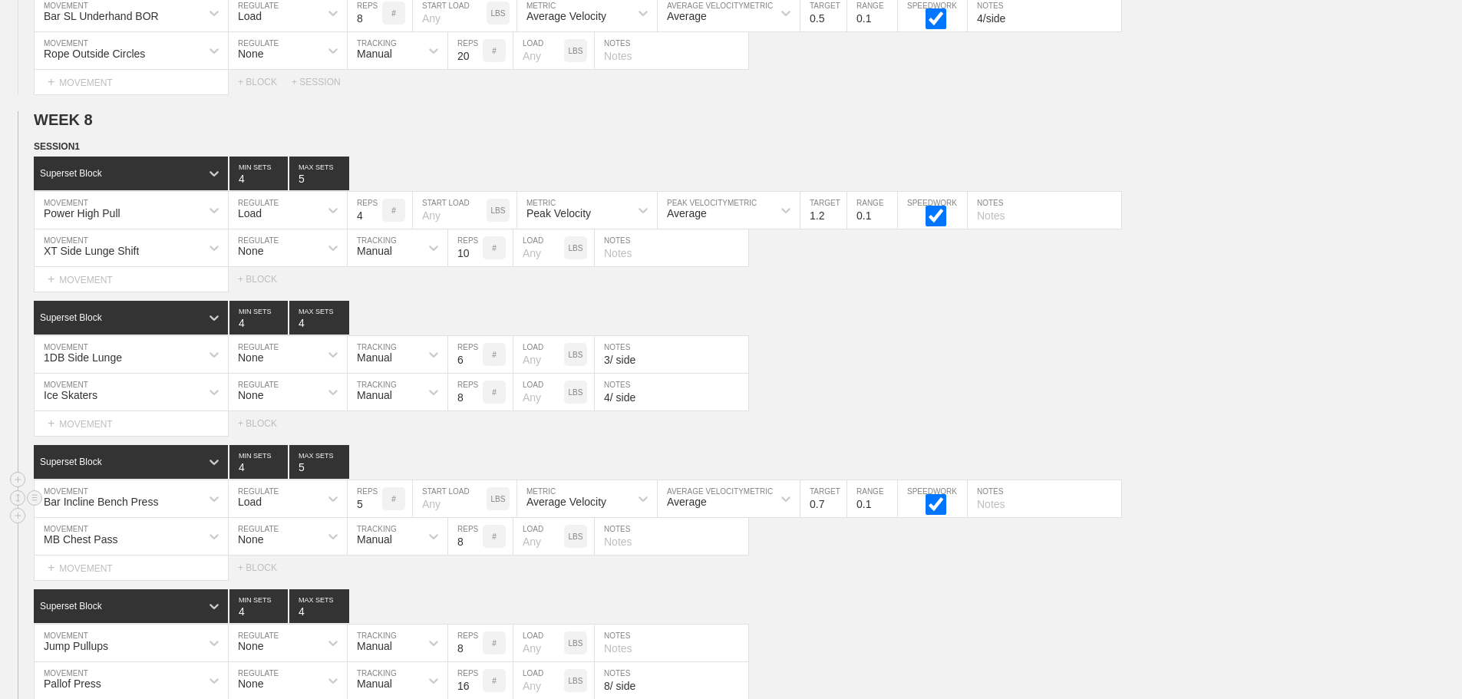
drag, startPoint x: 1253, startPoint y: 393, endPoint x: 1400, endPoint y: 504, distance: 184.2
click at [1256, 394] on div "Ice Skaters MOVEMENT None REGULATE Manual TRACKING 8 REPS # LOAD LBS 4/ side NO…" at bounding box center [731, 393] width 1462 height 38
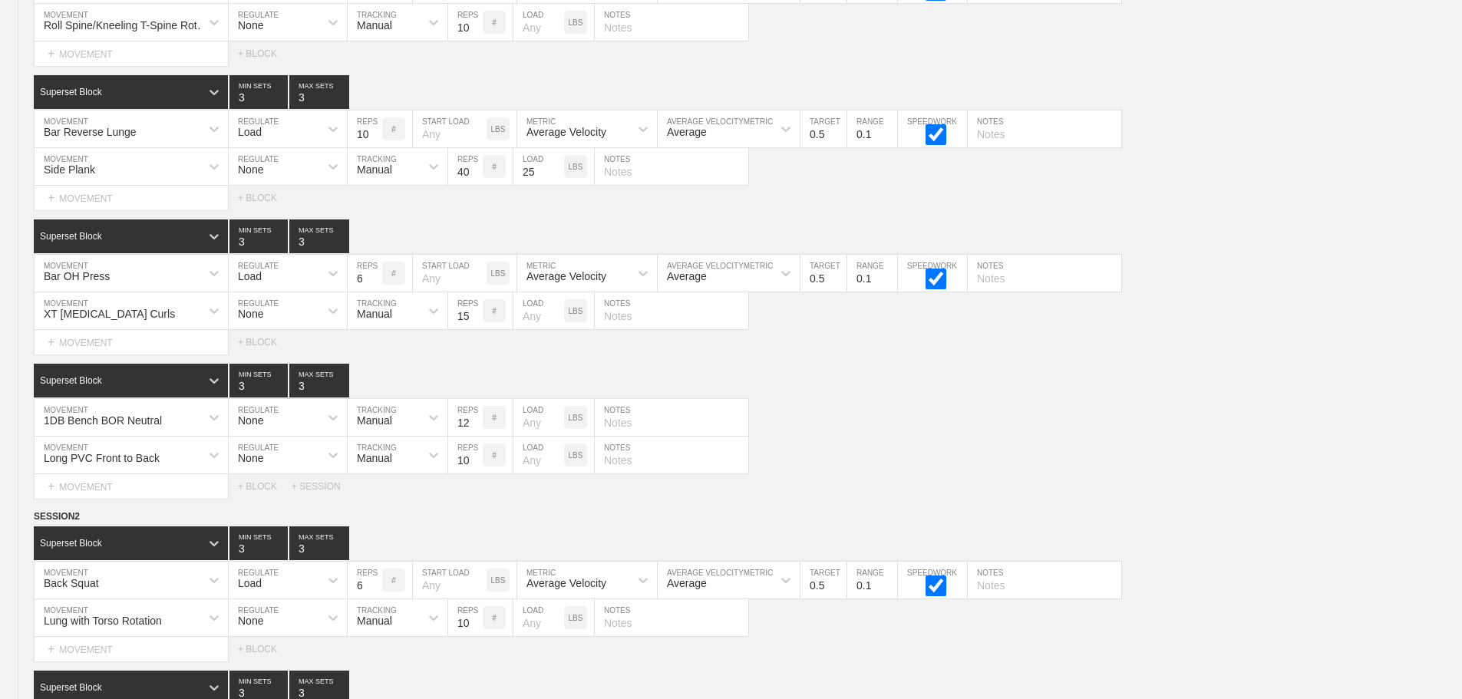
scroll to position [0, 0]
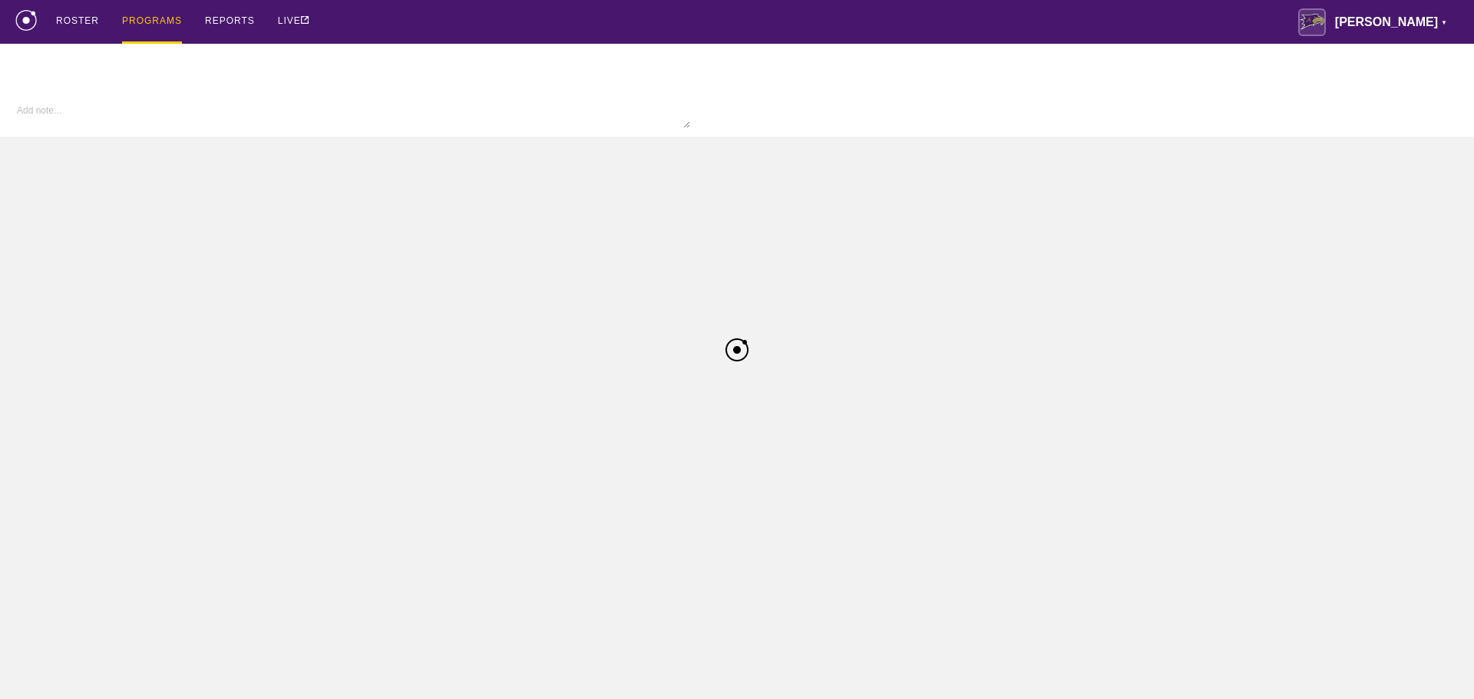
type textarea "x"
type input "M Wrestling FA25"
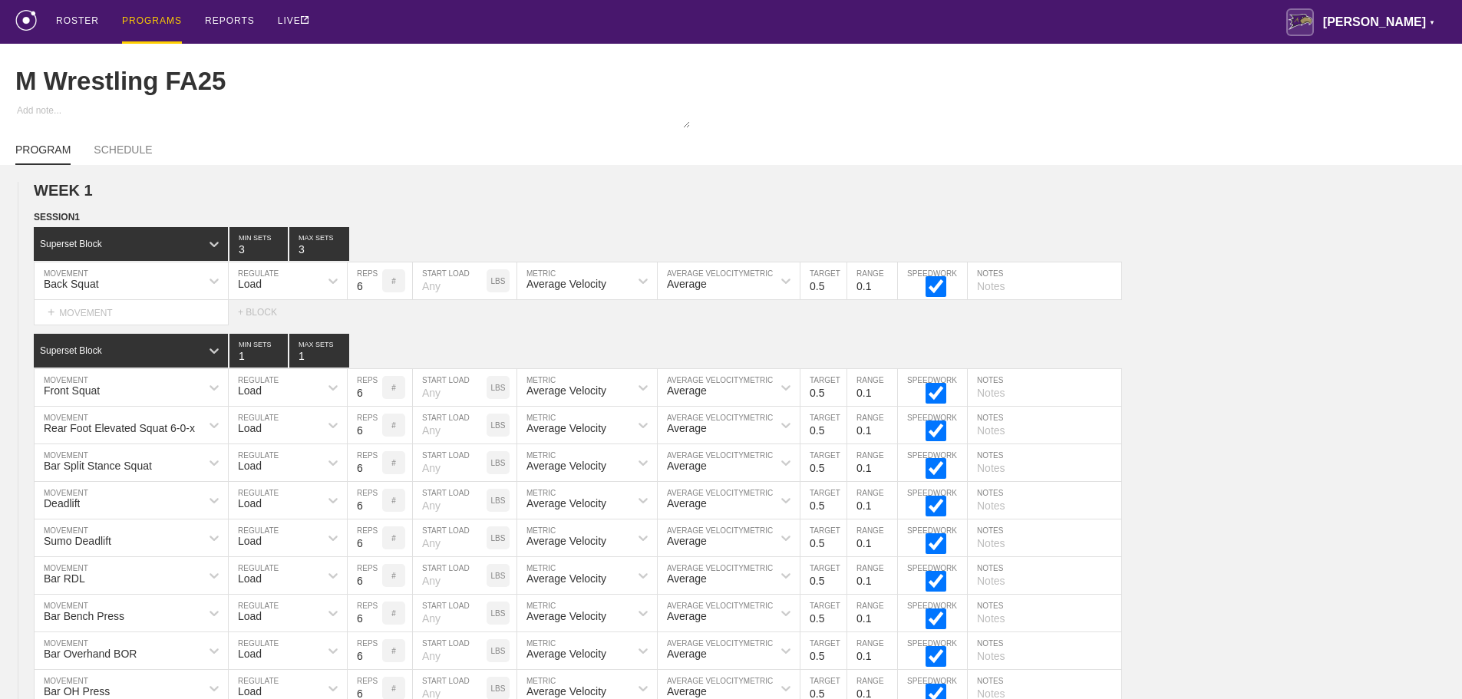
click at [160, 18] on div "PROGRAMS" at bounding box center [152, 22] width 60 height 44
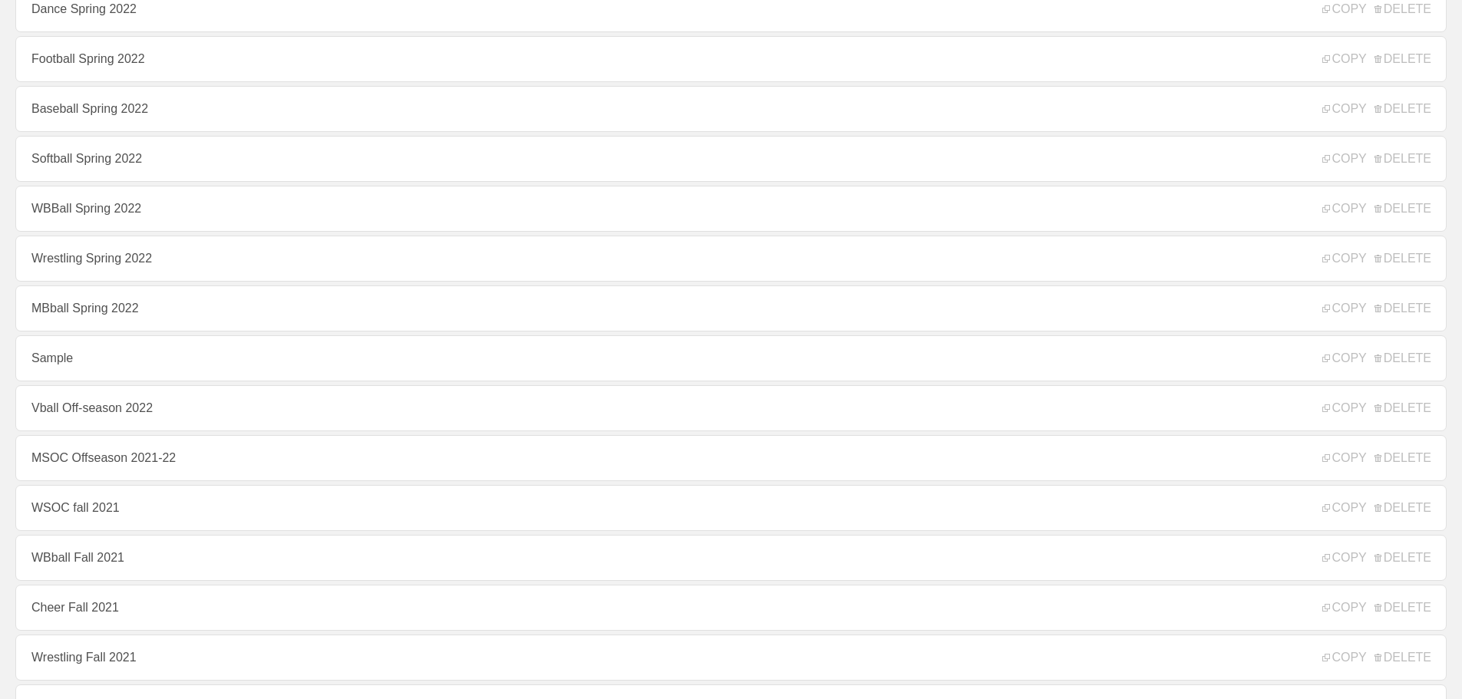
scroll to position [8603, 0]
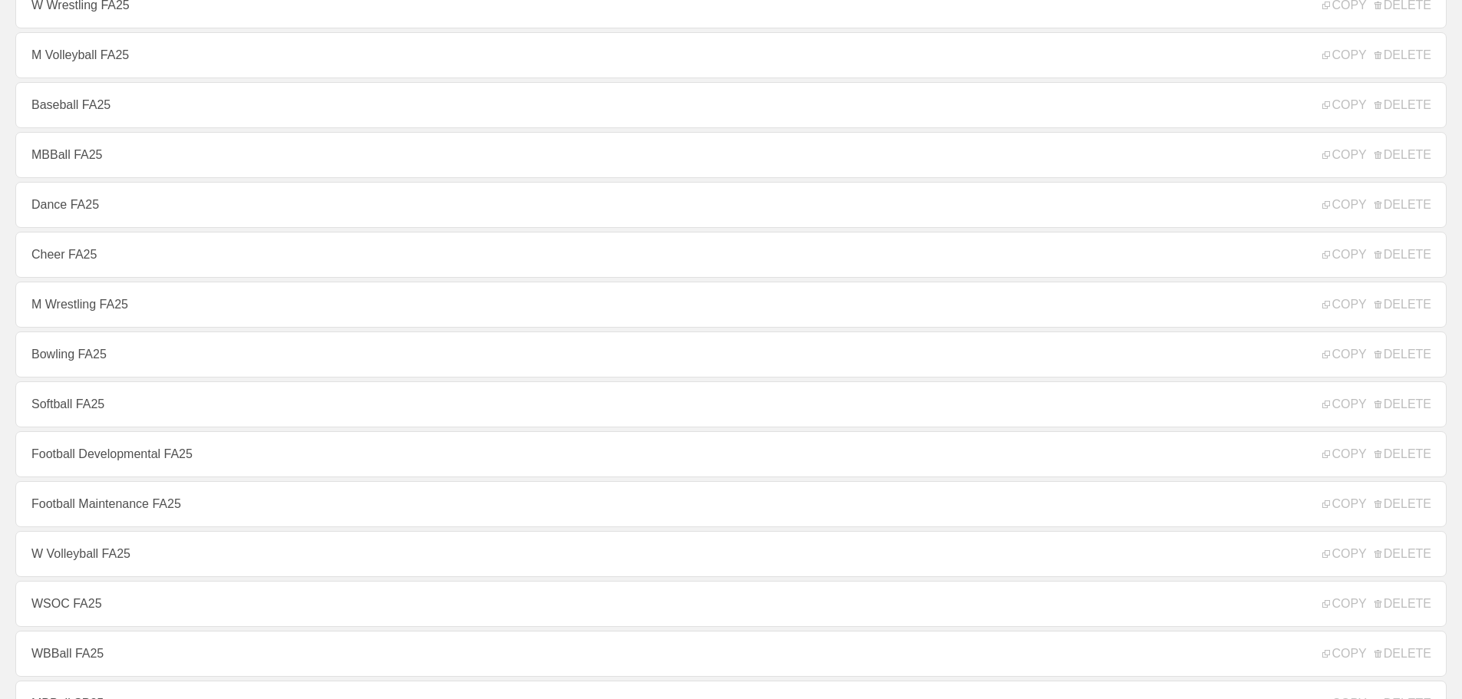
scroll to position [0, 0]
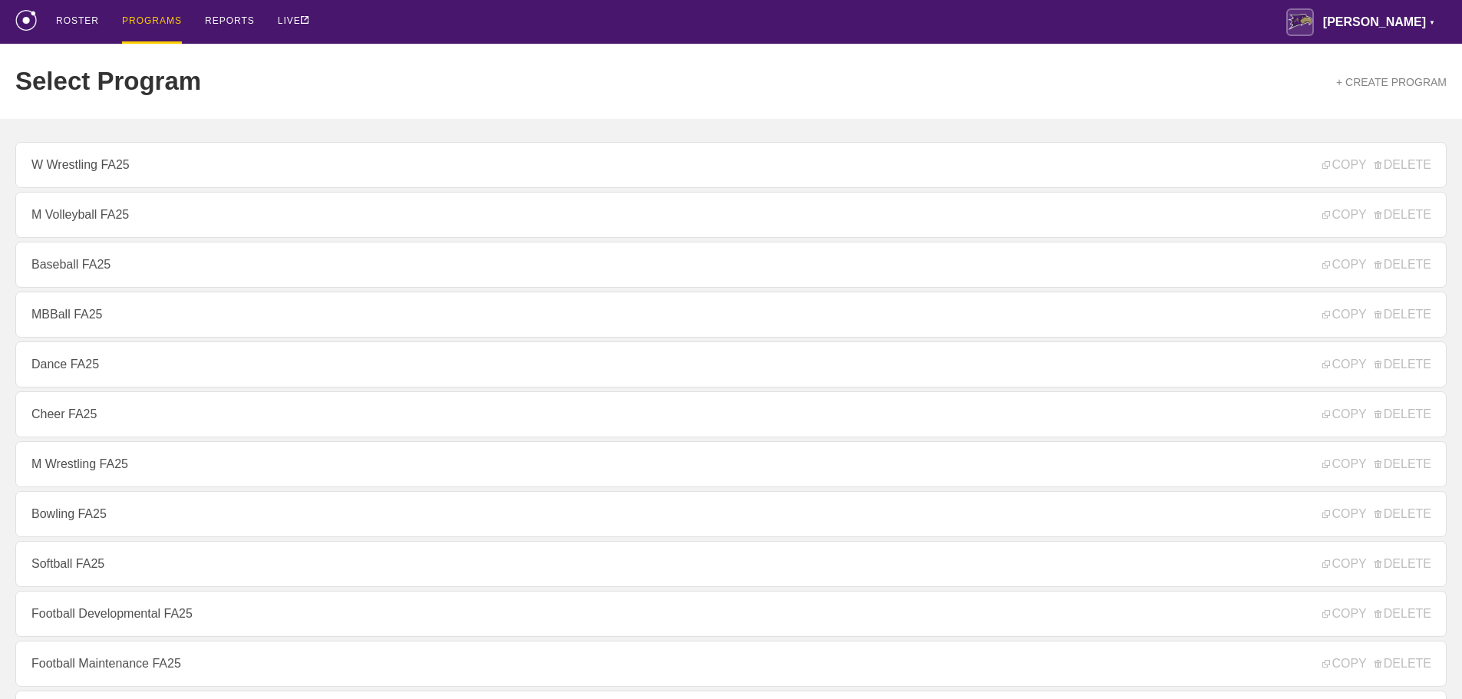
click at [358, 23] on div "ROSTER PROGRAMS REPORTS LIVE Avila ▼ brian.ciolek@avila.edu Settings Logout" at bounding box center [731, 22] width 1432 height 44
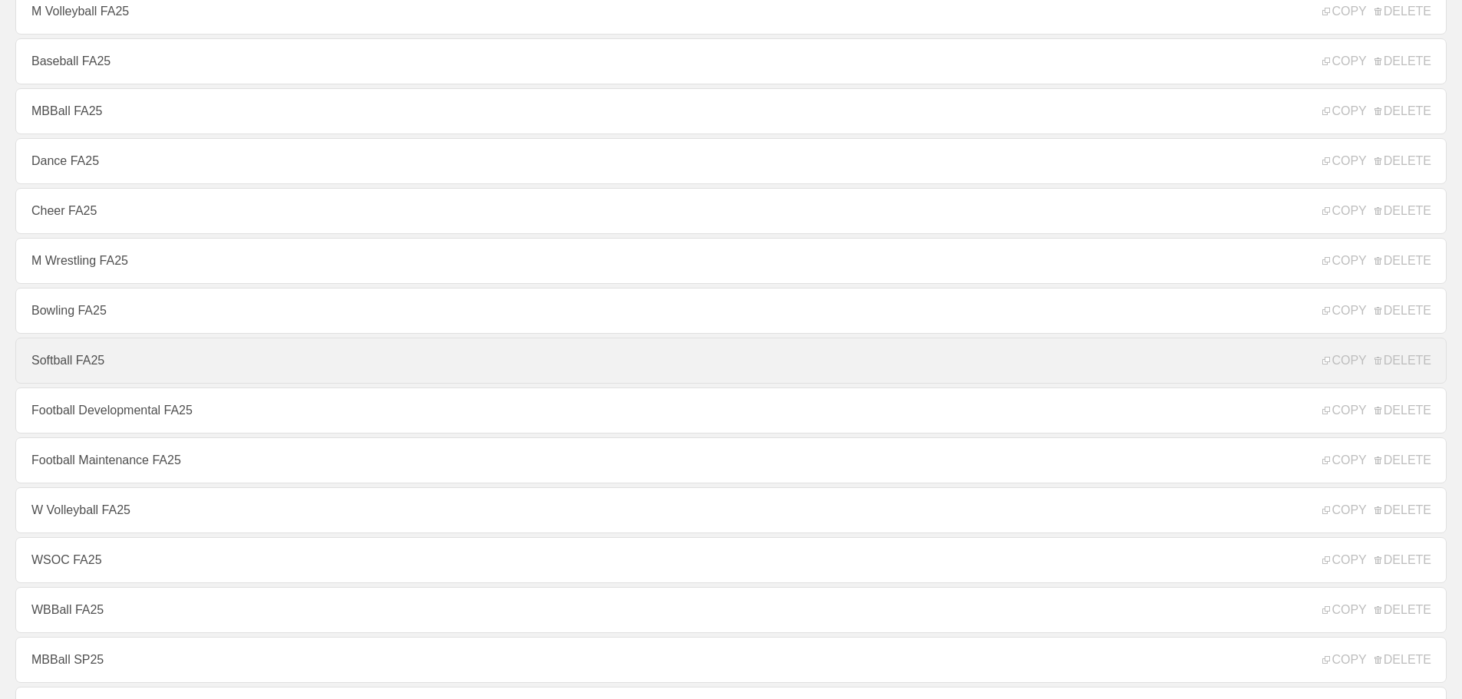
scroll to position [230, 0]
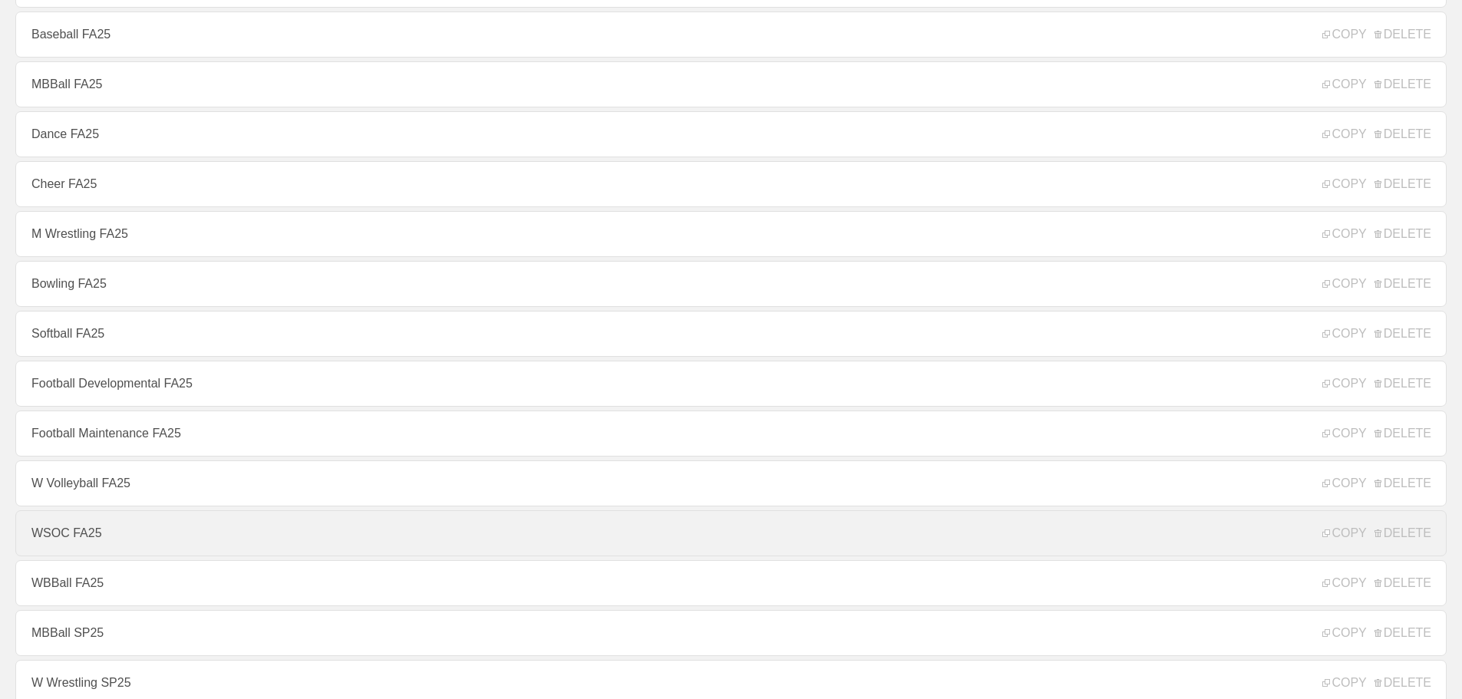
click at [94, 540] on link "WSOC FA25" at bounding box center [731, 534] width 1432 height 46
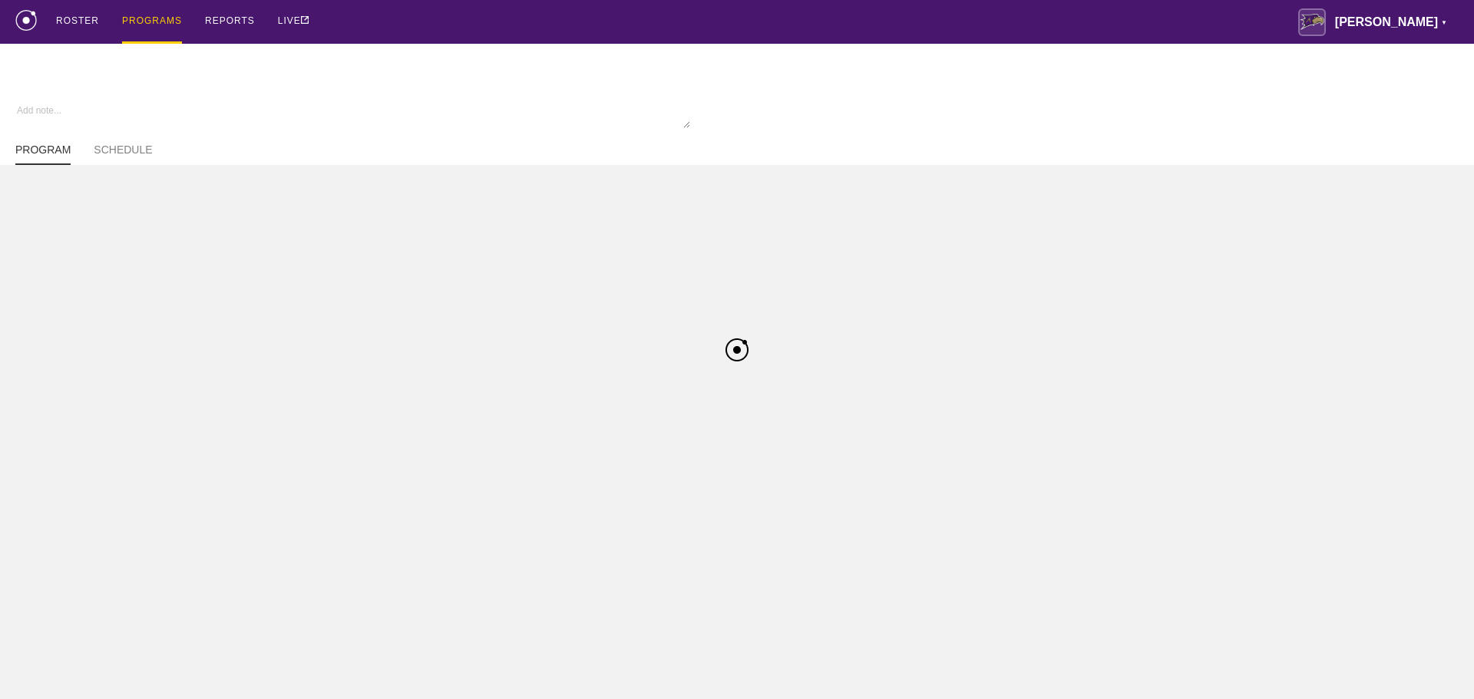
type textarea "x"
type input "WSOC FA25"
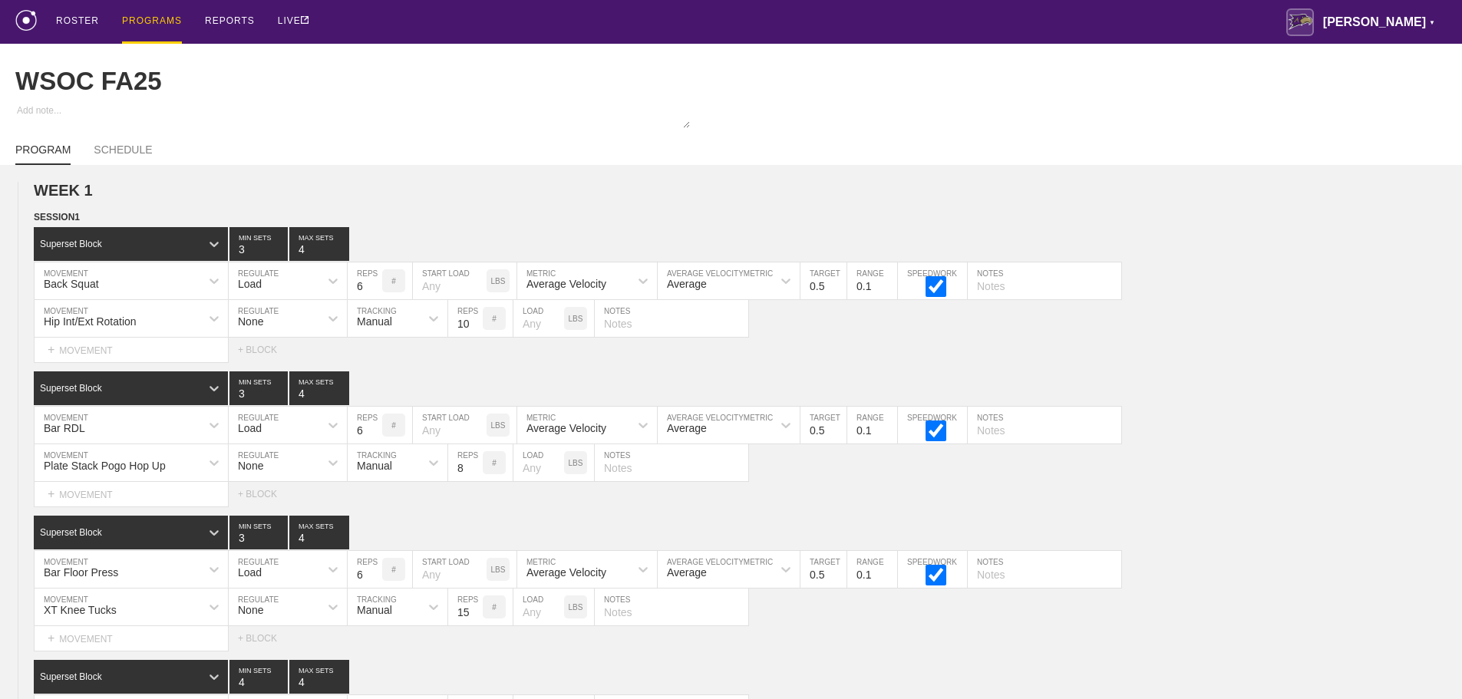
click at [1004, 31] on div "ROSTER PROGRAMS REPORTS LIVE Avila ▼ brian.ciolek@avila.edu Settings Logout" at bounding box center [731, 22] width 1432 height 44
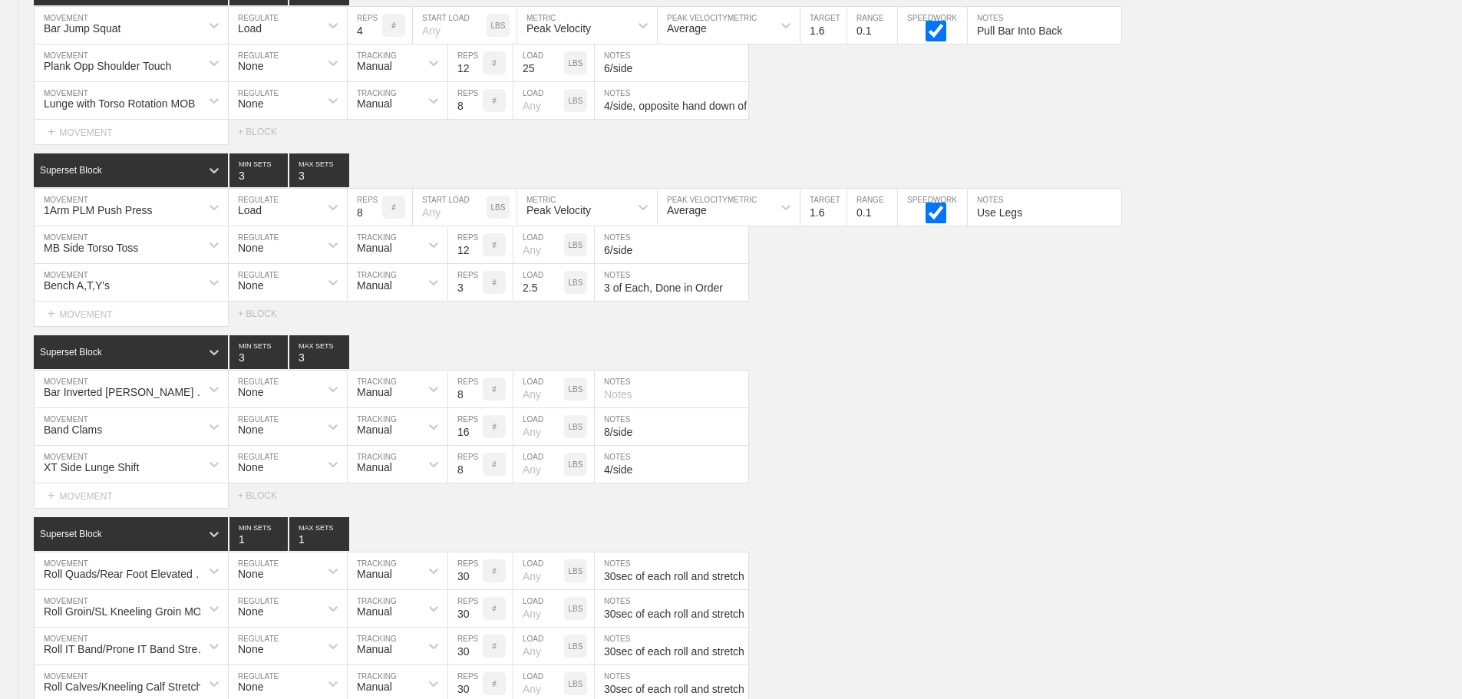
scroll to position [13803, 0]
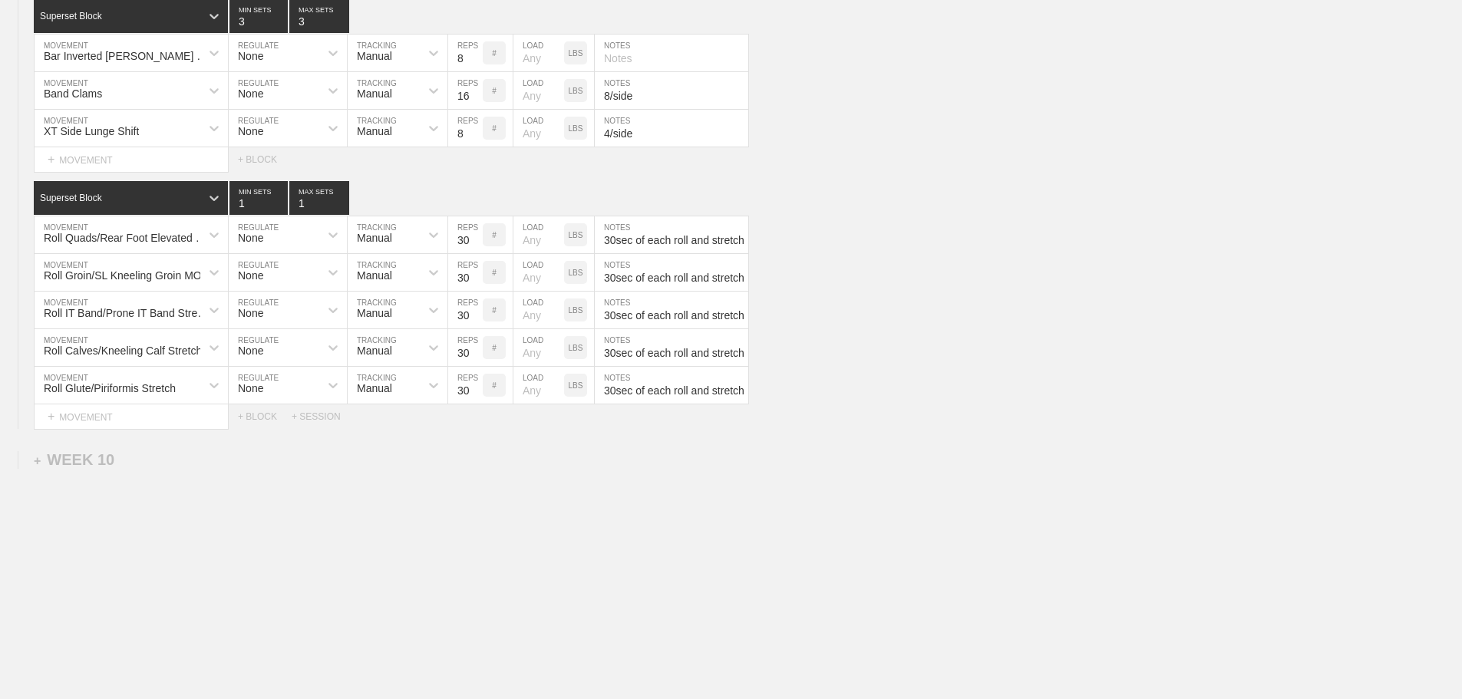
click at [928, 405] on div "Select... MOVEMENT + MOVEMENT + BLOCK + SESSION" at bounding box center [731, 417] width 1462 height 25
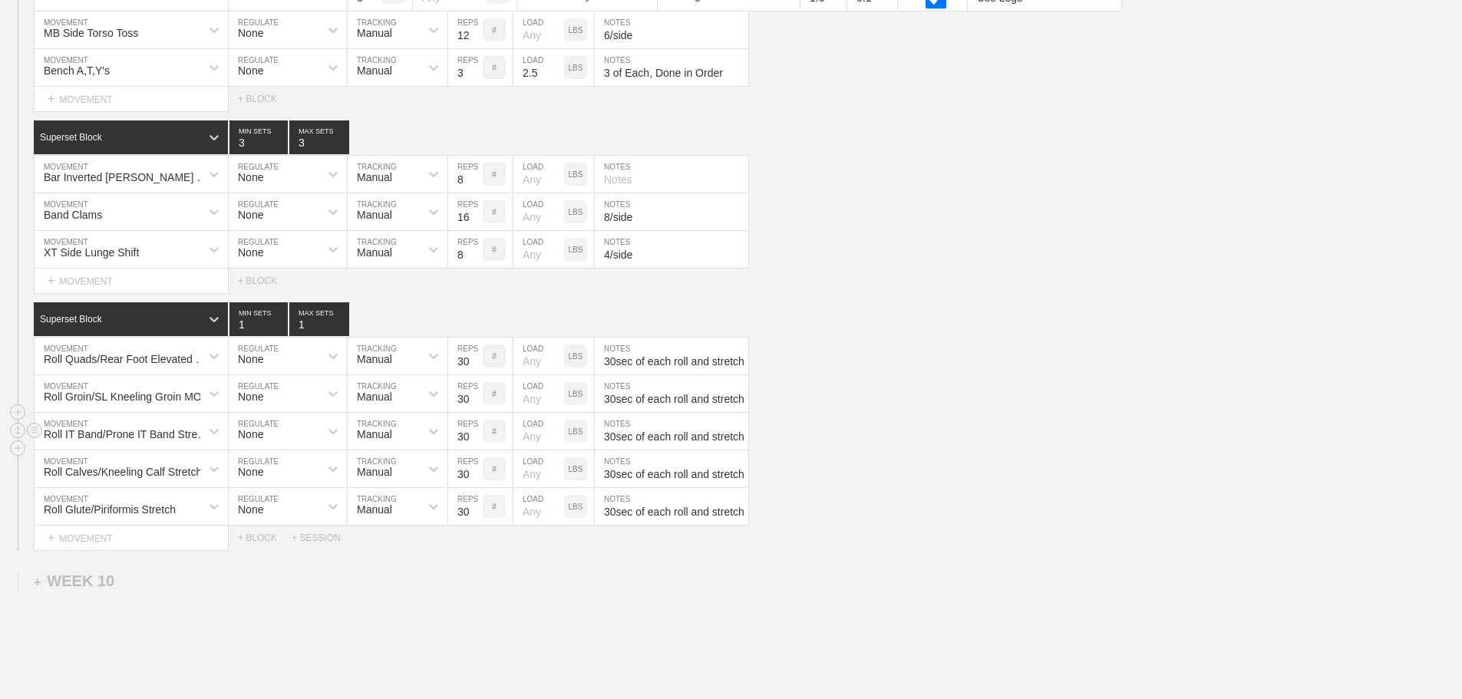
scroll to position [13286, 0]
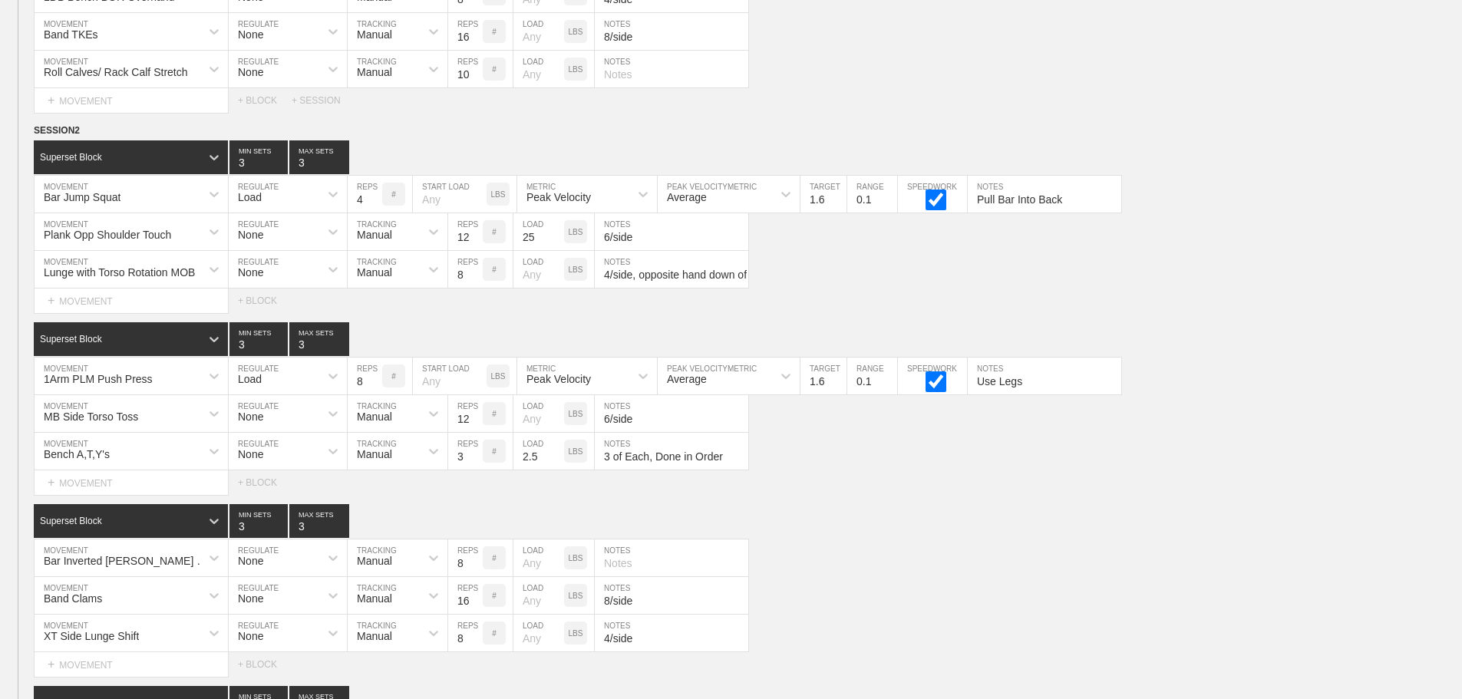
click at [834, 109] on div "Select... MOVEMENT + MOVEMENT + BLOCK + SESSION" at bounding box center [731, 100] width 1462 height 25
click at [1161, 377] on div "1Arm PLM Push Press MOVEMENT Load REGULATE 8 REPS # START LOAD LBS Peak Velocit…" at bounding box center [731, 377] width 1462 height 38
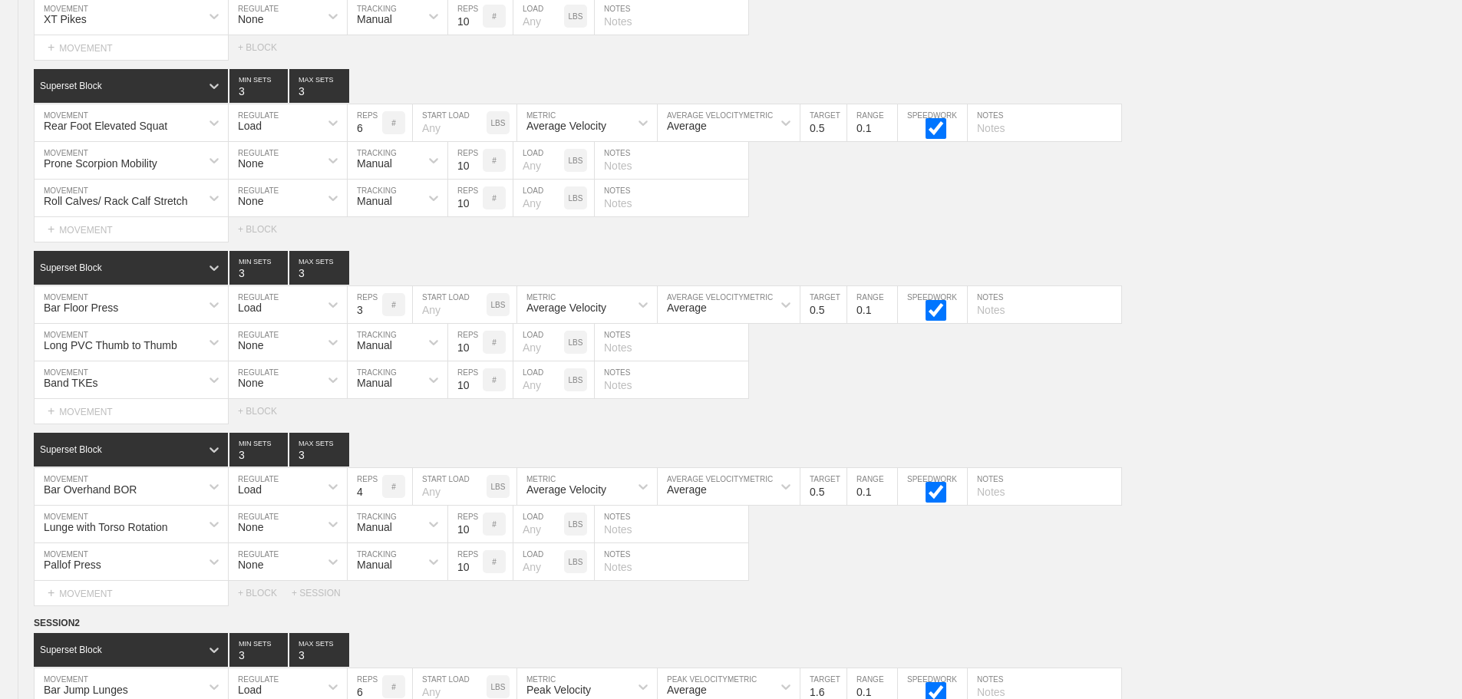
scroll to position [0, 0]
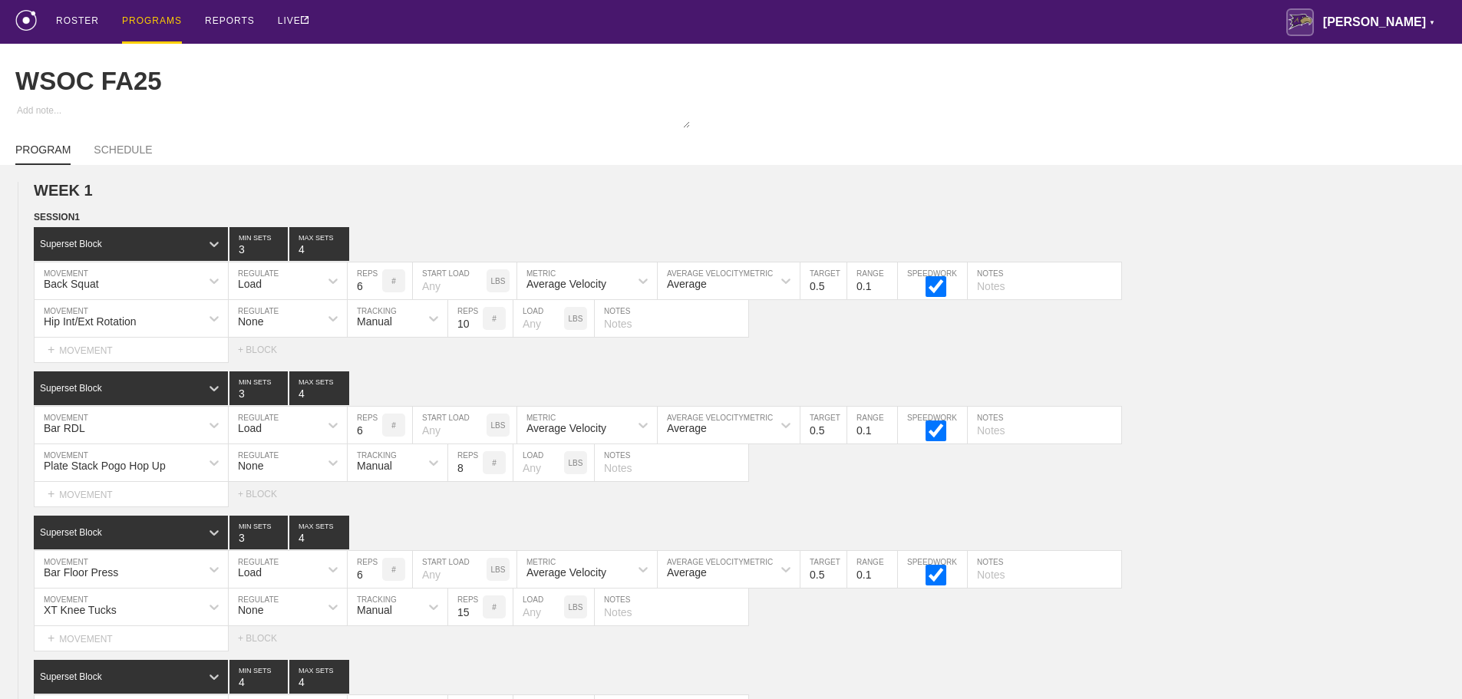
click at [138, 19] on div "PROGRAMS" at bounding box center [152, 22] width 60 height 44
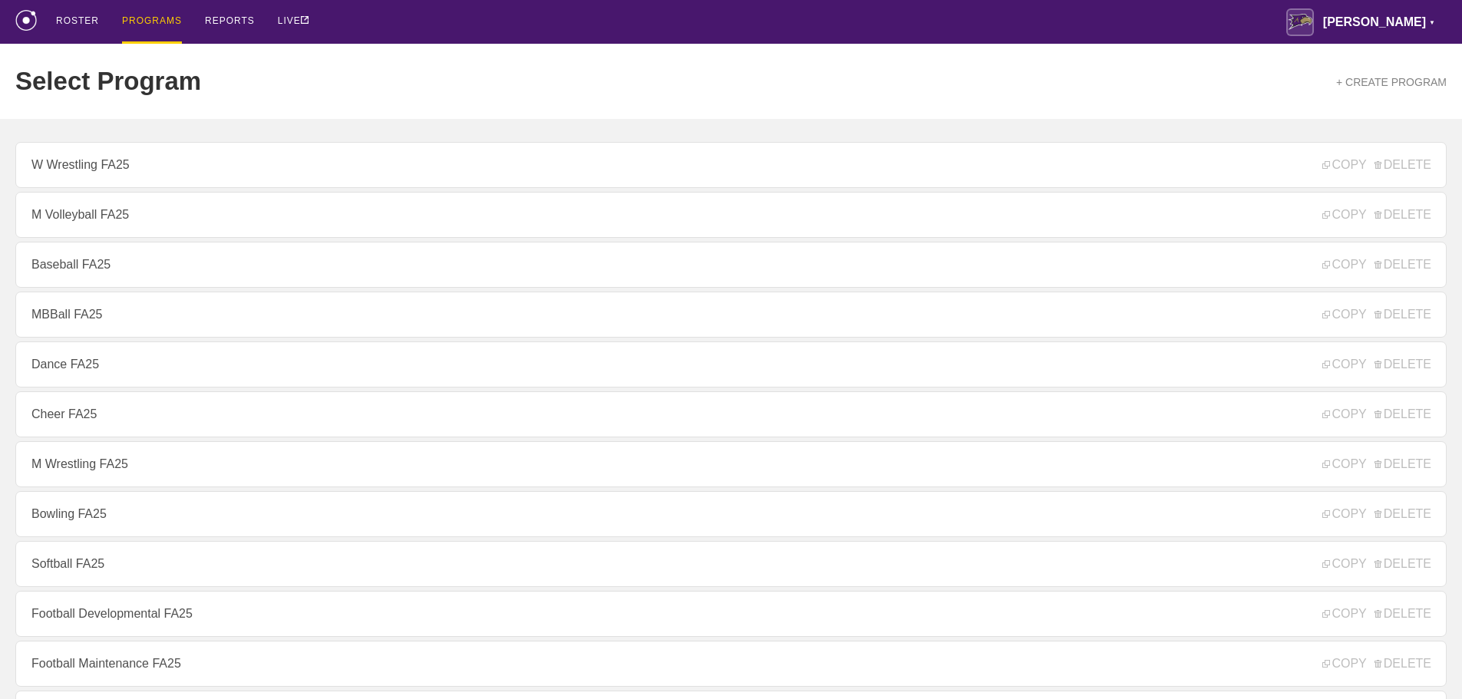
click at [591, 26] on div "ROSTER PROGRAMS REPORTS LIVE Avila ▼ brian.ciolek@avila.edu Settings Logout" at bounding box center [731, 22] width 1432 height 44
click at [1204, 18] on div "ROSTER PROGRAMS REPORTS LIVE Avila ▼ brian.ciolek@avila.edu Settings Logout" at bounding box center [731, 22] width 1432 height 44
click at [864, 28] on div "ROSTER PROGRAMS REPORTS LIVE Avila ▼ brian.ciolek@avila.edu Settings Logout" at bounding box center [731, 22] width 1432 height 44
click at [1080, 19] on div "ROSTER PROGRAMS REPORTS LIVE Avila ▼ brian.ciolek@avila.edu Settings Logout" at bounding box center [731, 22] width 1432 height 44
